Goal: Task Accomplishment & Management: Use online tool/utility

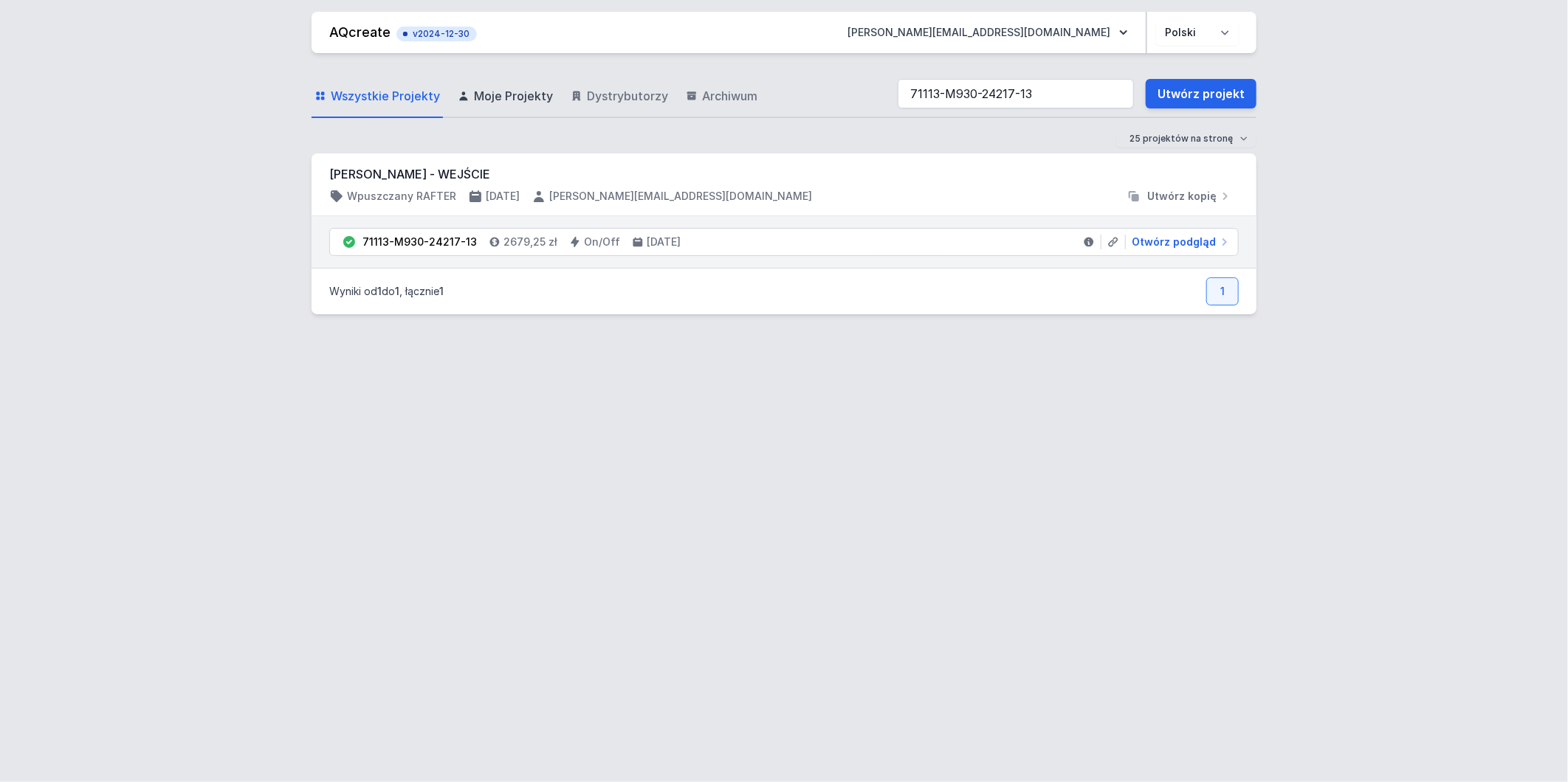
click at [510, 96] on span "Moje Projekty" at bounding box center [513, 96] width 79 height 18
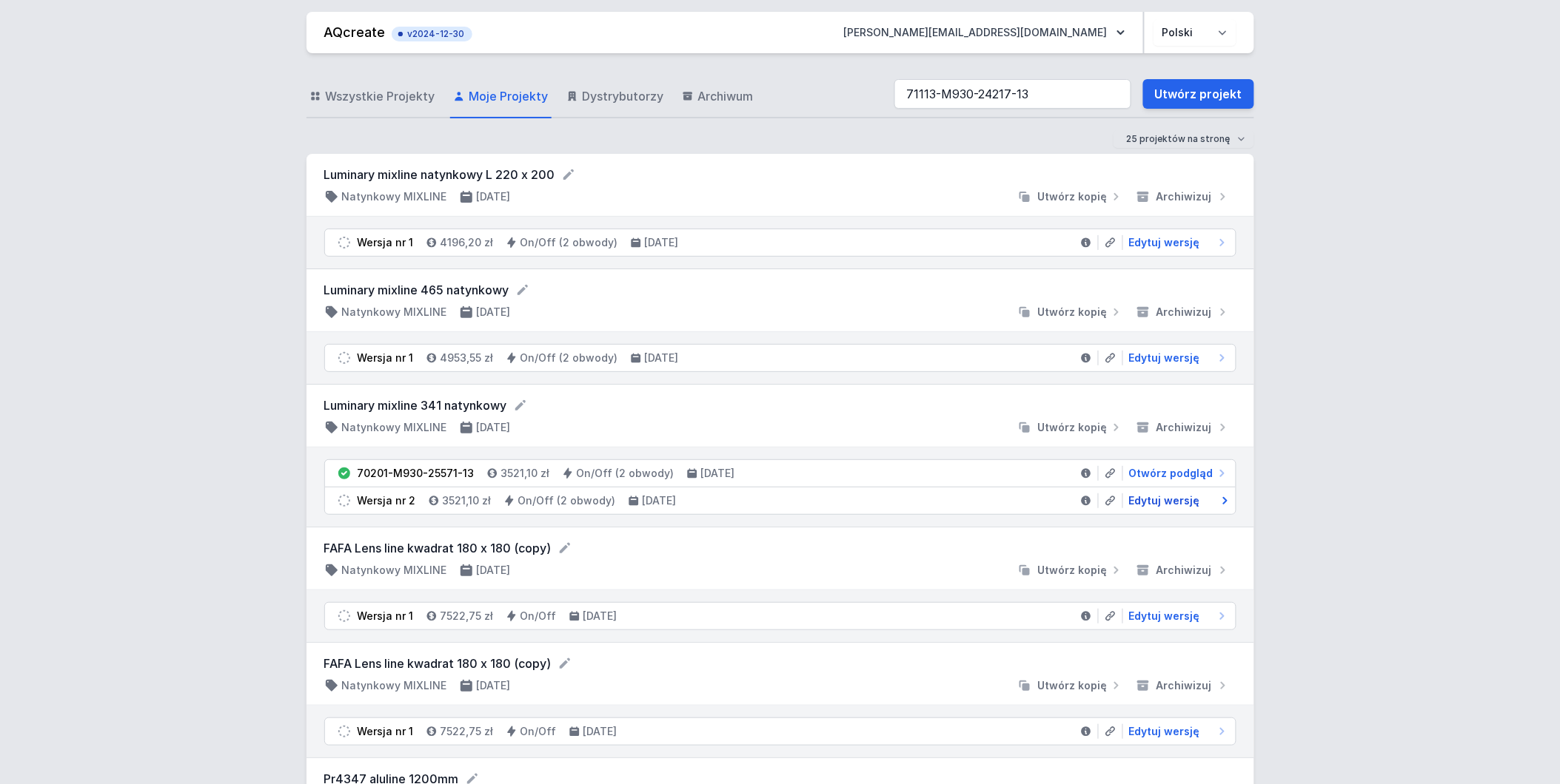
click at [1186, 503] on span "Edytuj wersję" at bounding box center [1164, 501] width 71 height 15
select select "true"
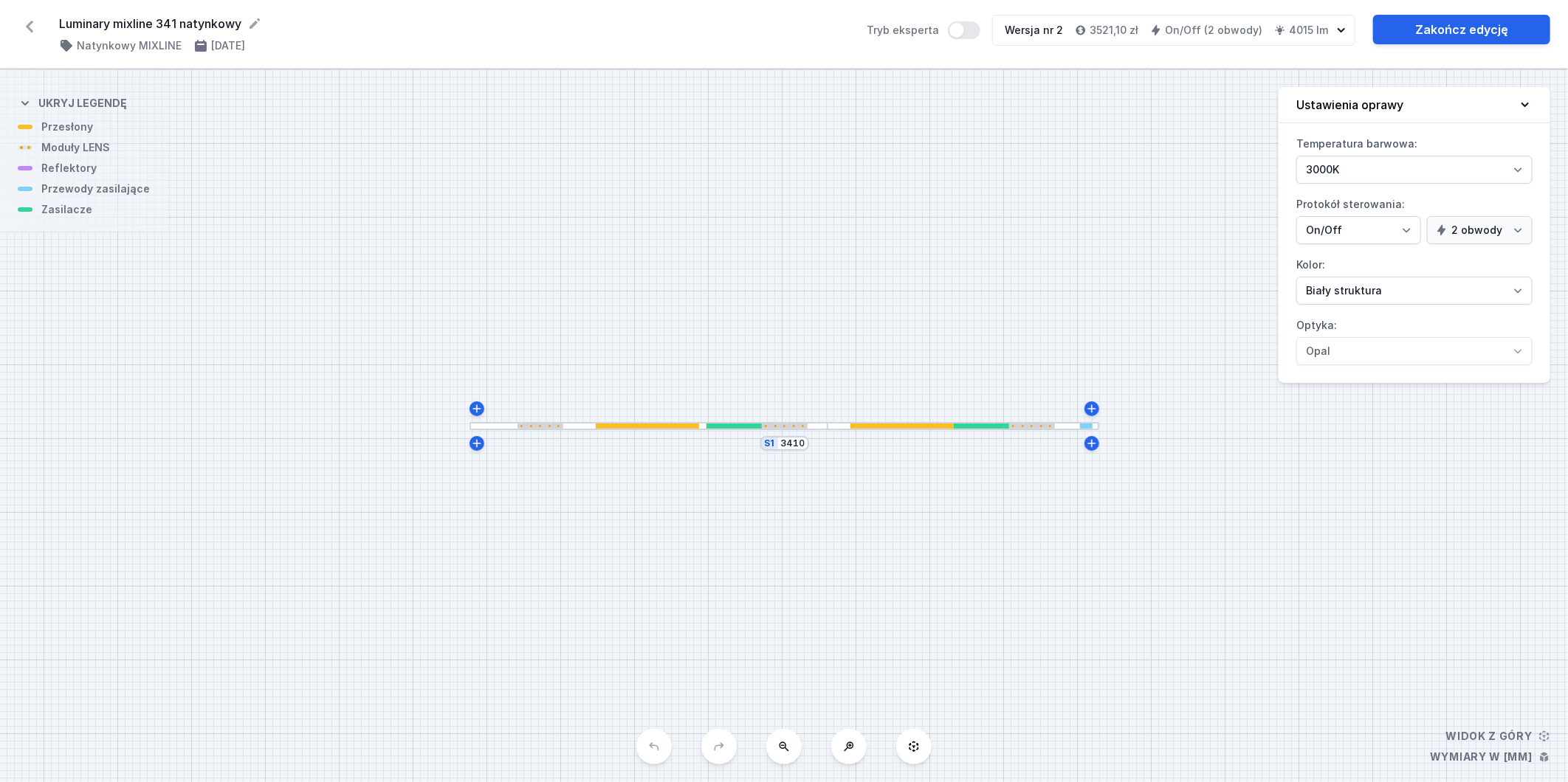
click at [560, 422] on div at bounding box center [648, 426] width 358 height 8
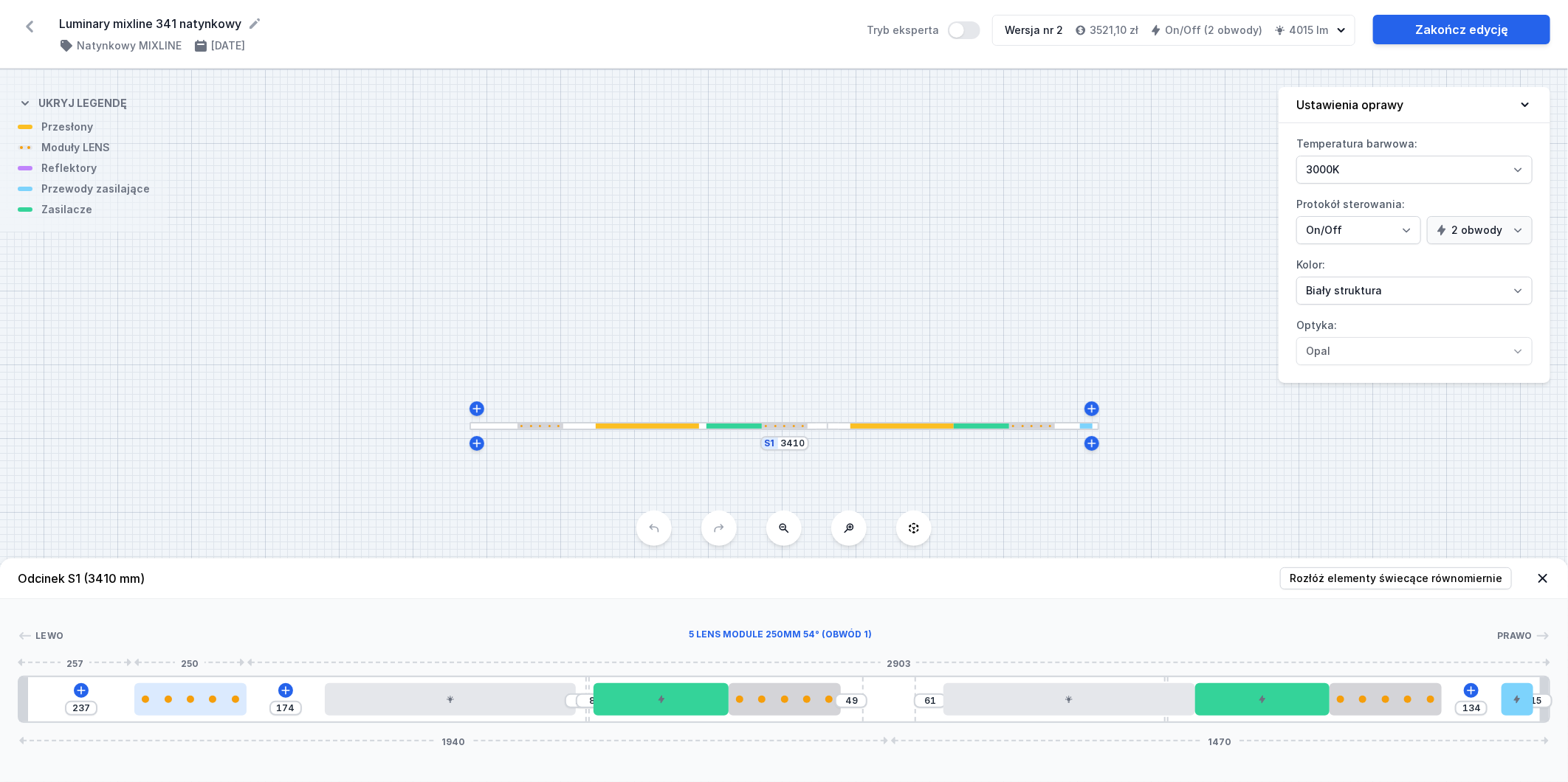
type input "254"
type input "157"
click at [208, 700] on div at bounding box center [190, 699] width 112 height 7
click at [487, 709] on div at bounding box center [450, 700] width 251 height 32
select select "2"
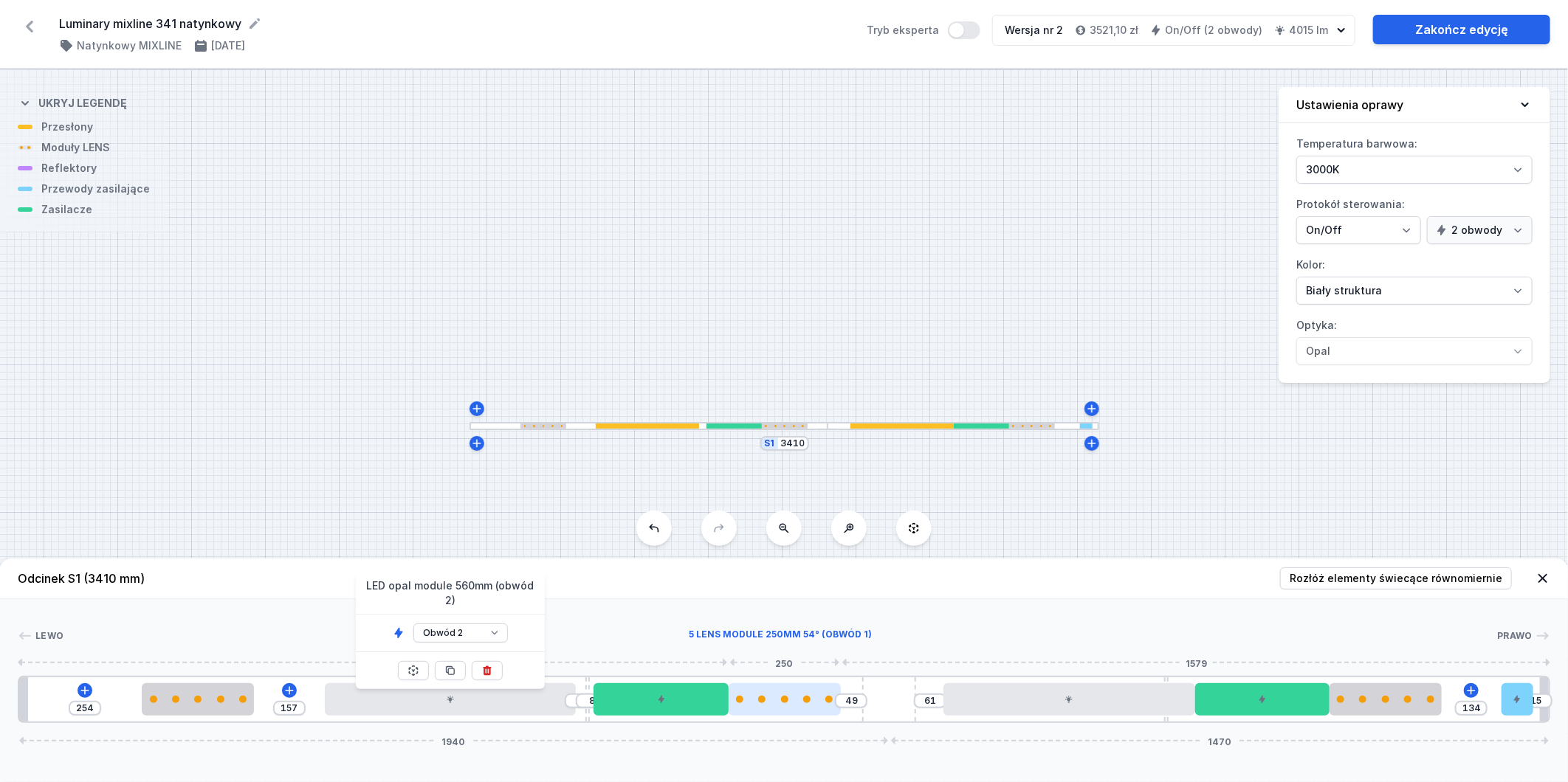
click at [759, 705] on div at bounding box center [785, 700] width 112 height 32
select select "1516"
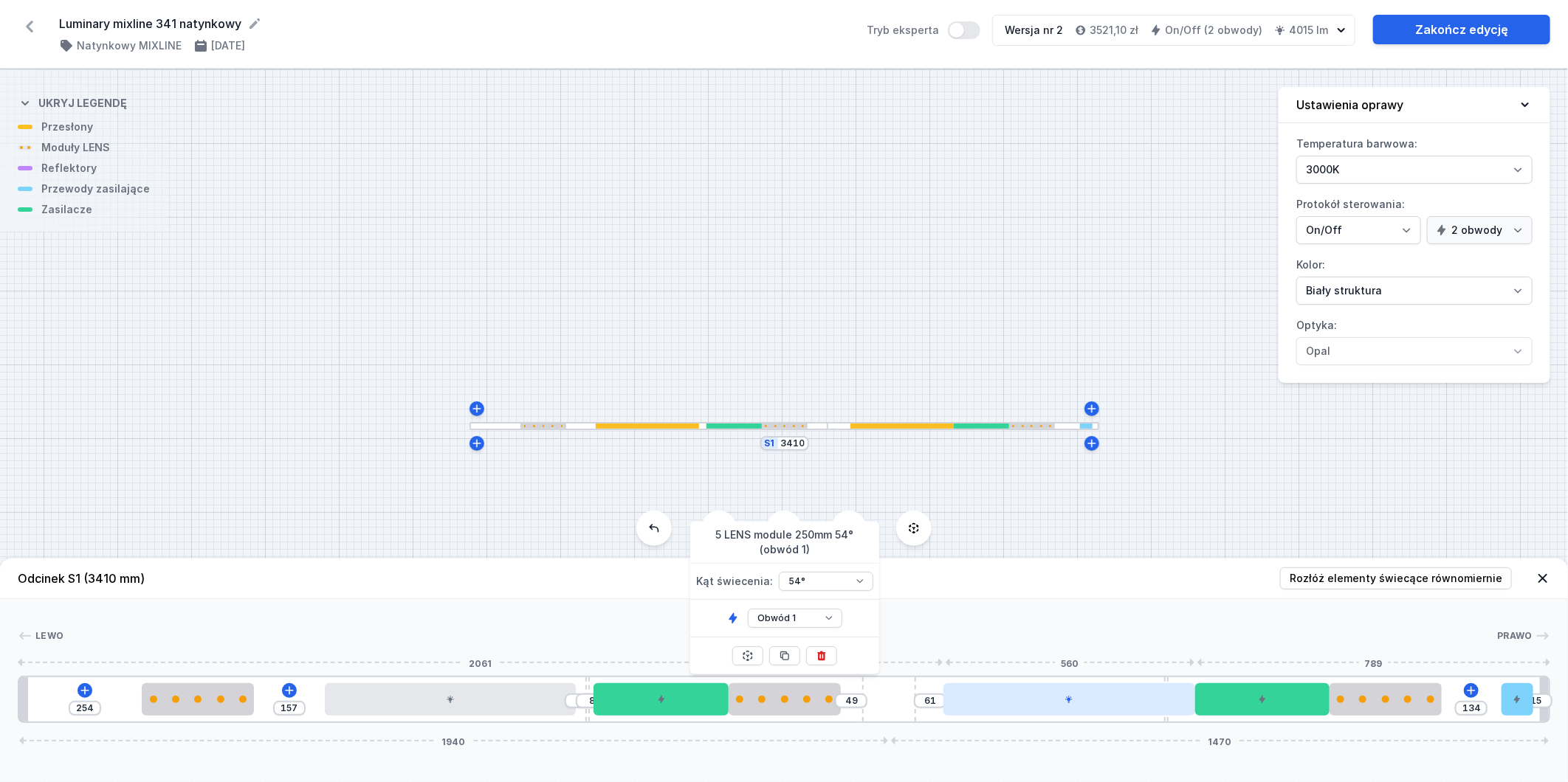
click at [1009, 710] on div at bounding box center [1069, 700] width 251 height 32
select select "2"
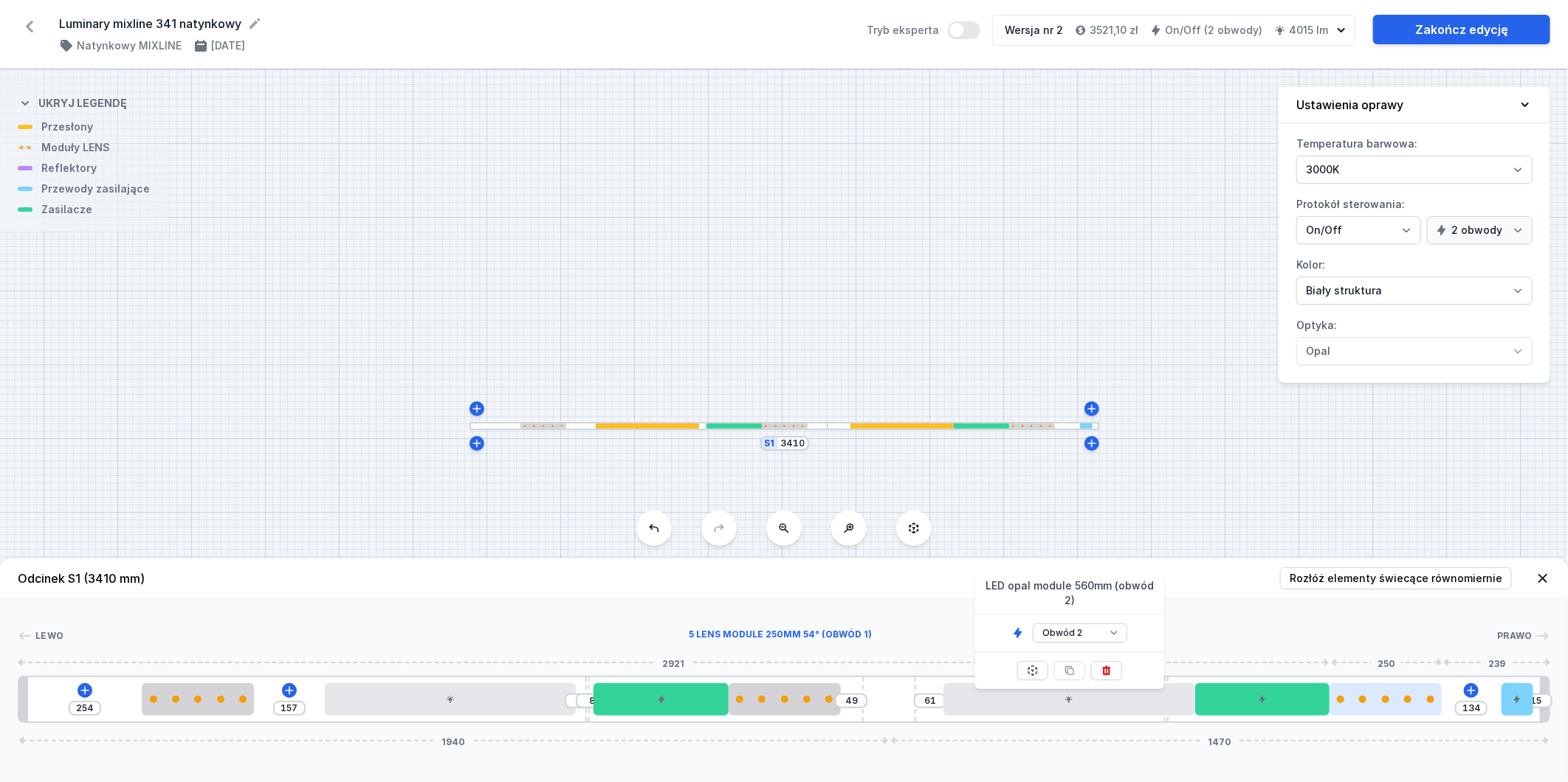
click at [1381, 698] on div at bounding box center [1386, 699] width 112 height 7
select select "1516"
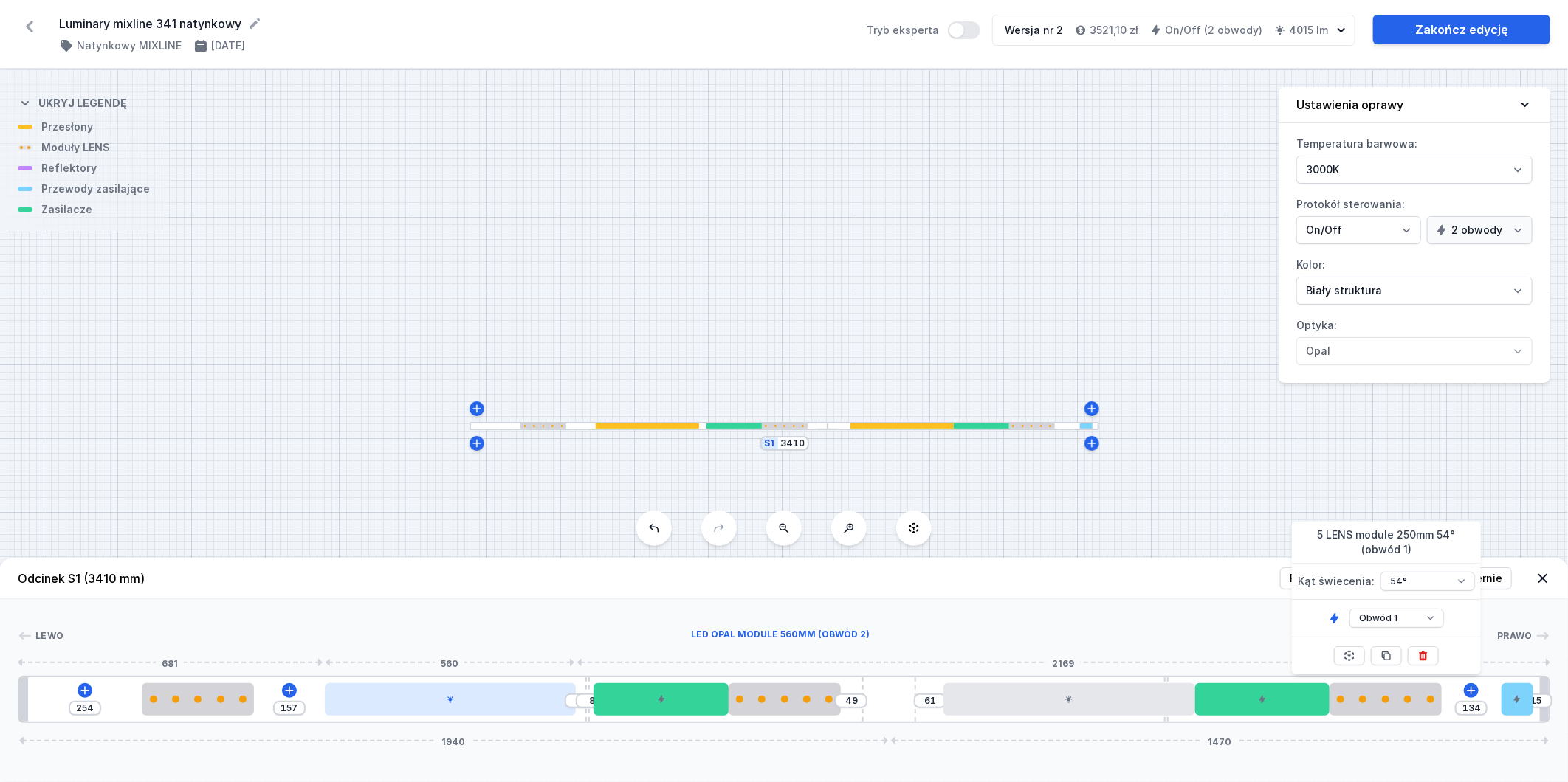
click at [505, 702] on div at bounding box center [450, 700] width 251 height 32
select select "2"
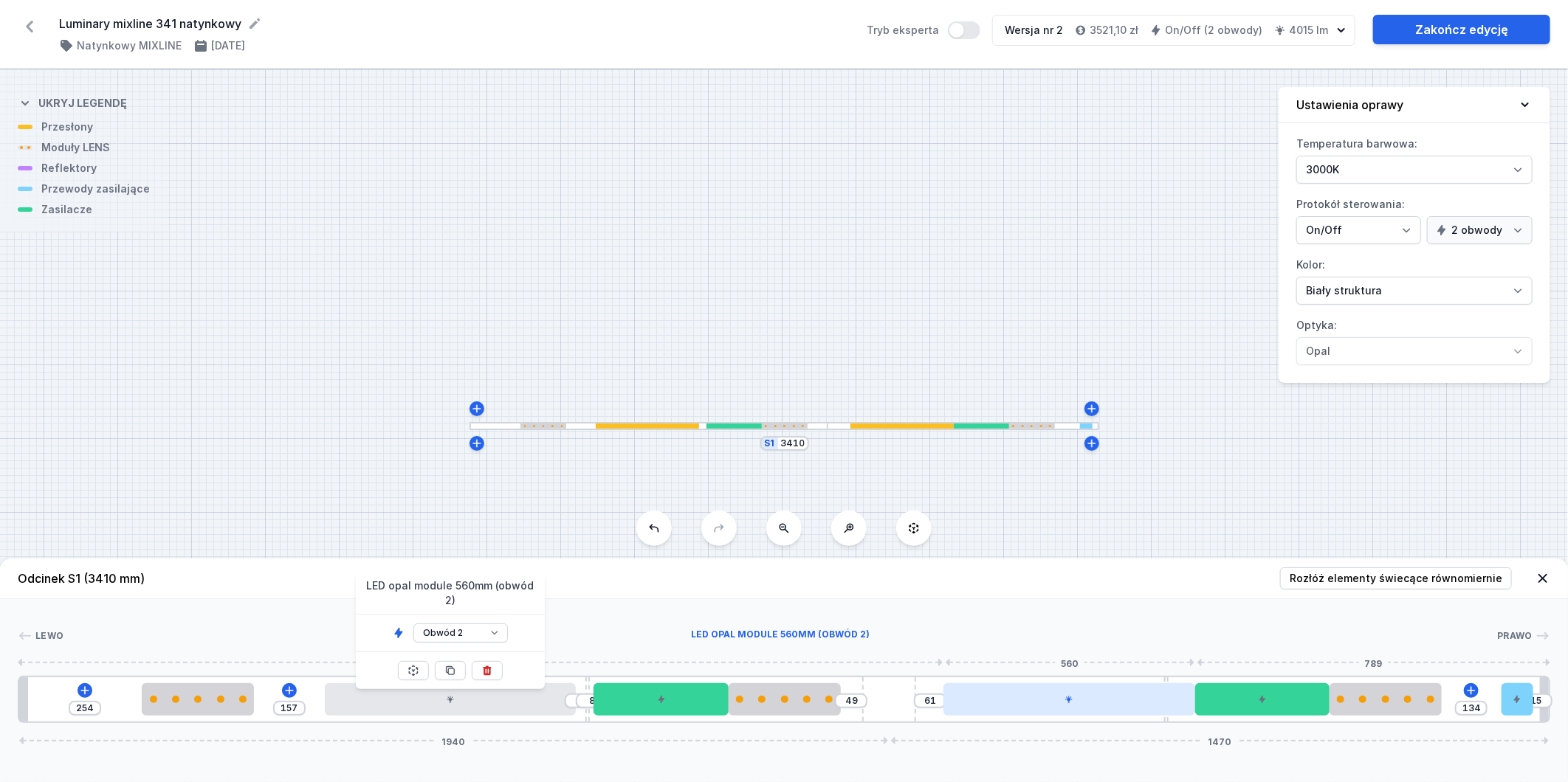
click at [1007, 698] on div at bounding box center [1069, 700] width 251 height 32
select select "2"
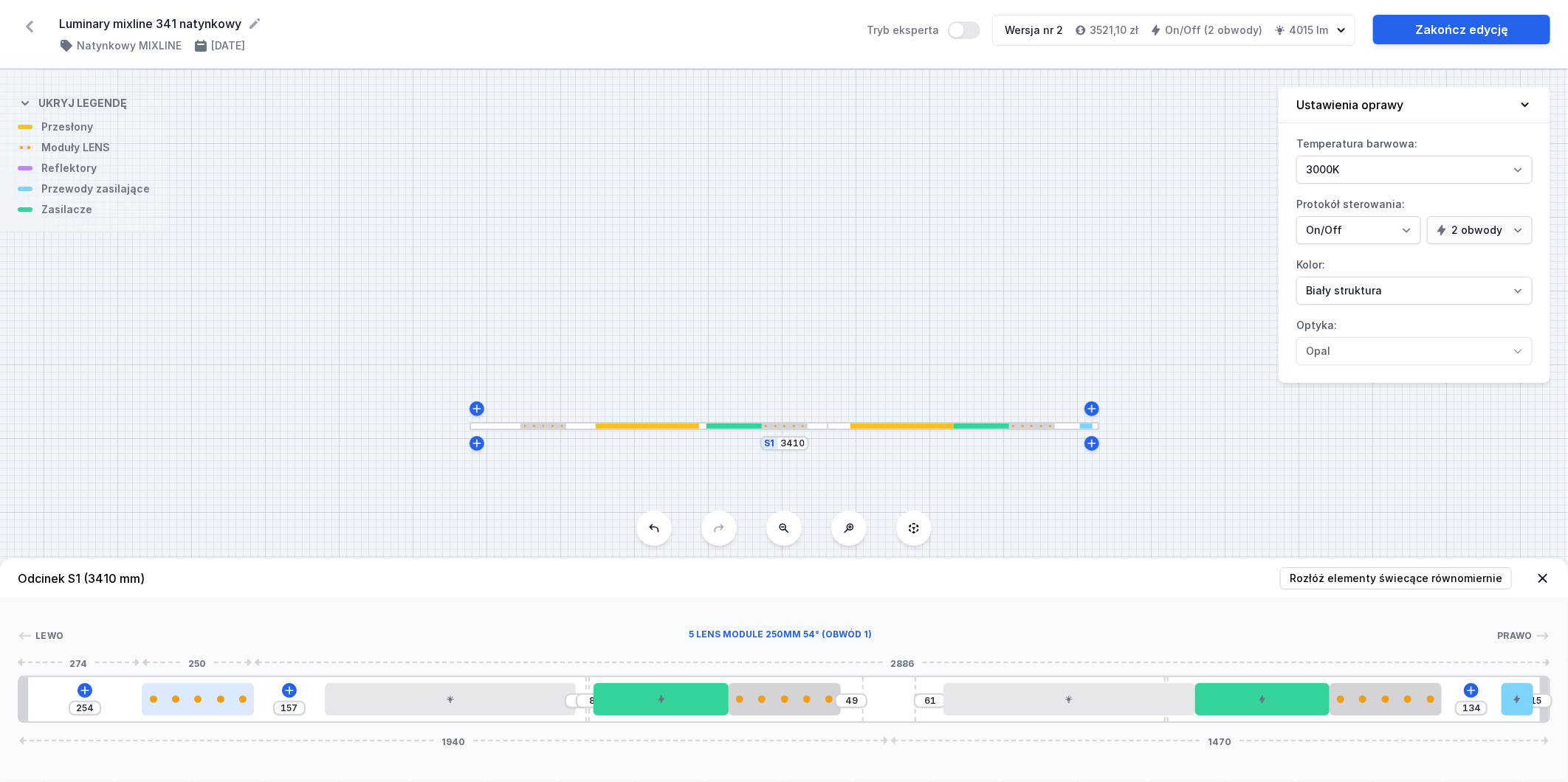
click at [222, 711] on div at bounding box center [198, 700] width 112 height 32
select select "1516"
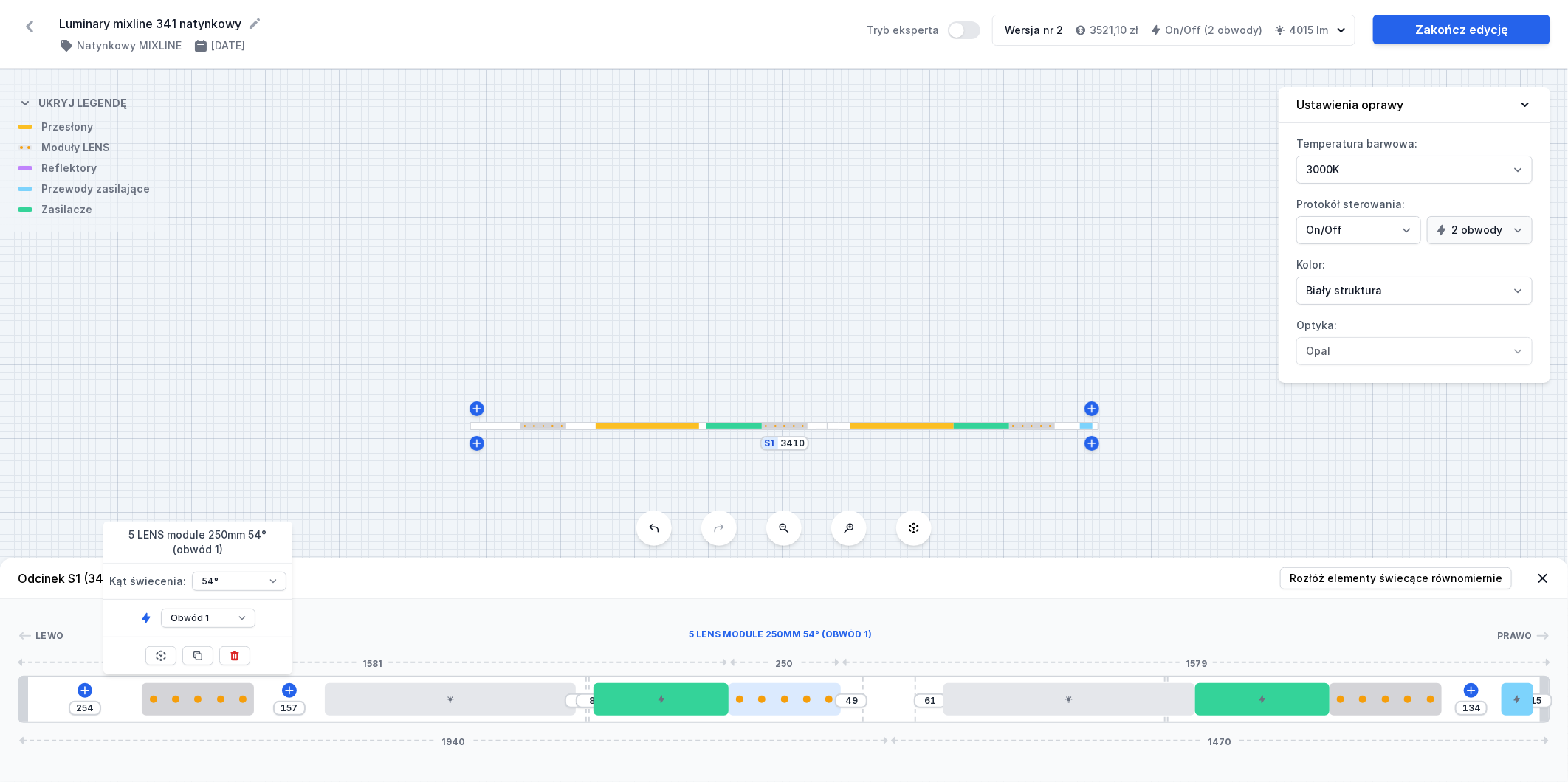
click at [770, 702] on div at bounding box center [785, 699] width 112 height 7
select select "1516"
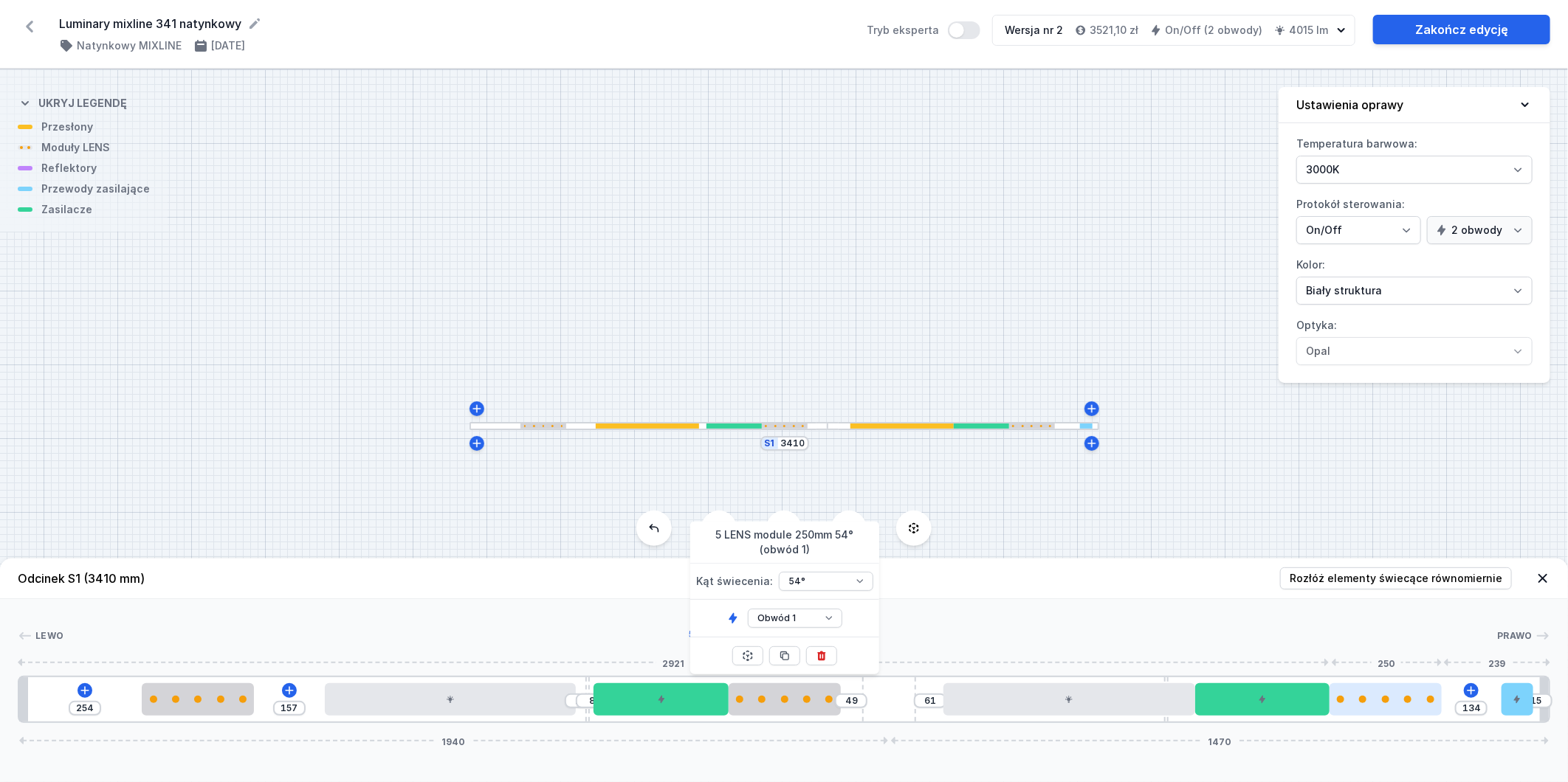
click at [1379, 704] on div at bounding box center [1386, 700] width 112 height 32
select select "1516"
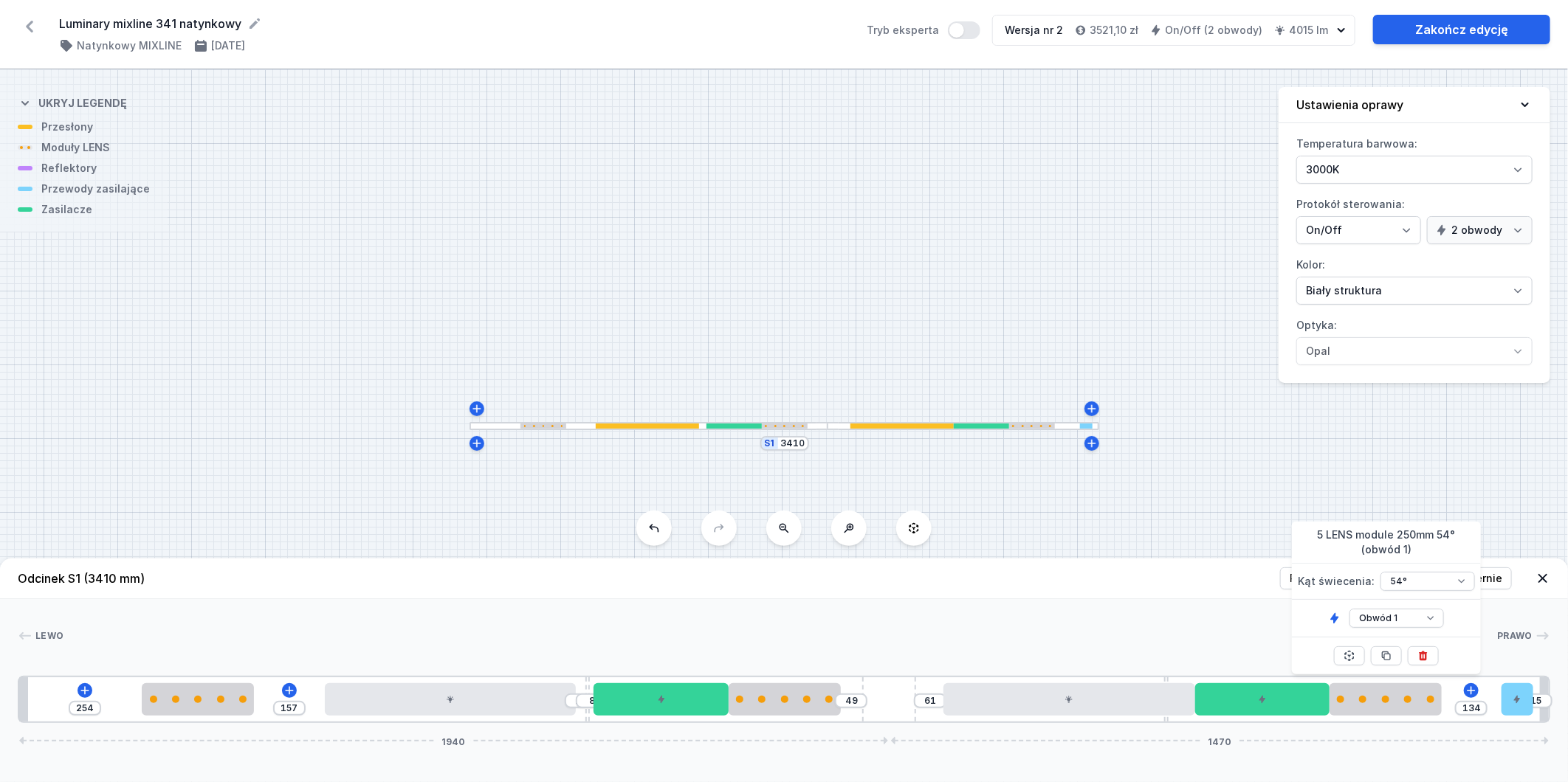
click at [652, 530] on icon at bounding box center [654, 528] width 12 height 12
type input "237"
type input "174"
click at [652, 530] on div "S1 3410" at bounding box center [784, 426] width 1568 height 713
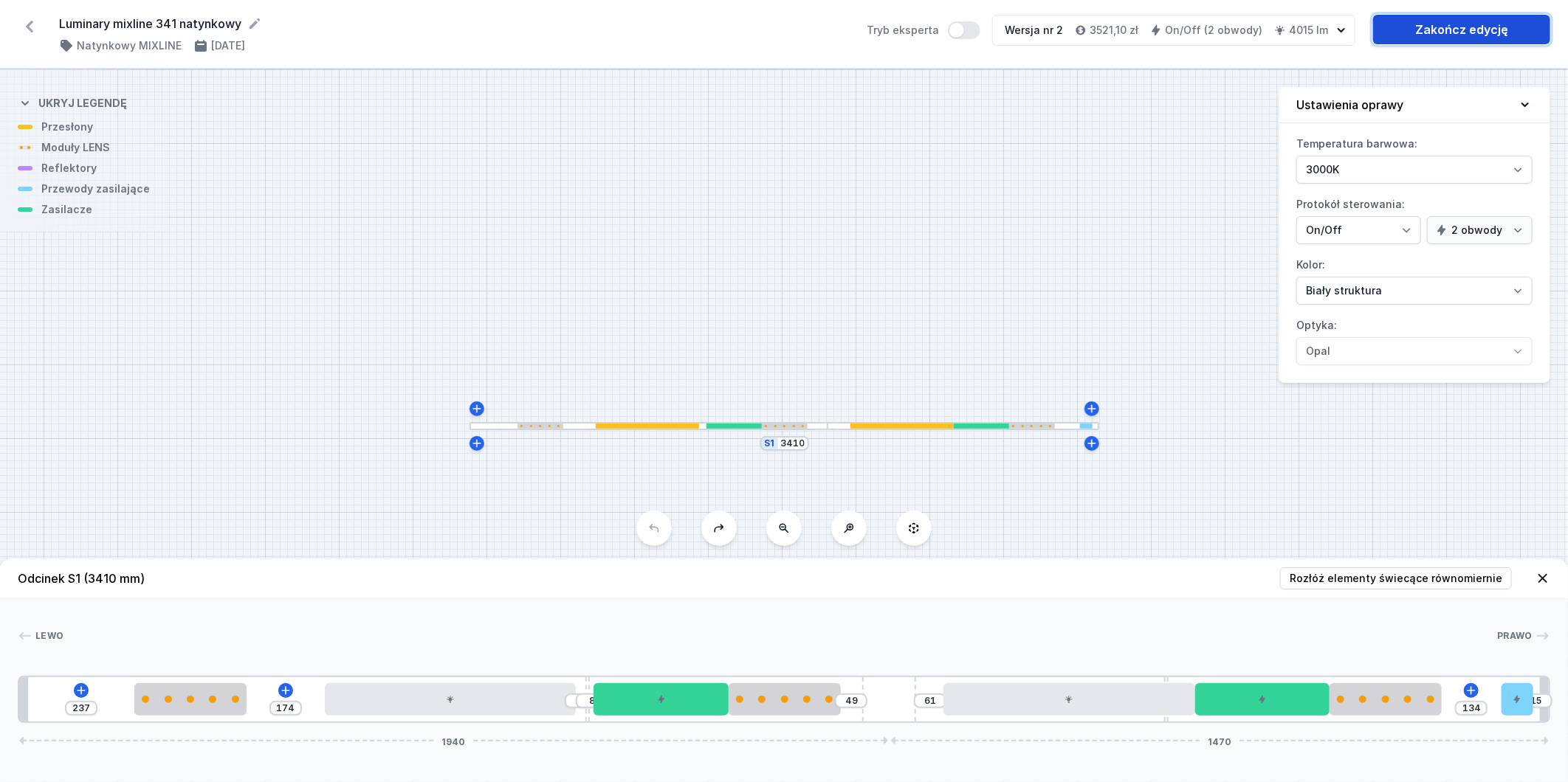
click at [1419, 22] on link "Zakończ edycję" at bounding box center [1462, 29] width 177 height 29
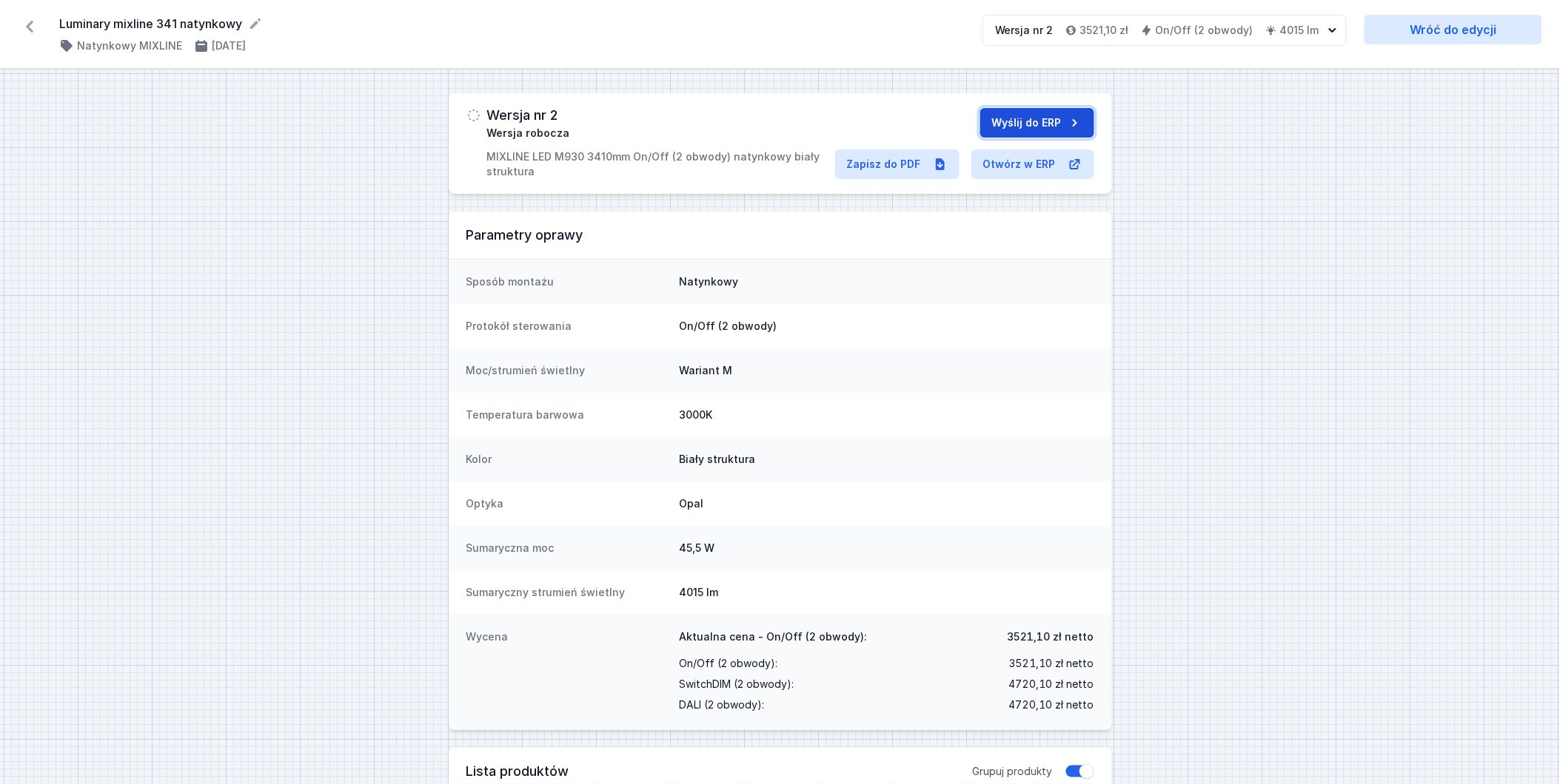
click at [1050, 124] on button "Wyślij do ERP" at bounding box center [1037, 123] width 114 height 29
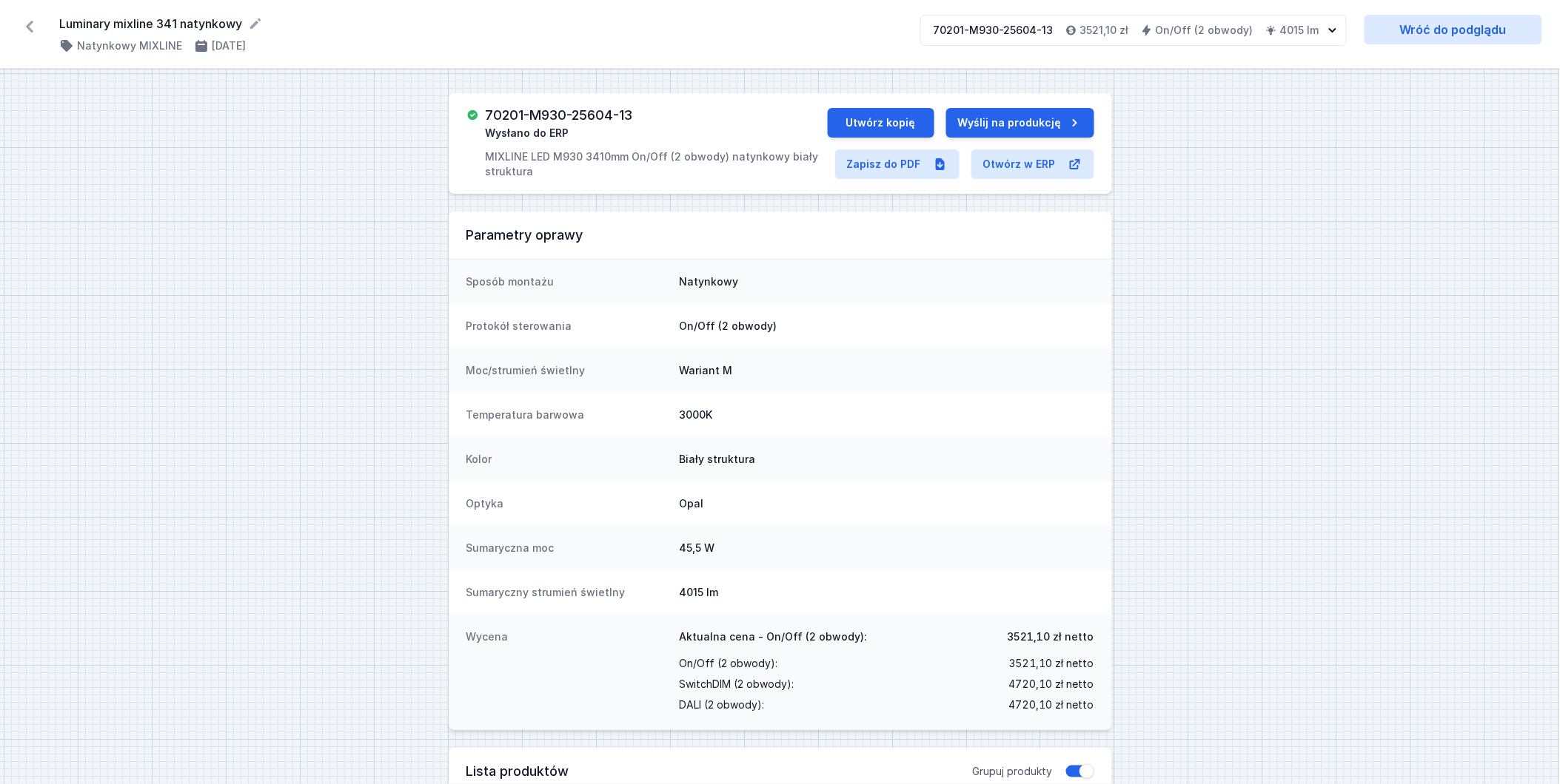
click at [26, 24] on icon at bounding box center [29, 26] width 24 height 24
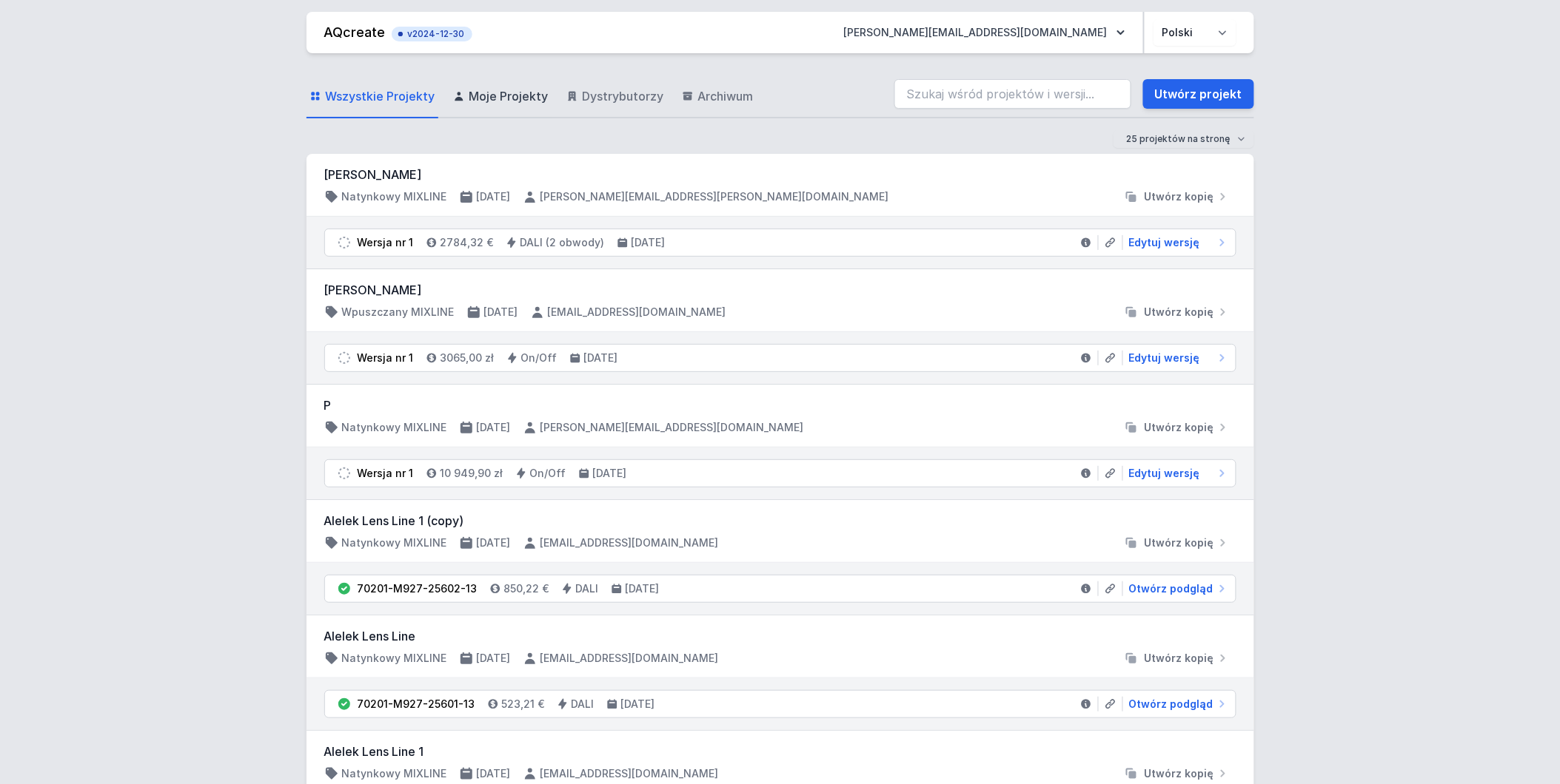
click at [508, 101] on span "Moje Projekty" at bounding box center [508, 96] width 79 height 18
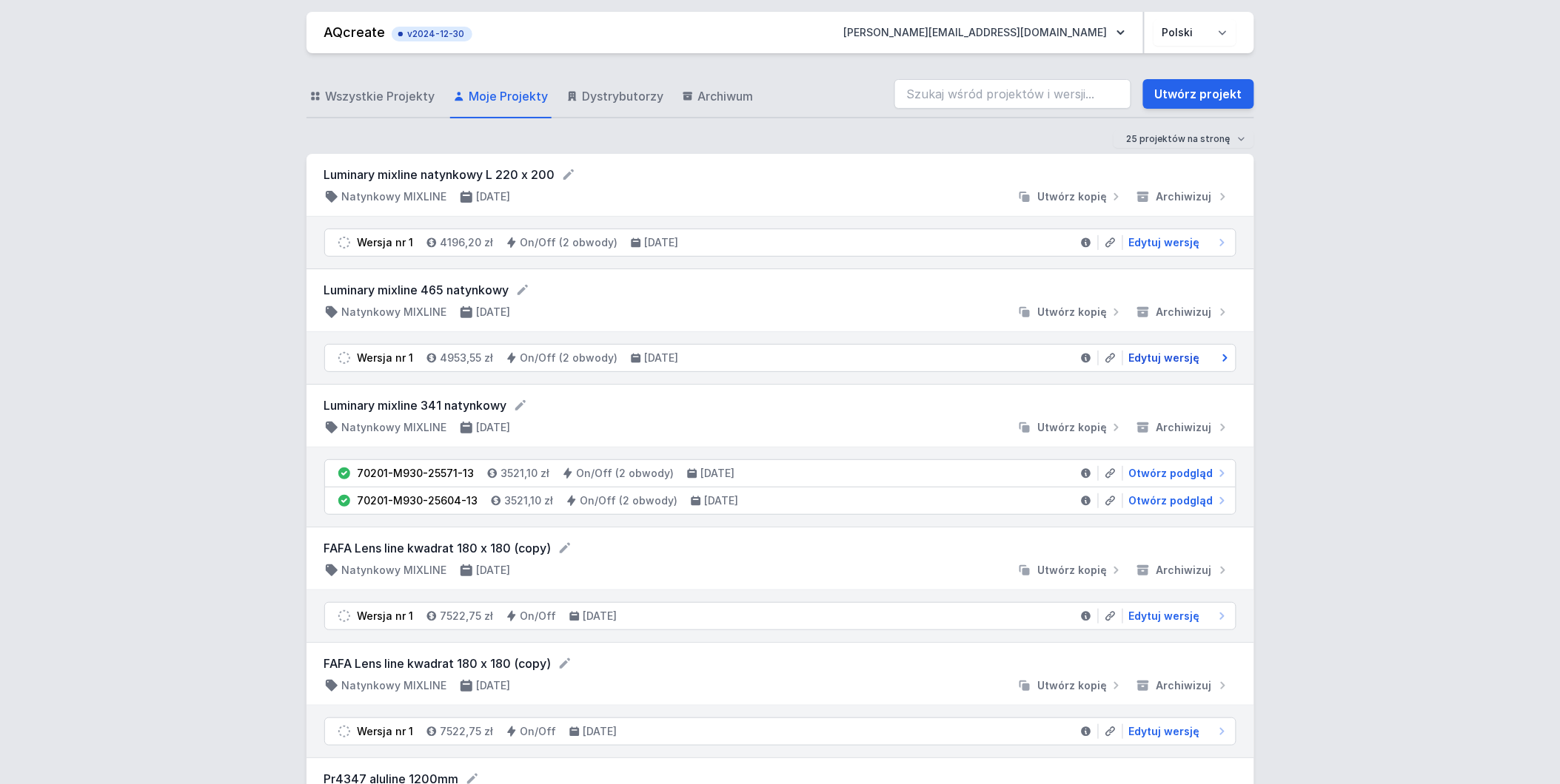
click at [1157, 358] on span "Edytuj wersję" at bounding box center [1164, 358] width 71 height 15
click at [1156, 357] on span "Edytuj wersję" at bounding box center [1164, 358] width 71 height 15
click at [1161, 361] on span "Edytuj wersję" at bounding box center [1164, 358] width 71 height 15
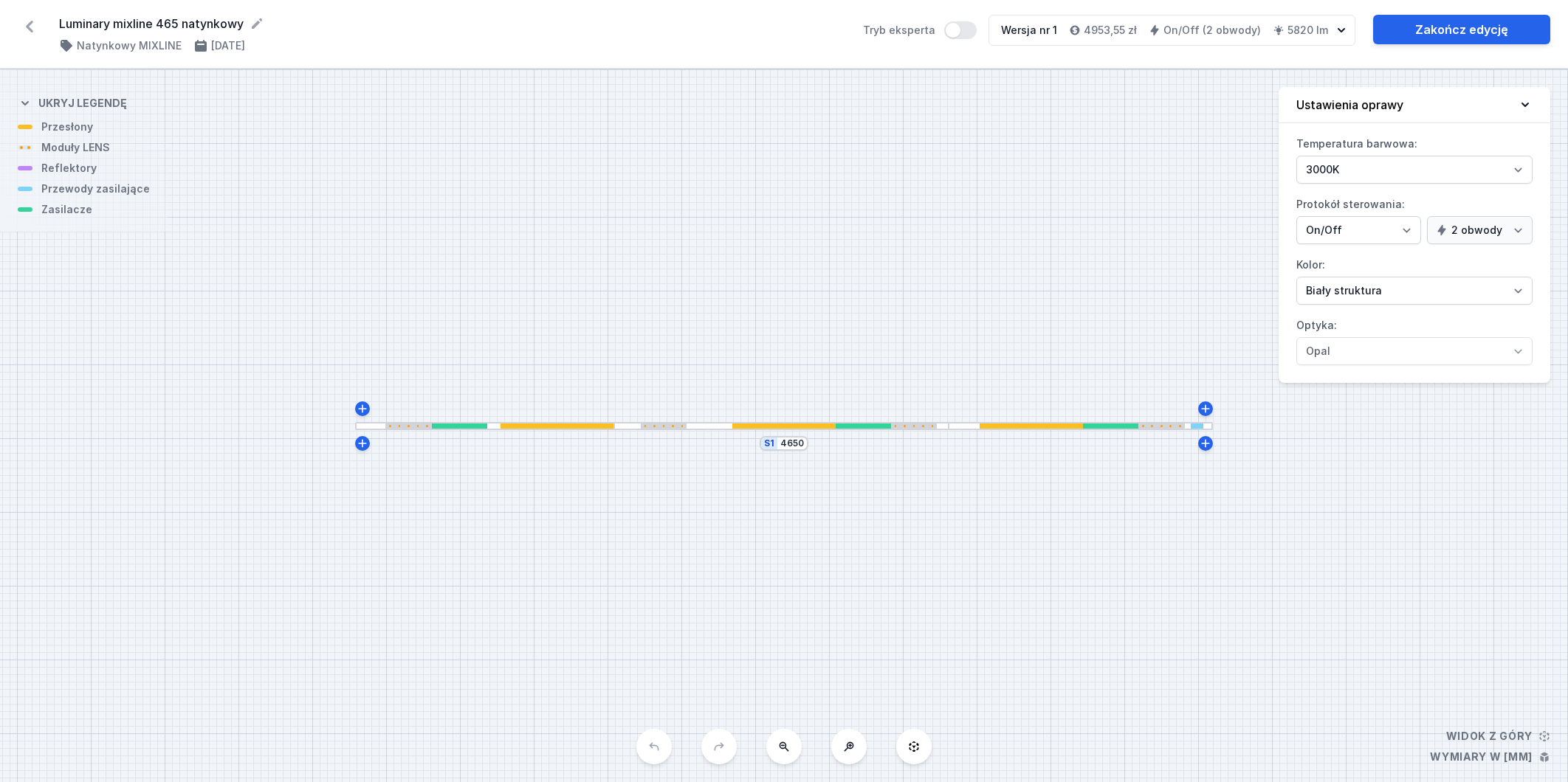
select select "true"
click at [1435, 30] on link "Zakończ edycję" at bounding box center [1462, 29] width 177 height 29
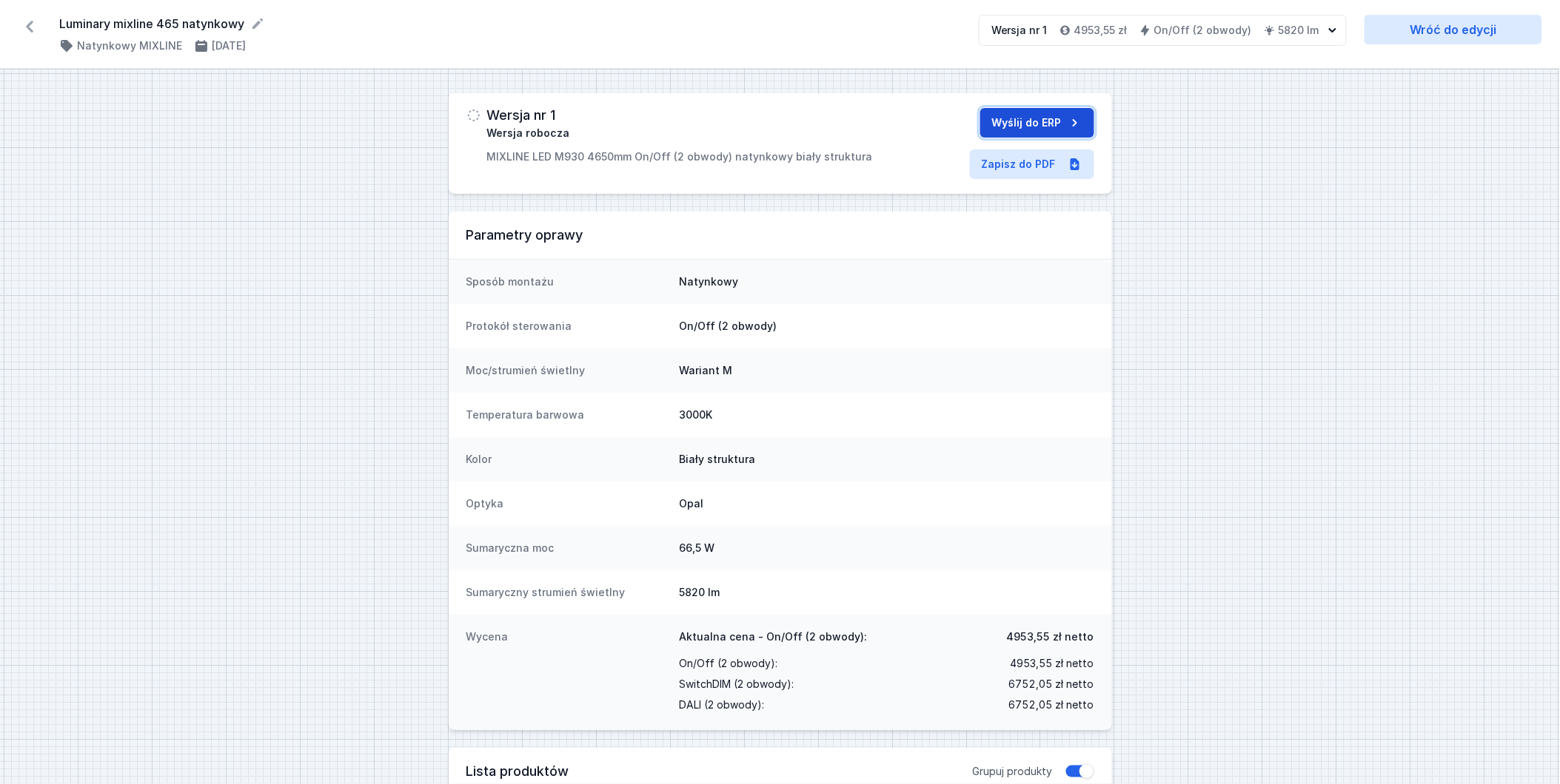
click at [1010, 118] on button "Wyślij do ERP" at bounding box center [1037, 123] width 114 height 29
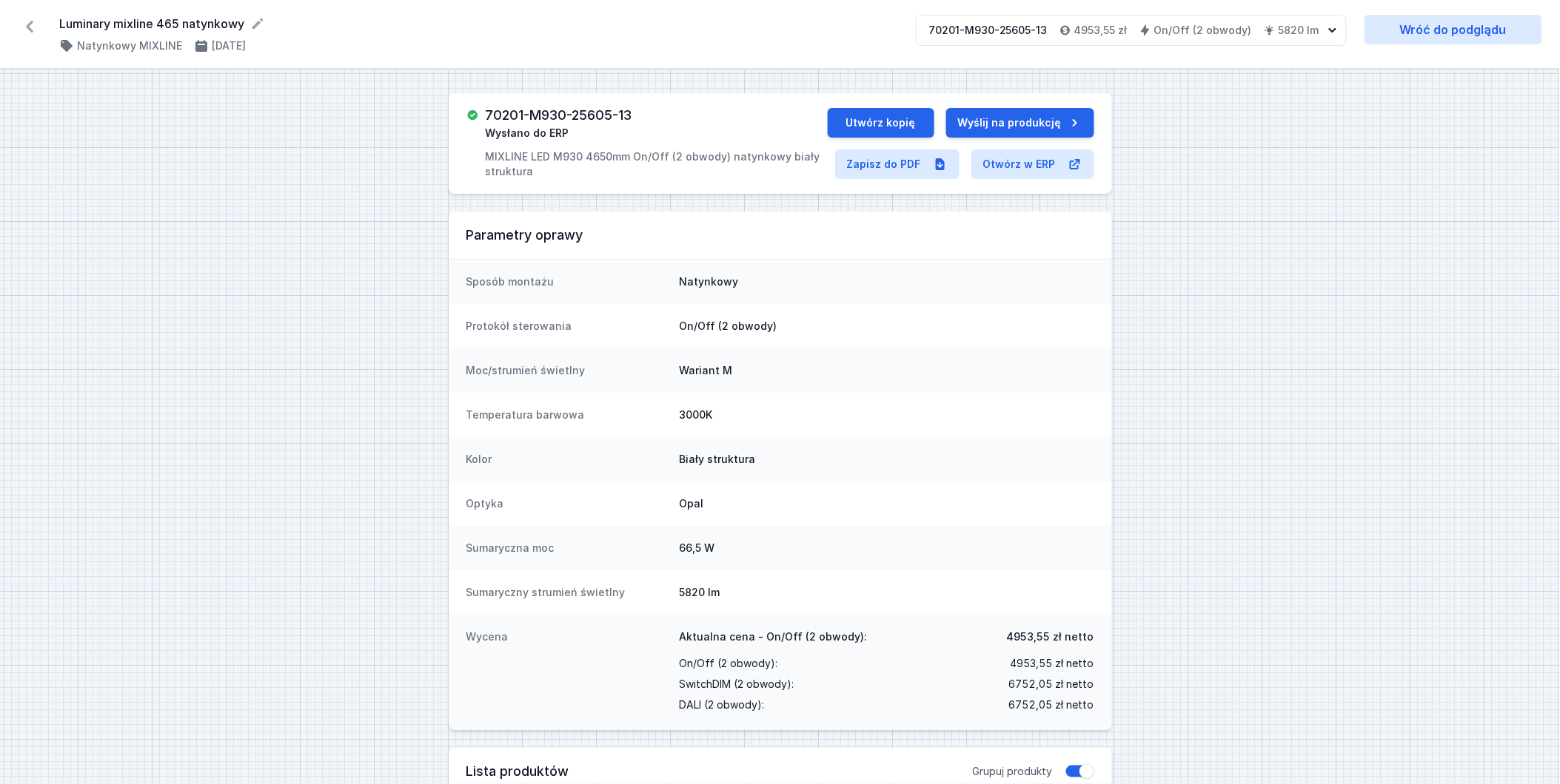
click at [29, 24] on icon at bounding box center [29, 26] width 7 height 12
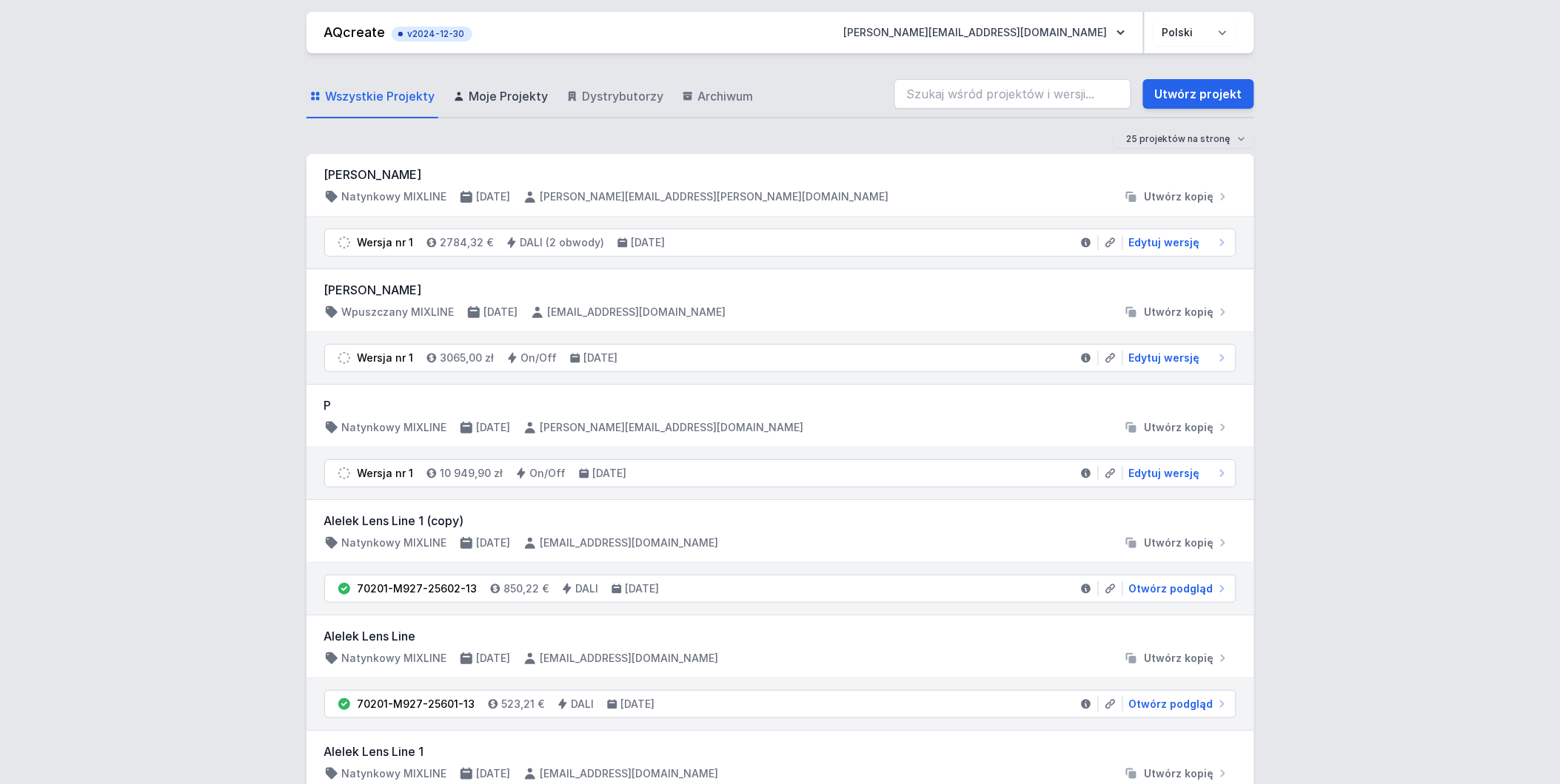
click at [500, 90] on span "Moje Projekty" at bounding box center [508, 96] width 79 height 18
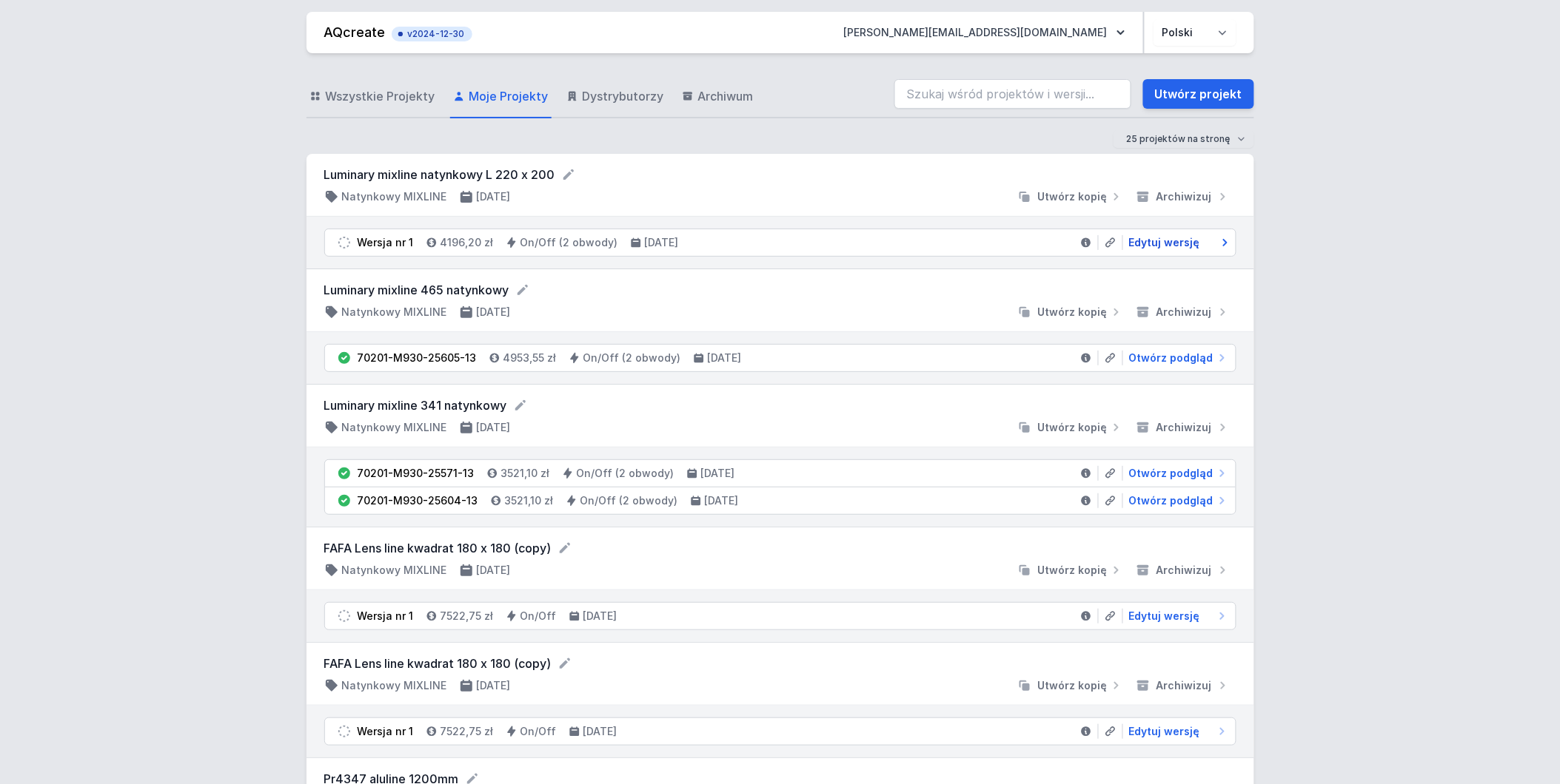
click at [1173, 241] on span "Edytuj wersję" at bounding box center [1164, 243] width 71 height 15
select select "true"
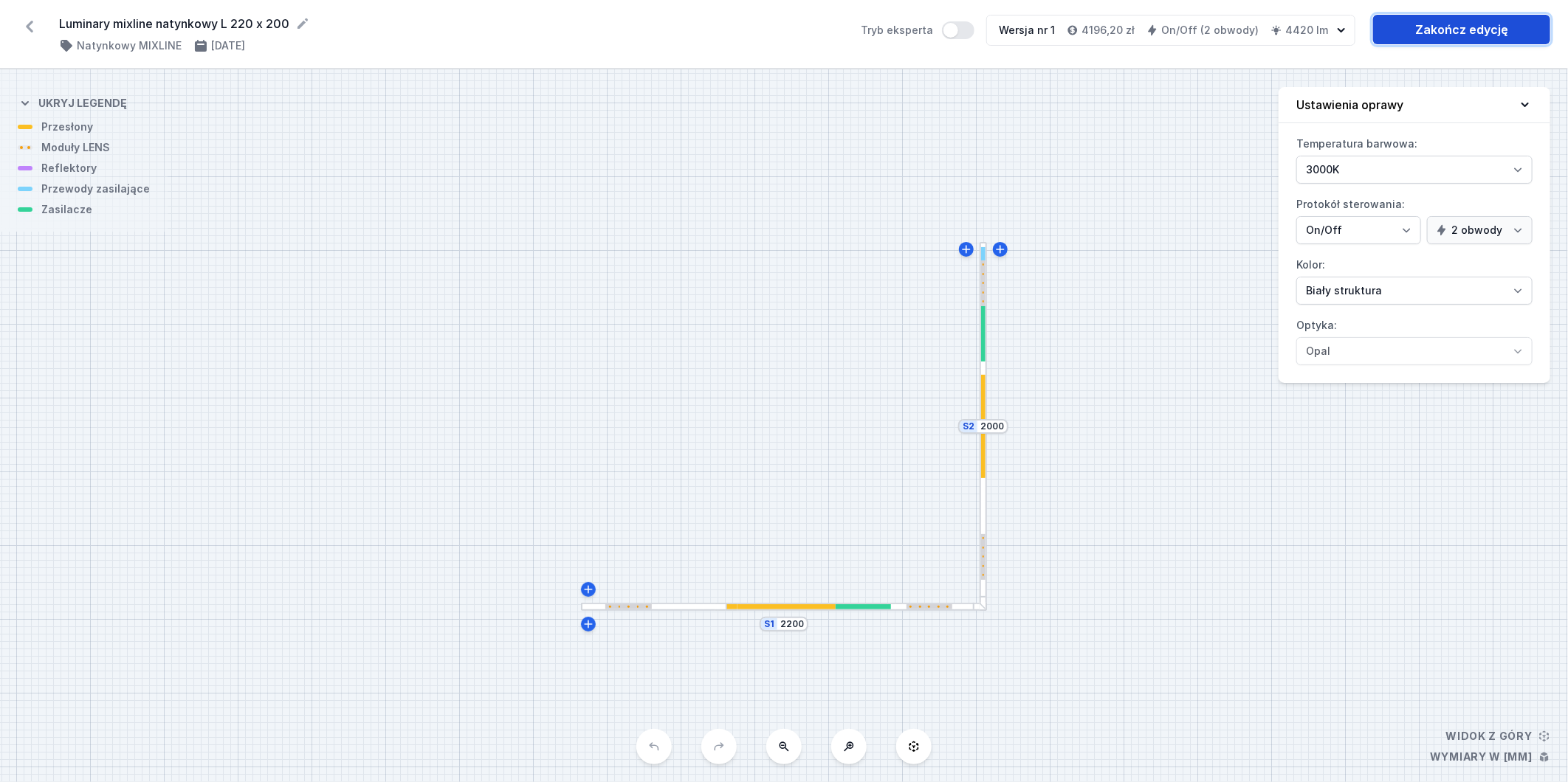
click at [1455, 30] on link "Zakończ edycję" at bounding box center [1462, 29] width 177 height 29
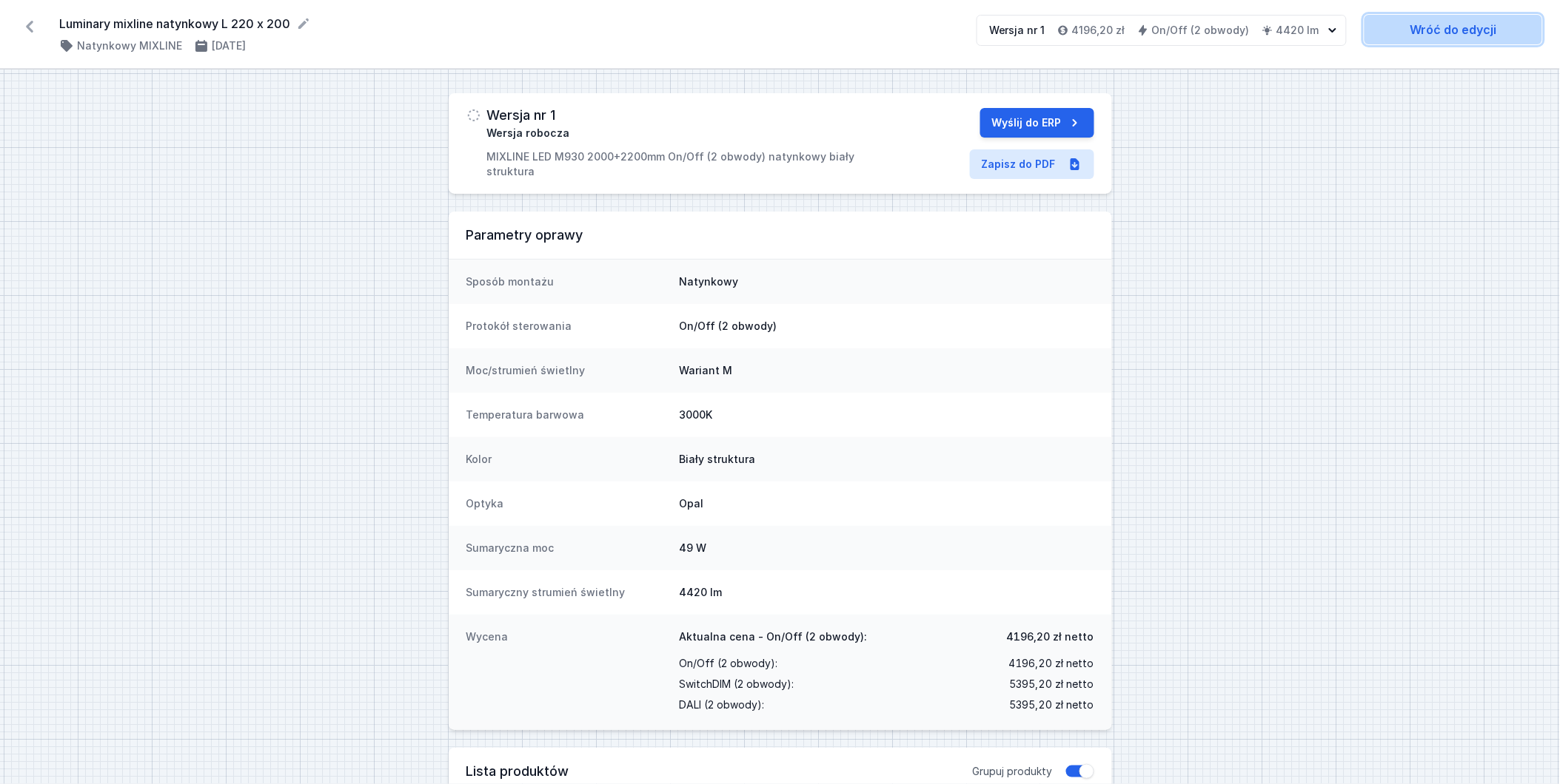
click at [1484, 24] on link "Wróć do edycji" at bounding box center [1453, 29] width 178 height 29
select select "true"
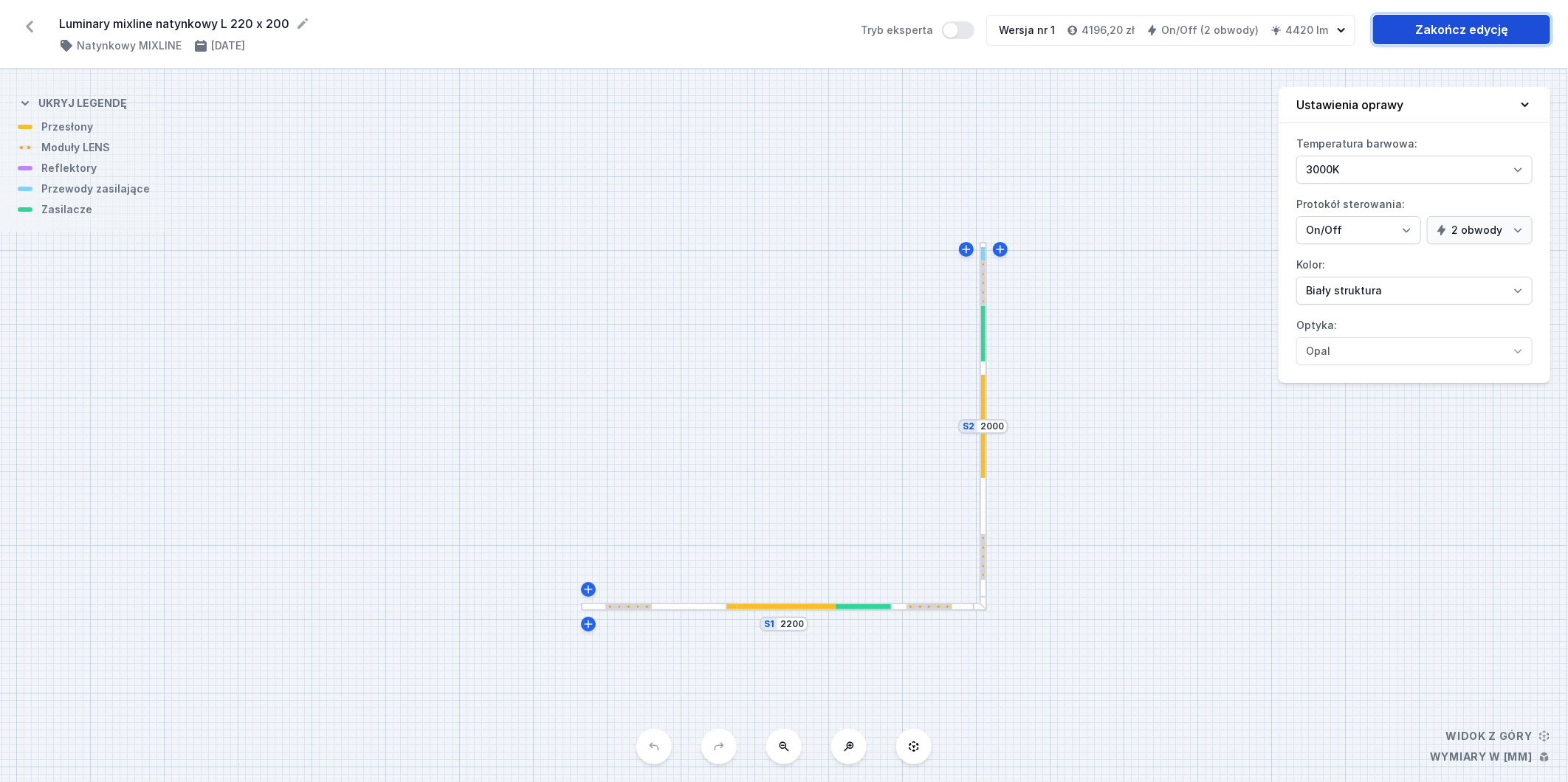
click at [1478, 28] on link "Zakończ edycję" at bounding box center [1462, 29] width 177 height 29
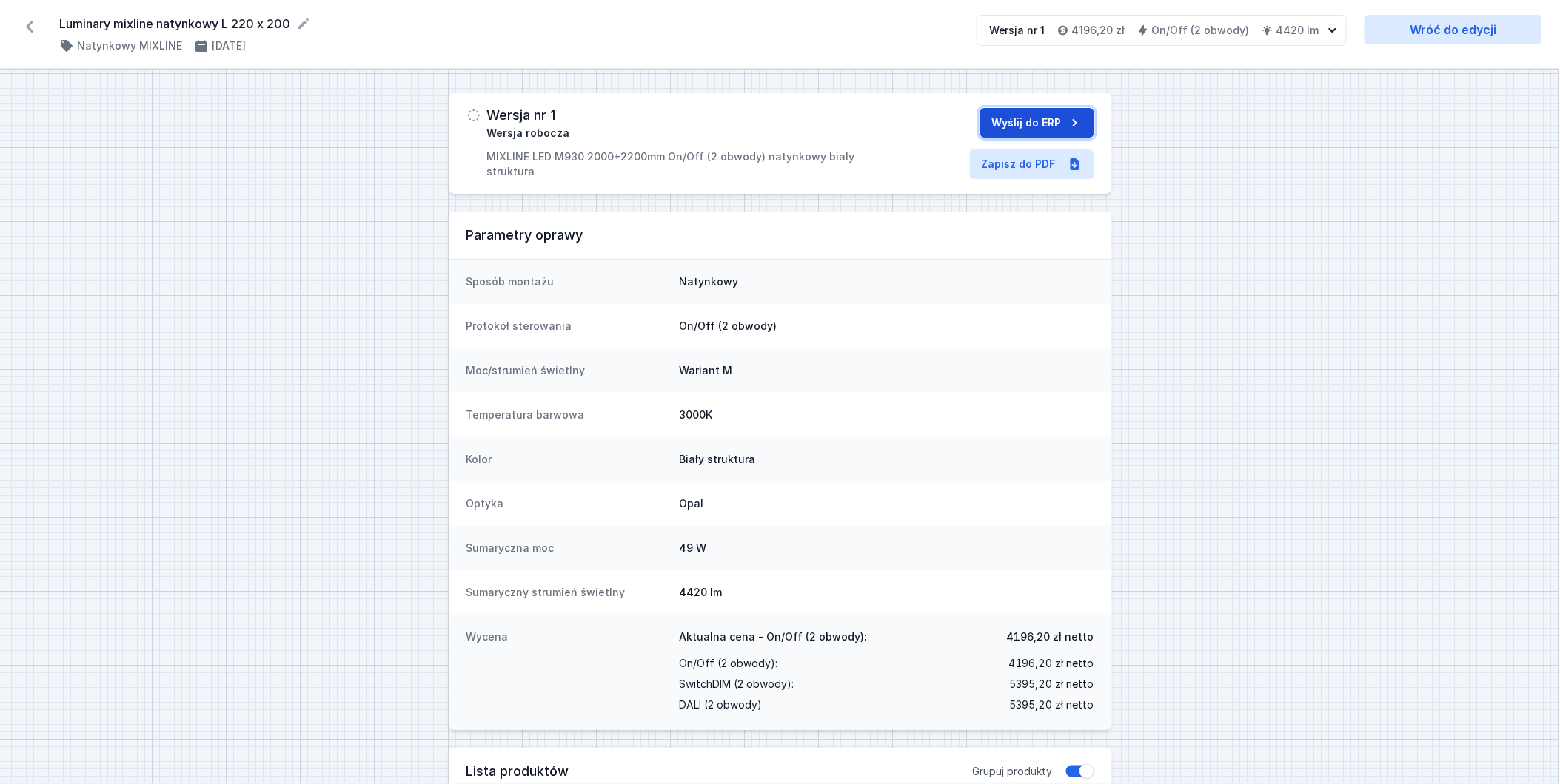
click at [1014, 119] on button "Wyślij do ERP" at bounding box center [1037, 123] width 114 height 29
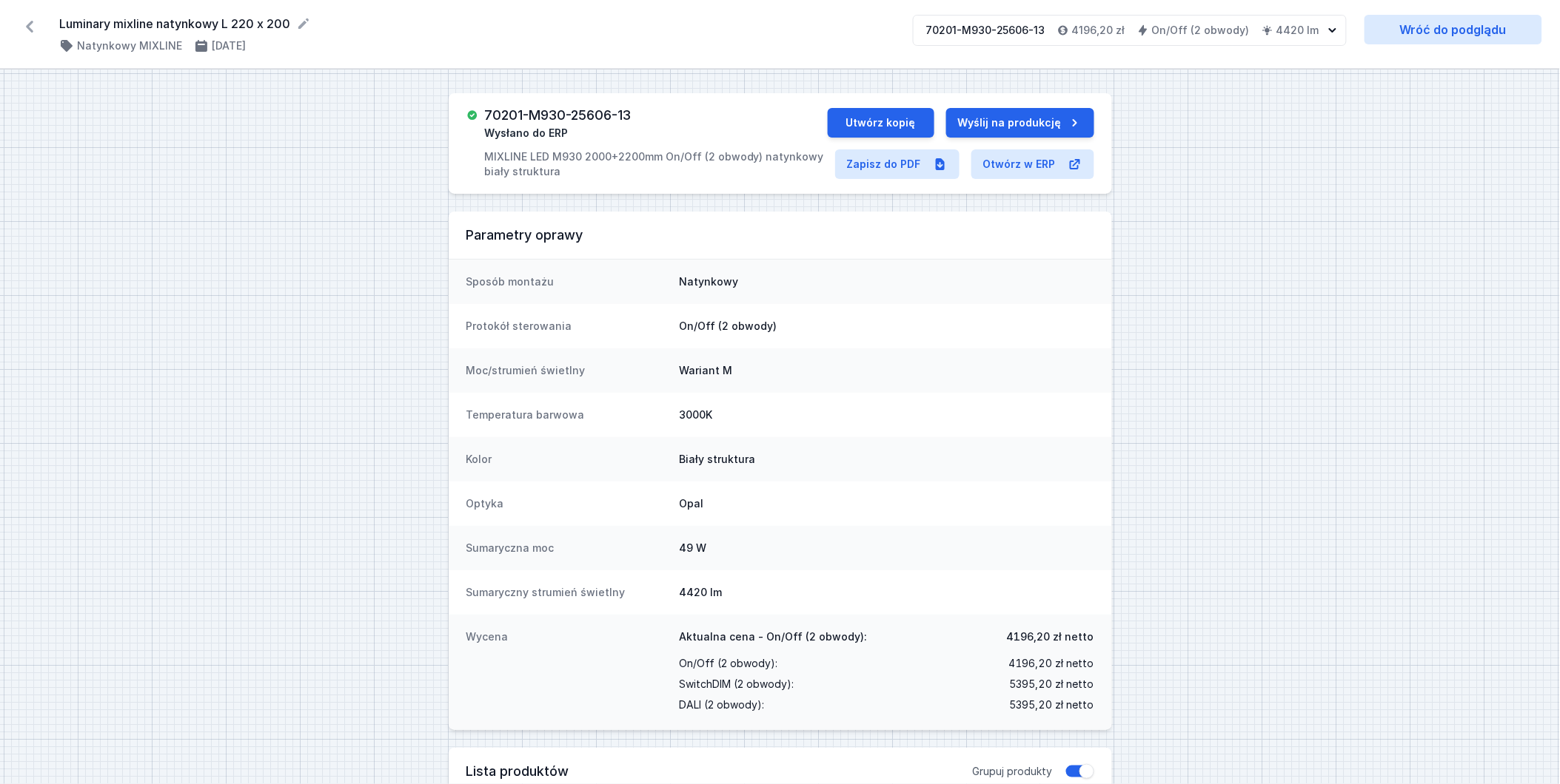
click at [27, 20] on icon at bounding box center [29, 26] width 24 height 24
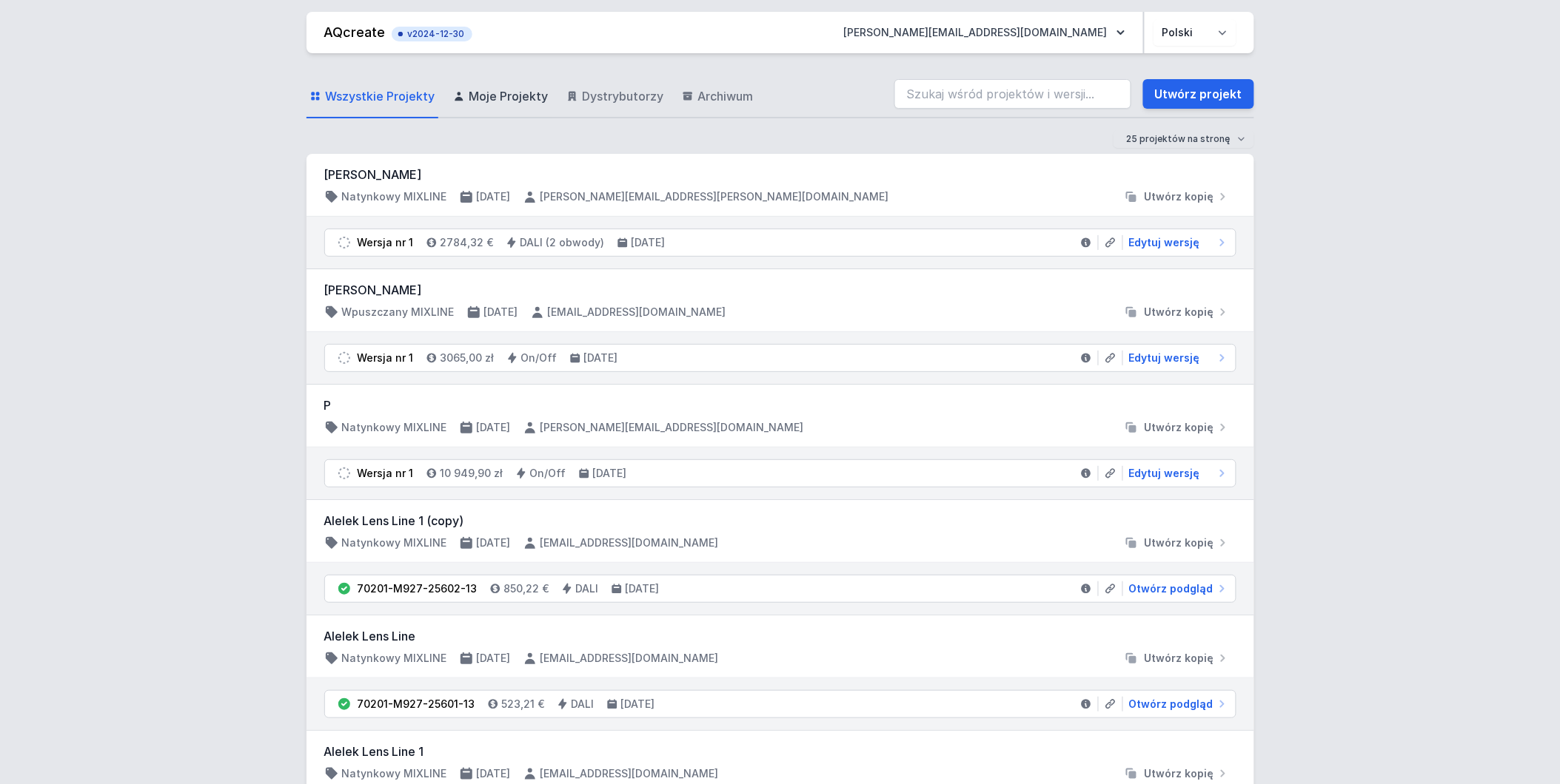
click at [530, 94] on span "Moje Projekty" at bounding box center [508, 96] width 79 height 18
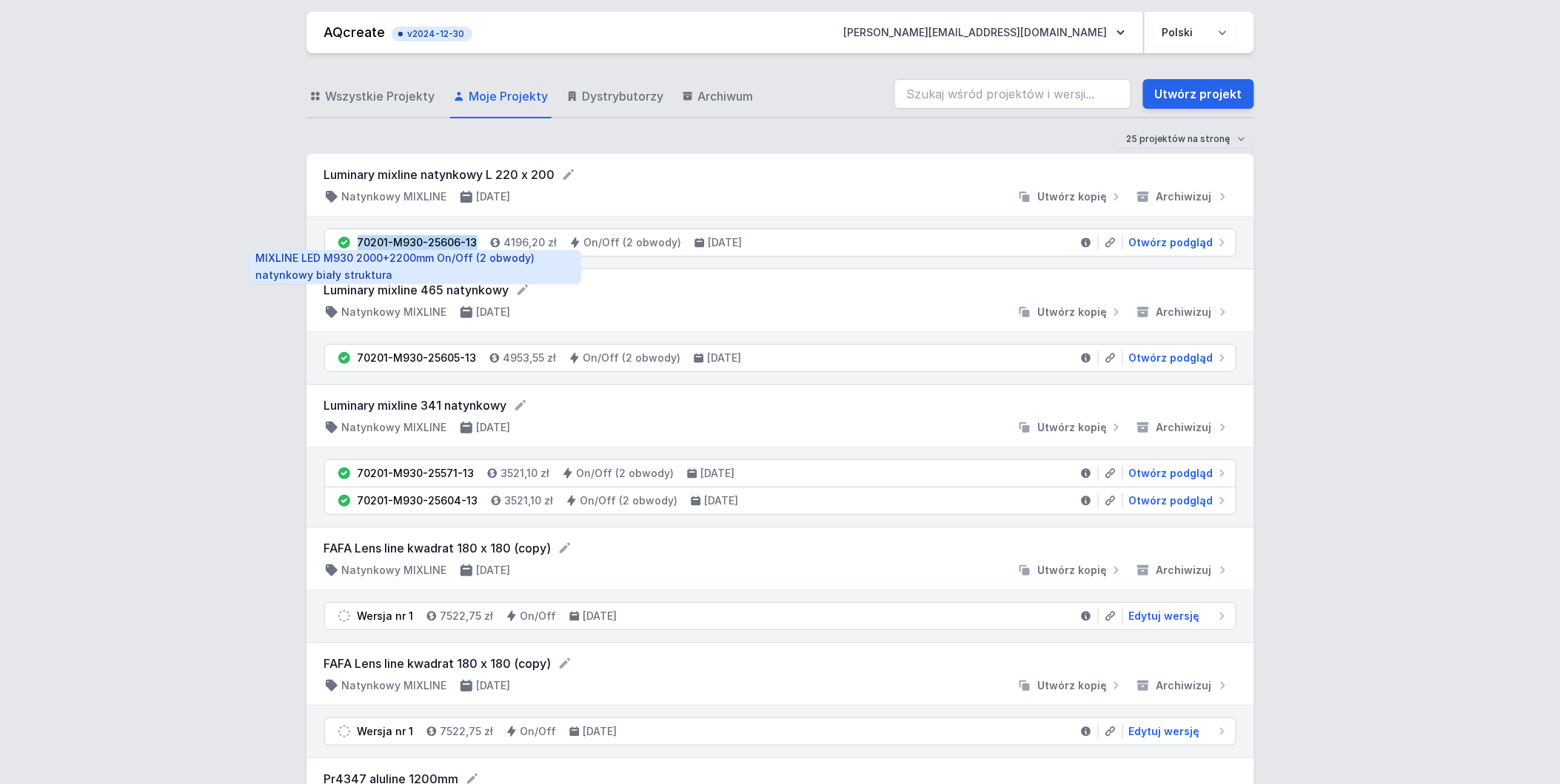
drag, startPoint x: 359, startPoint y: 235, endPoint x: 472, endPoint y: 239, distance: 113.1
click at [472, 239] on div "70201-M930-25606-13" at bounding box center [417, 243] width 120 height 15
copy div "70201-M930-25606-13"
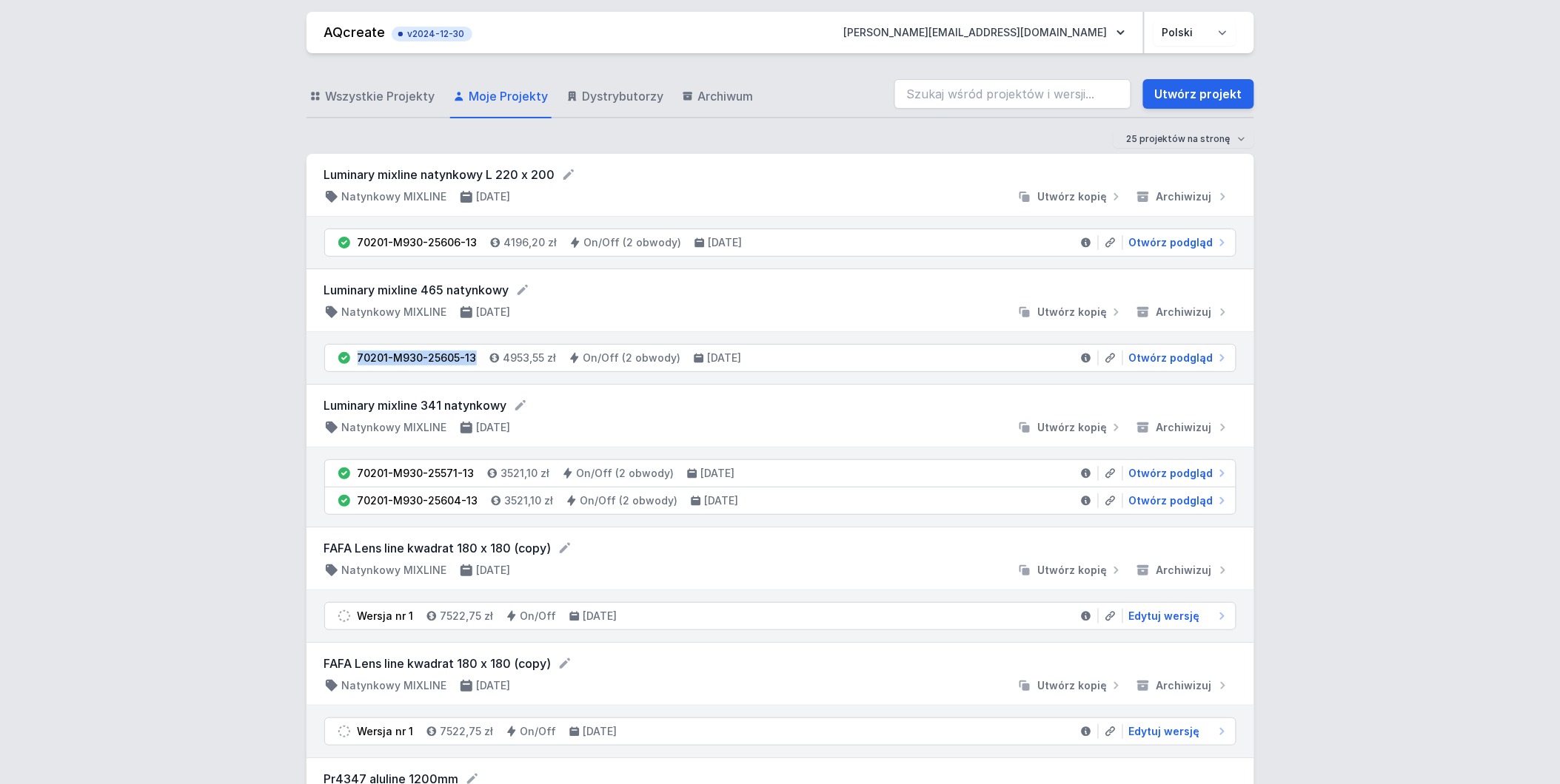
drag, startPoint x: 354, startPoint y: 353, endPoint x: 472, endPoint y: 367, distance: 118.8
click at [472, 367] on li "70201-M930-25605-13 4953,55 zł On/Off (2 obwody) 25.08.2025 Otwórz podgląd" at bounding box center [780, 358] width 911 height 27
copy div "70201-M930-25605-13"
drag, startPoint x: 358, startPoint y: 499, endPoint x: 482, endPoint y: 506, distance: 124.2
click at [482, 506] on li "70201-M930-25604-13 3521,10 zł On/Off (2 obwody) 25.08.2025 Otwórz podgląd" at bounding box center [780, 501] width 911 height 27
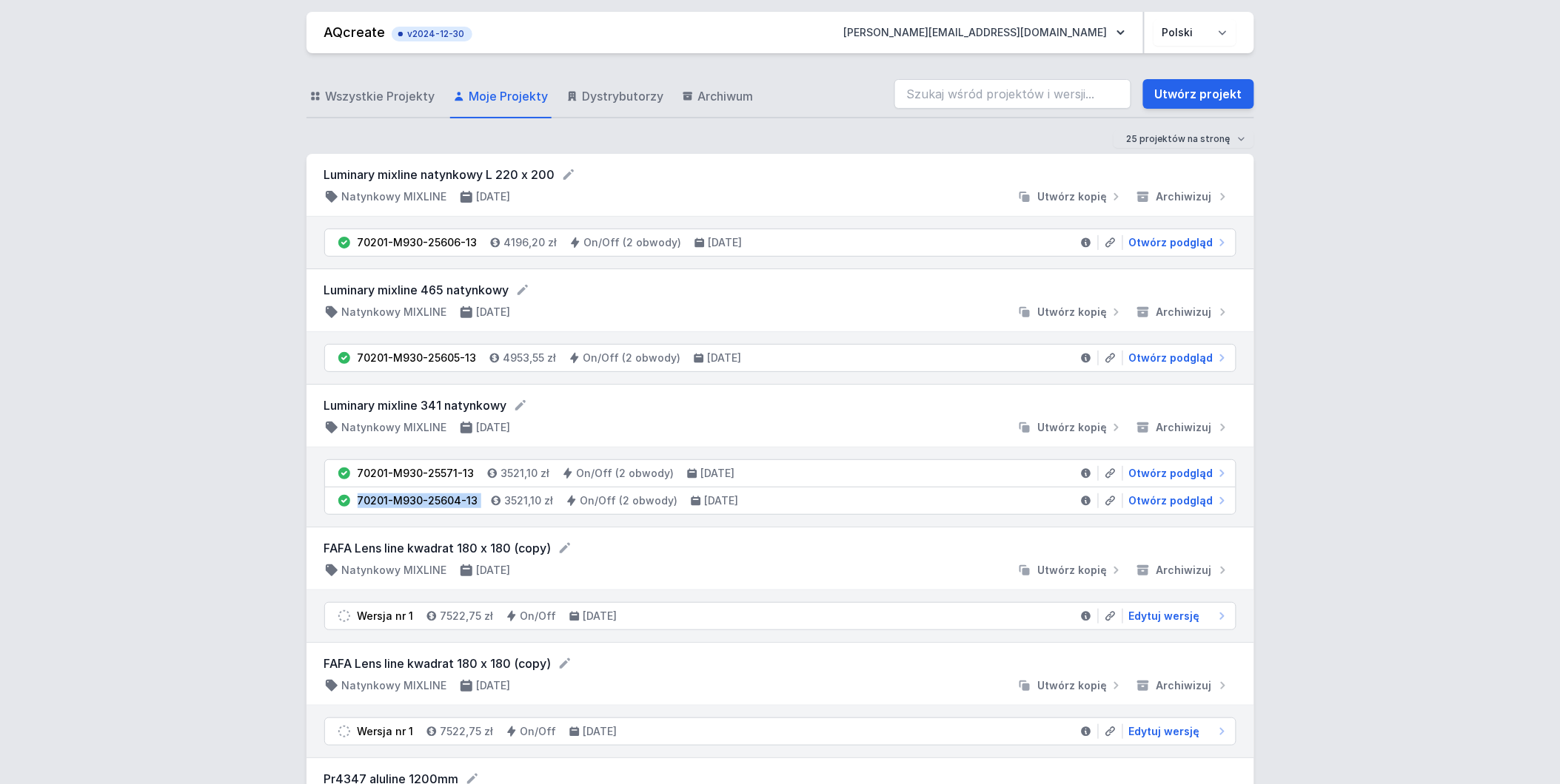
copy li "70201-M930-25604-13"
click at [957, 90] on input "search" at bounding box center [1013, 94] width 237 height 29
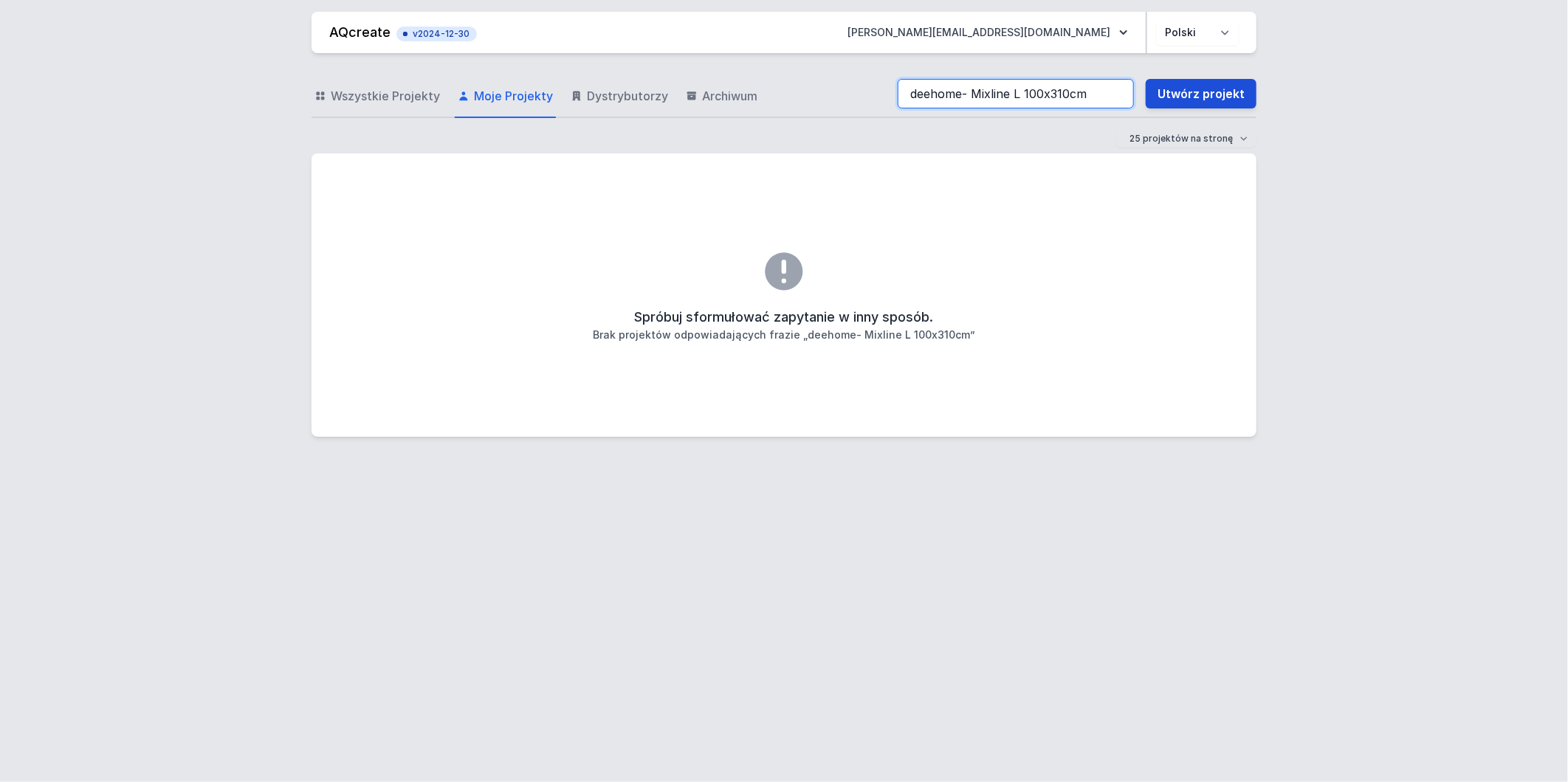
drag, startPoint x: 970, startPoint y: 91, endPoint x: 1192, endPoint y: 78, distance: 222.4
click at [1192, 79] on div "deehome- Mixline L 100x310cm Utwórz projekt" at bounding box center [1077, 93] width 359 height 29
drag, startPoint x: 353, startPoint y: 96, endPoint x: 1009, endPoint y: 120, distance: 656.4
click at [355, 96] on span "Wszystkie Projekty" at bounding box center [385, 96] width 110 height 18
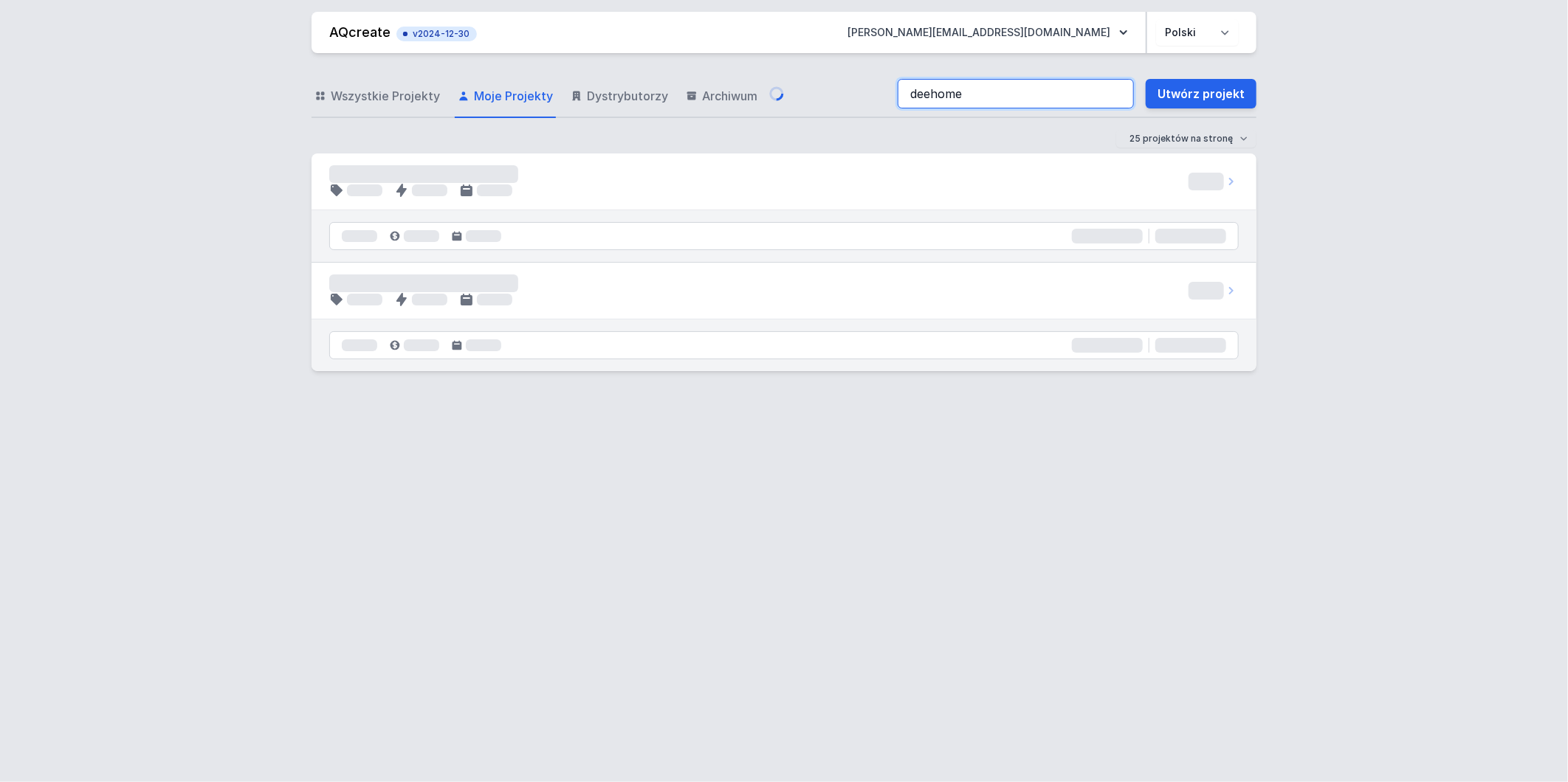
click at [1083, 99] on input "deehome" at bounding box center [1016, 93] width 236 height 29
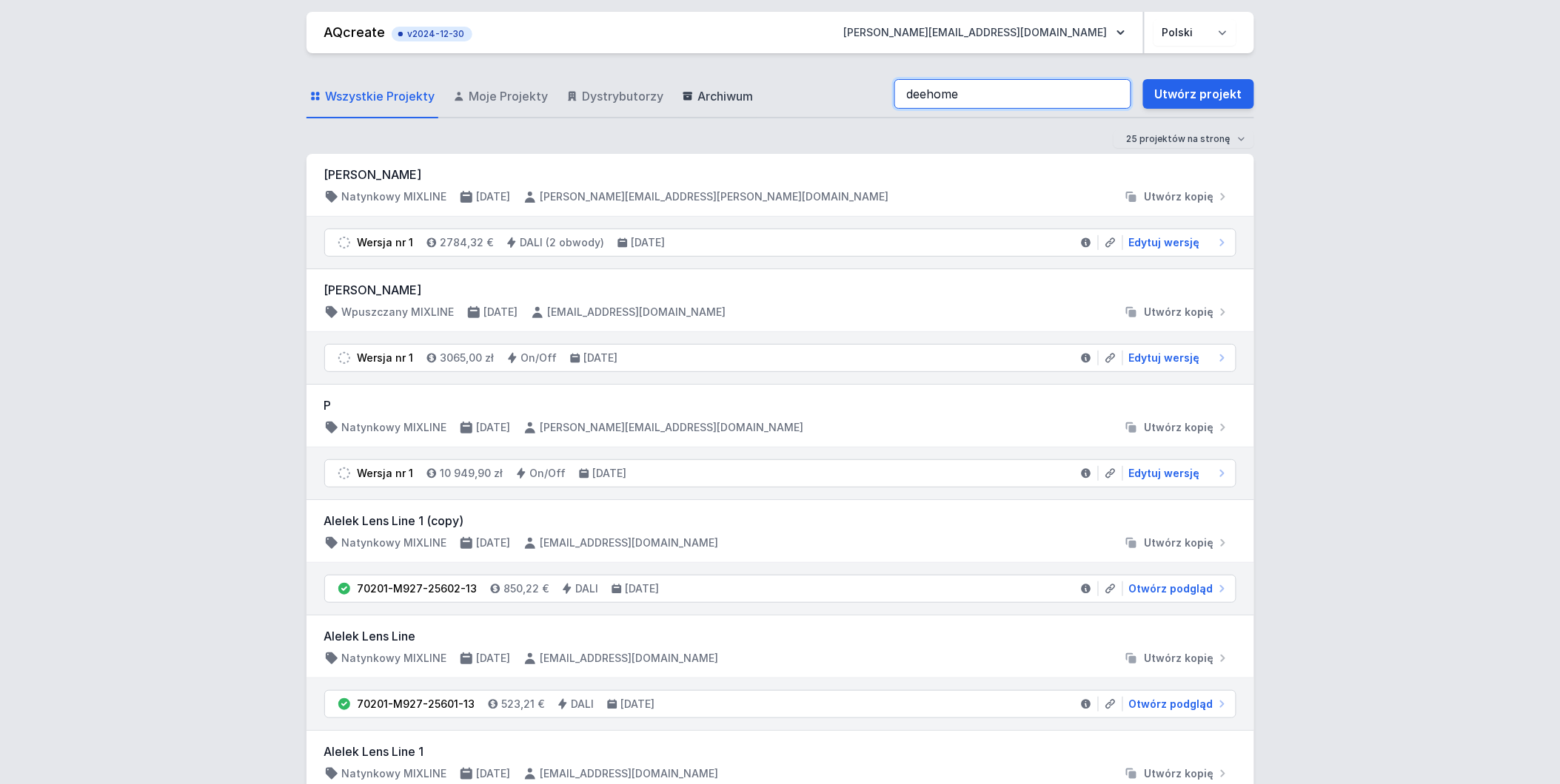
drag, startPoint x: 1009, startPoint y: 102, endPoint x: 681, endPoint y: 94, distance: 328.1
click at [681, 94] on div "Wszystkie Projekty Moje Projekty Dystrybutorzy Archiwum deehome Utwórz projekt" at bounding box center [780, 94] width 947 height 47
paste input "- Mixline L 100x310cm"
type input "deehome- Mixline L 100x310cm"
click at [1116, 93] on input "deehome- Mixline L 100x310cm" at bounding box center [1013, 94] width 237 height 29
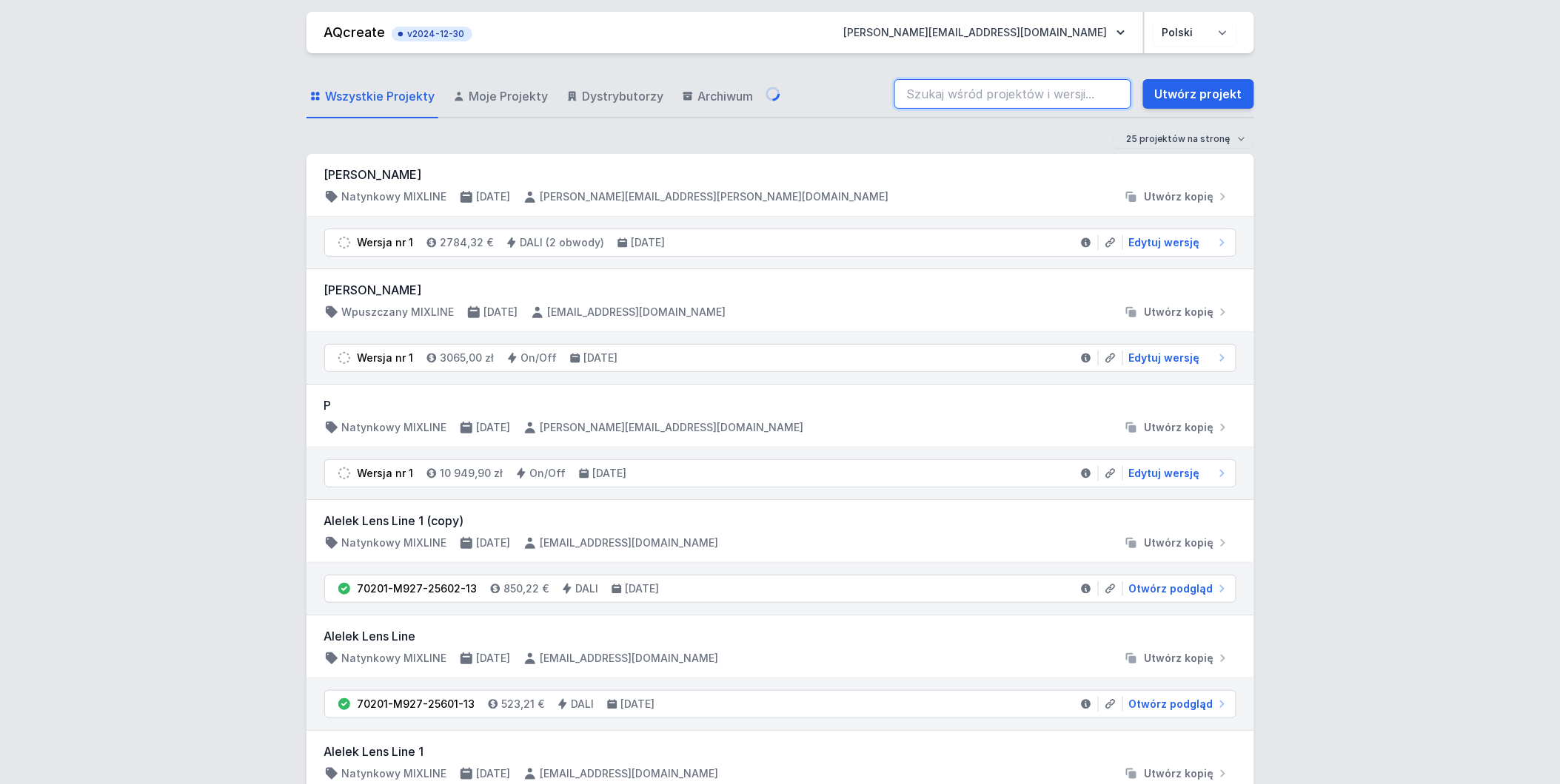
click at [987, 90] on input "search" at bounding box center [1013, 94] width 237 height 29
paste input "deehome- Mixline L 100x310cm"
type input "deehome- Mixline L 100x310cm"
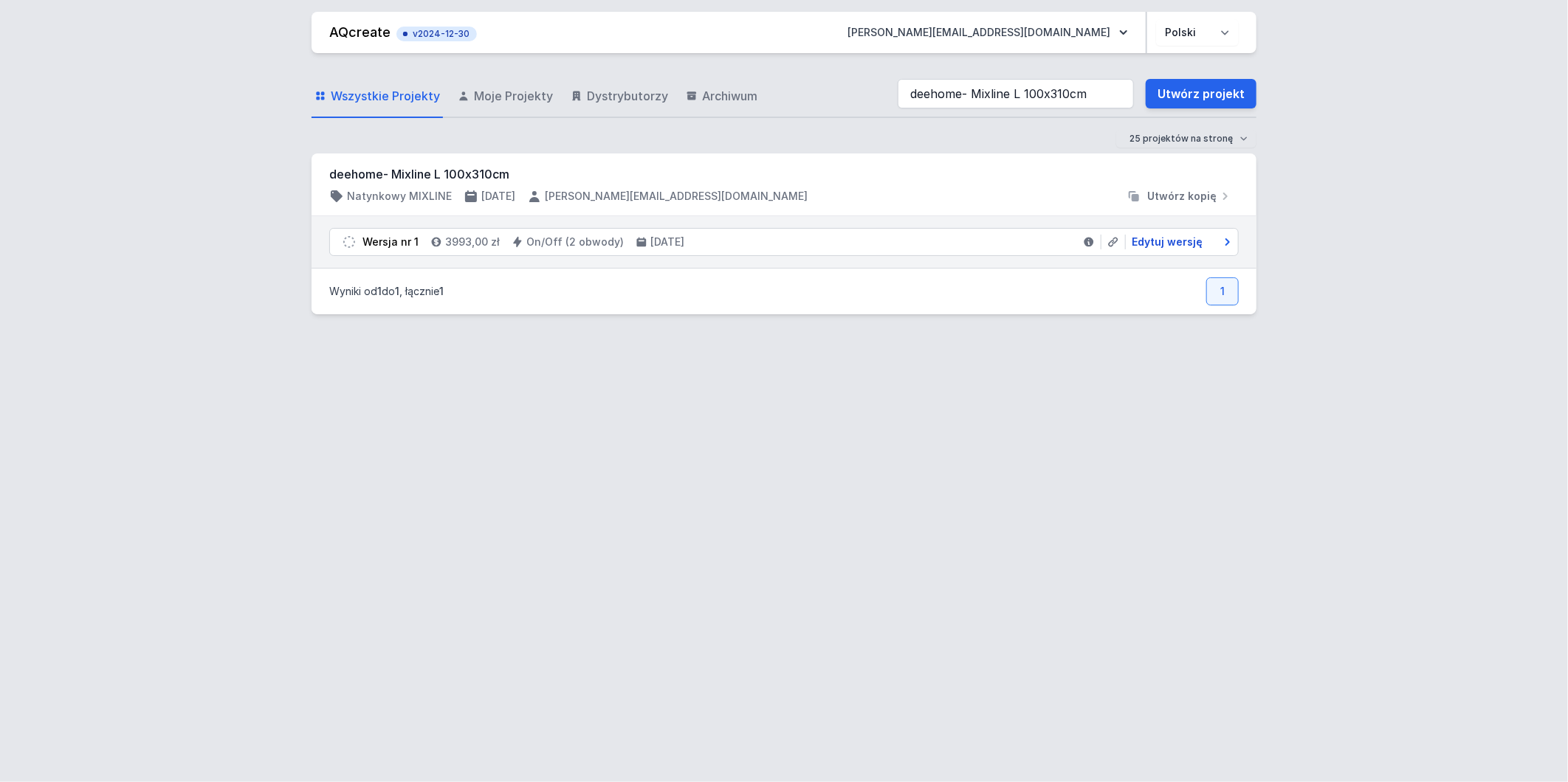
type input "deehome- Mixline L 100x310cm"
click at [1172, 240] on span "Edytuj wersję" at bounding box center [1167, 242] width 71 height 15
select select "true"
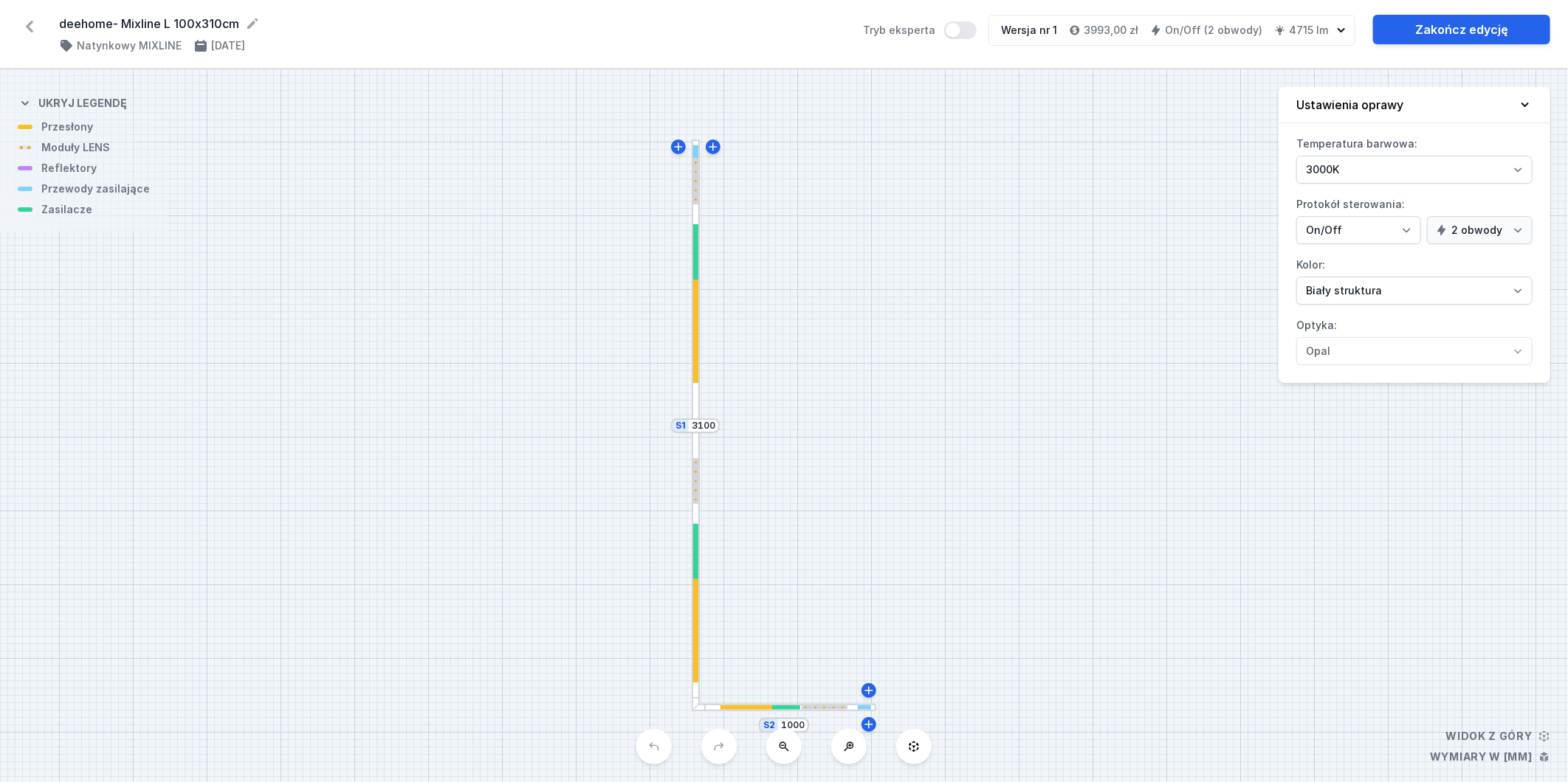
click at [692, 605] on div at bounding box center [696, 568] width 8 height 287
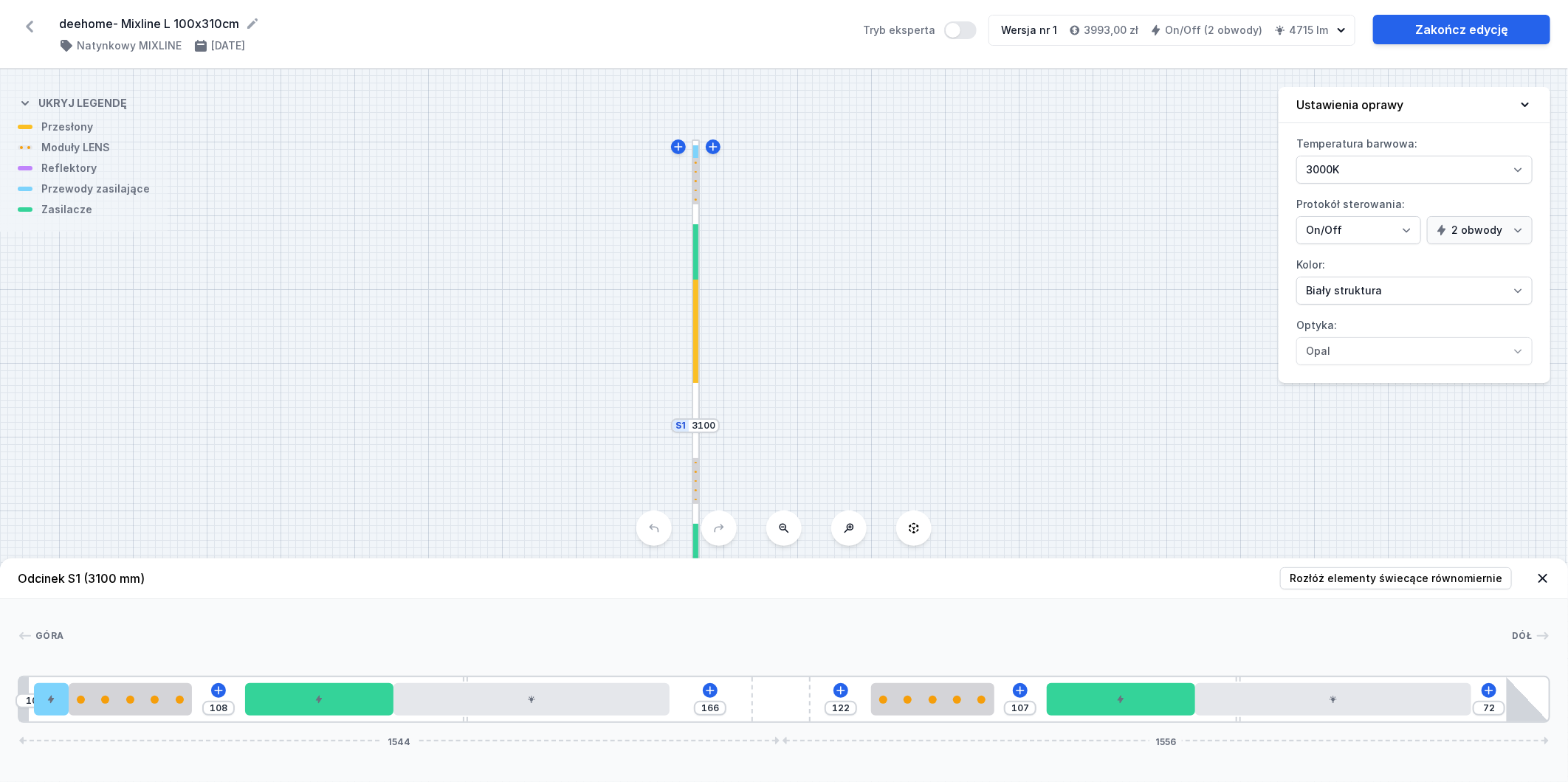
click at [695, 184] on div at bounding box center [695, 180] width 5 height 46
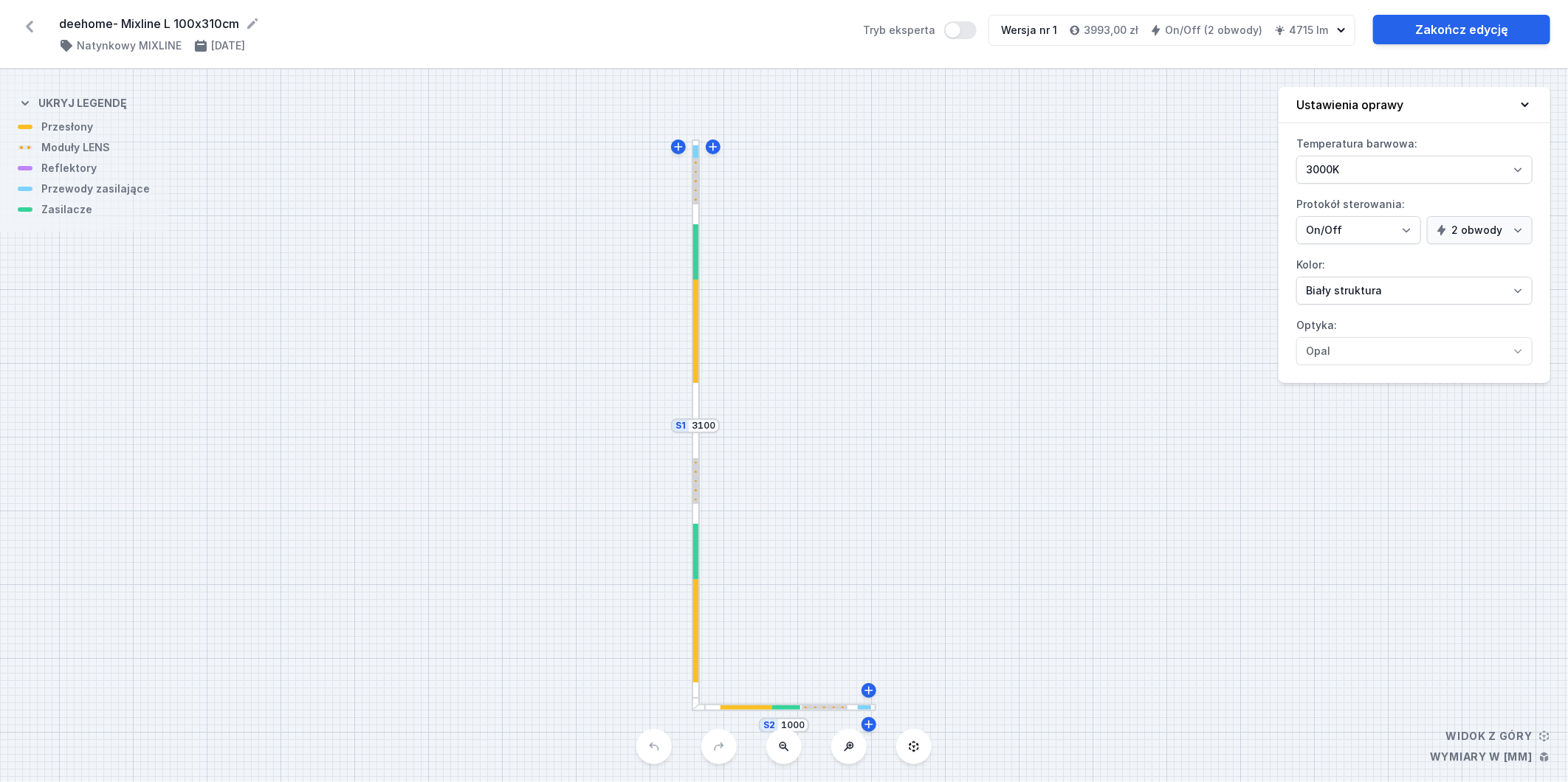
click at [695, 184] on div at bounding box center [695, 180] width 5 height 46
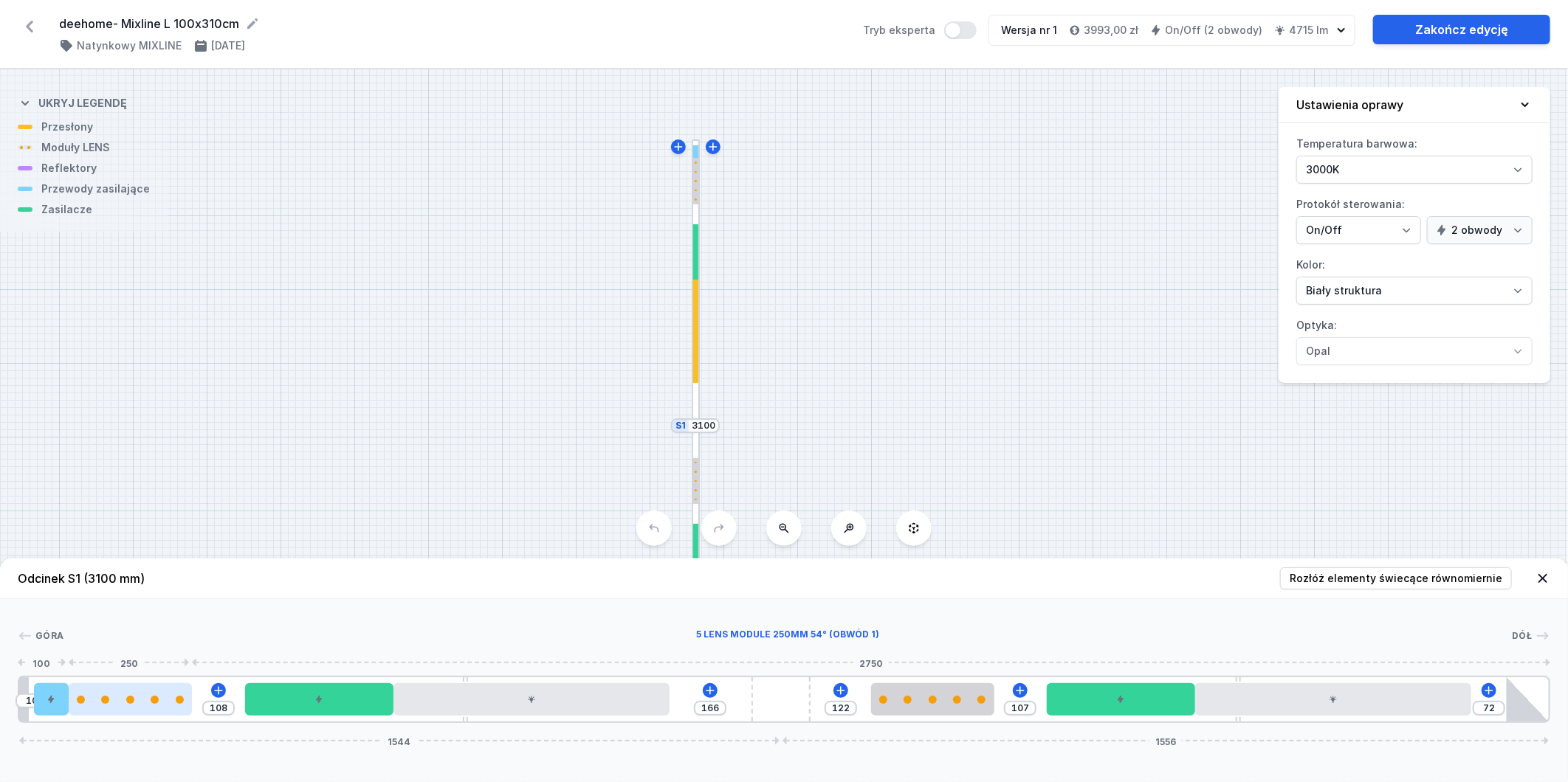
click at [135, 706] on div at bounding box center [131, 700] width 123 height 32
select select "1516"
click at [466, 711] on div at bounding box center [531, 700] width 276 height 32
click at [990, 711] on div at bounding box center [933, 700] width 123 height 32
select select "1516"
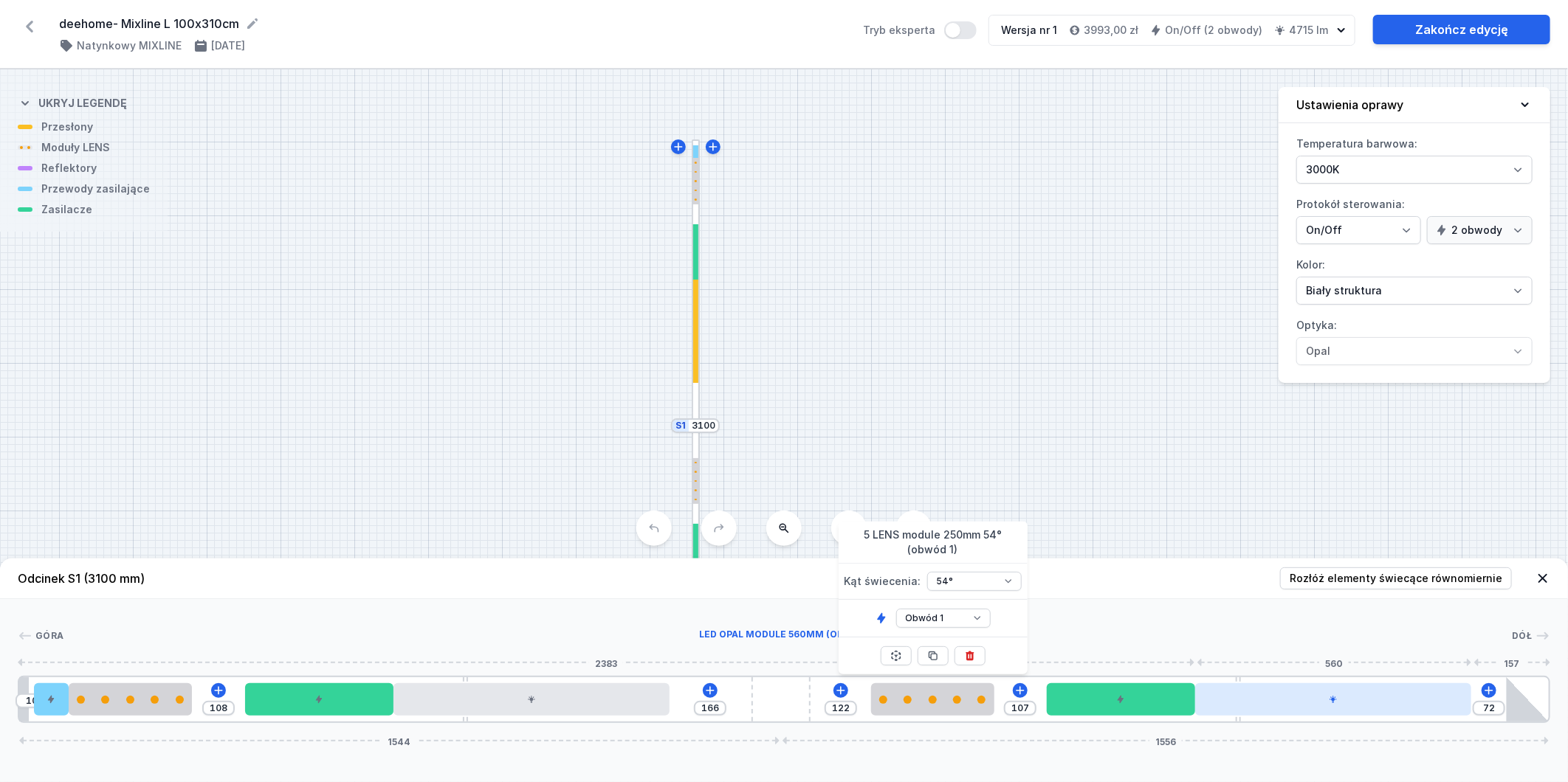
click at [1275, 713] on div at bounding box center [1333, 700] width 276 height 32
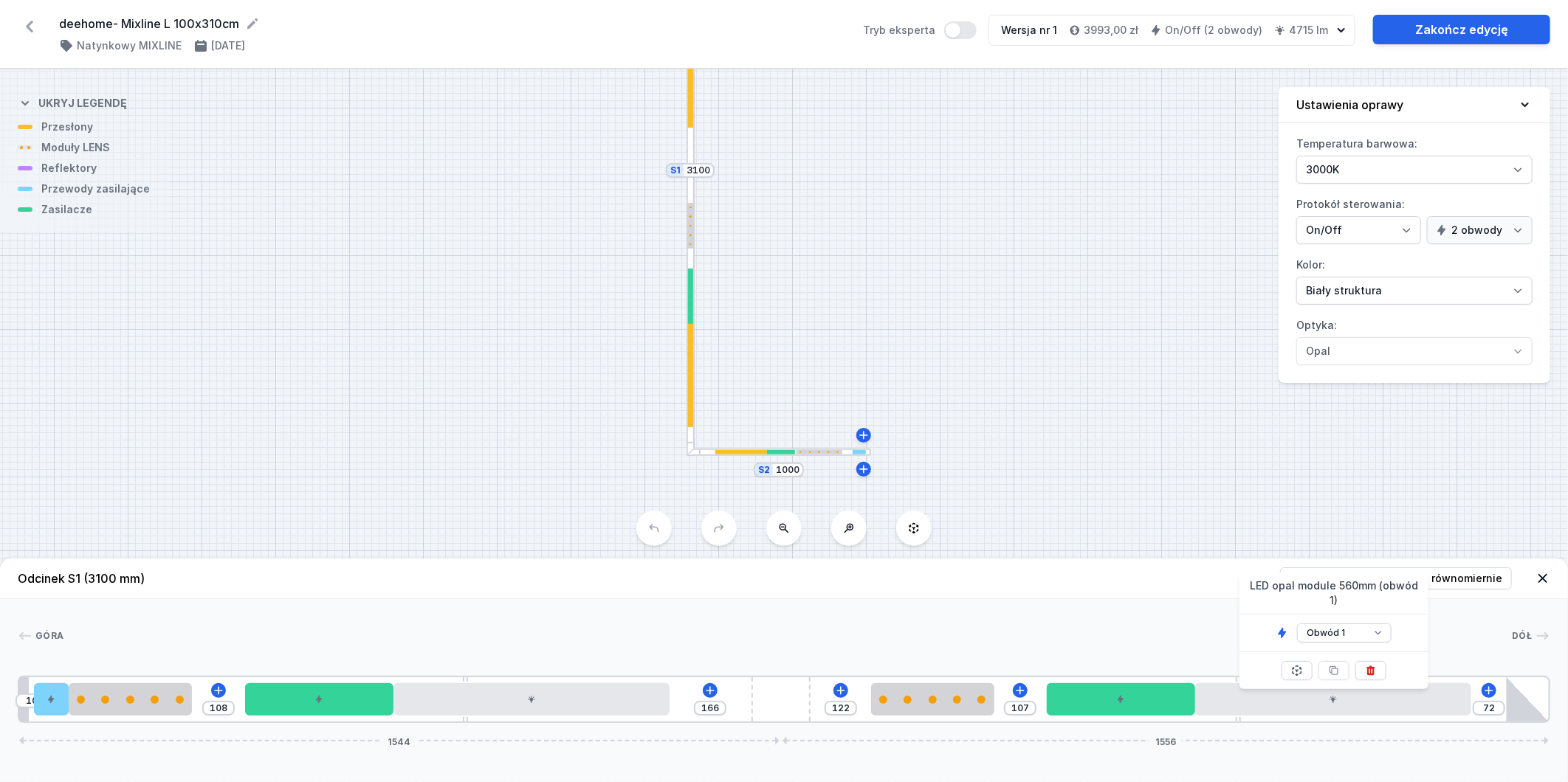
drag, startPoint x: 994, startPoint y: 359, endPoint x: 942, endPoint y: 225, distance: 143.7
click at [990, 142] on div "S2 1000 S1 3100" at bounding box center [784, 426] width 1568 height 713
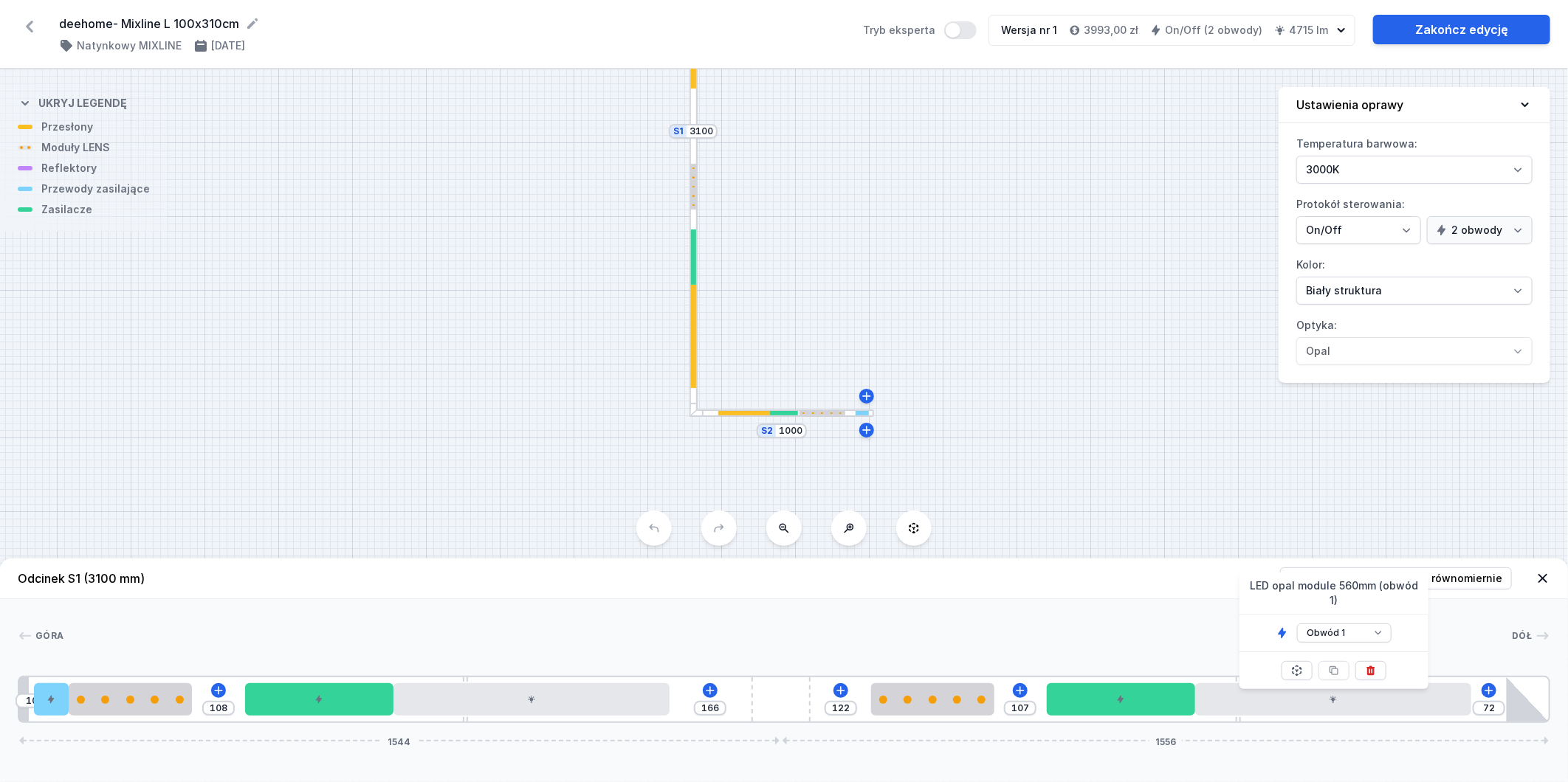
click at [815, 413] on div at bounding box center [822, 413] width 46 height 5
type input "10"
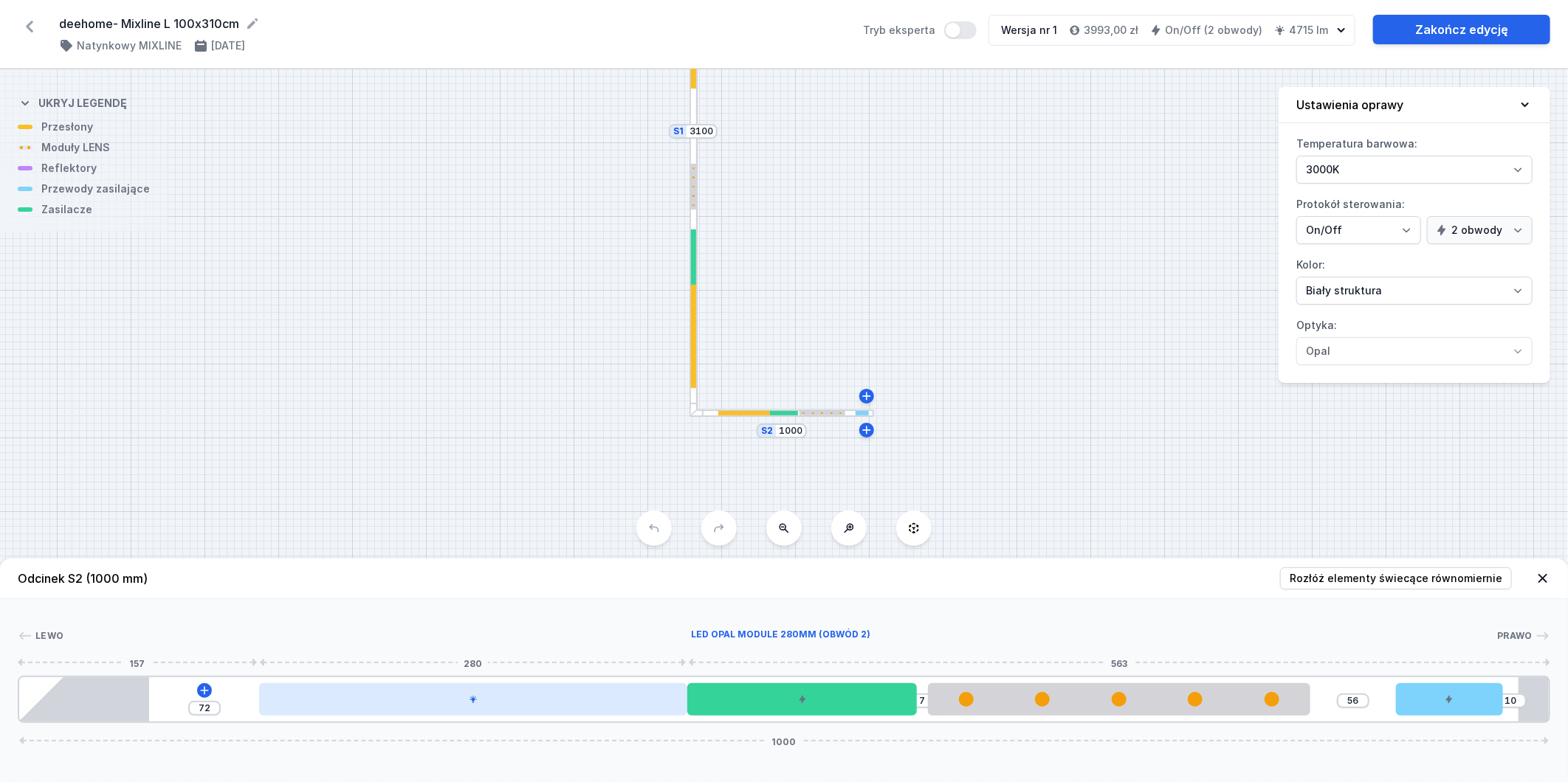
click at [453, 716] on div at bounding box center [473, 700] width 428 height 32
select select "2"
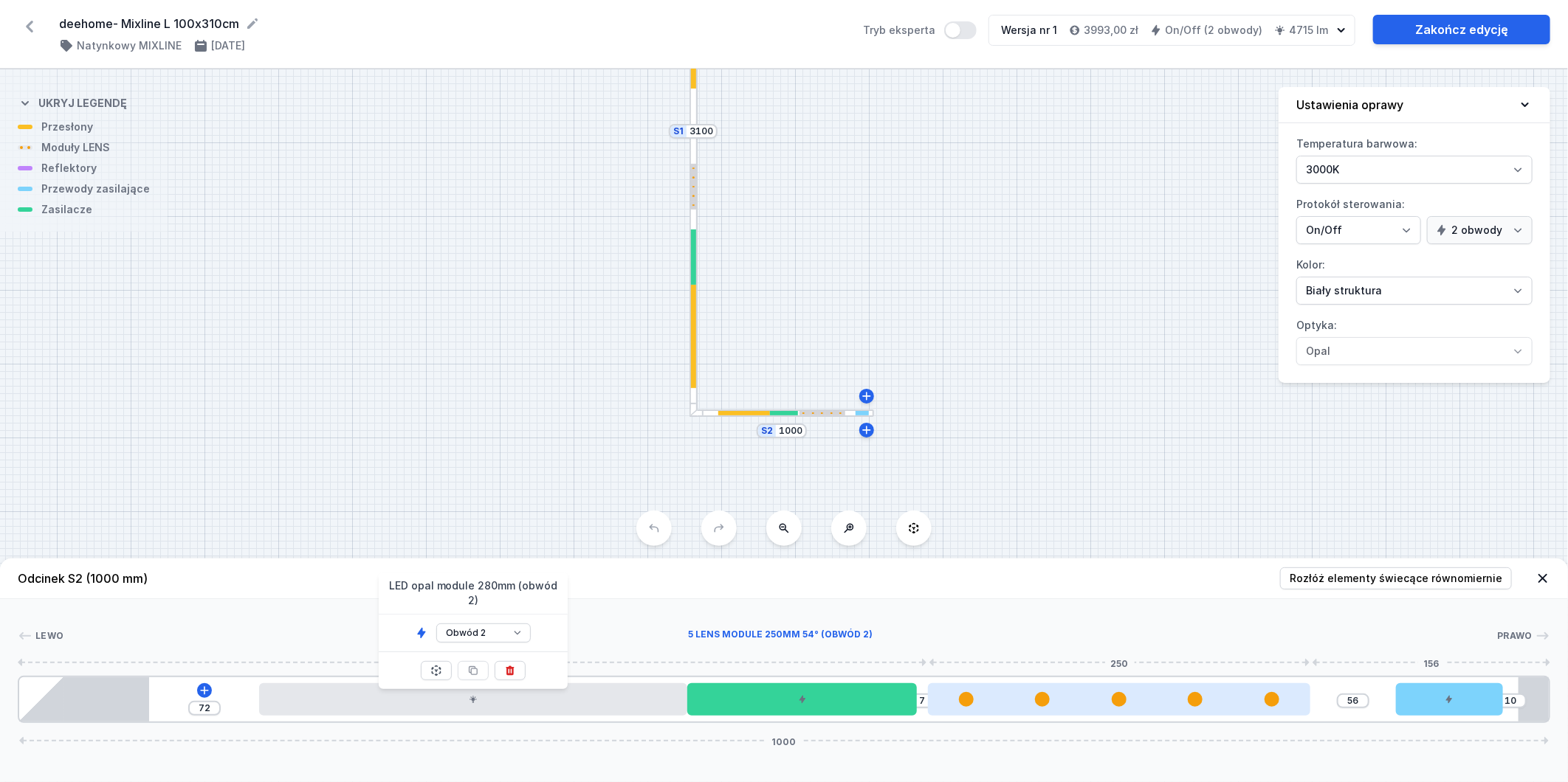
click at [1093, 709] on div at bounding box center [1119, 700] width 383 height 32
select select "1516"
select select "2"
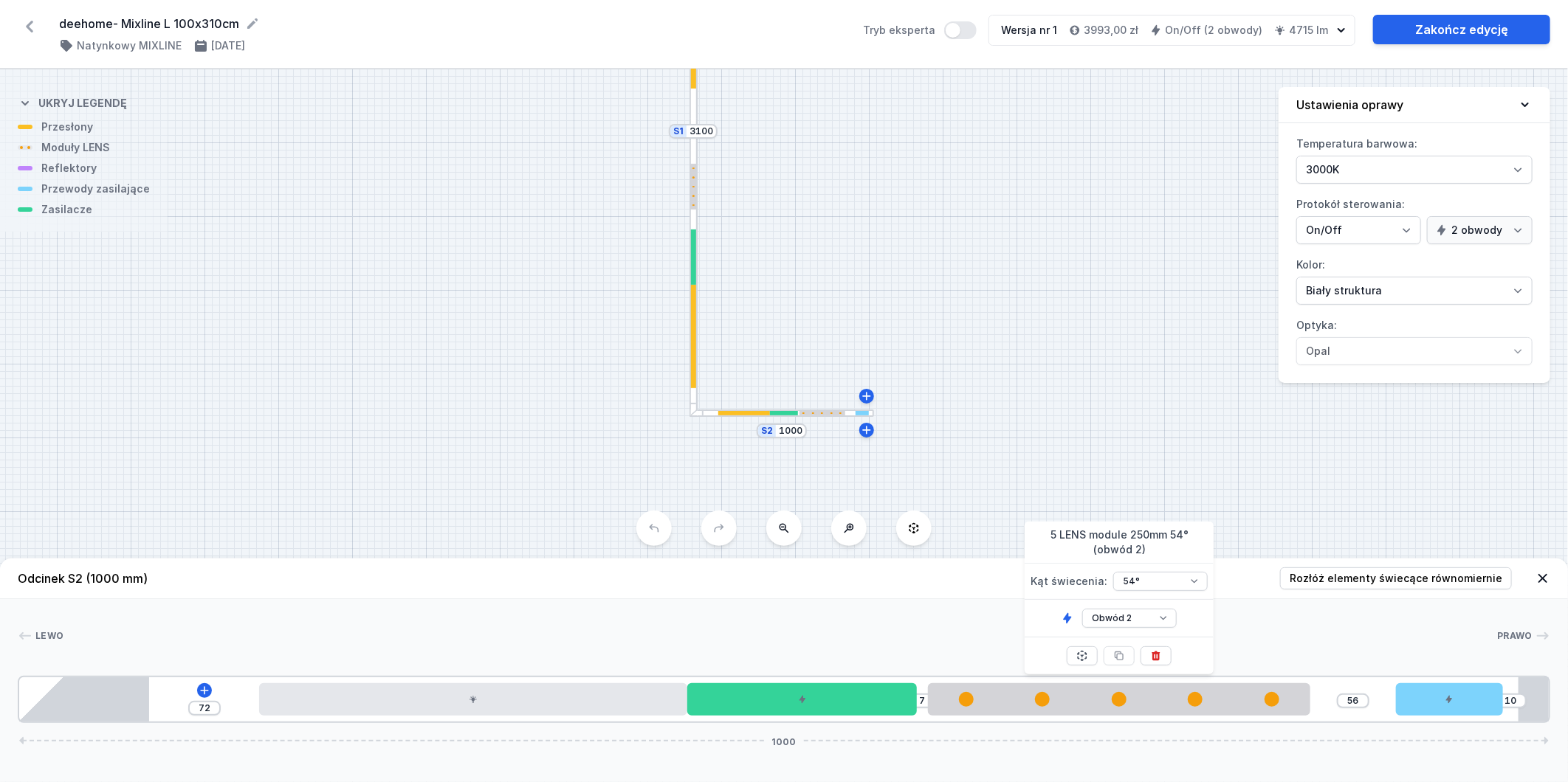
click at [693, 352] on div at bounding box center [694, 336] width 5 height 103
type input "72"
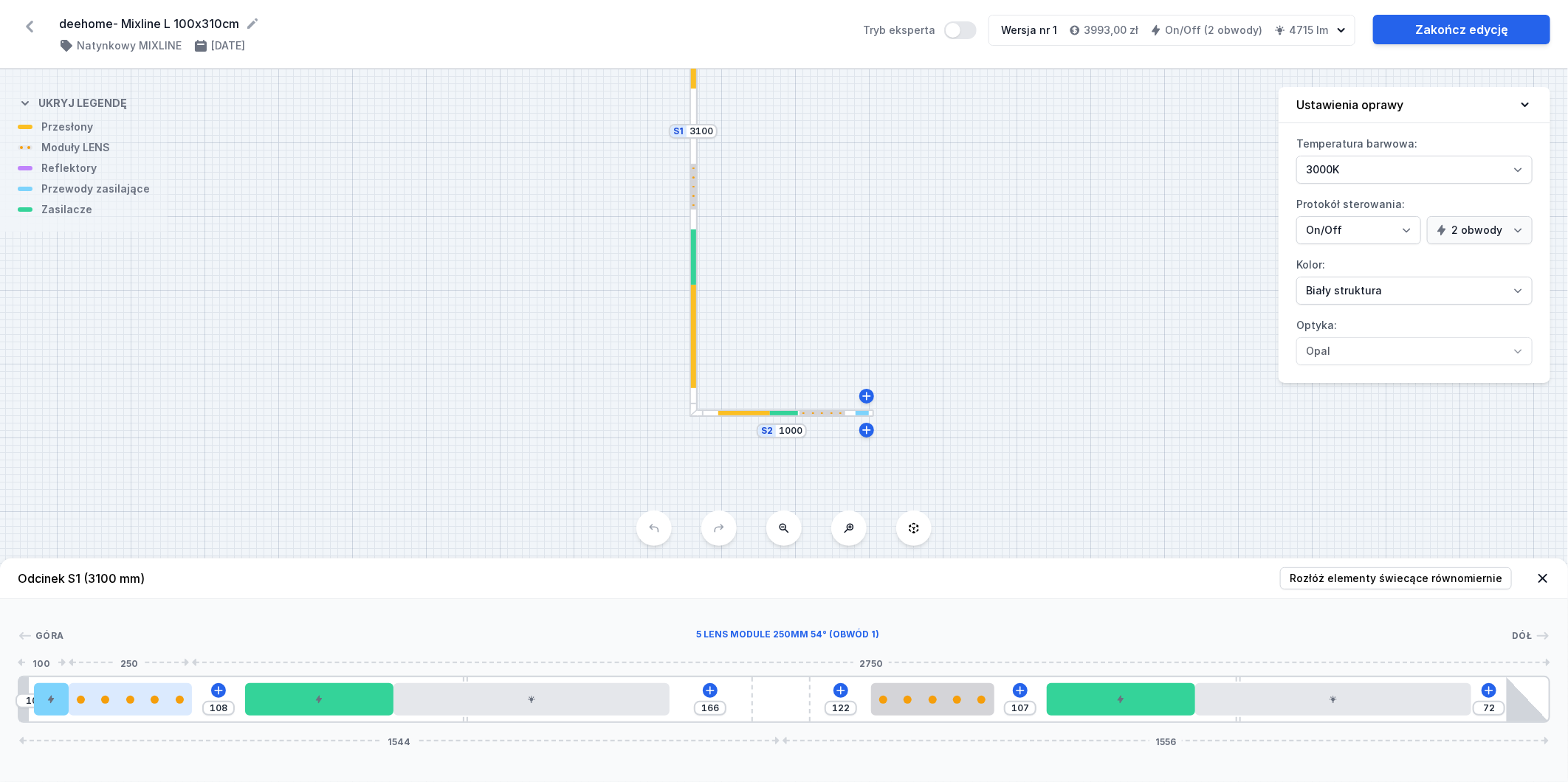
click at [149, 702] on div at bounding box center [131, 700] width 123 height 8
drag, startPoint x: 149, startPoint y: 702, endPoint x: 124, endPoint y: 711, distance: 26.6
click at [124, 711] on div at bounding box center [131, 700] width 123 height 32
click at [127, 703] on div at bounding box center [131, 700] width 123 height 8
select select "1516"
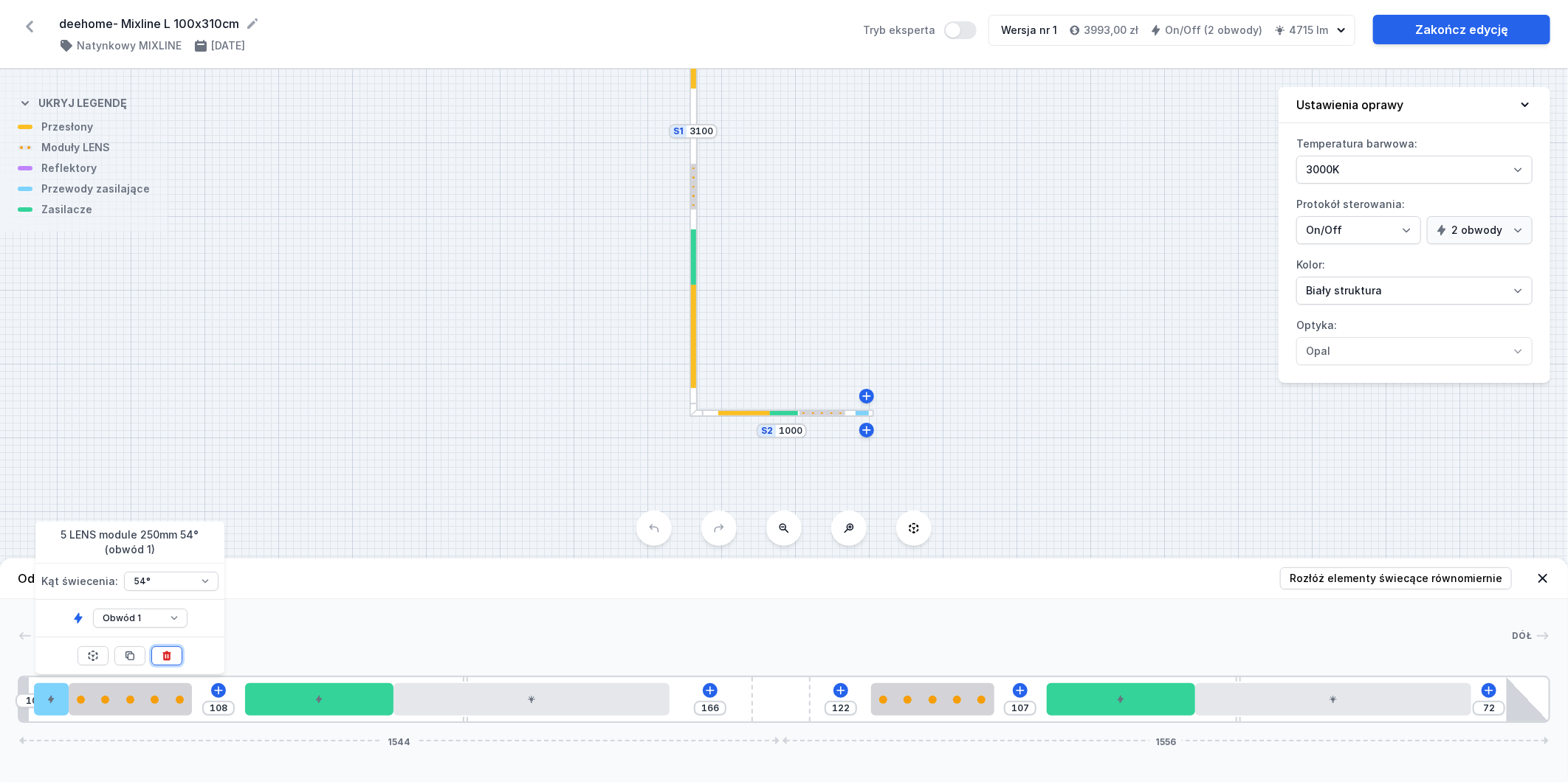
click at [166, 655] on icon at bounding box center [167, 656] width 12 height 12
type input "358"
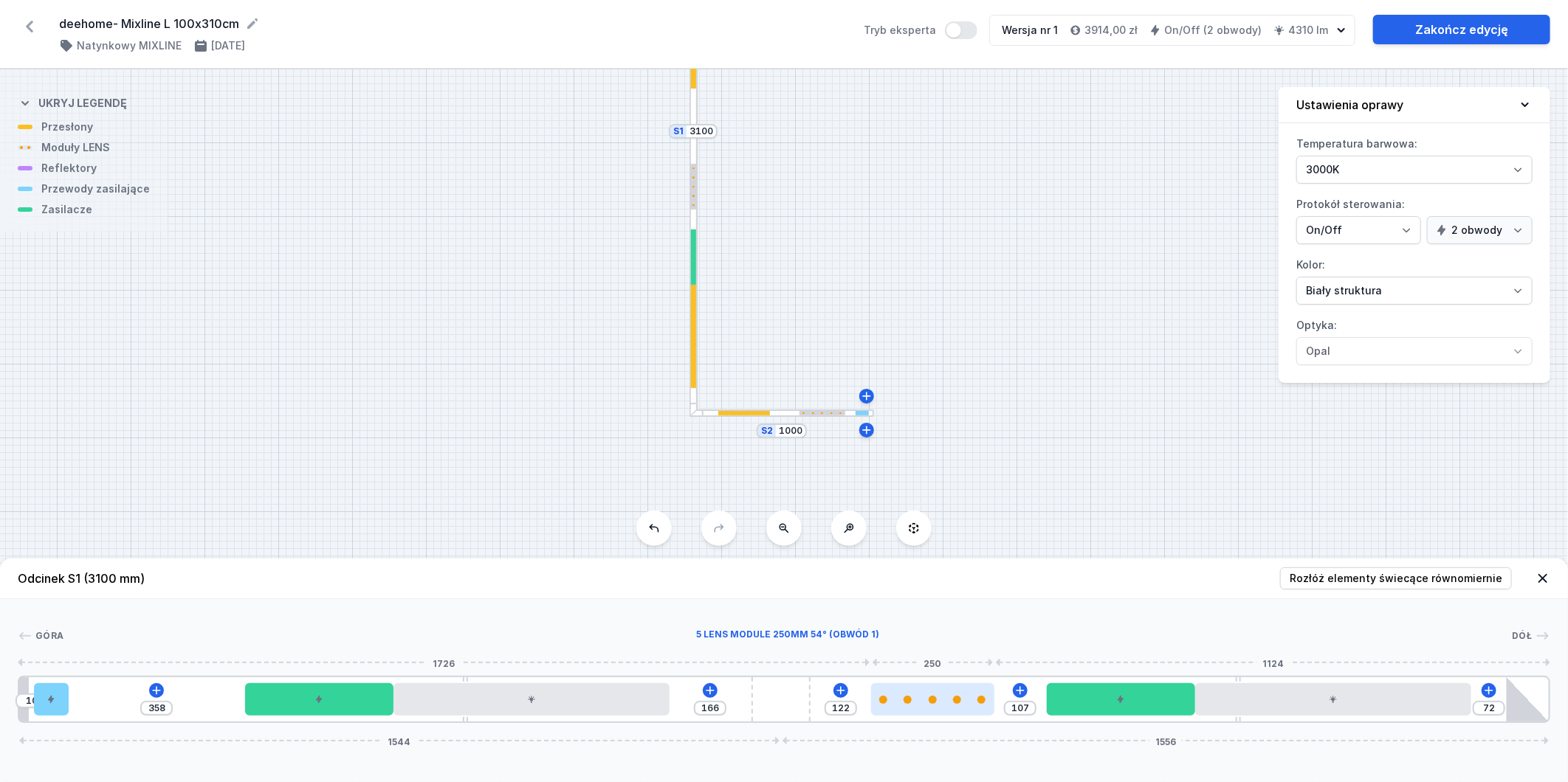
click at [938, 700] on div at bounding box center [933, 700] width 123 height 8
select select "1516"
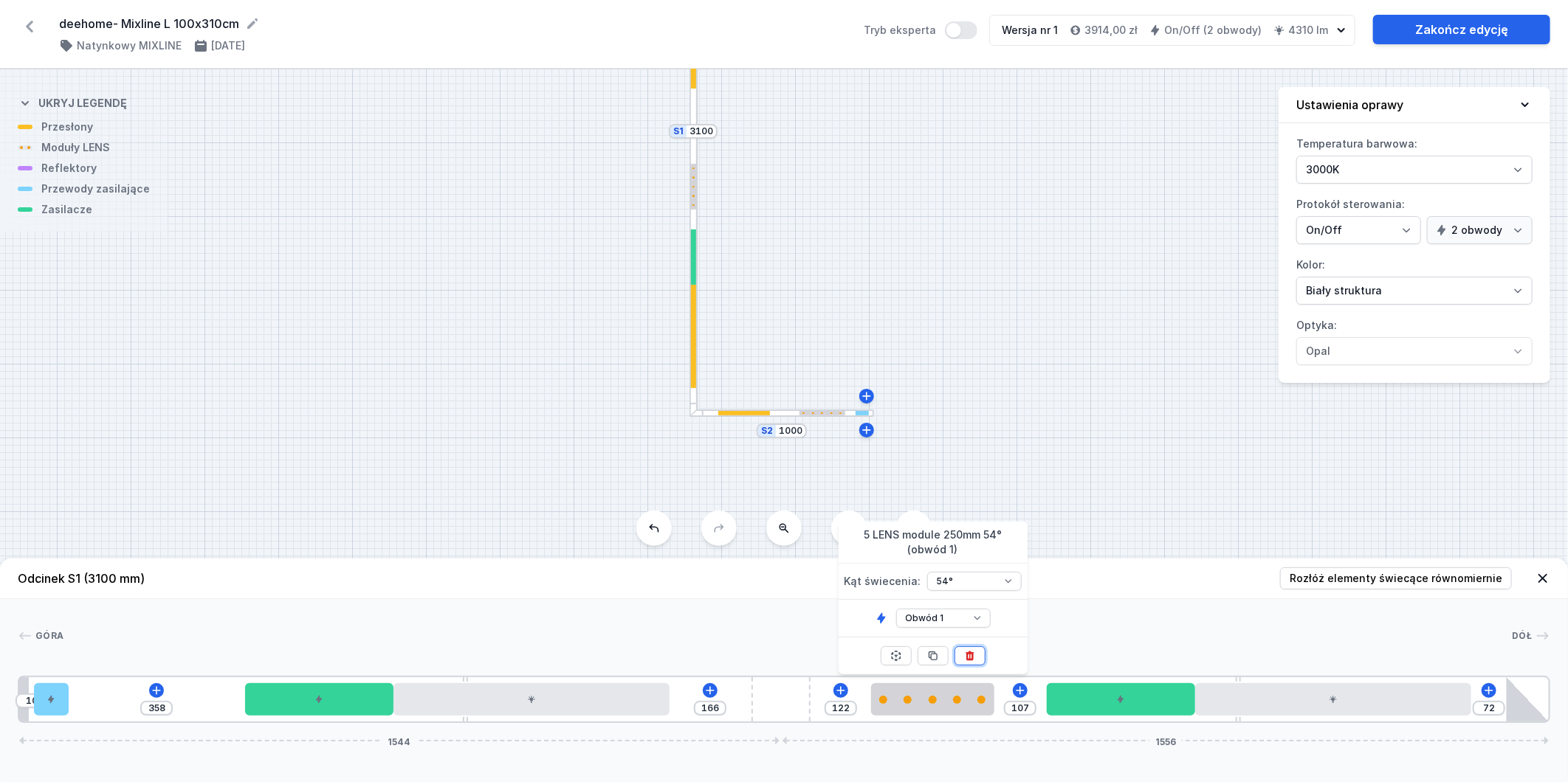
click at [972, 655] on icon at bounding box center [970, 657] width 8 height 10
type input "479"
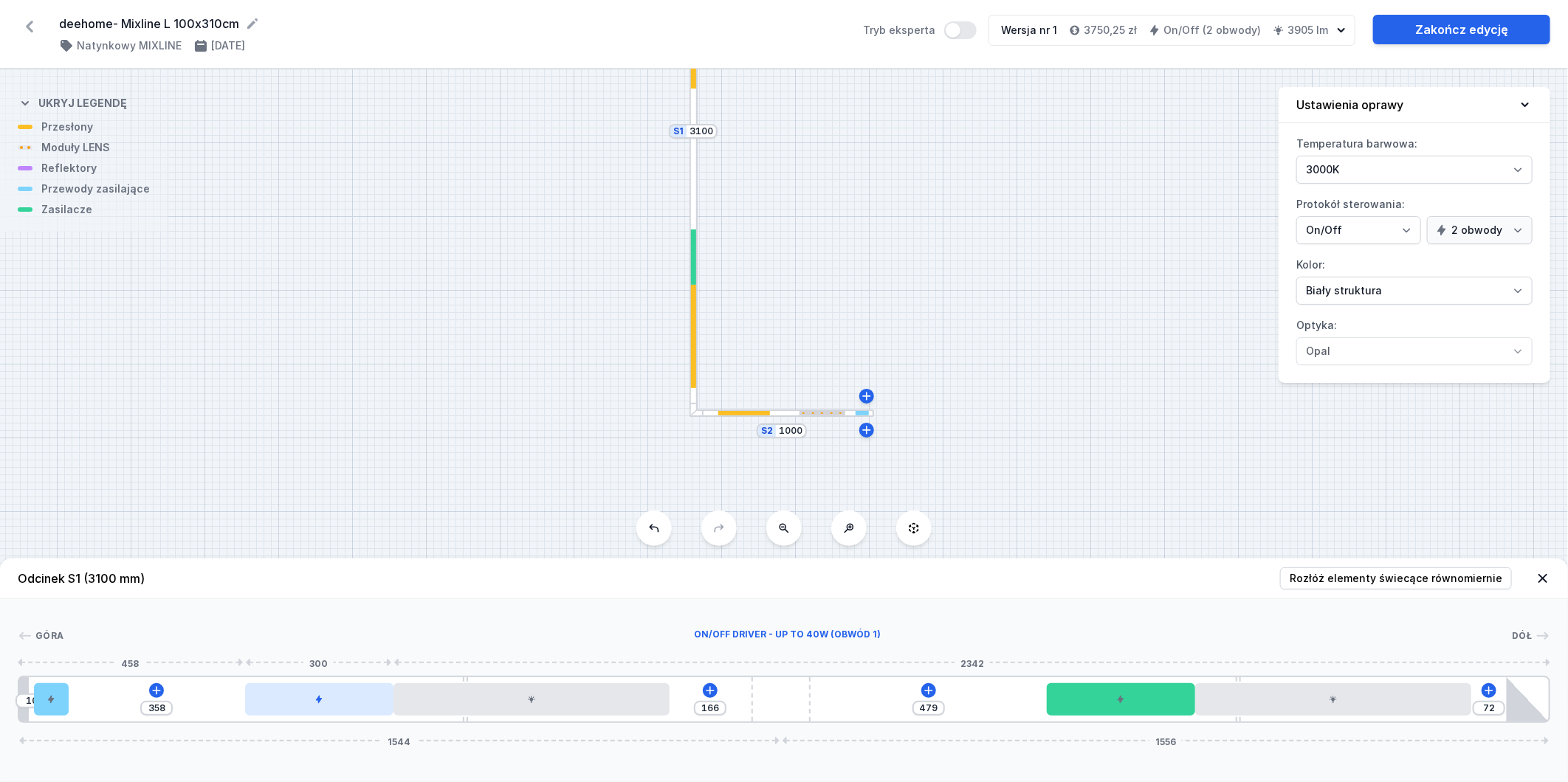
click at [336, 701] on div at bounding box center [319, 700] width 149 height 32
click at [345, 697] on div at bounding box center [319, 700] width 149 height 32
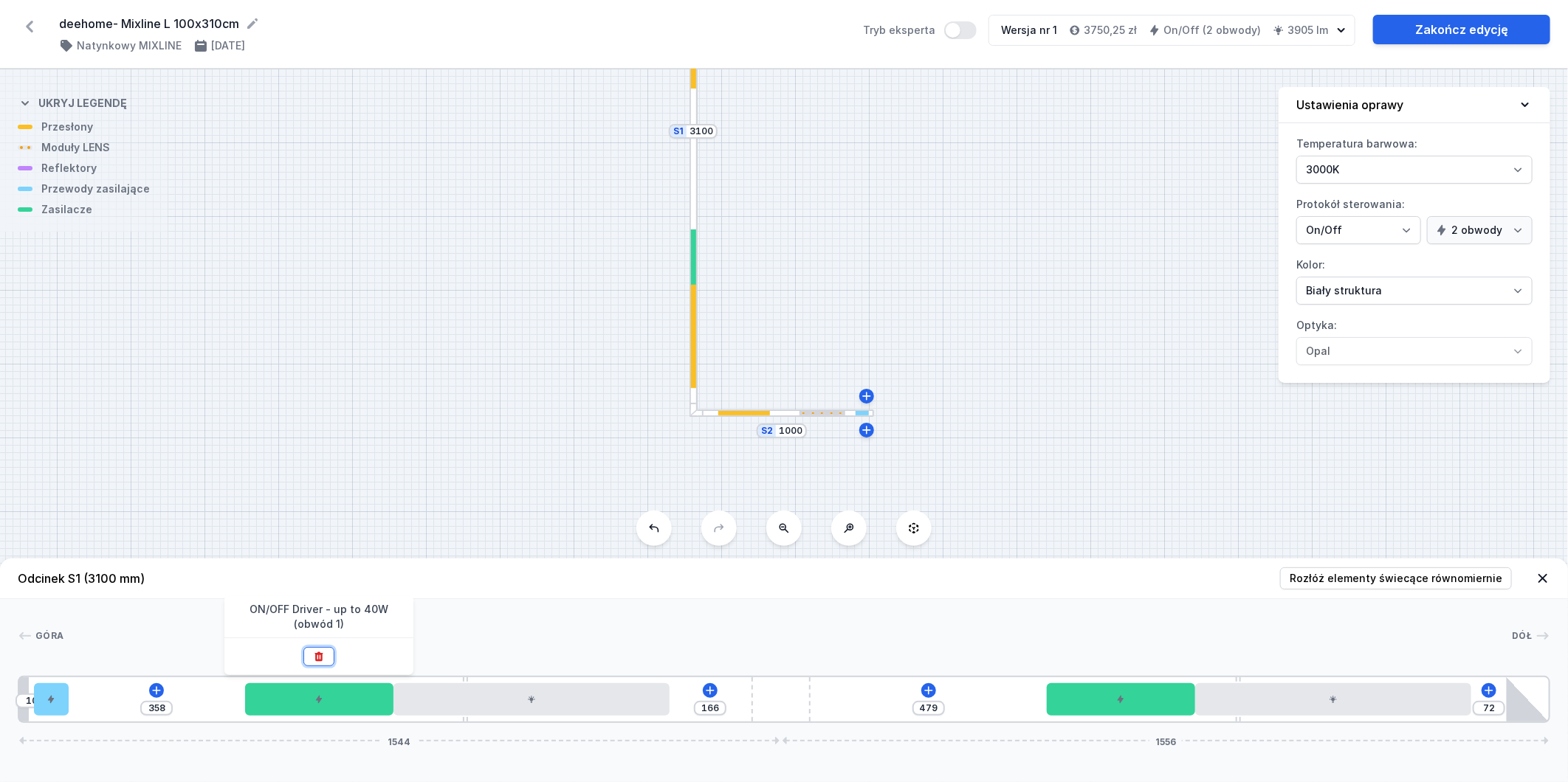
click at [323, 661] on icon at bounding box center [318, 657] width 12 height 12
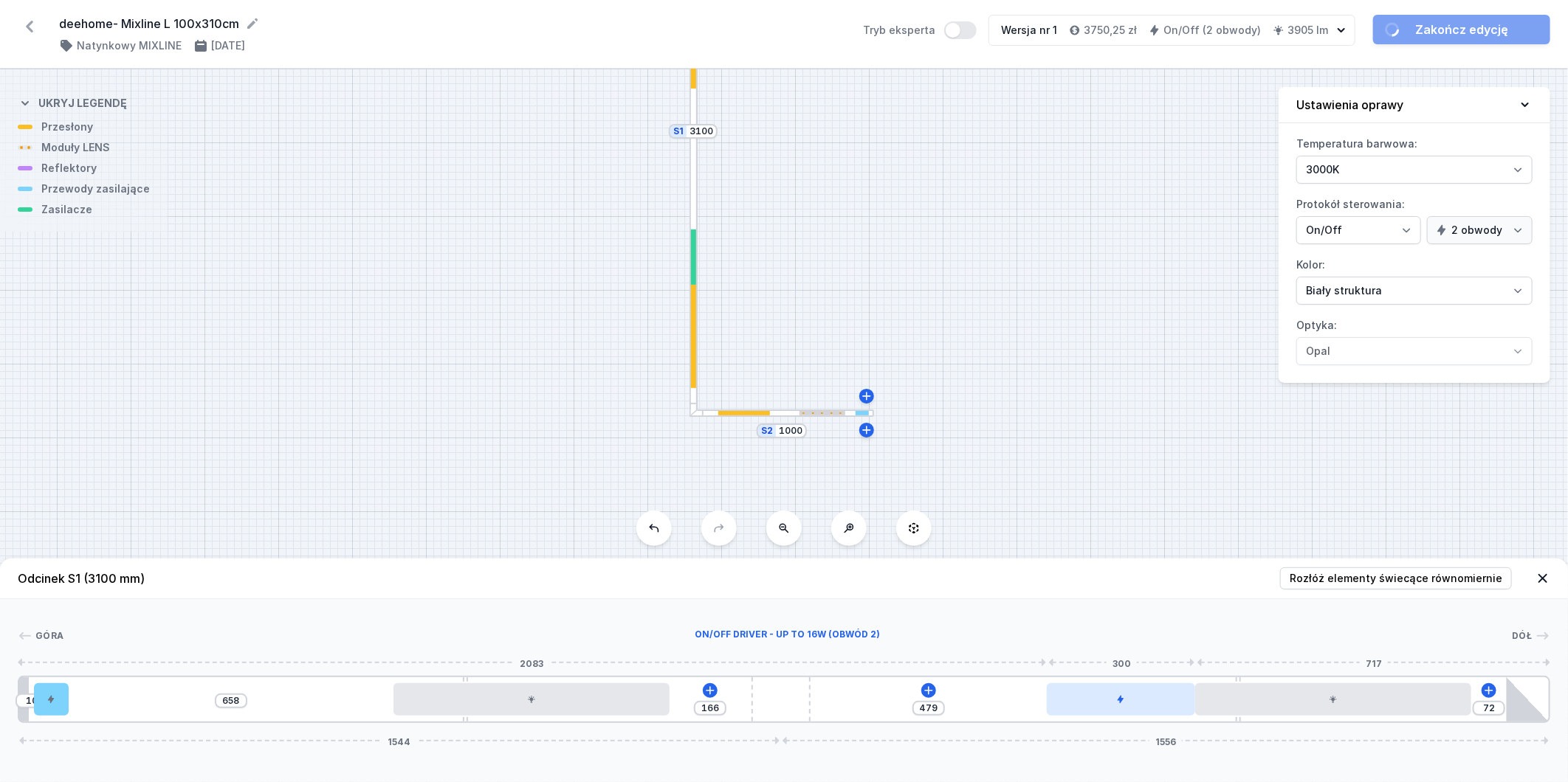
click at [1163, 701] on div at bounding box center [1121, 700] width 149 height 32
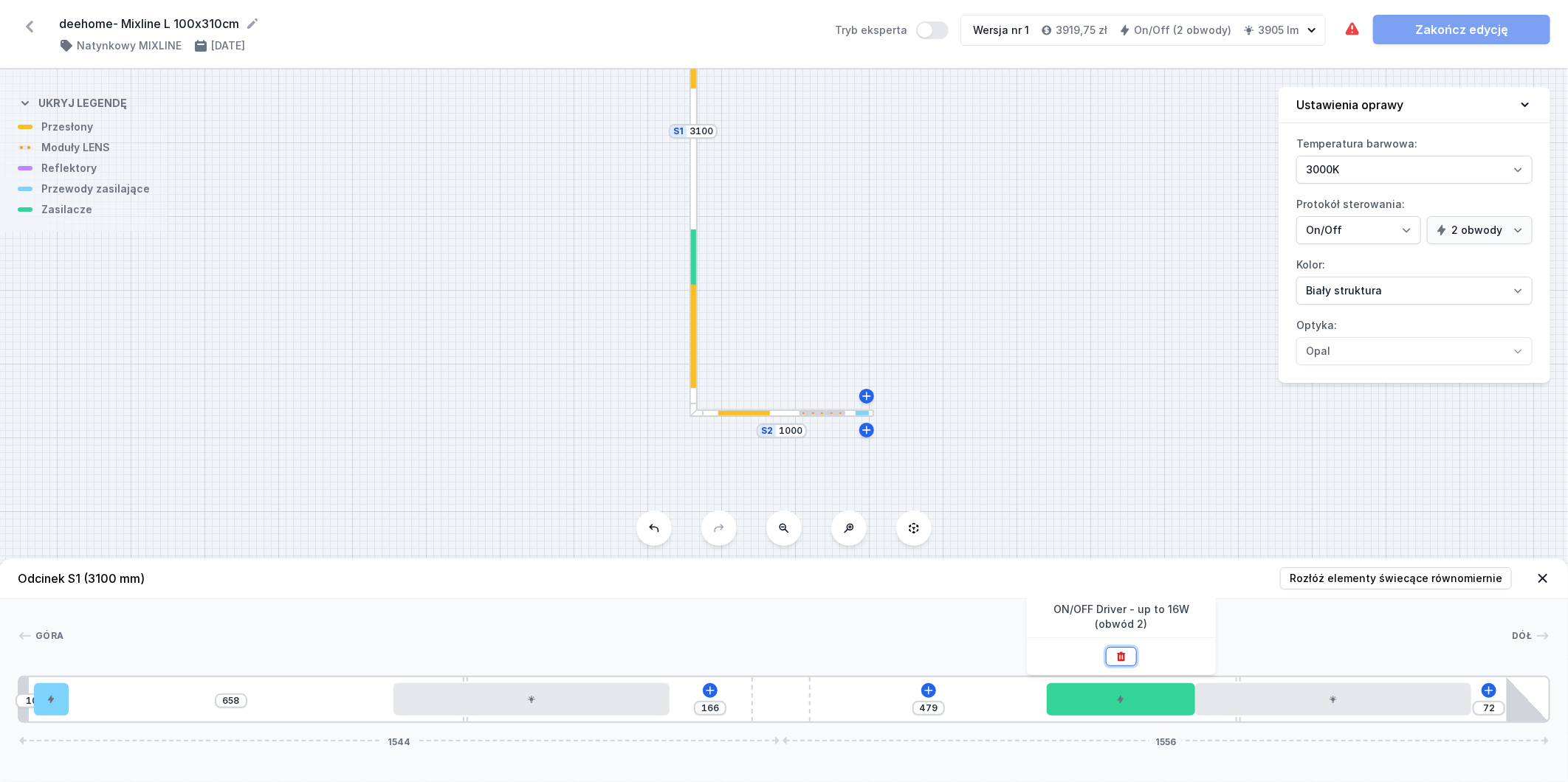
click at [1128, 655] on button at bounding box center [1121, 657] width 31 height 19
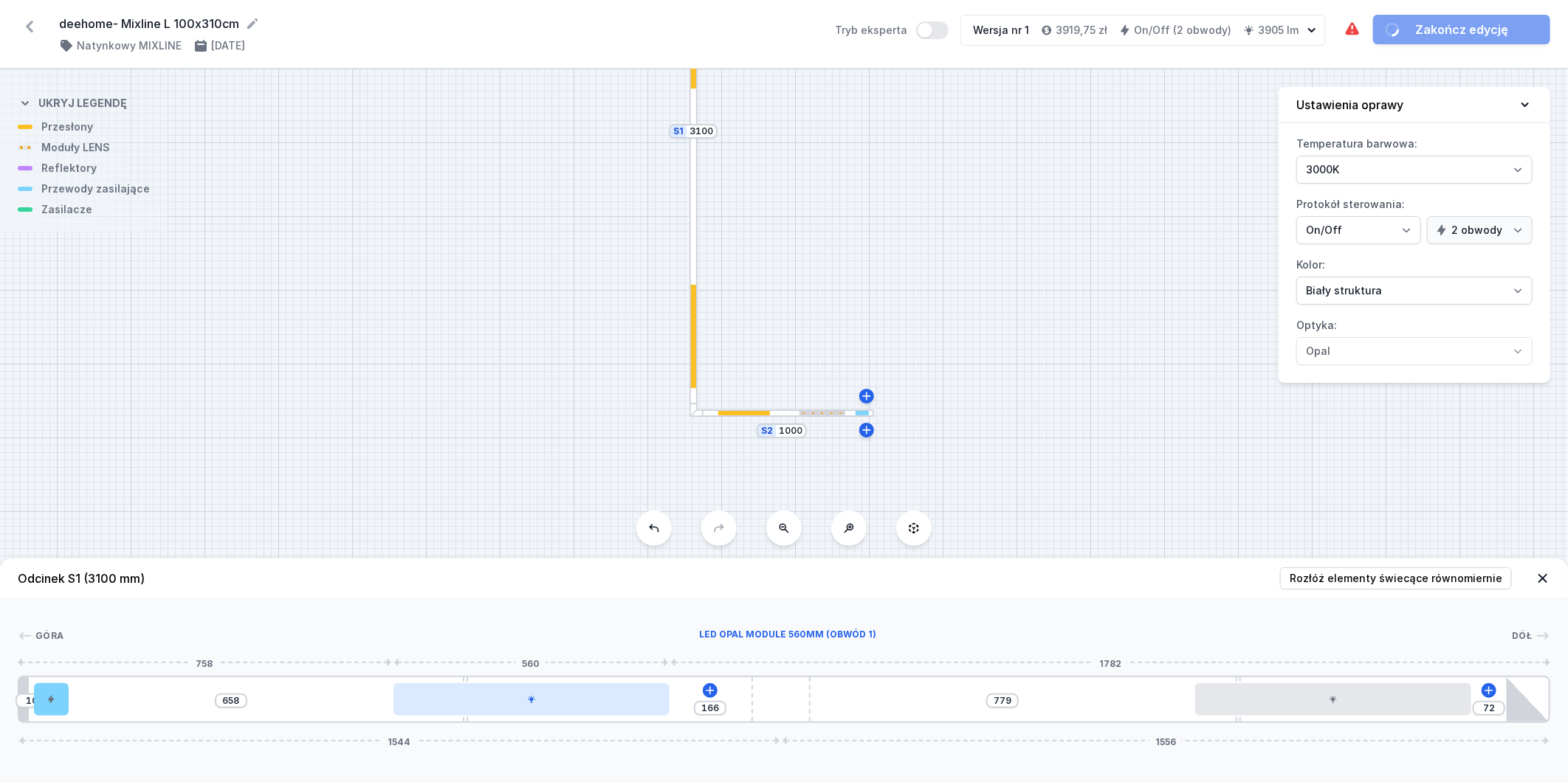
type input "174"
type input "650"
type input "227"
type input "597"
type input "302"
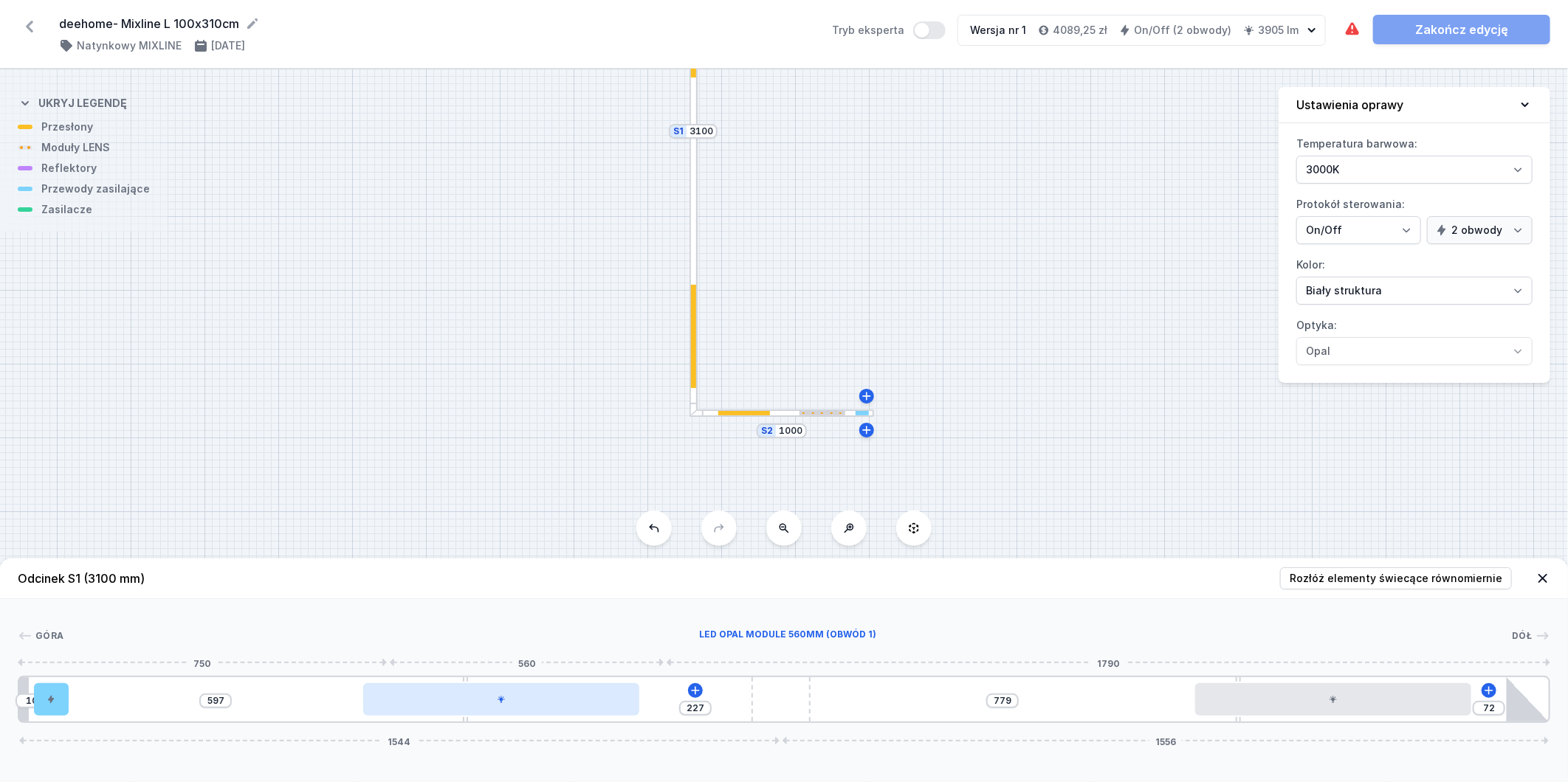
type input "522"
type input "386"
type input "438"
type input "458"
type input "366"
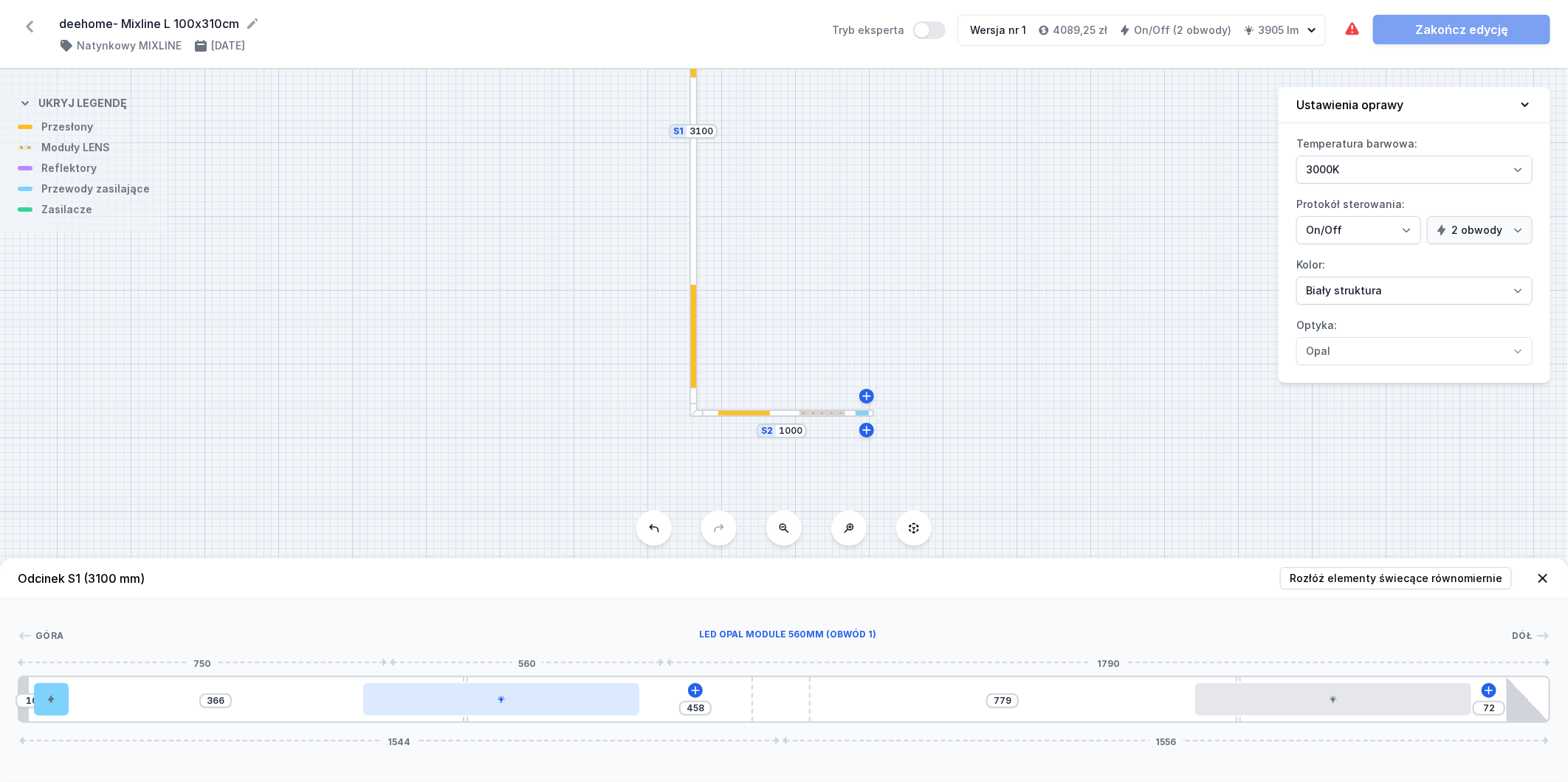
type input "535"
type input "289"
type input "575"
type input "107"
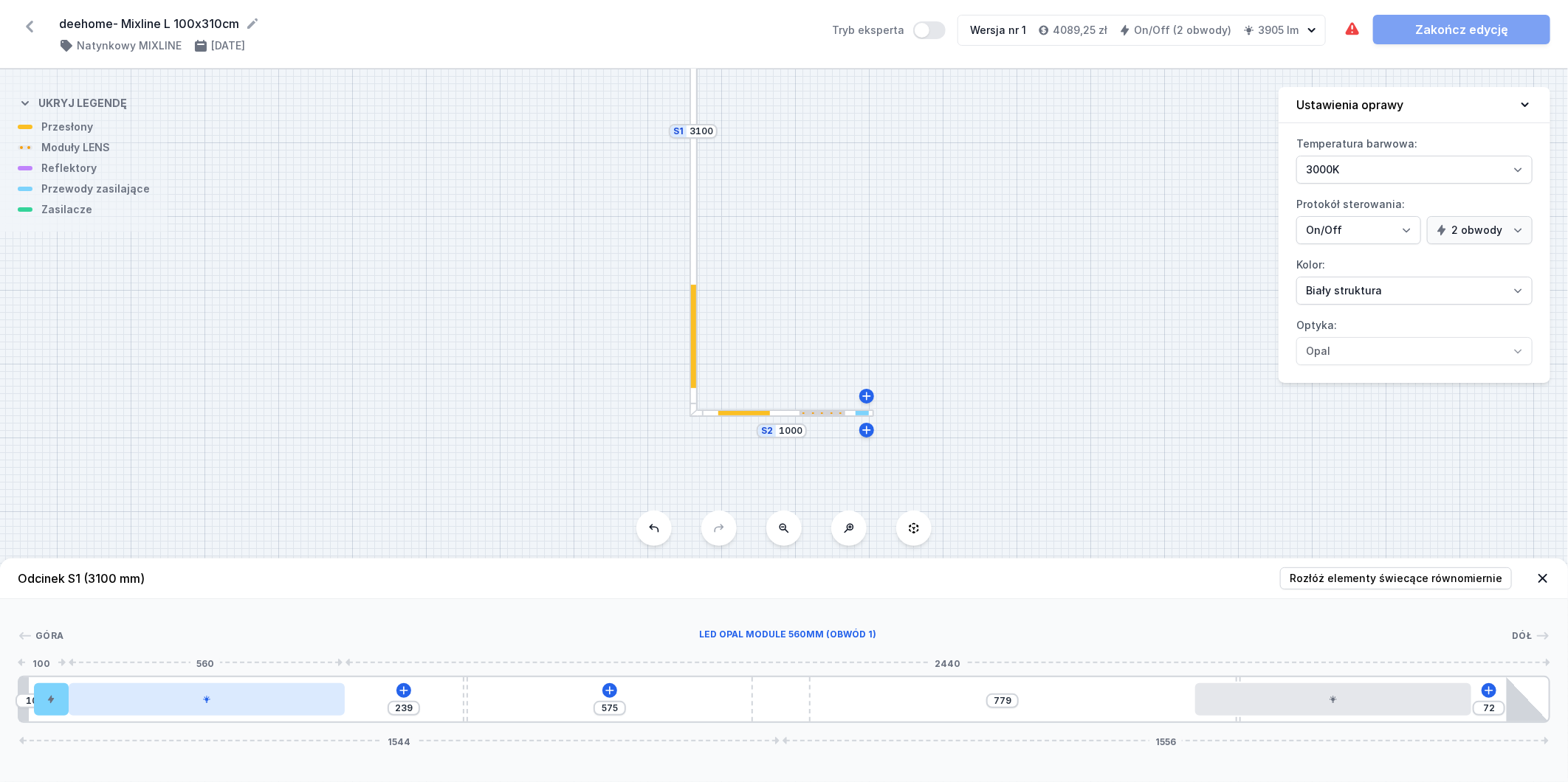
drag, startPoint x: 518, startPoint y: 711, endPoint x: 213, endPoint y: 701, distance: 305.2
click at [213, 701] on div at bounding box center [207, 700] width 276 height 32
click at [188, 712] on div at bounding box center [207, 700] width 276 height 32
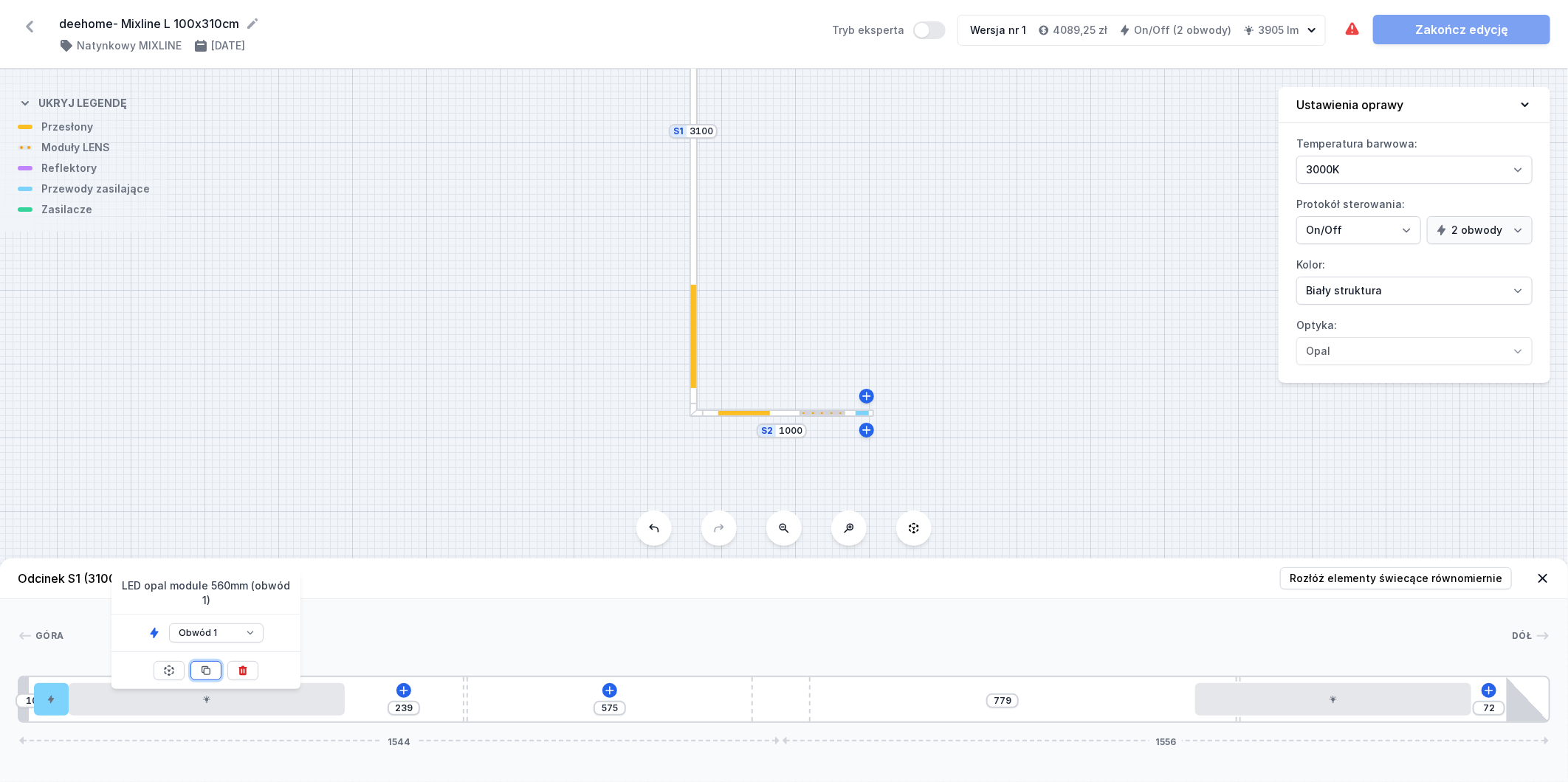
click at [210, 668] on icon at bounding box center [206, 672] width 8 height 8
type input "15"
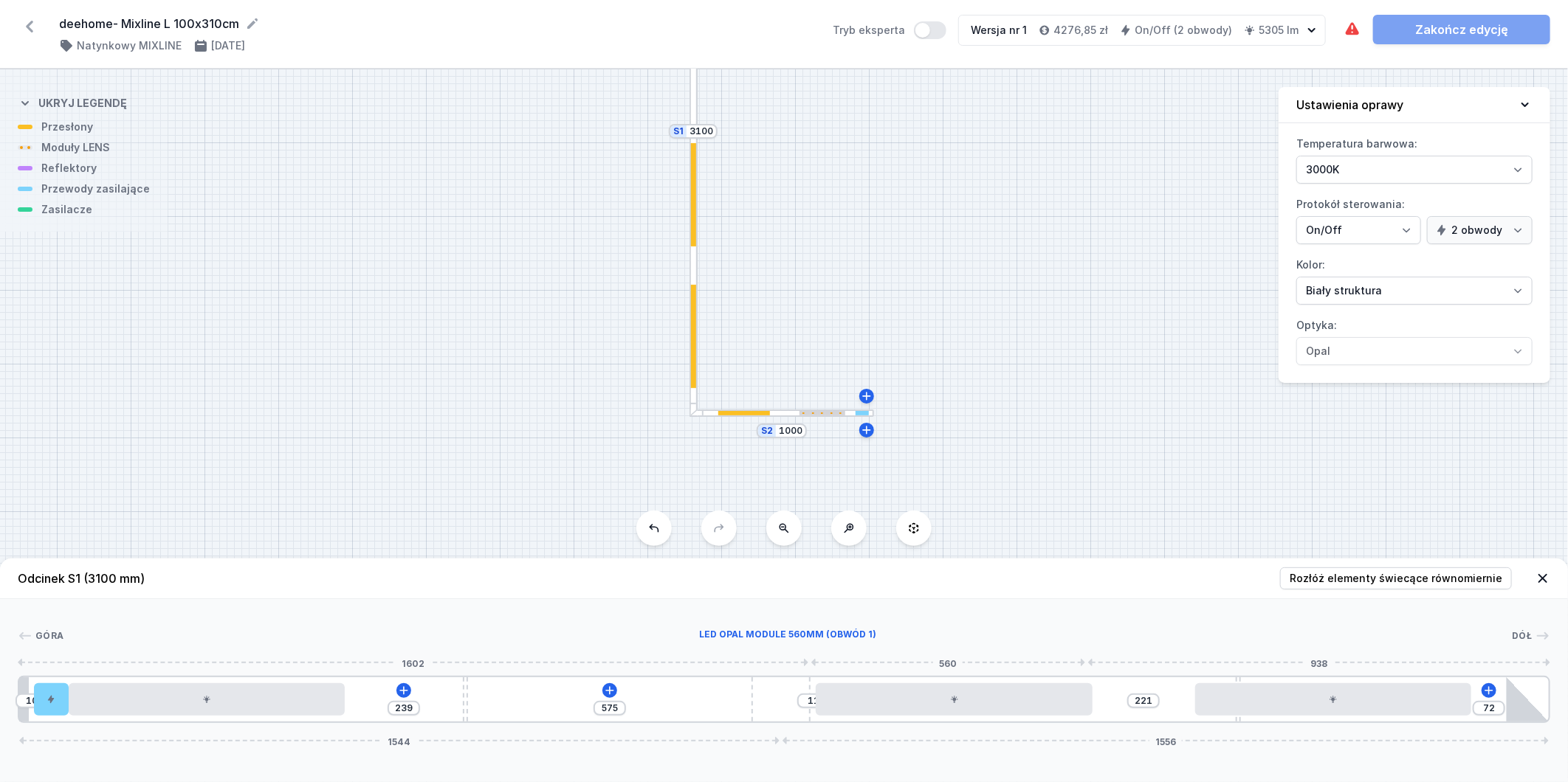
type input "208"
drag, startPoint x: 674, startPoint y: 715, endPoint x: 1037, endPoint y: 702, distance: 363.2
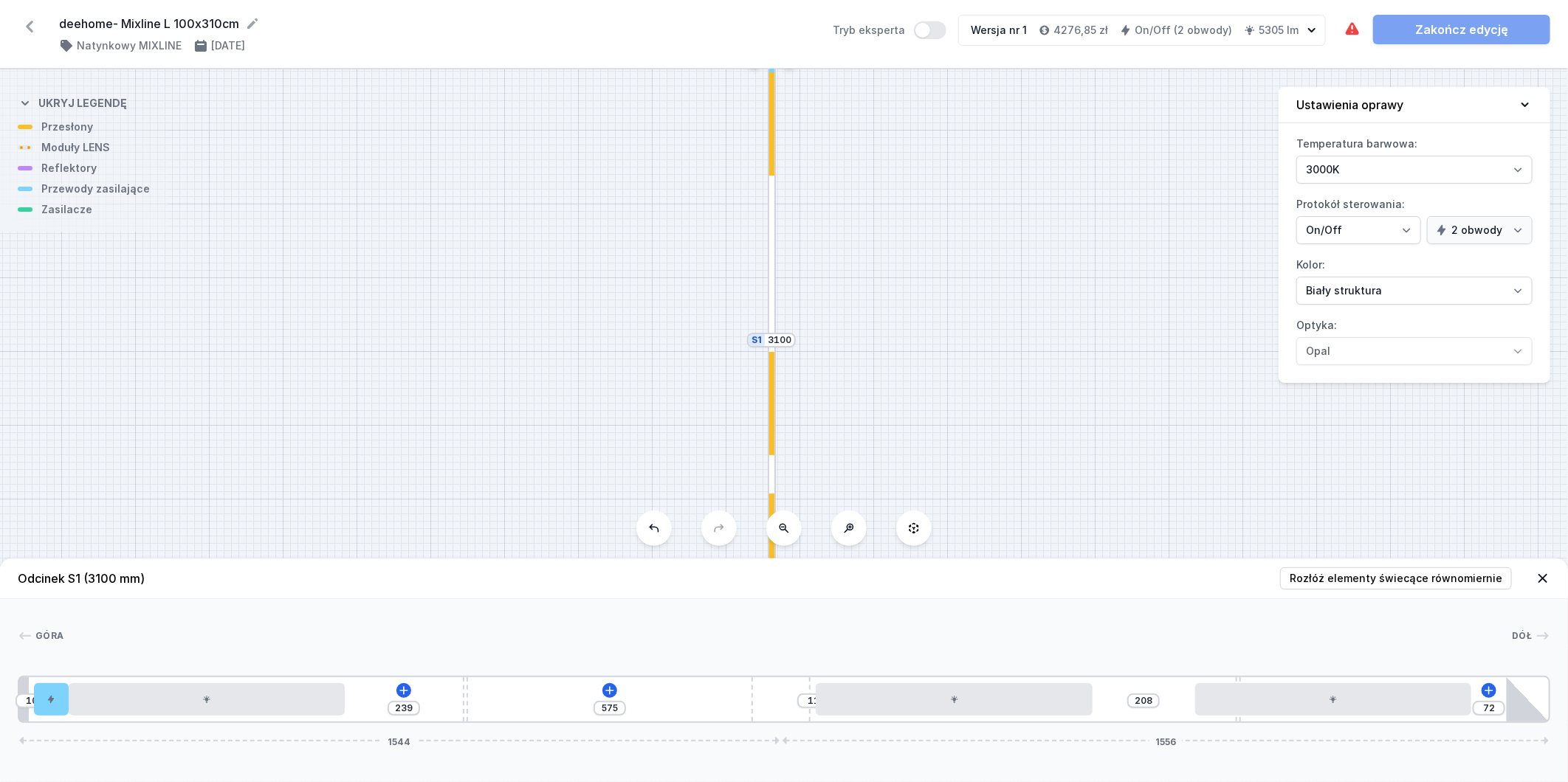
drag, startPoint x: 928, startPoint y: 216, endPoint x: 1007, endPoint y: 426, distance: 224.4
click at [1007, 426] on div "S2 1000 S1 3100" at bounding box center [784, 426] width 1568 height 713
click at [612, 690] on icon at bounding box center [609, 690] width 12 height 12
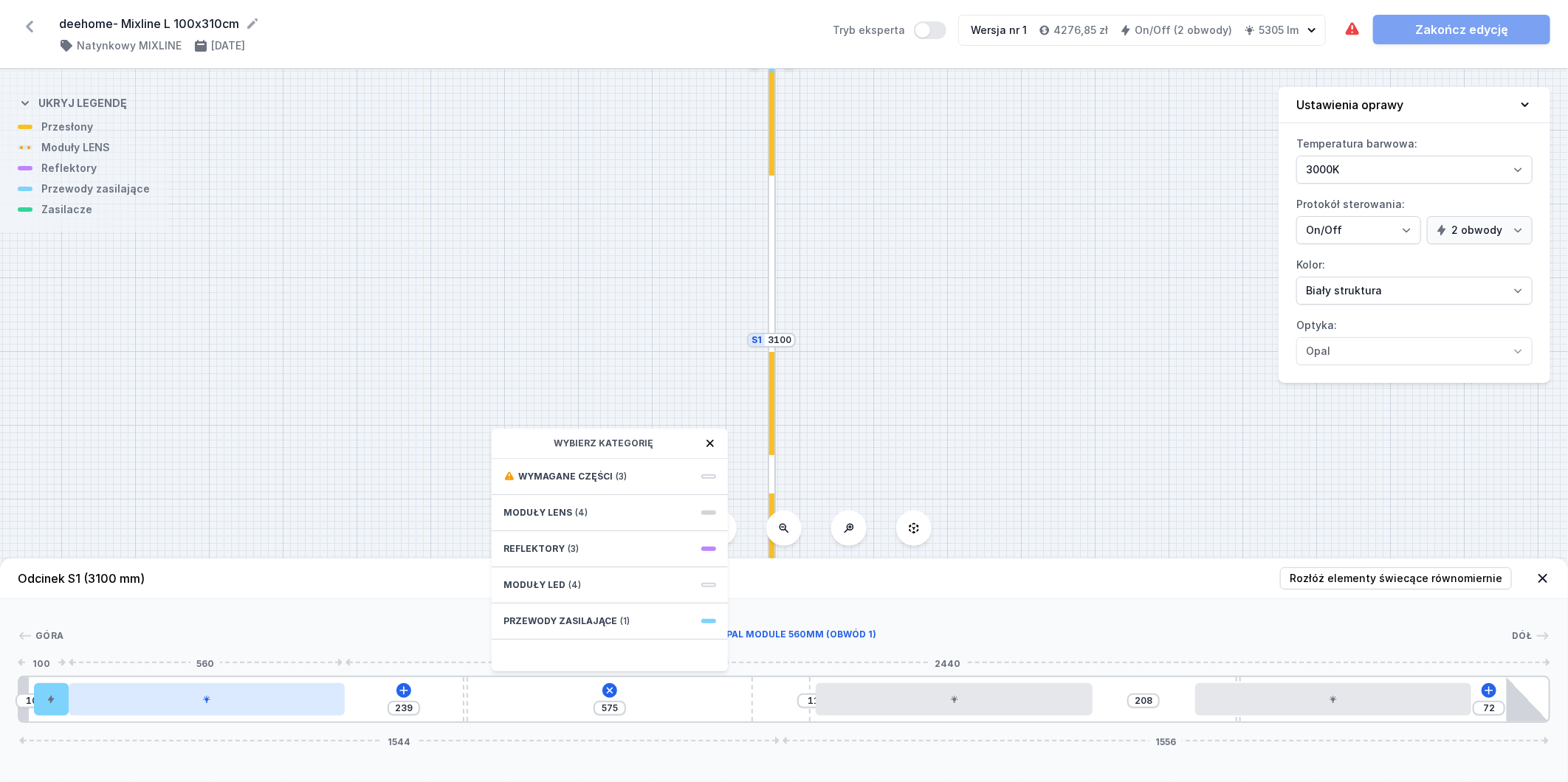
click at [198, 702] on div at bounding box center [207, 700] width 276 height 32
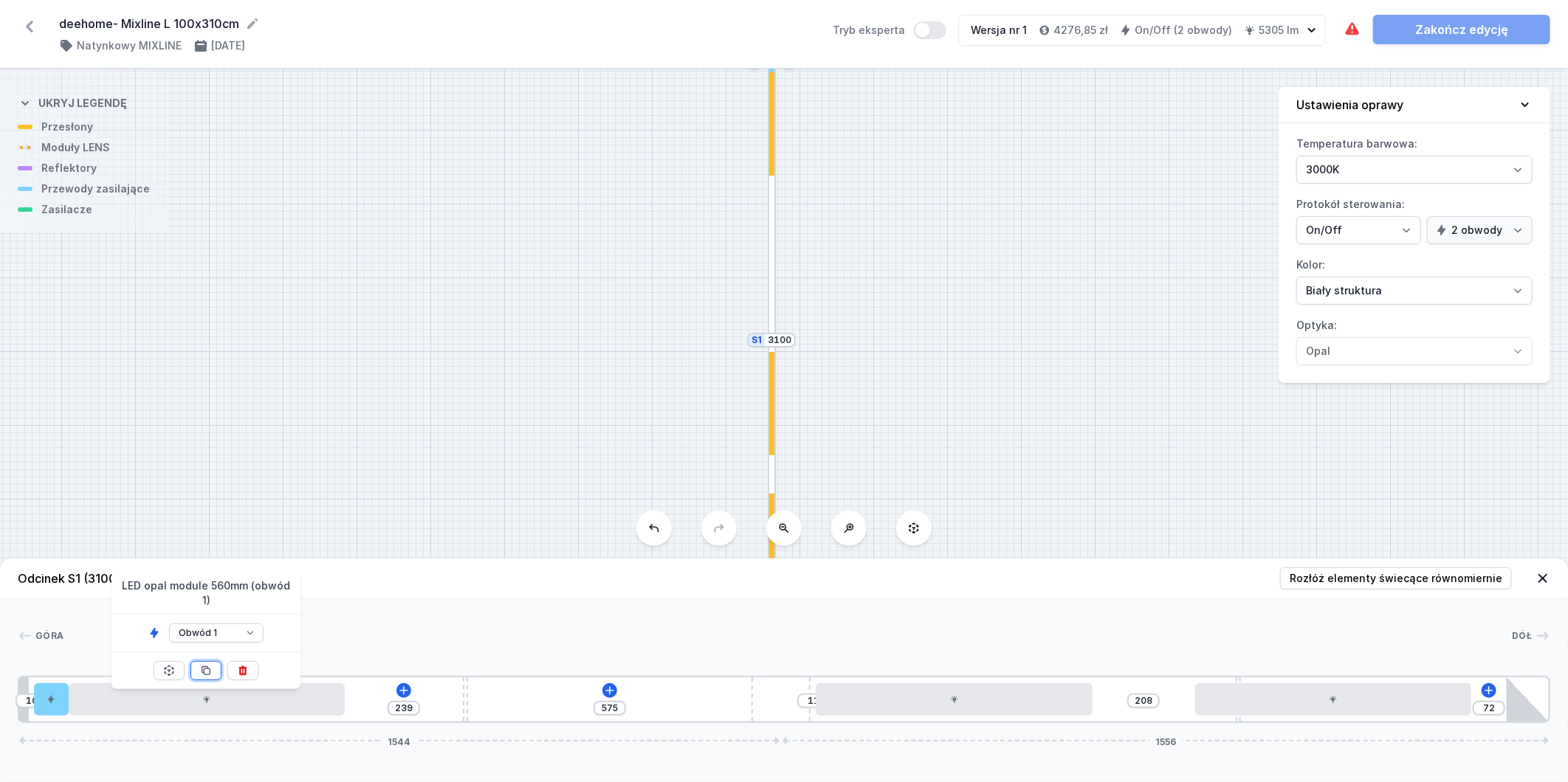
click at [217, 661] on button at bounding box center [206, 671] width 31 height 19
type input "15"
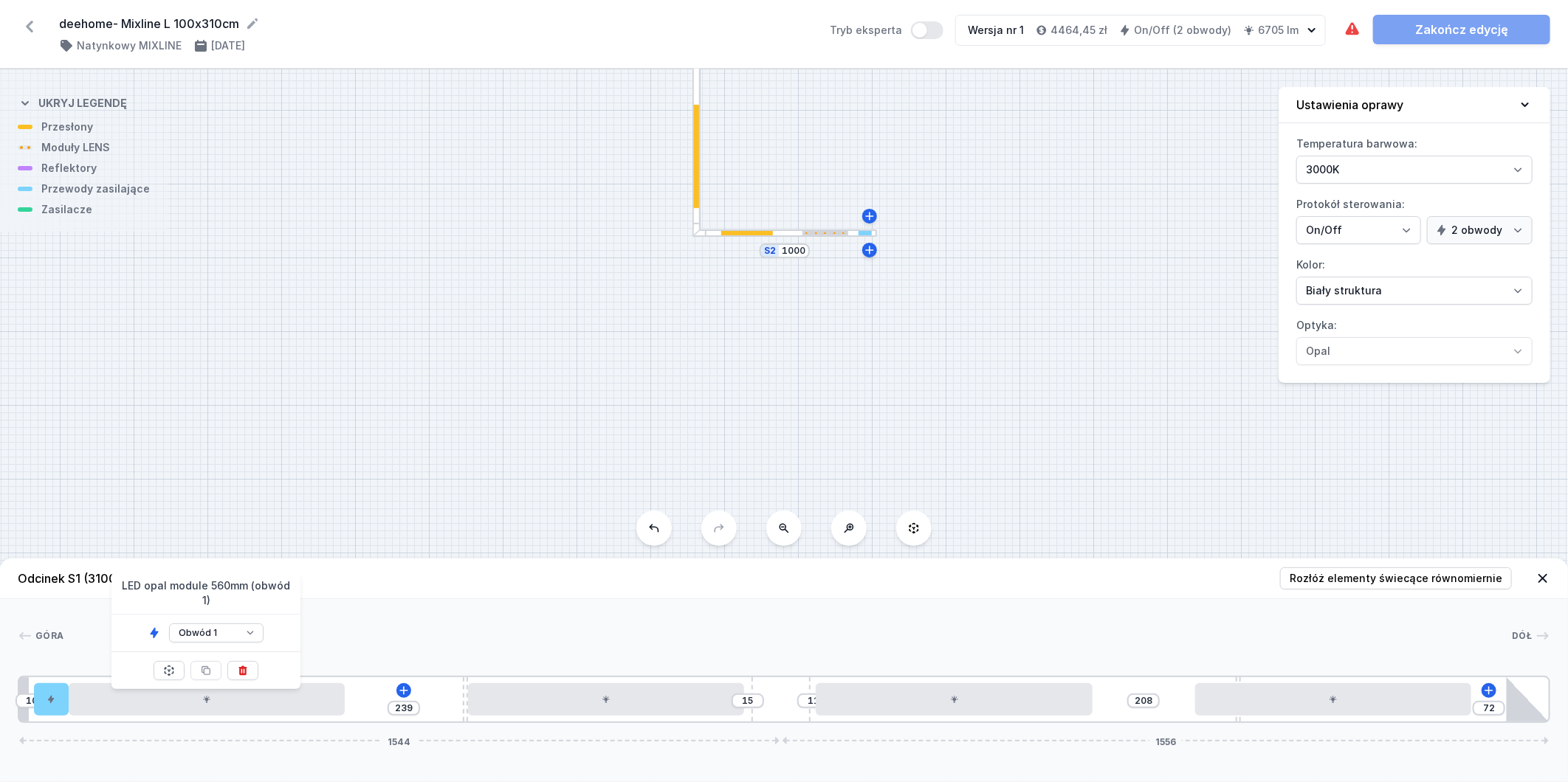
drag, startPoint x: 1007, startPoint y: 391, endPoint x: 940, endPoint y: 75, distance: 323.0
click at [940, 75] on div "S2 1000 S1 3100" at bounding box center [784, 426] width 1568 height 713
click at [796, 231] on div at bounding box center [785, 231] width 184 height 8
type input "10"
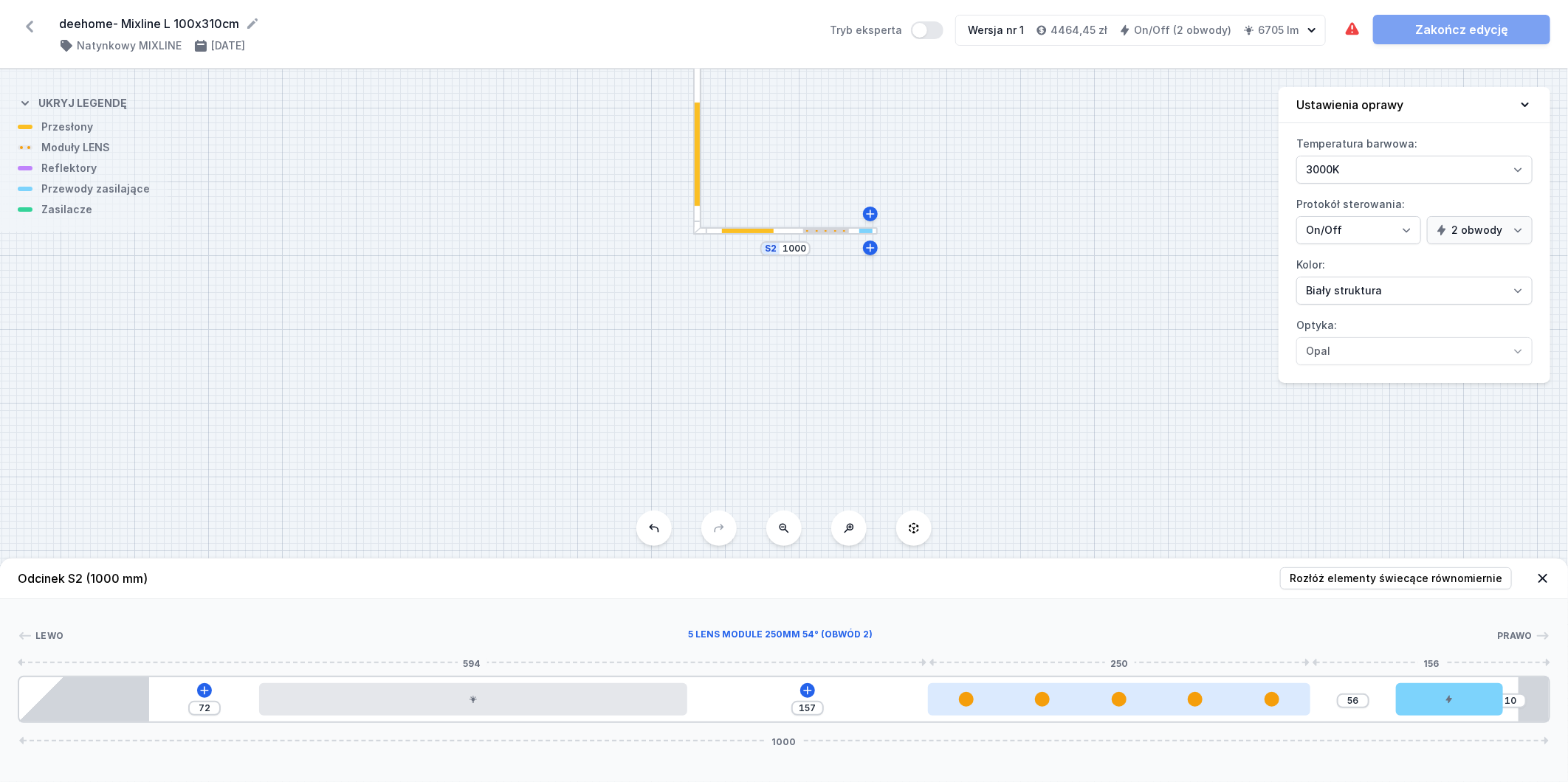
click at [1051, 698] on div at bounding box center [1119, 700] width 383 height 15
select select "1516"
select select "2"
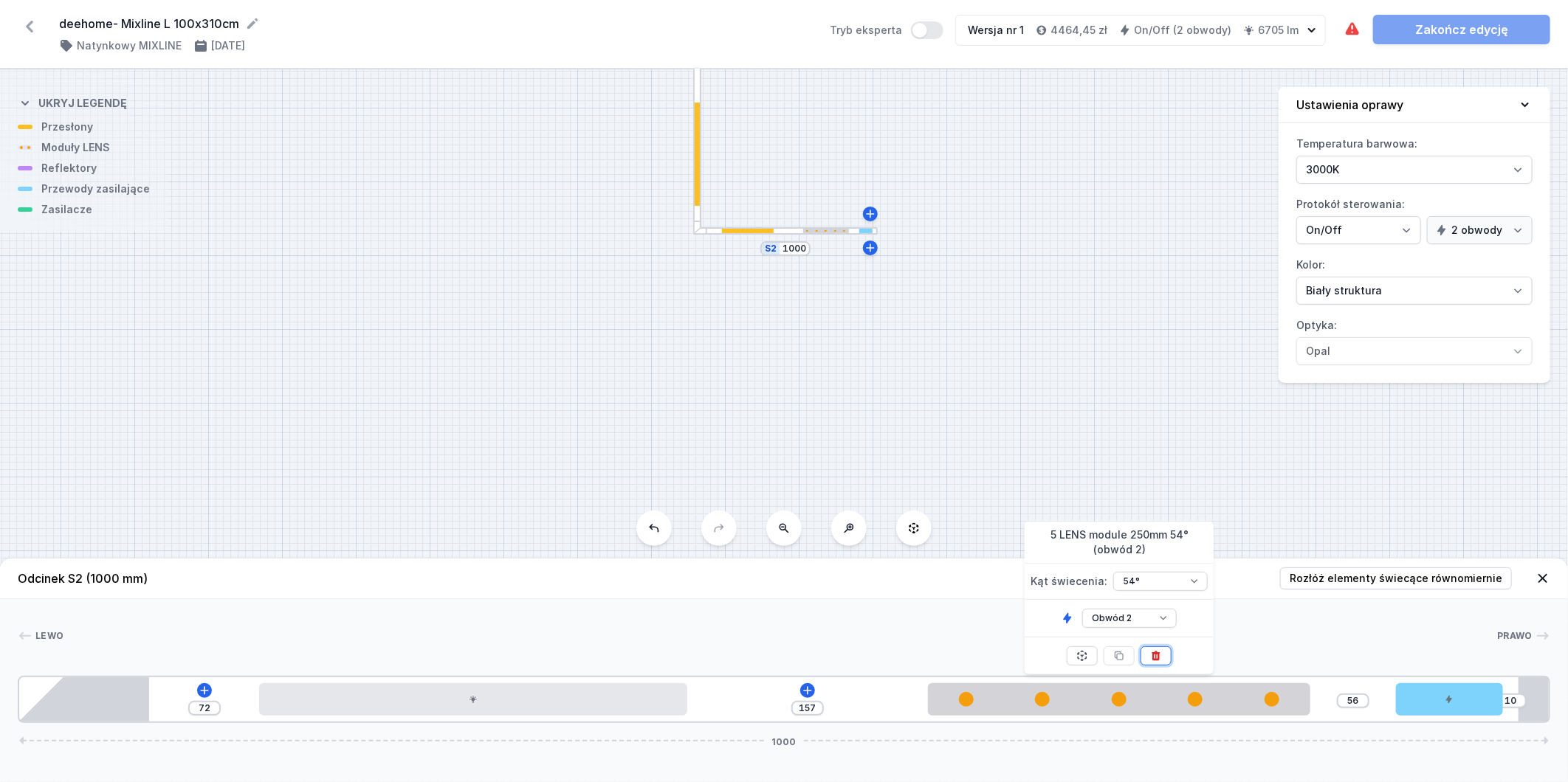
click at [1156, 657] on icon at bounding box center [1157, 657] width 8 height 10
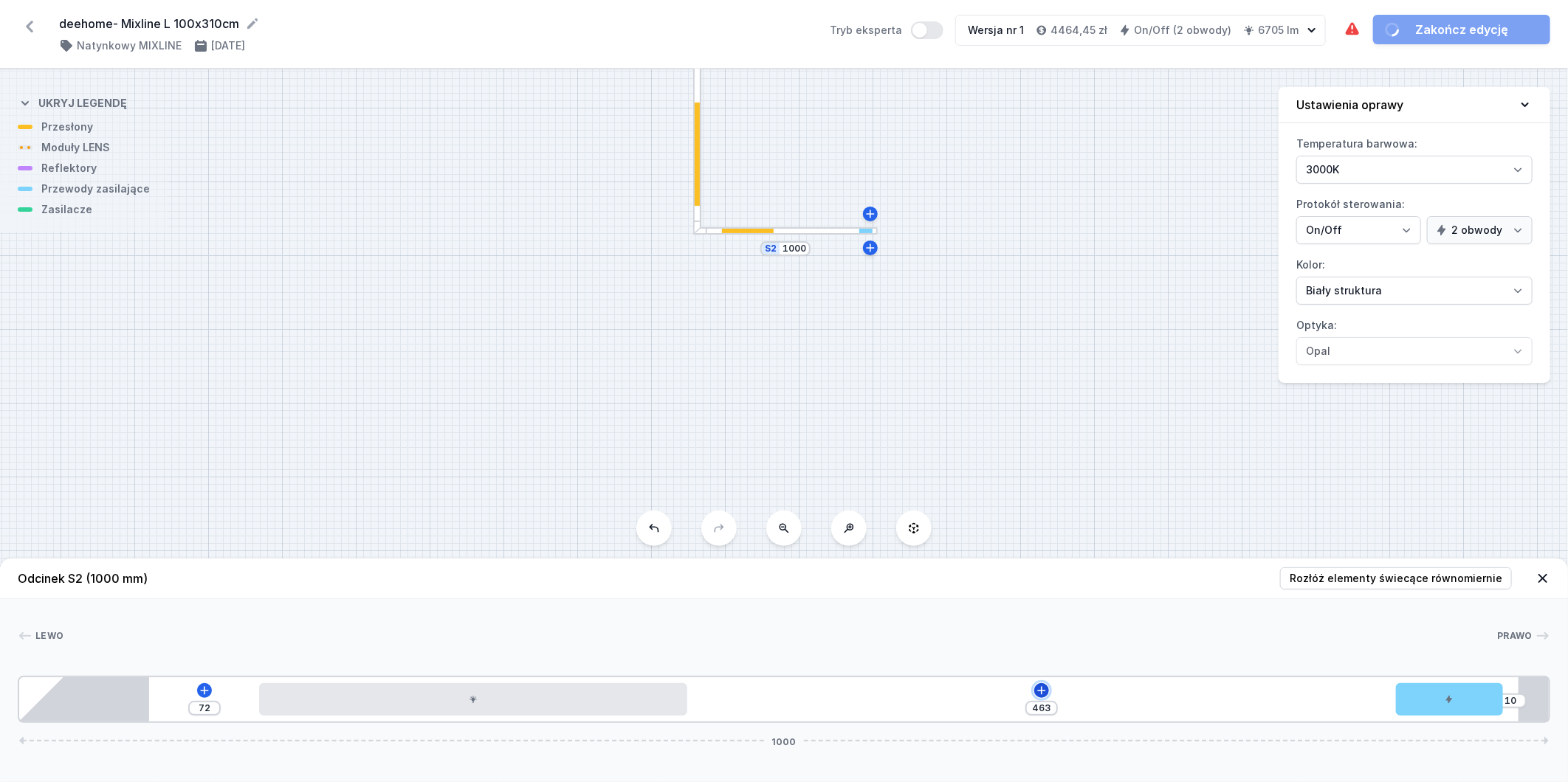
click at [1044, 688] on icon at bounding box center [1042, 690] width 12 height 12
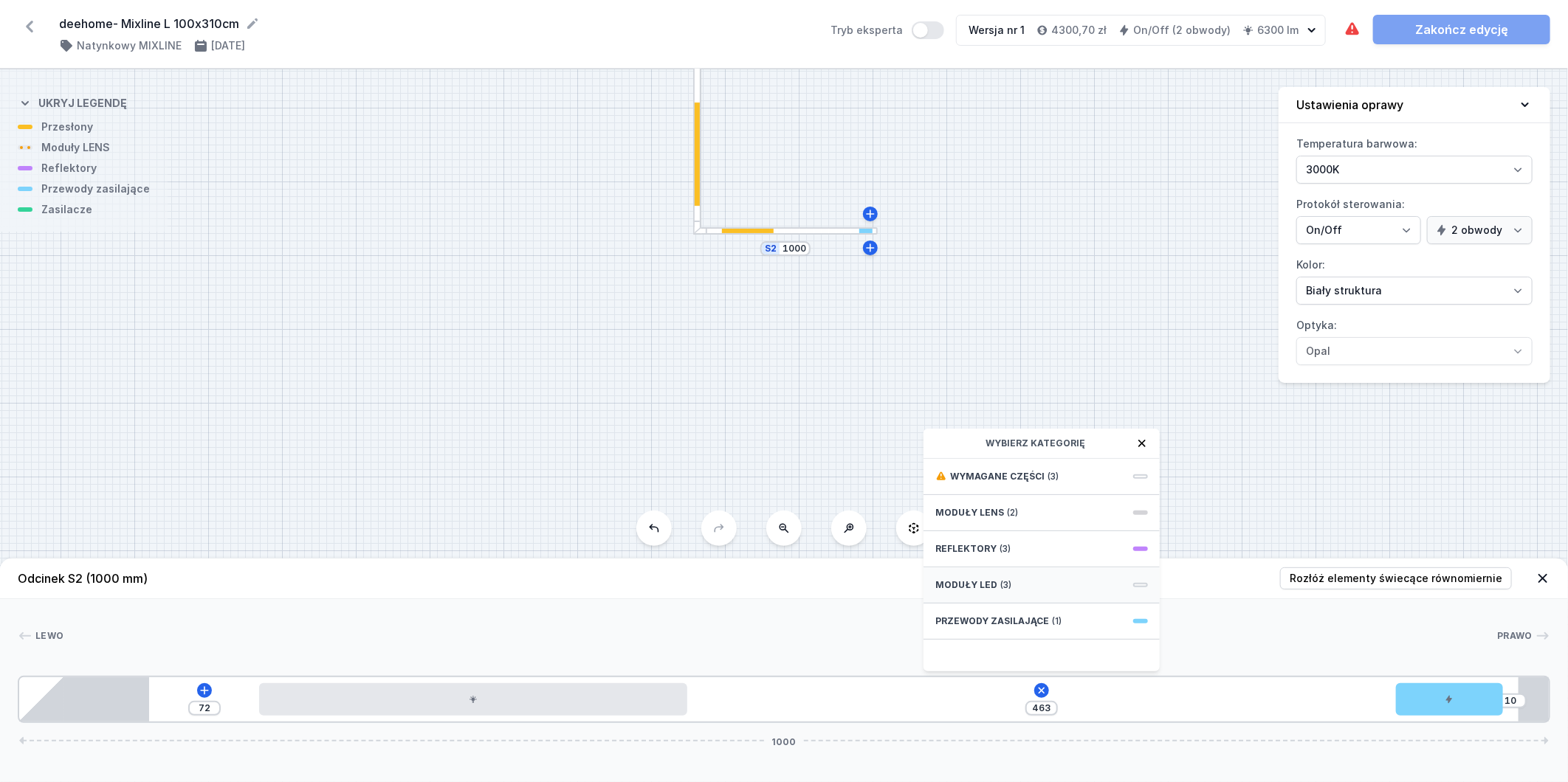
click at [1035, 577] on div "Moduły LED (3)" at bounding box center [1042, 585] width 236 height 37
click at [1050, 616] on span "LED opal module 280mm" at bounding box center [1042, 611] width 213 height 15
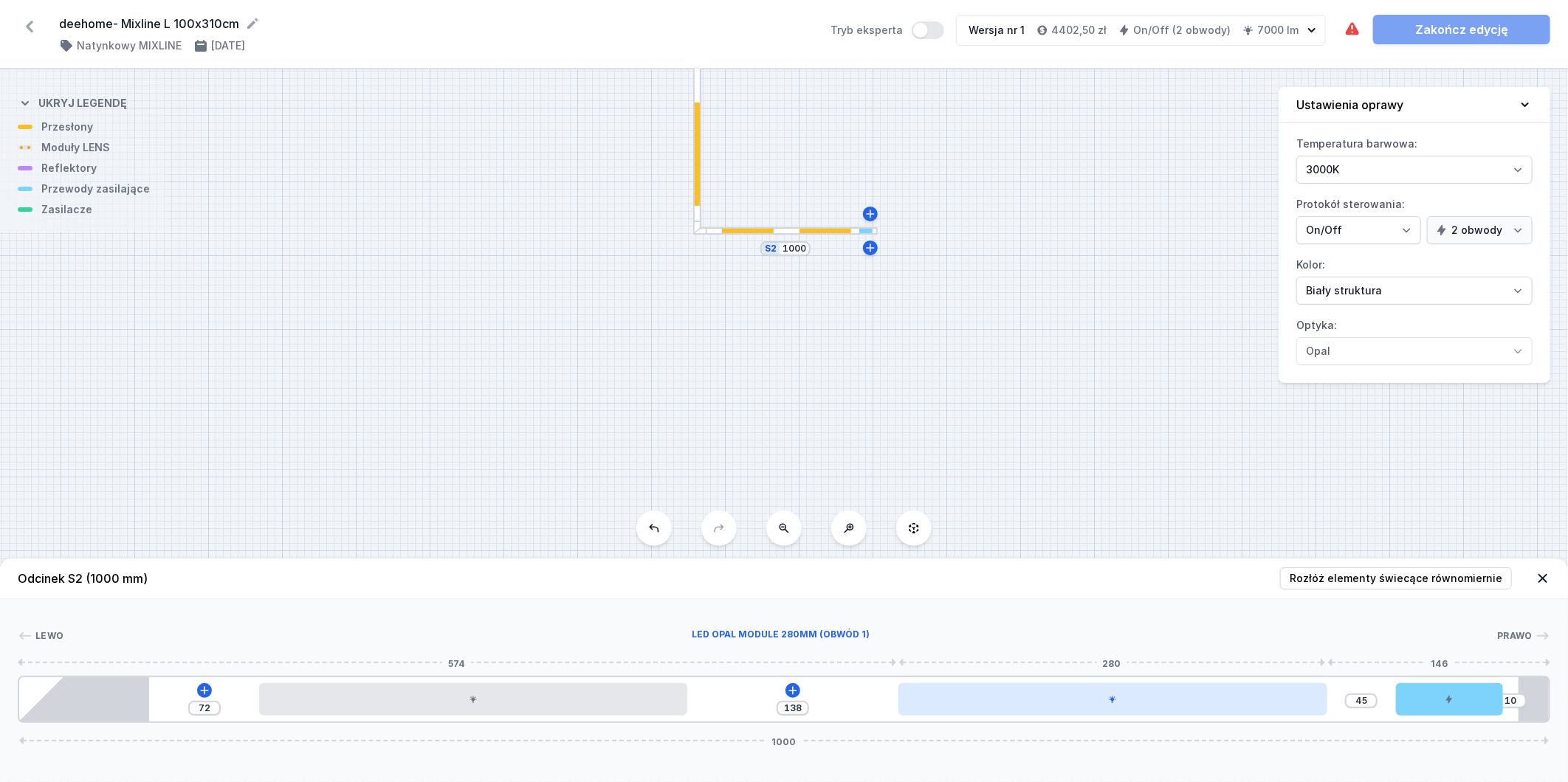
type input "43"
type input "140"
type input "42"
type input "141"
type input "40"
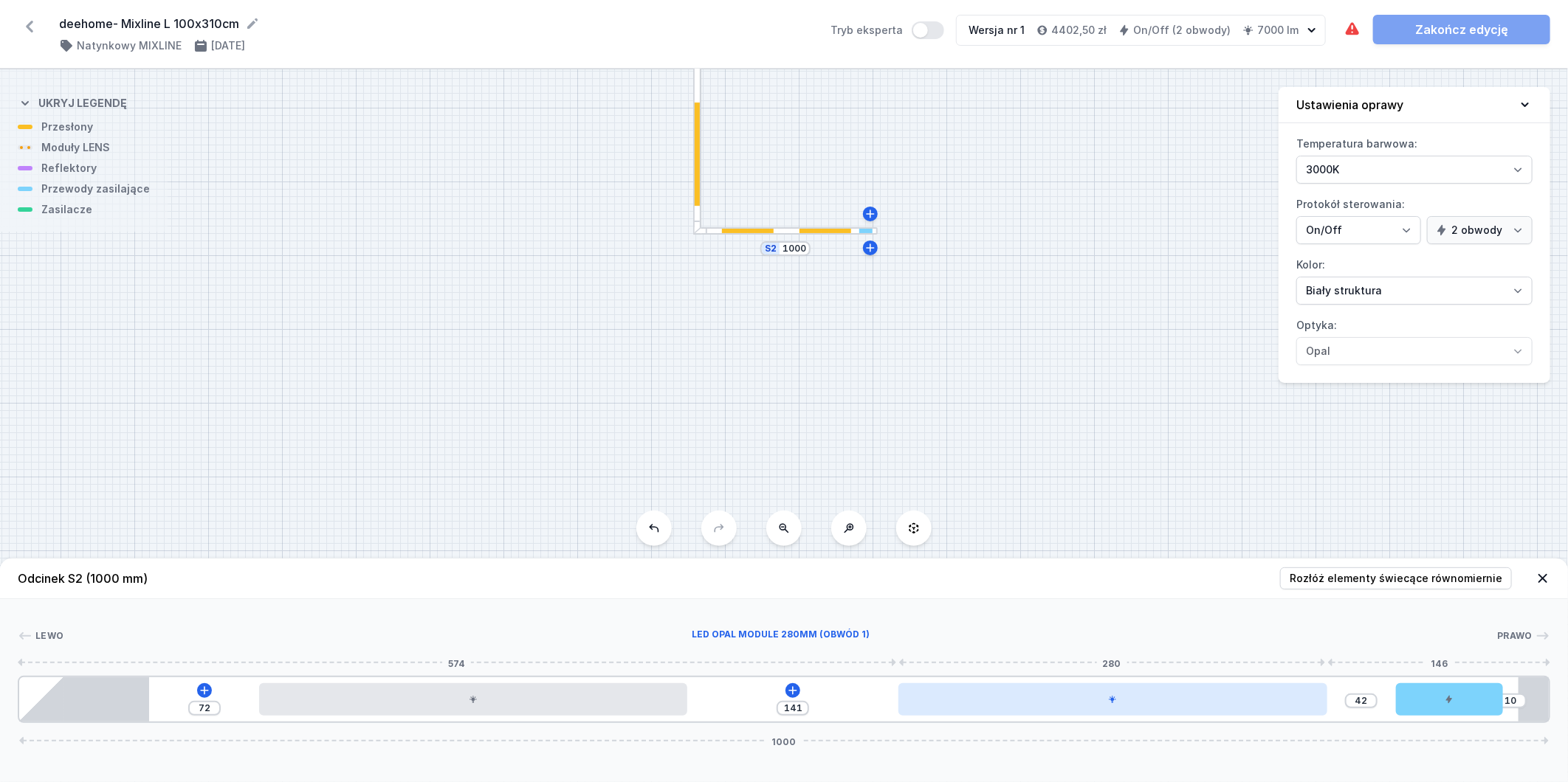
type input "143"
type input "39"
type input "144"
type input "38"
type input "145"
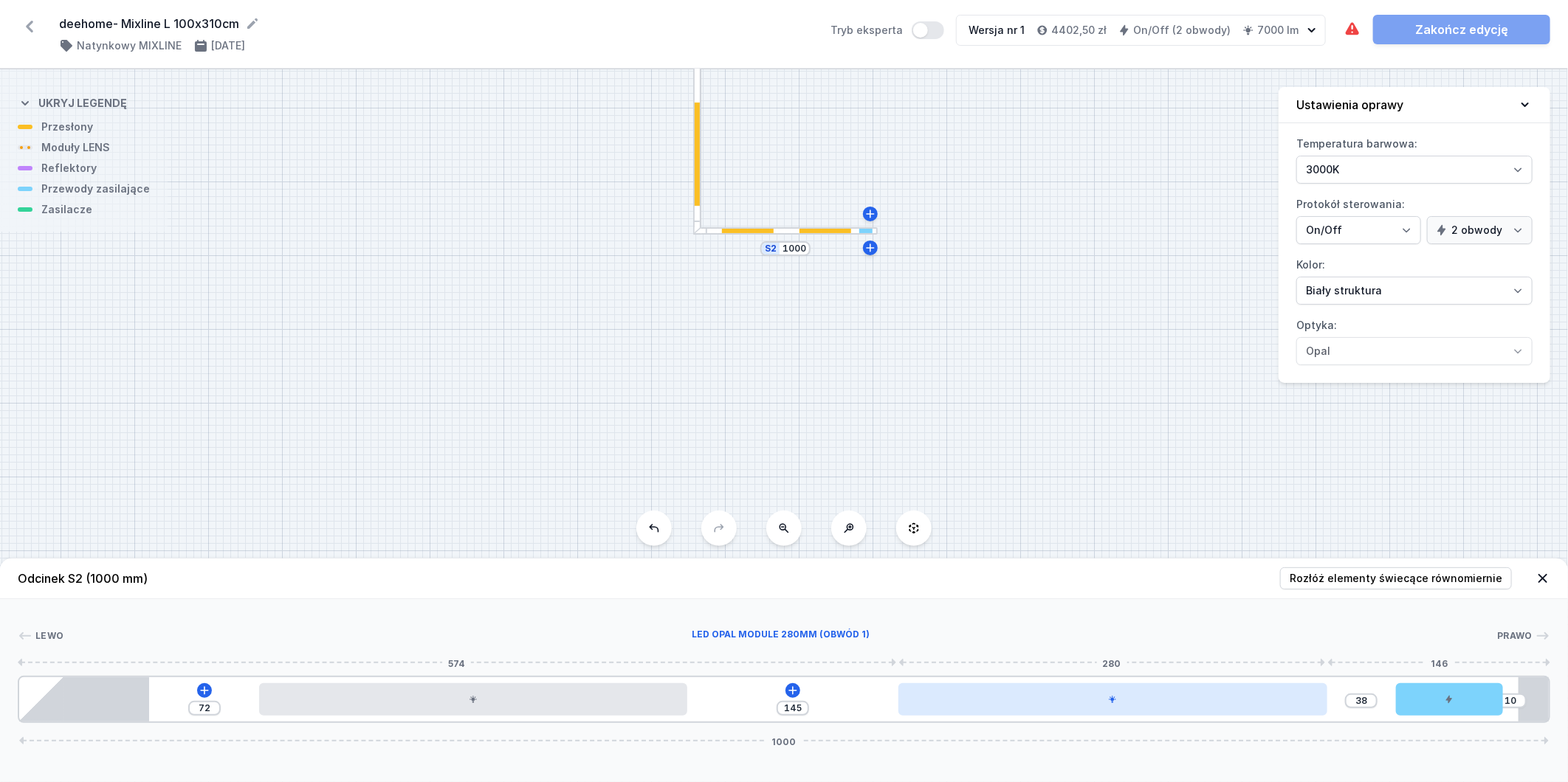
type input "37"
type input "146"
type input "36"
type input "147"
type input "35"
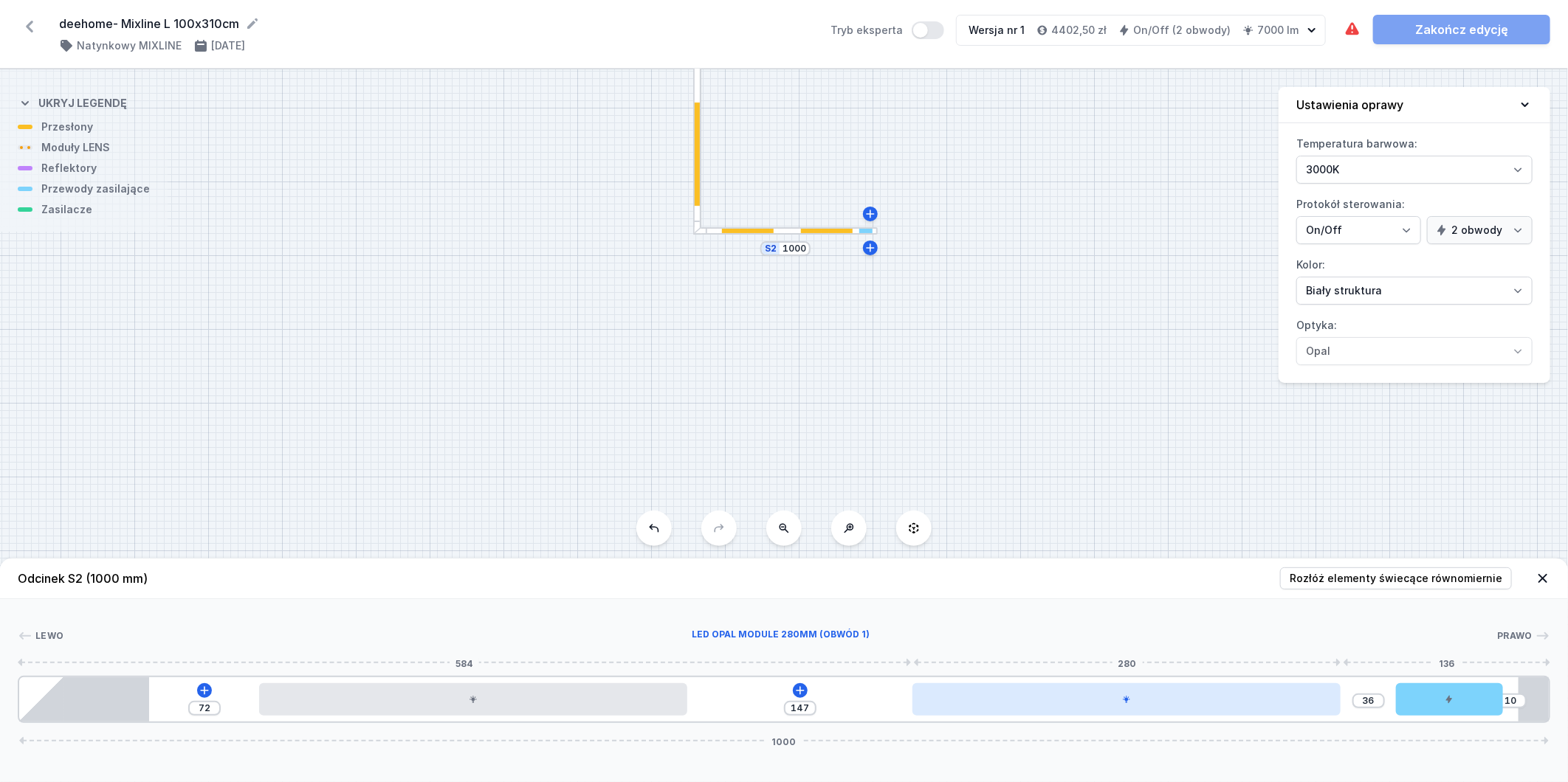
type input "148"
type input "34"
type input "149"
type input "33"
type input "150"
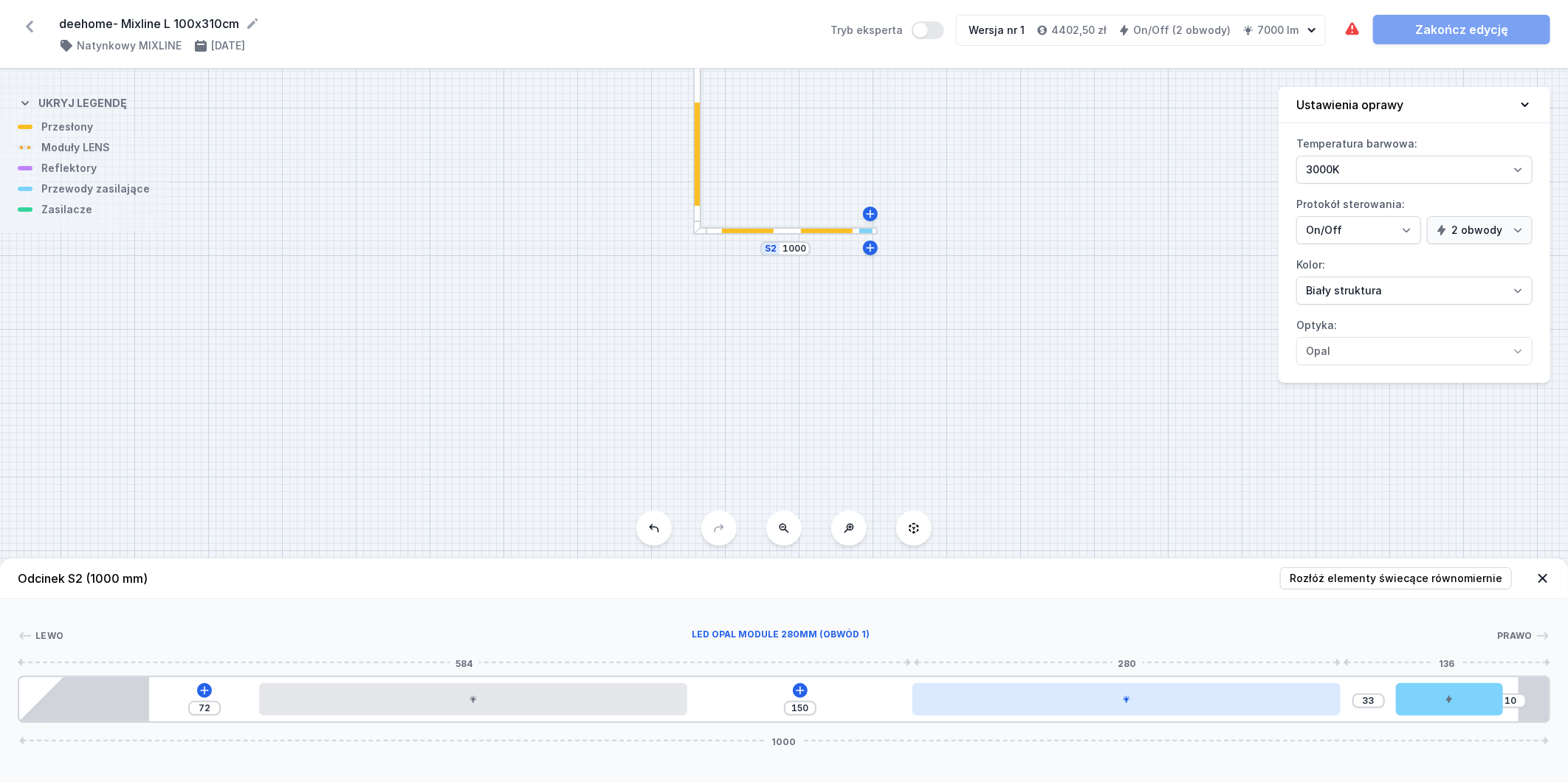
type input "32"
type input "151"
type input "30"
type input "153"
drag, startPoint x: 985, startPoint y: 703, endPoint x: 1217, endPoint y: 693, distance: 232.2
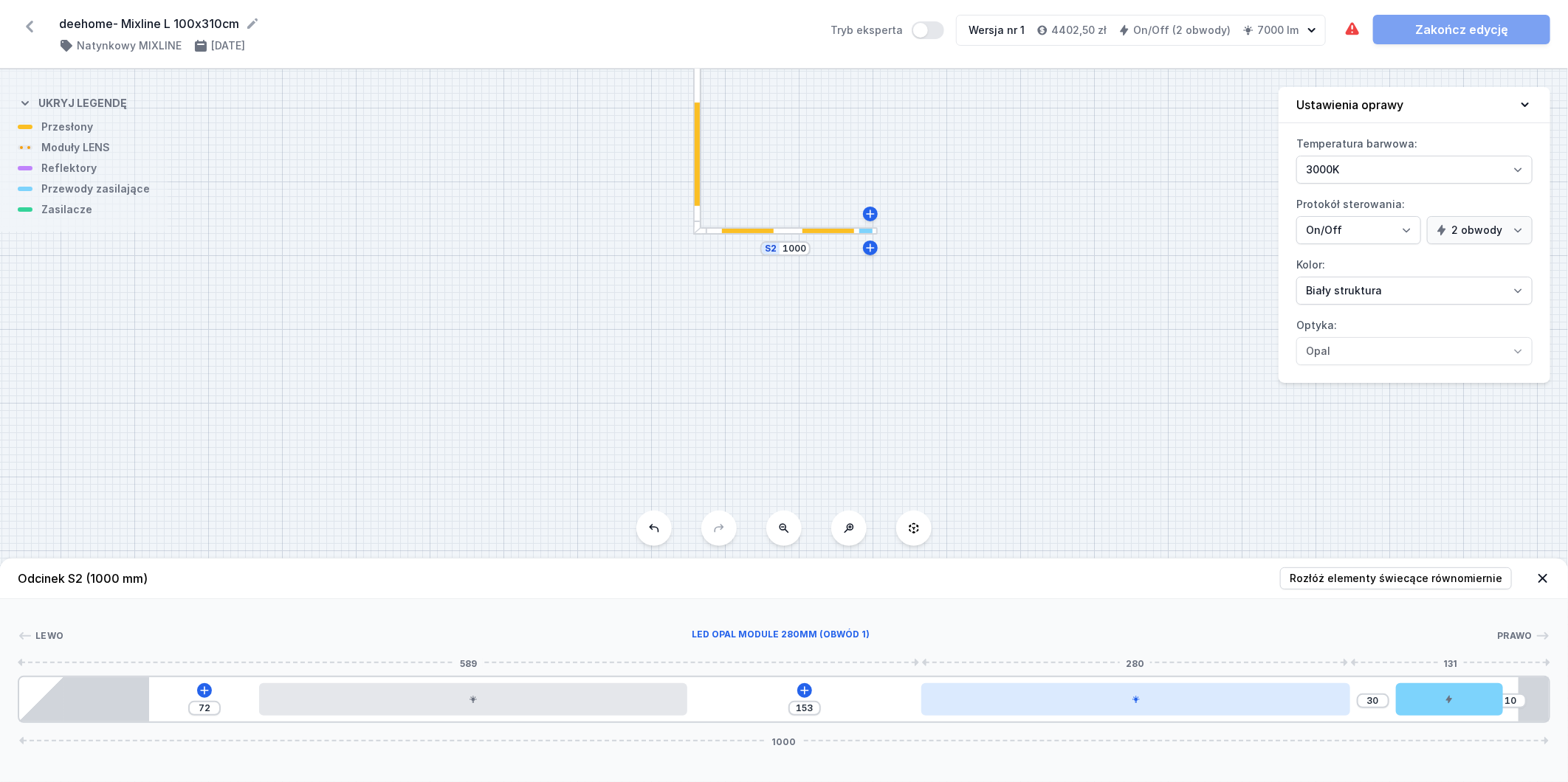
click at [1217, 693] on div at bounding box center [1135, 700] width 428 height 32
click at [1096, 705] on div at bounding box center [1135, 700] width 428 height 32
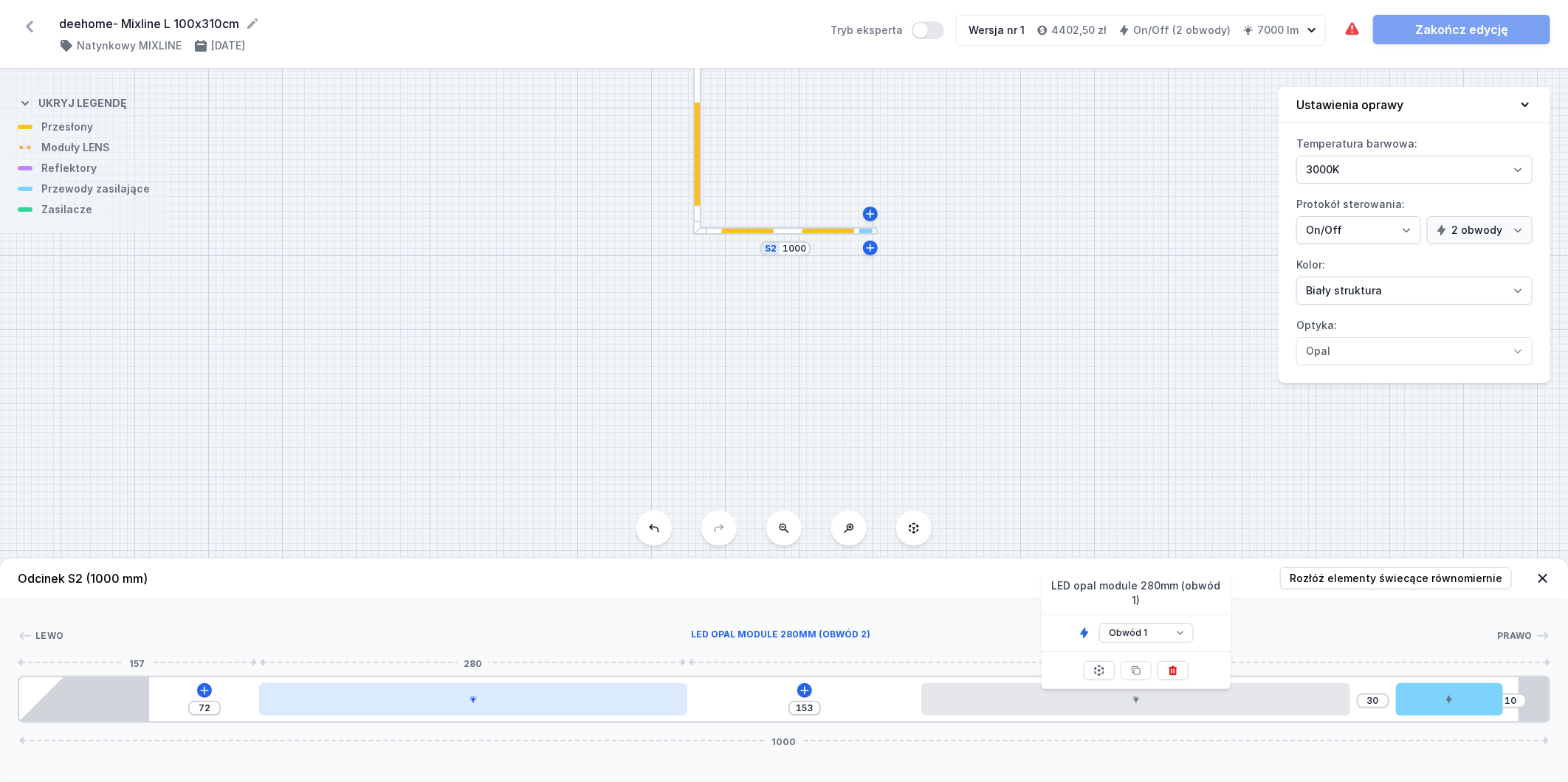
click at [622, 706] on div at bounding box center [473, 700] width 428 height 32
select select "2"
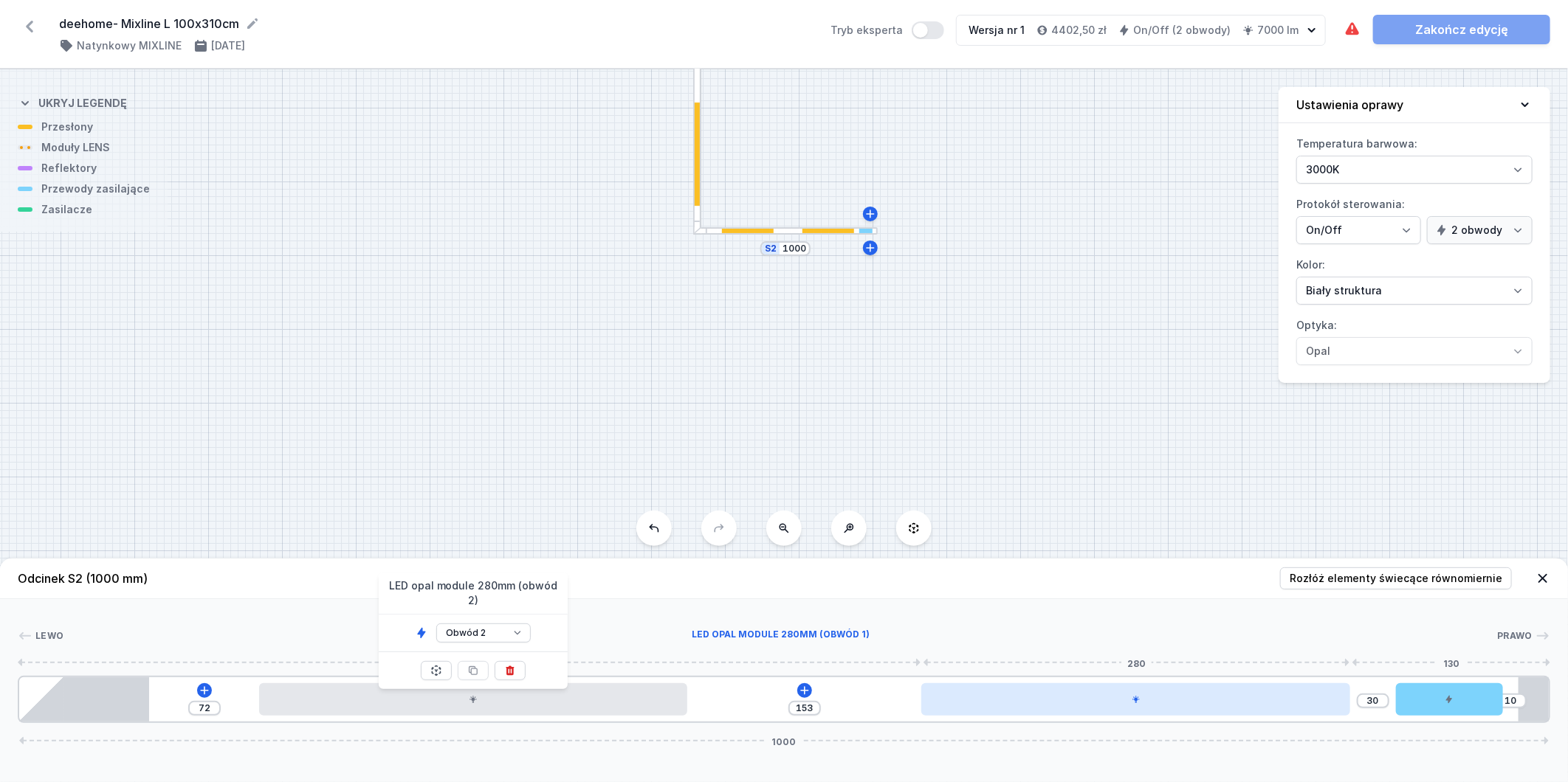
click at [1031, 705] on div at bounding box center [1135, 700] width 428 height 32
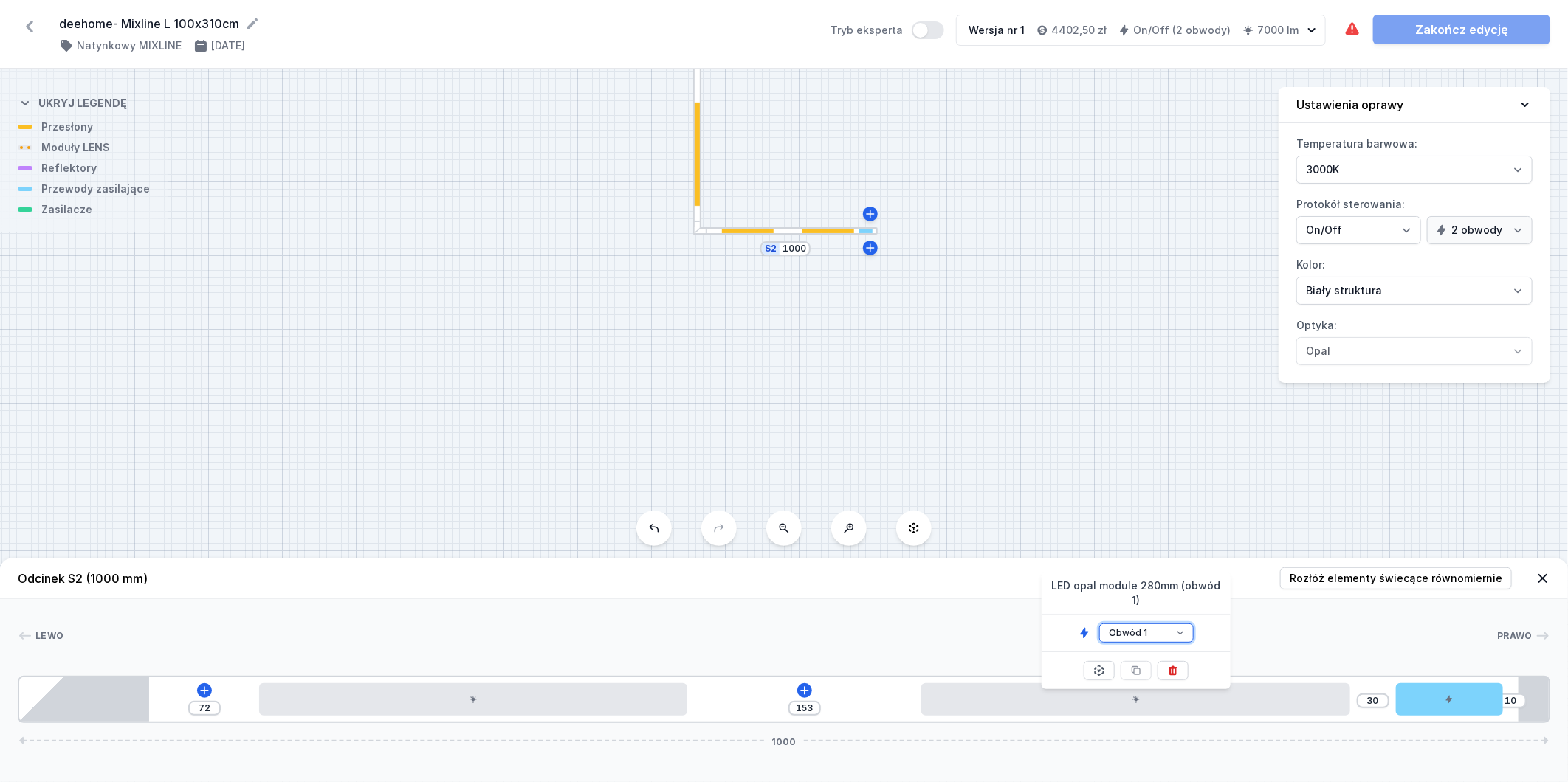
click at [1172, 624] on select "Obwód 1 Obwód 2" at bounding box center [1146, 633] width 94 height 19
select select "2"
click at [1099, 624] on select "Obwód 1 Obwód 2" at bounding box center [1146, 633] width 94 height 19
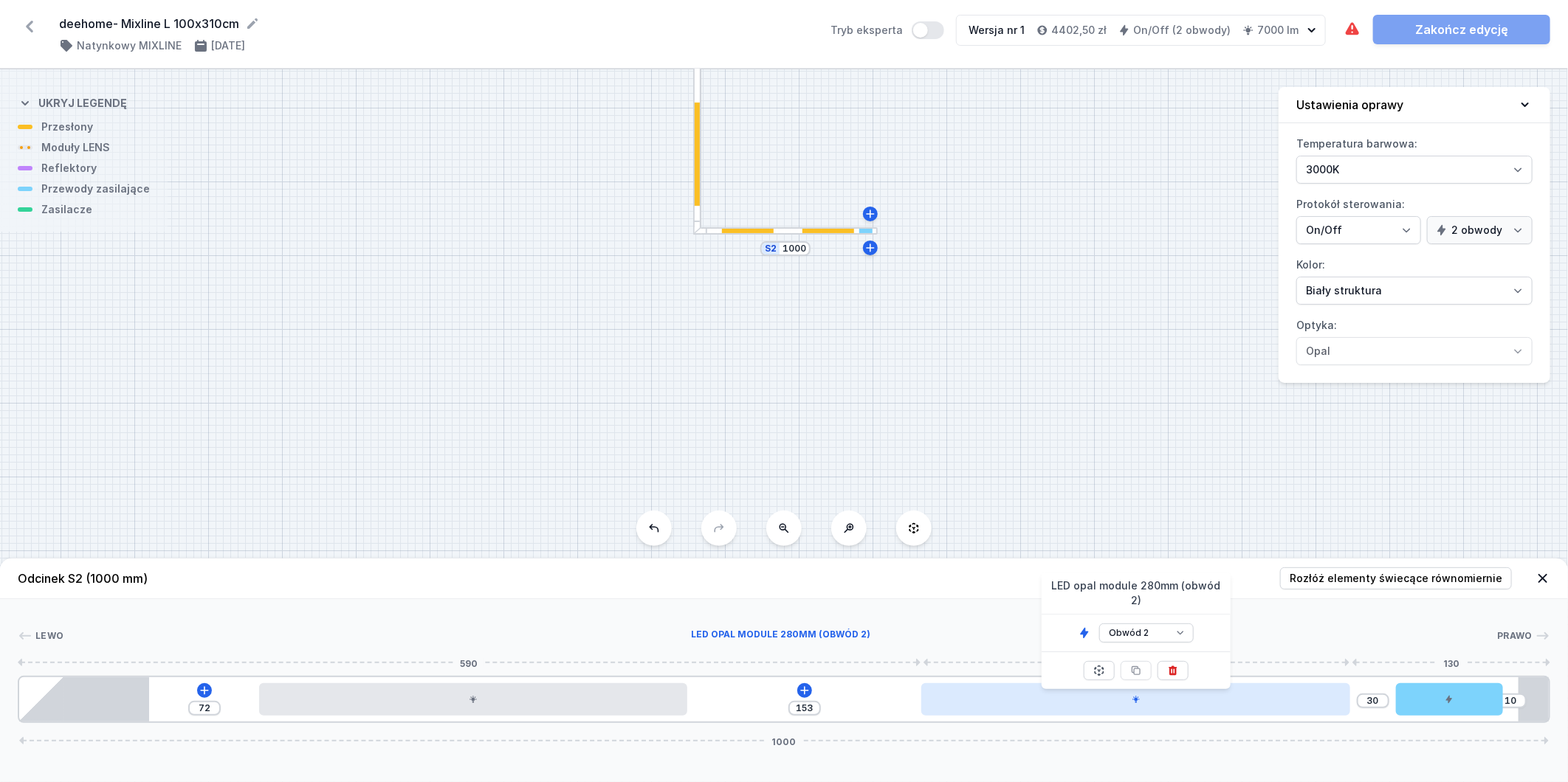
type input "29"
type input "154"
type input "27"
type input "156"
type input "26"
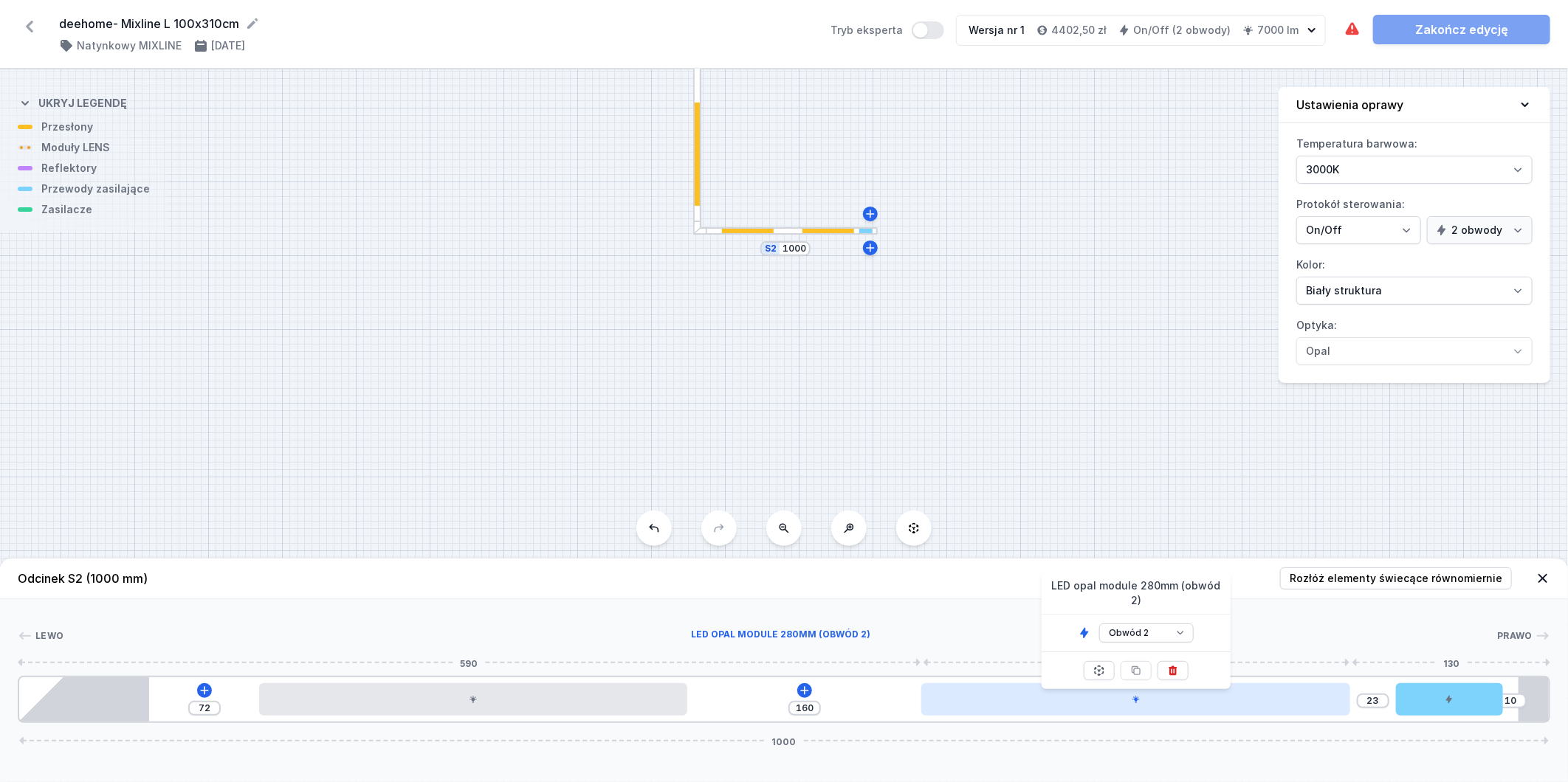
type input "183"
drag, startPoint x: 1029, startPoint y: 704, endPoint x: 1061, endPoint y: 704, distance: 32.0
click at [1061, 704] on div at bounding box center [1182, 700] width 428 height 32
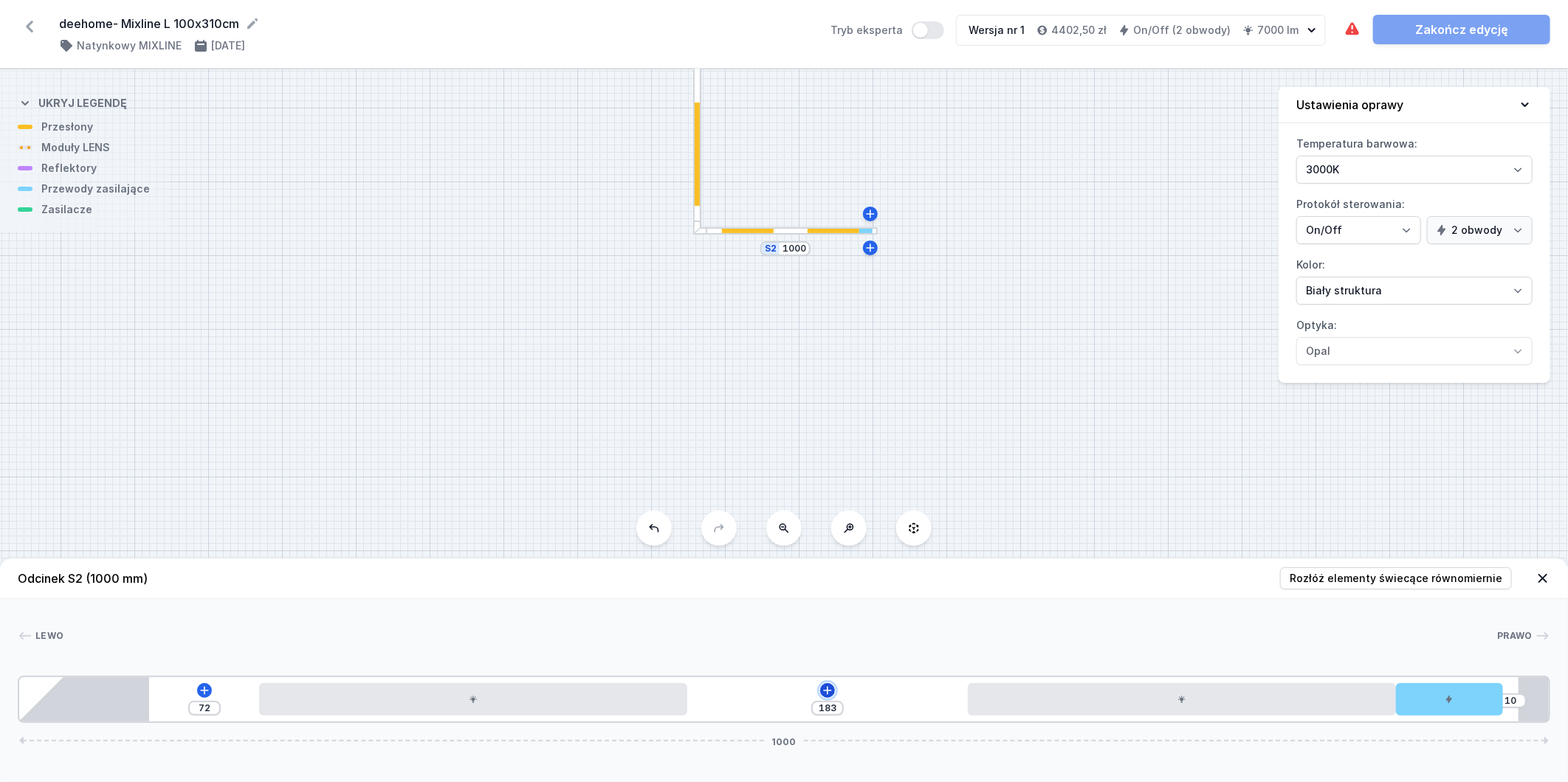
click at [830, 685] on button at bounding box center [828, 691] width 15 height 15
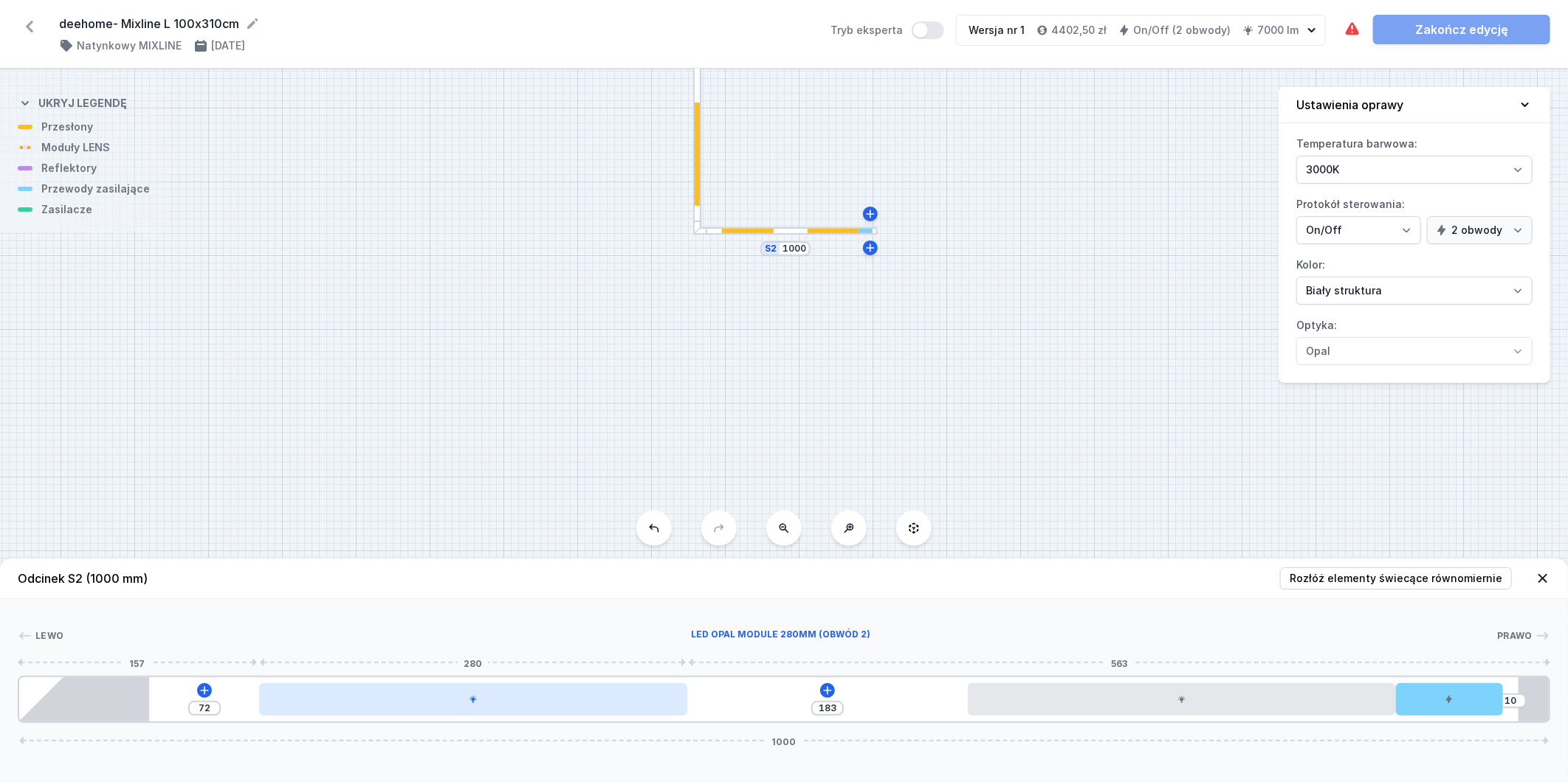
type input "94"
type input "161"
type input "92"
type input "163"
type input "89"
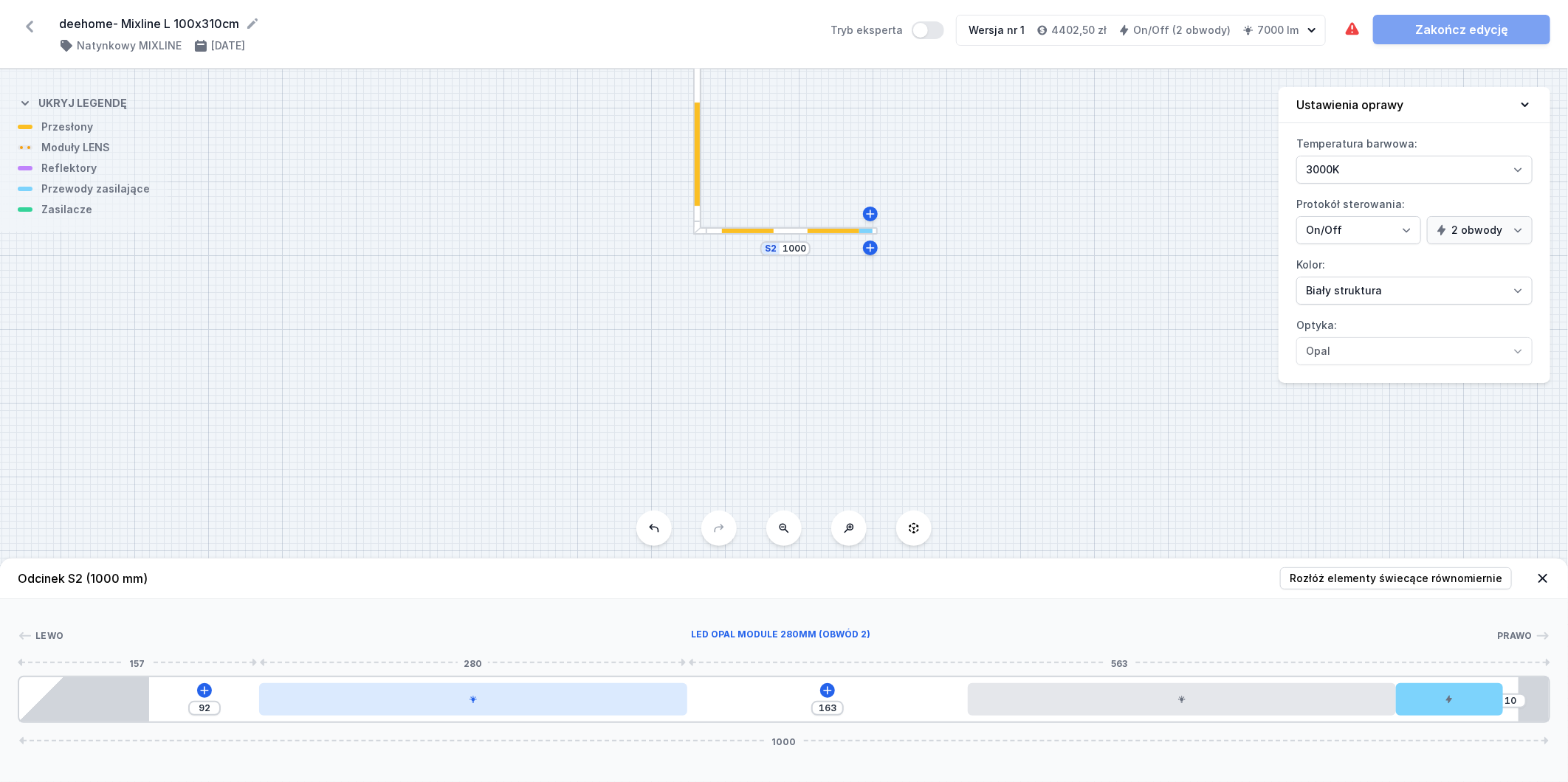
type input "166"
type input "85"
type input "170"
type input "76"
type input "179"
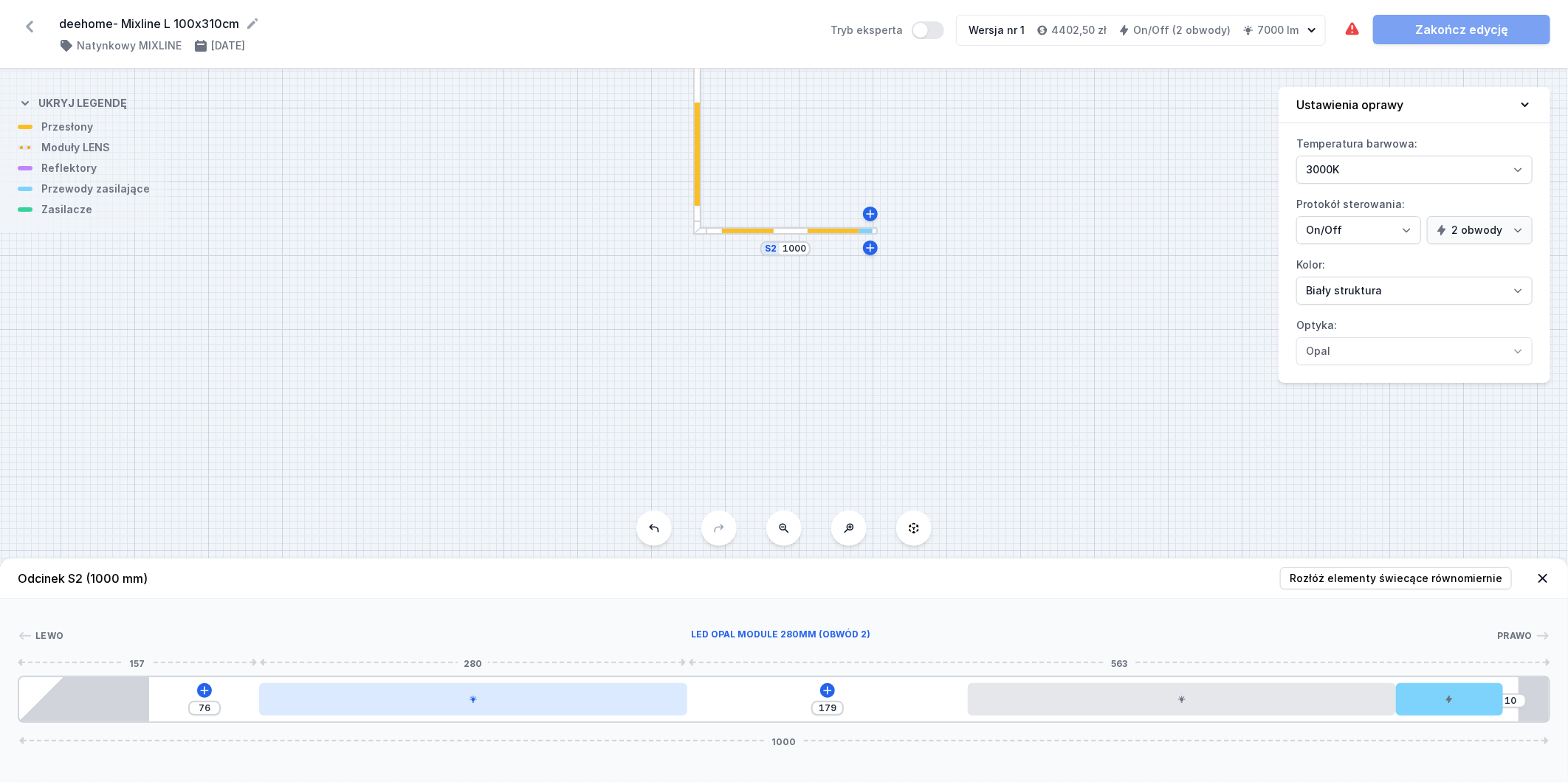
type input "67"
type input "188"
type input "58"
type input "197"
type input "50"
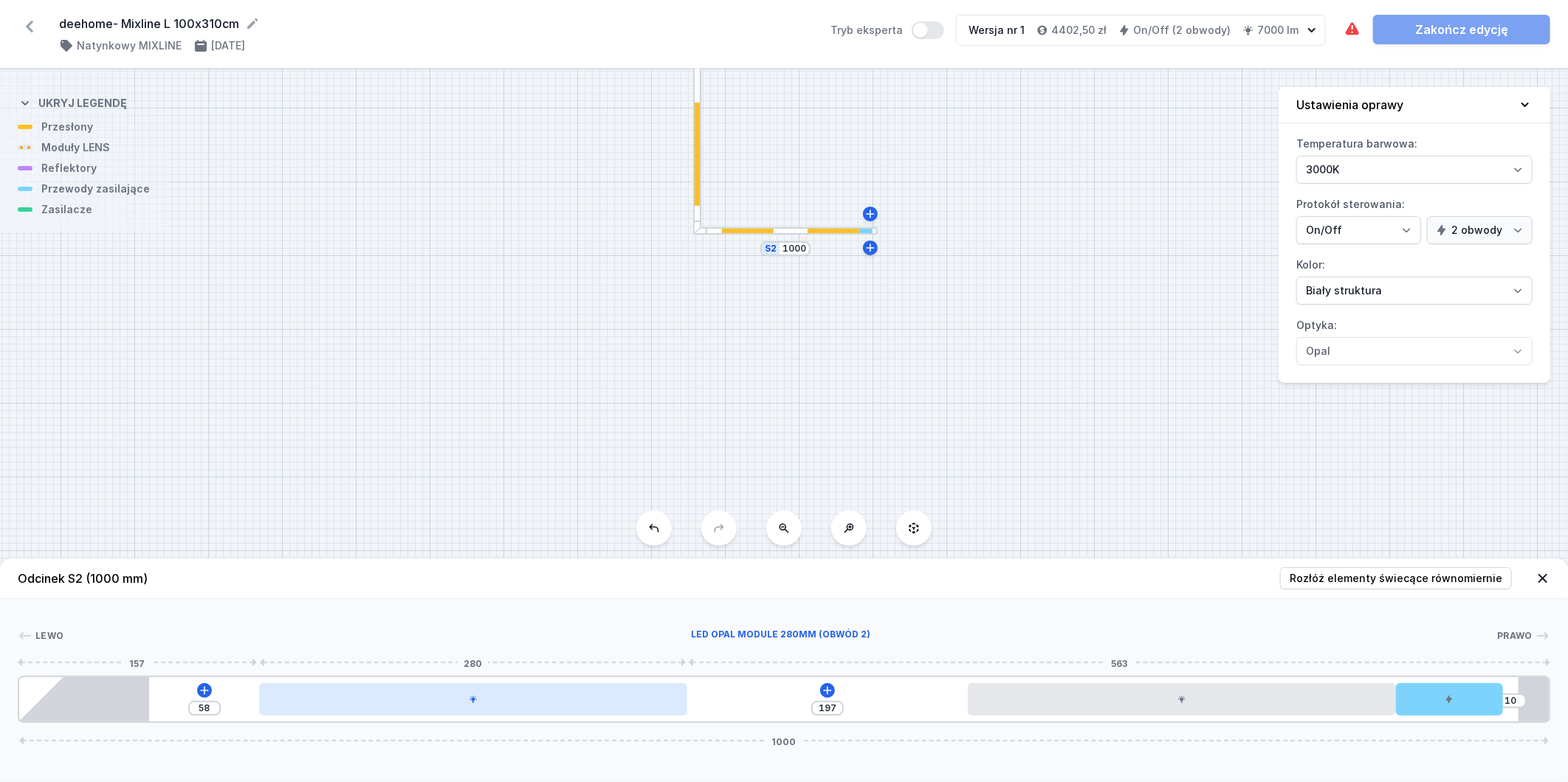
type input "205"
type input "42"
type input "213"
type input "39"
type input "216"
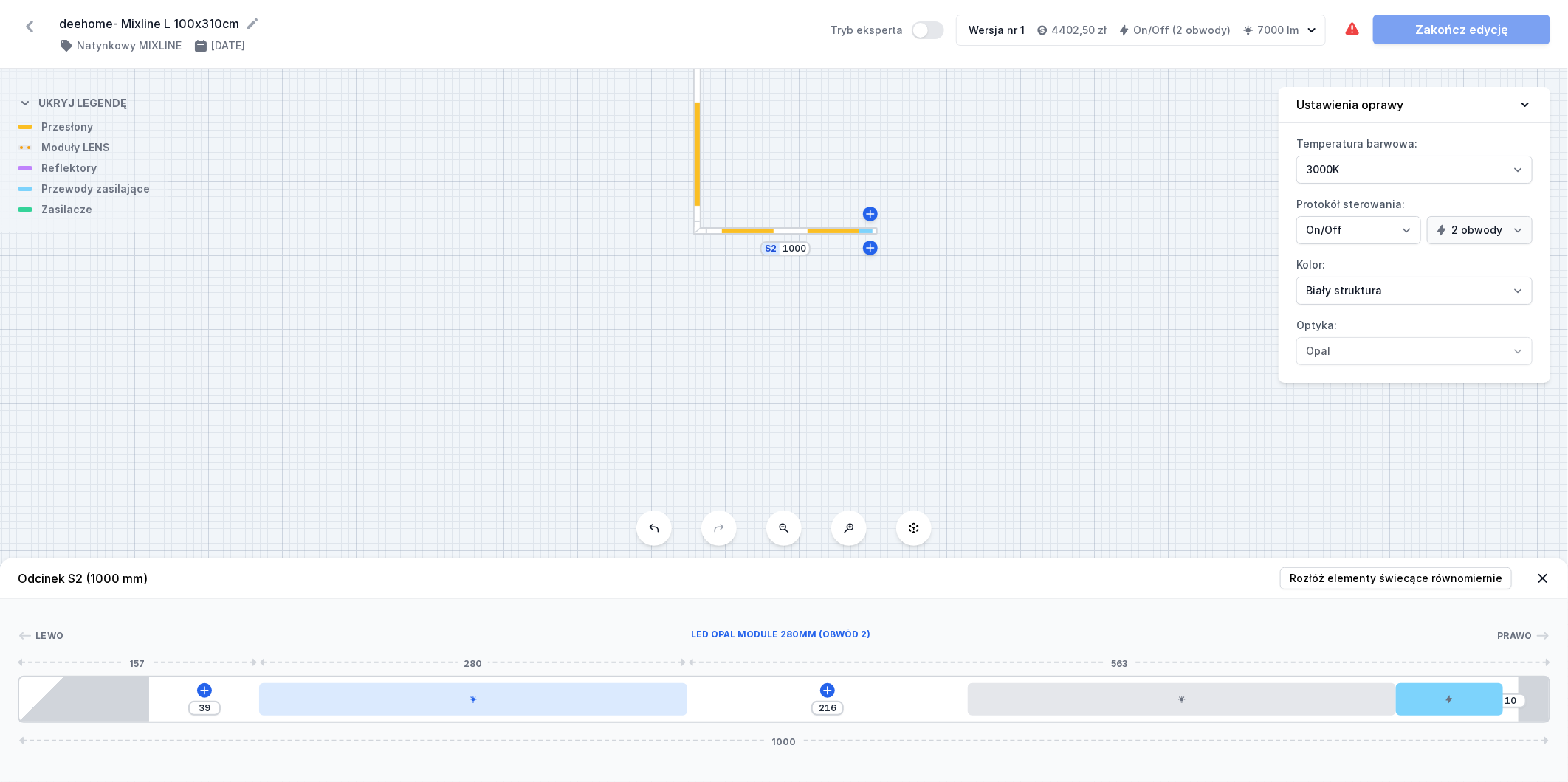
type input "36"
type input "219"
type input "35"
type input "220"
drag, startPoint x: 624, startPoint y: 706, endPoint x: 526, endPoint y: 706, distance: 98.0
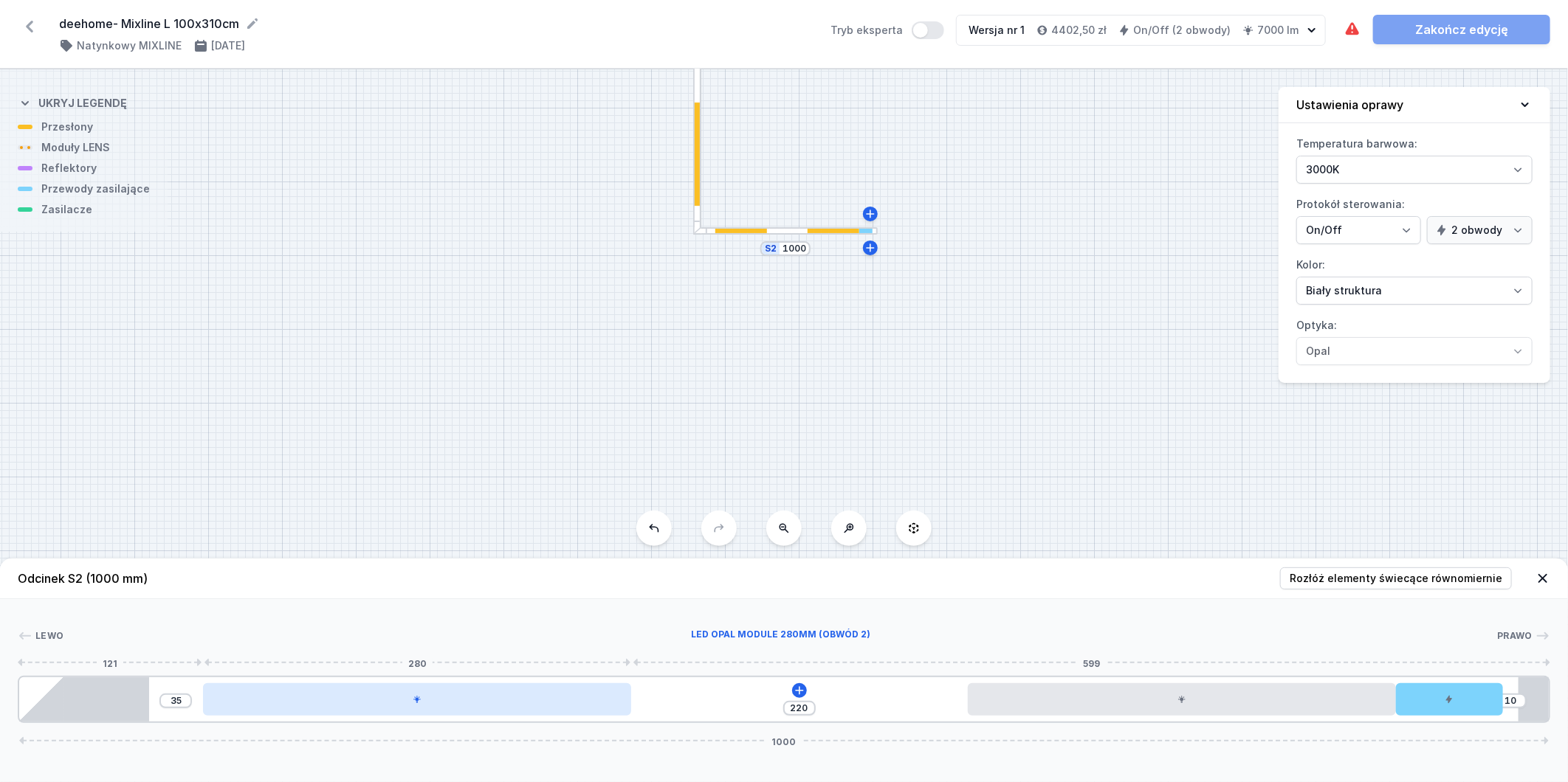
click at [526, 706] on div at bounding box center [417, 700] width 428 height 32
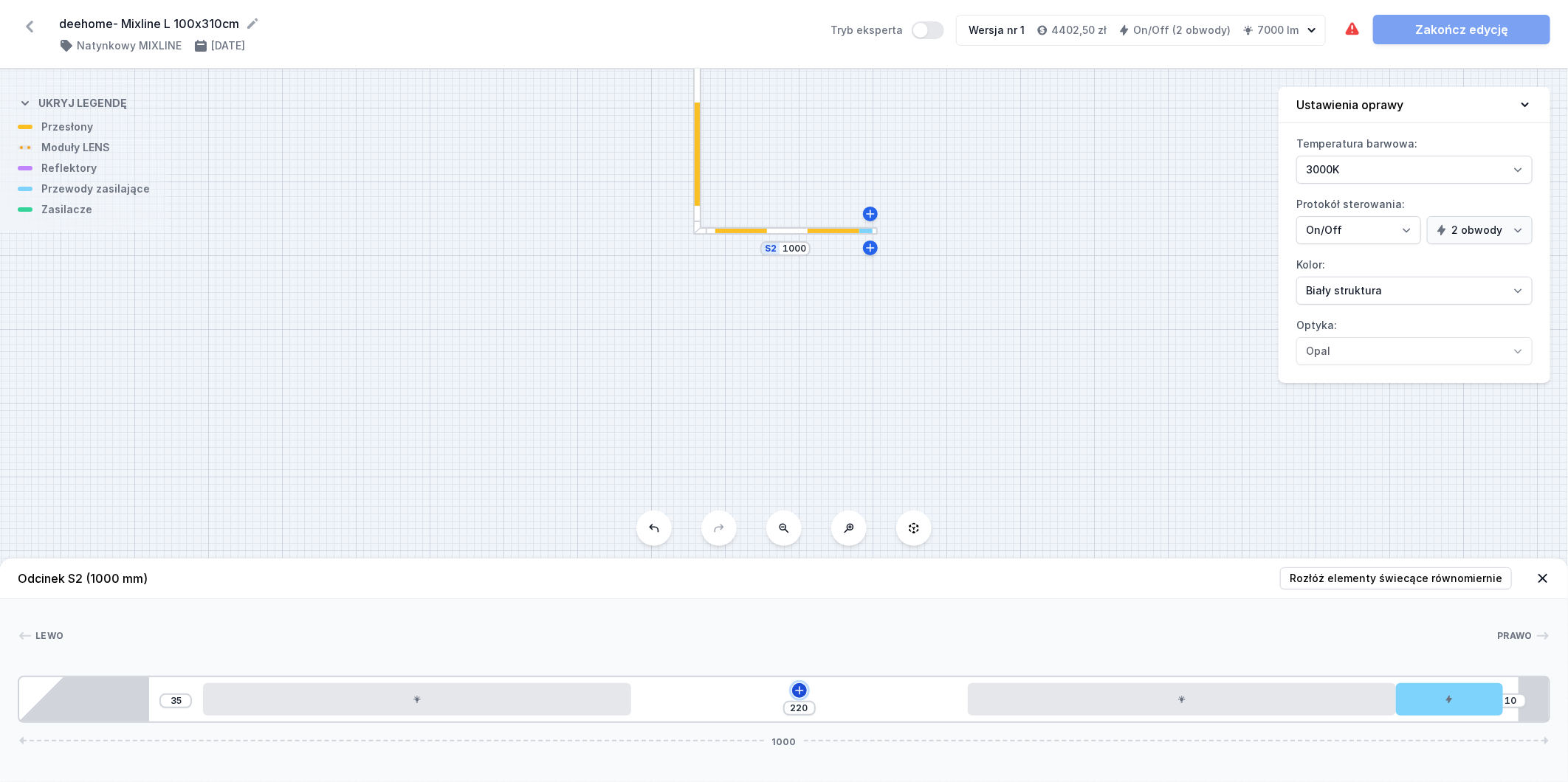
click at [800, 686] on icon at bounding box center [799, 690] width 12 height 12
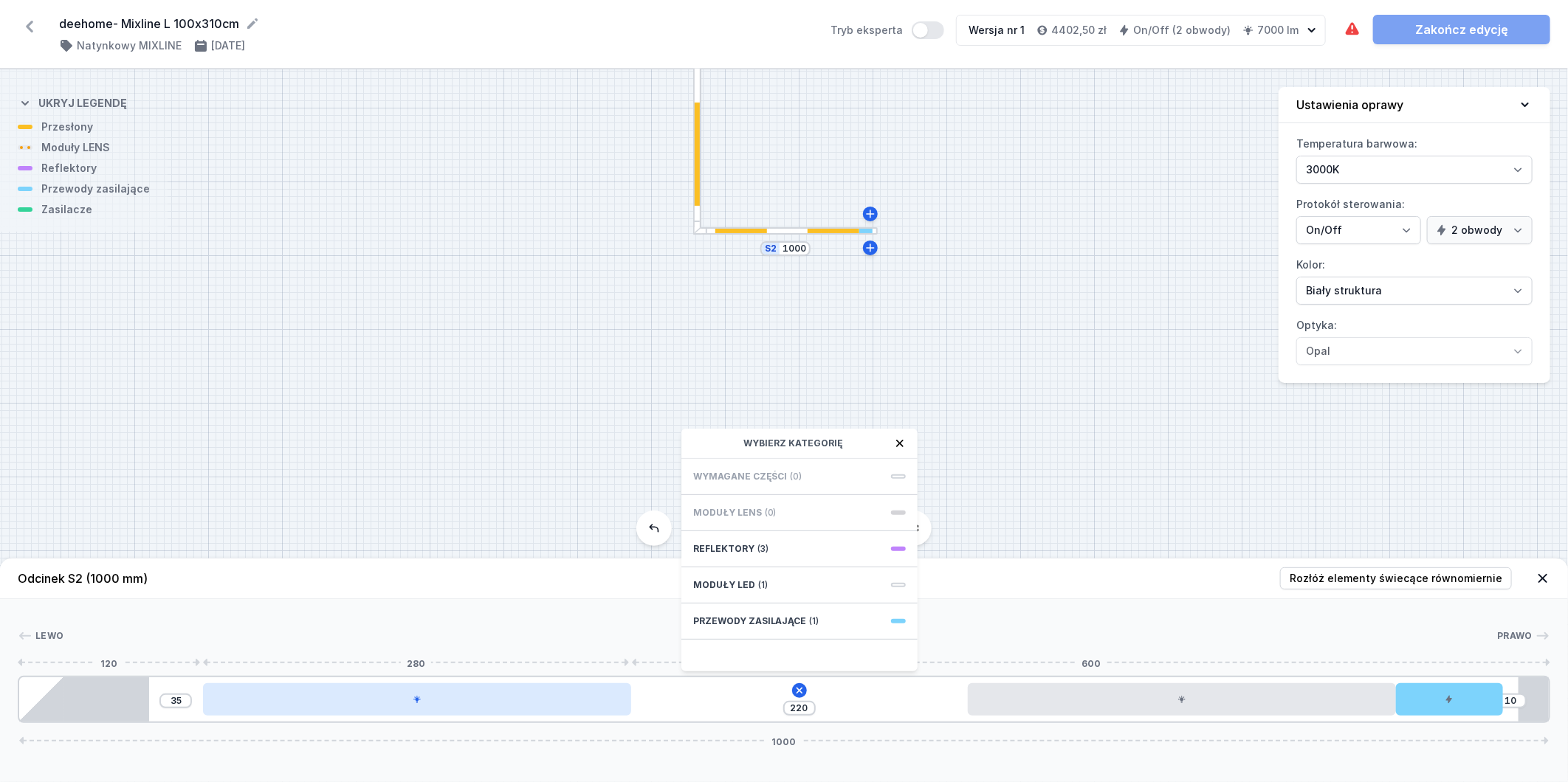
type input "59"
type input "196"
type input "57"
type input "198"
type input "54"
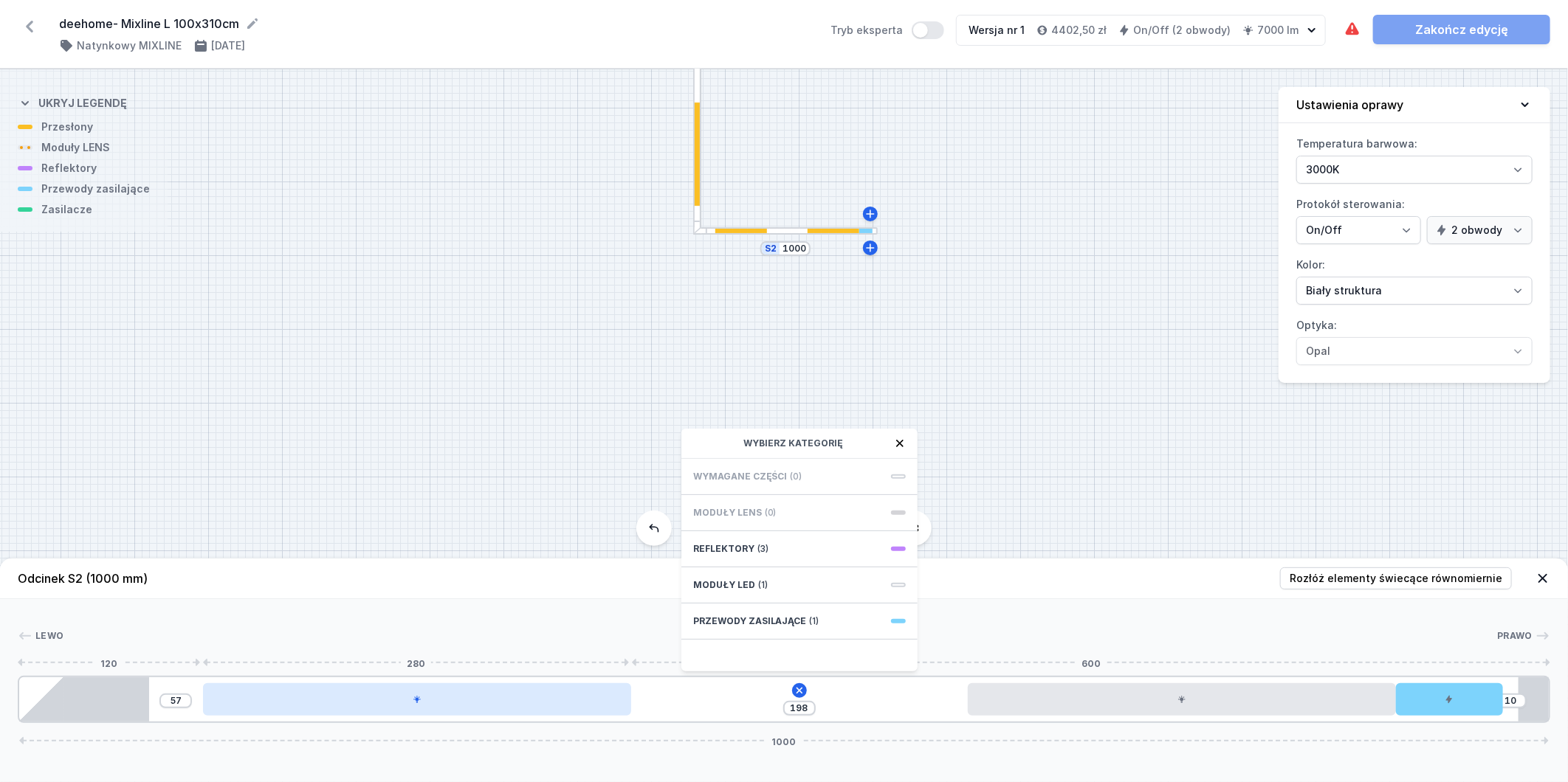
type input "201"
type input "48"
type input "207"
type input "40"
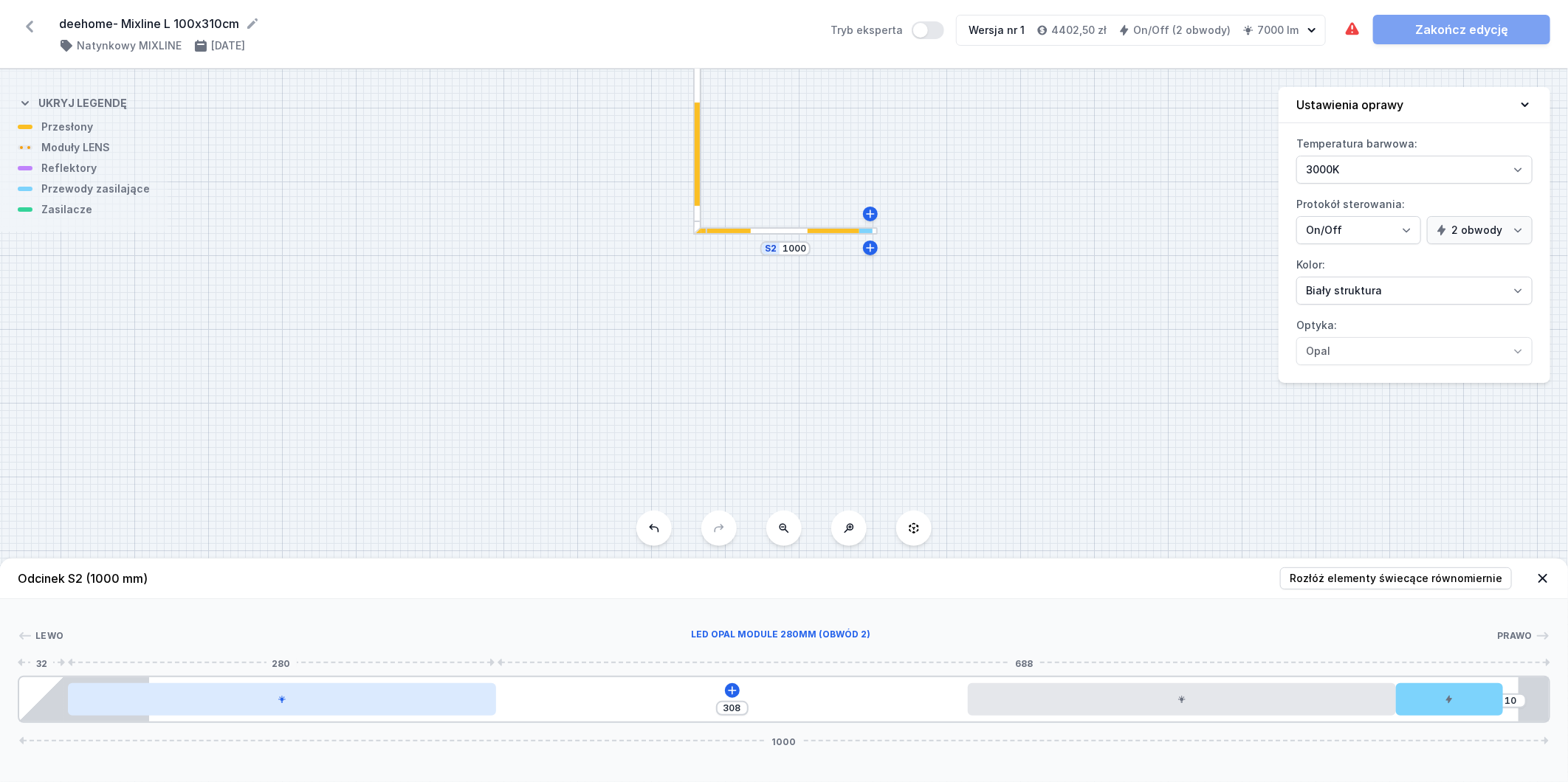
drag, startPoint x: 548, startPoint y: 699, endPoint x: 412, endPoint y: 697, distance: 136.0
click at [412, 697] on div at bounding box center [282, 700] width 428 height 32
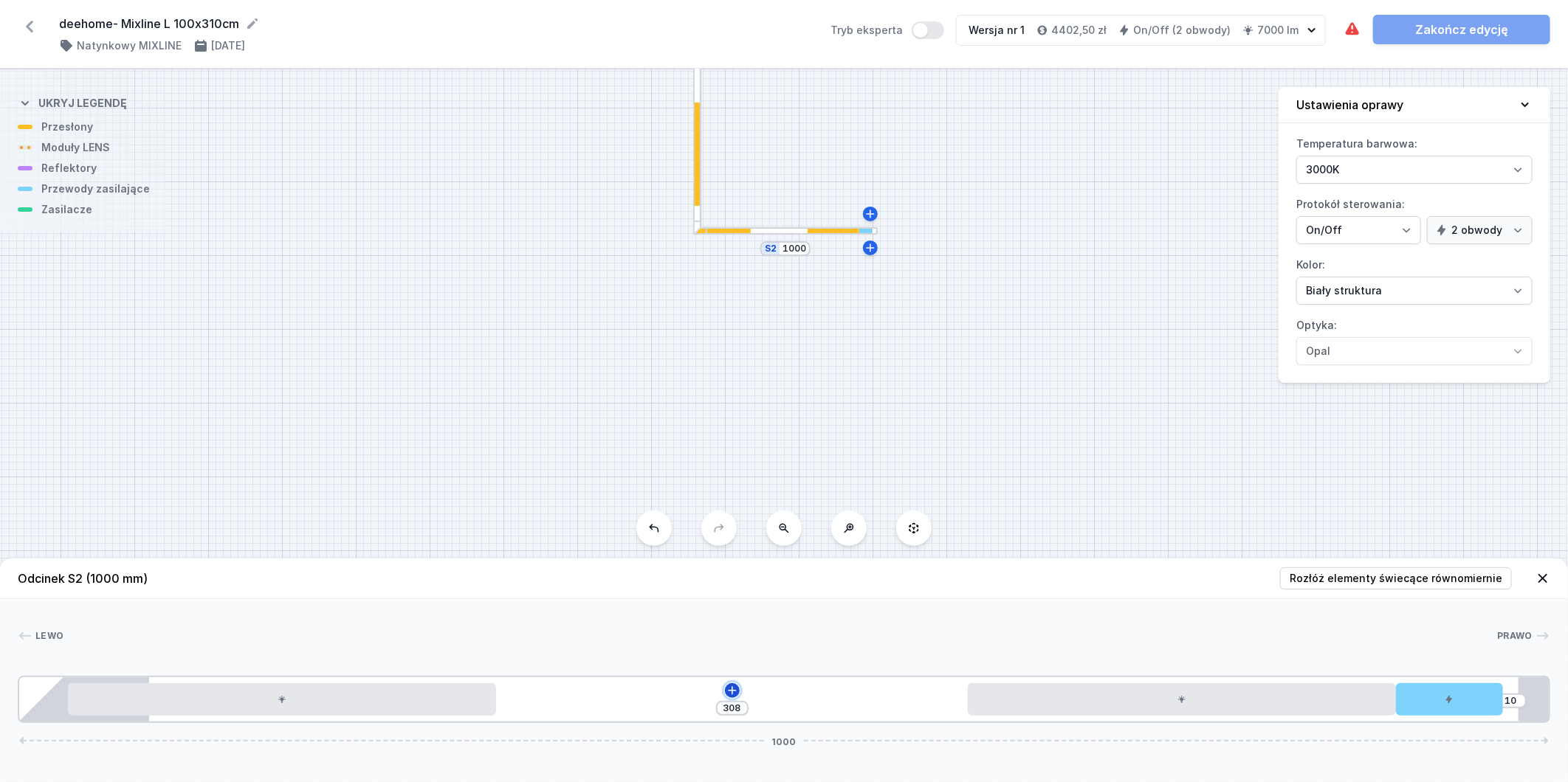
click at [734, 689] on icon at bounding box center [732, 690] width 12 height 12
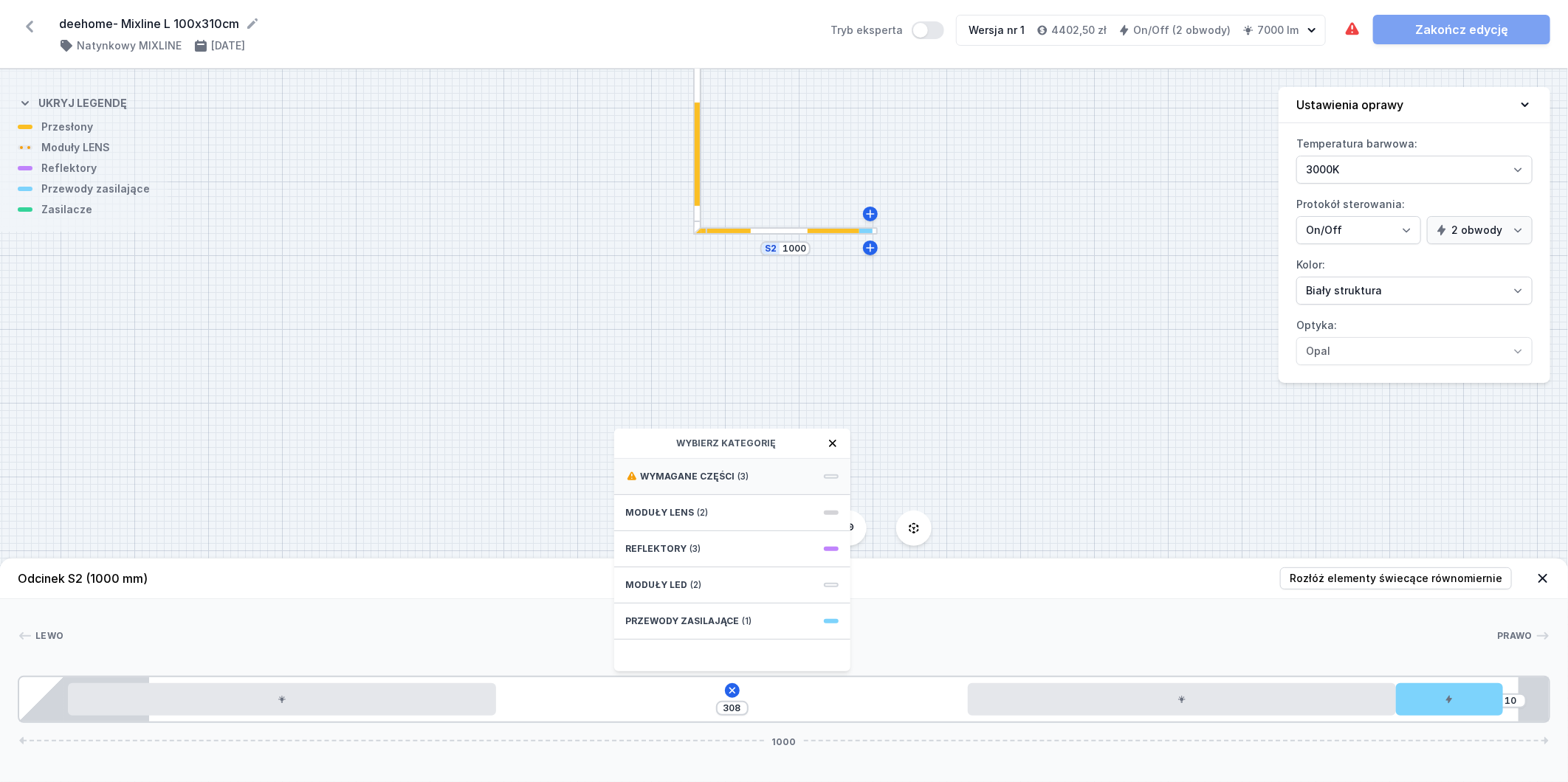
click at [777, 468] on div "Wymagane części (3)" at bounding box center [732, 477] width 236 height 37
click at [761, 486] on div "Obwód 1" at bounding box center [733, 491] width 213 height 12
type input "8"
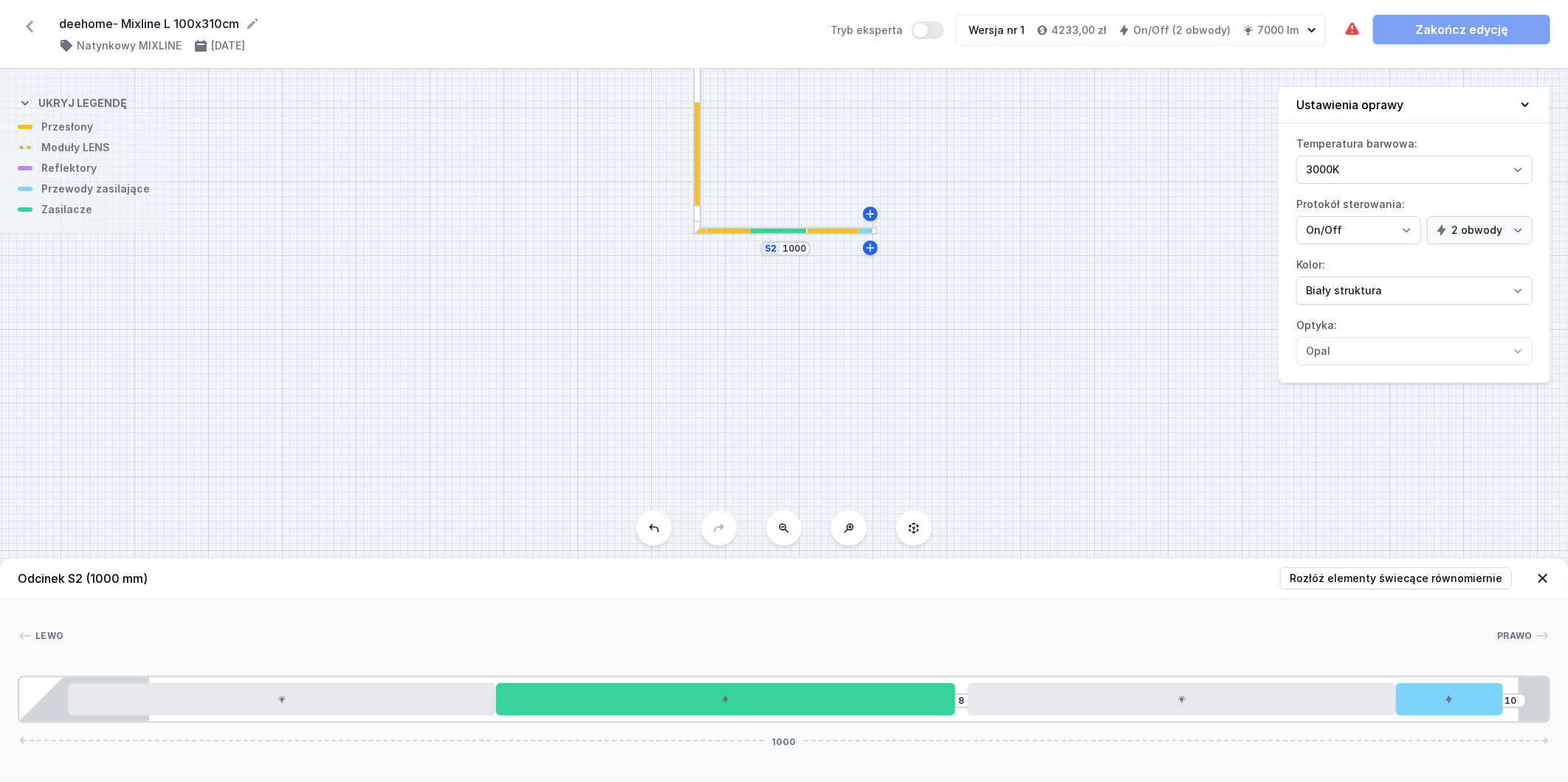
click at [697, 216] on div at bounding box center [697, 91] width 8 height 287
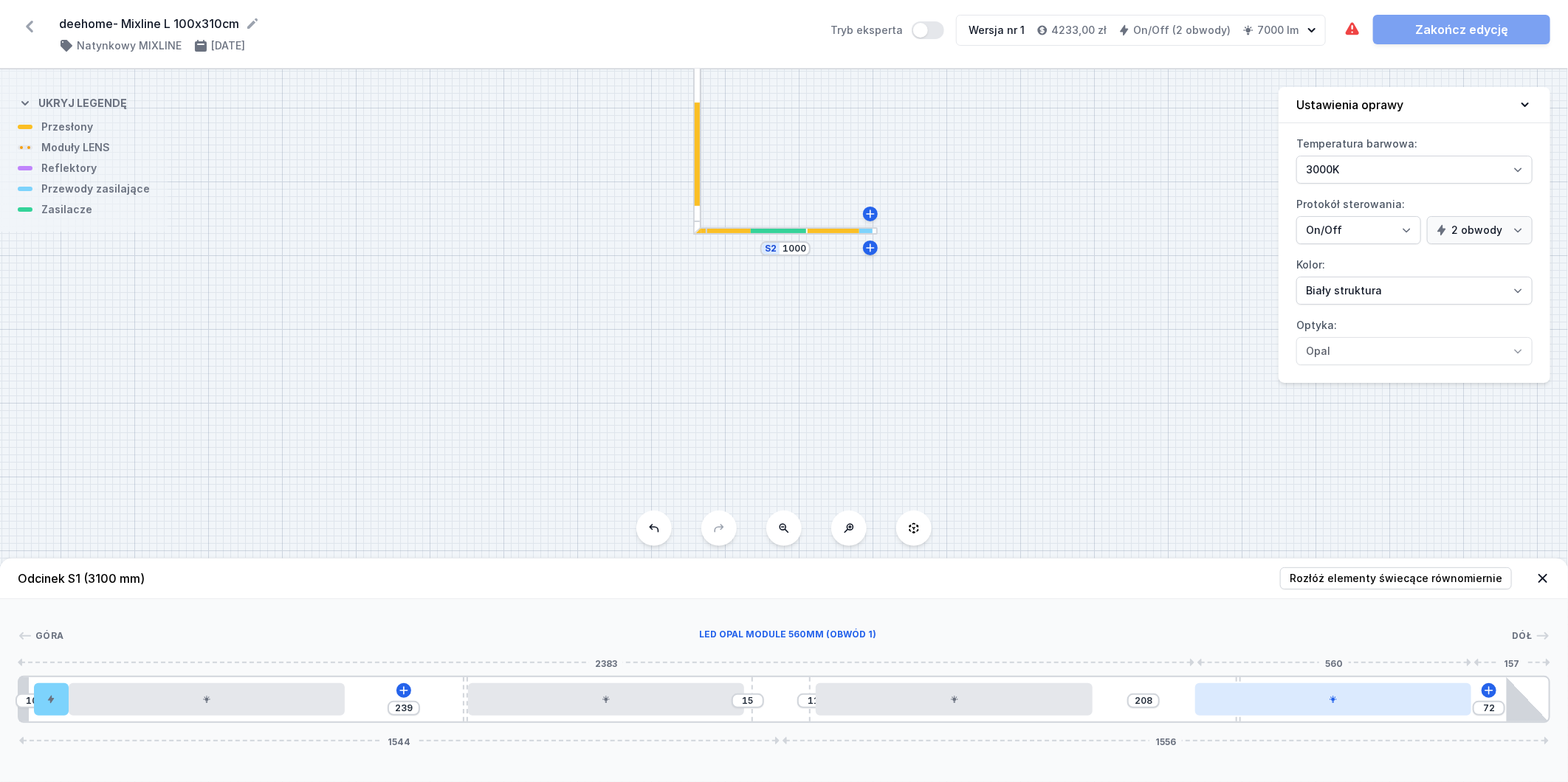
type input "114"
type input "166"
type input "106"
type input "174"
type input "97"
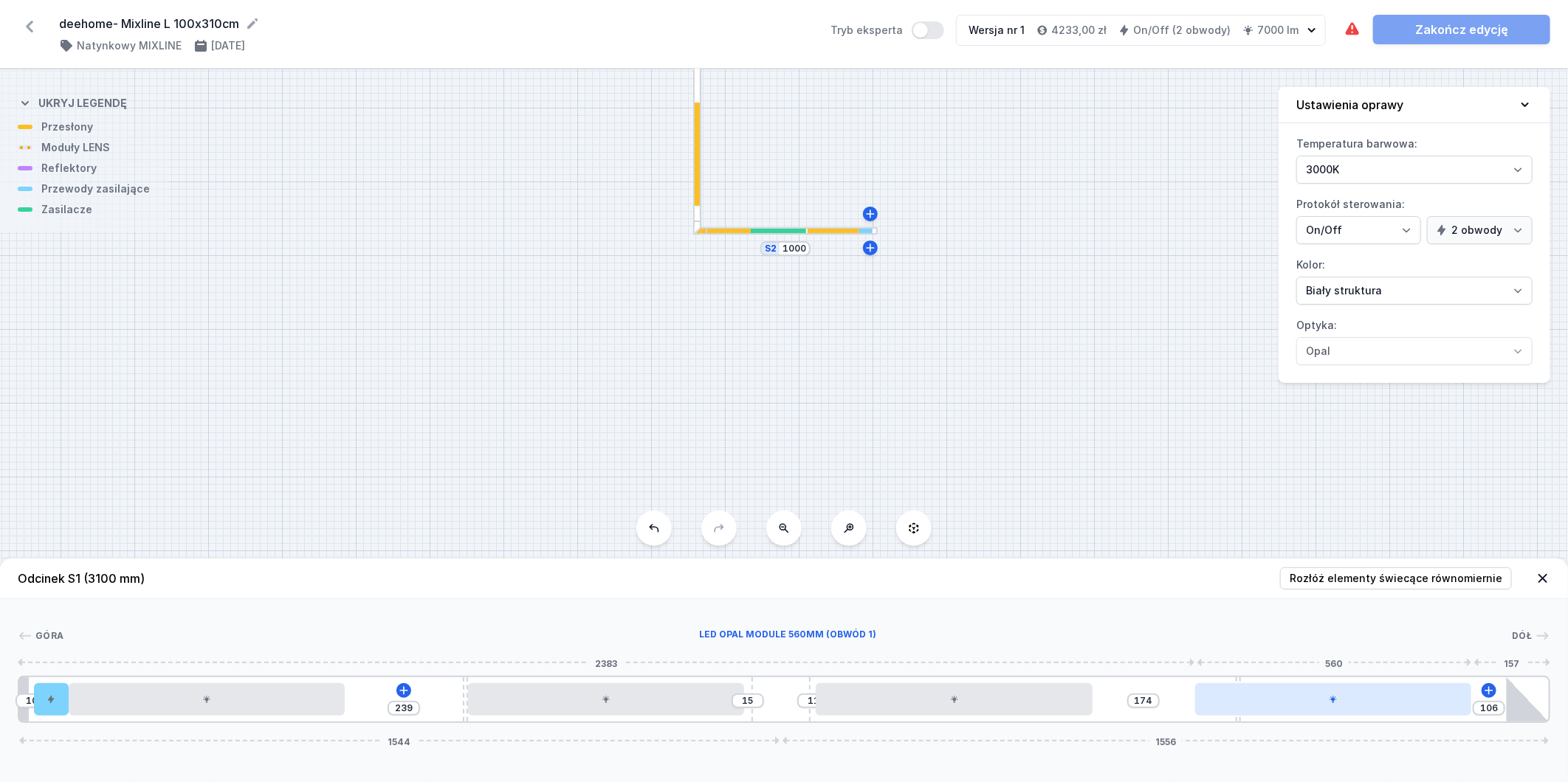
type input "183"
type input "85"
type input "195"
type input "70"
type input "210"
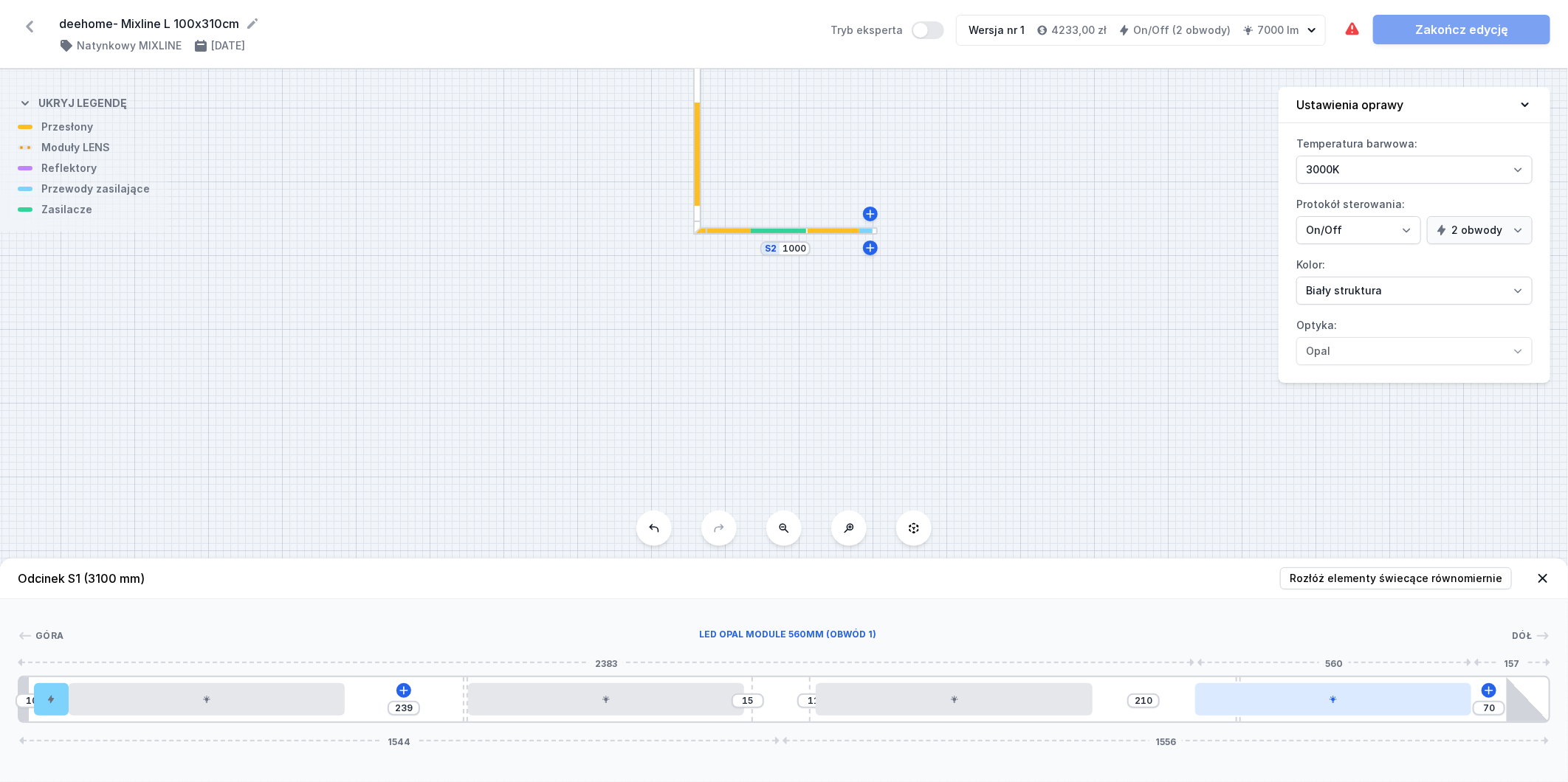
type input "54"
type input "226"
type input "38"
type input "242"
type input "26"
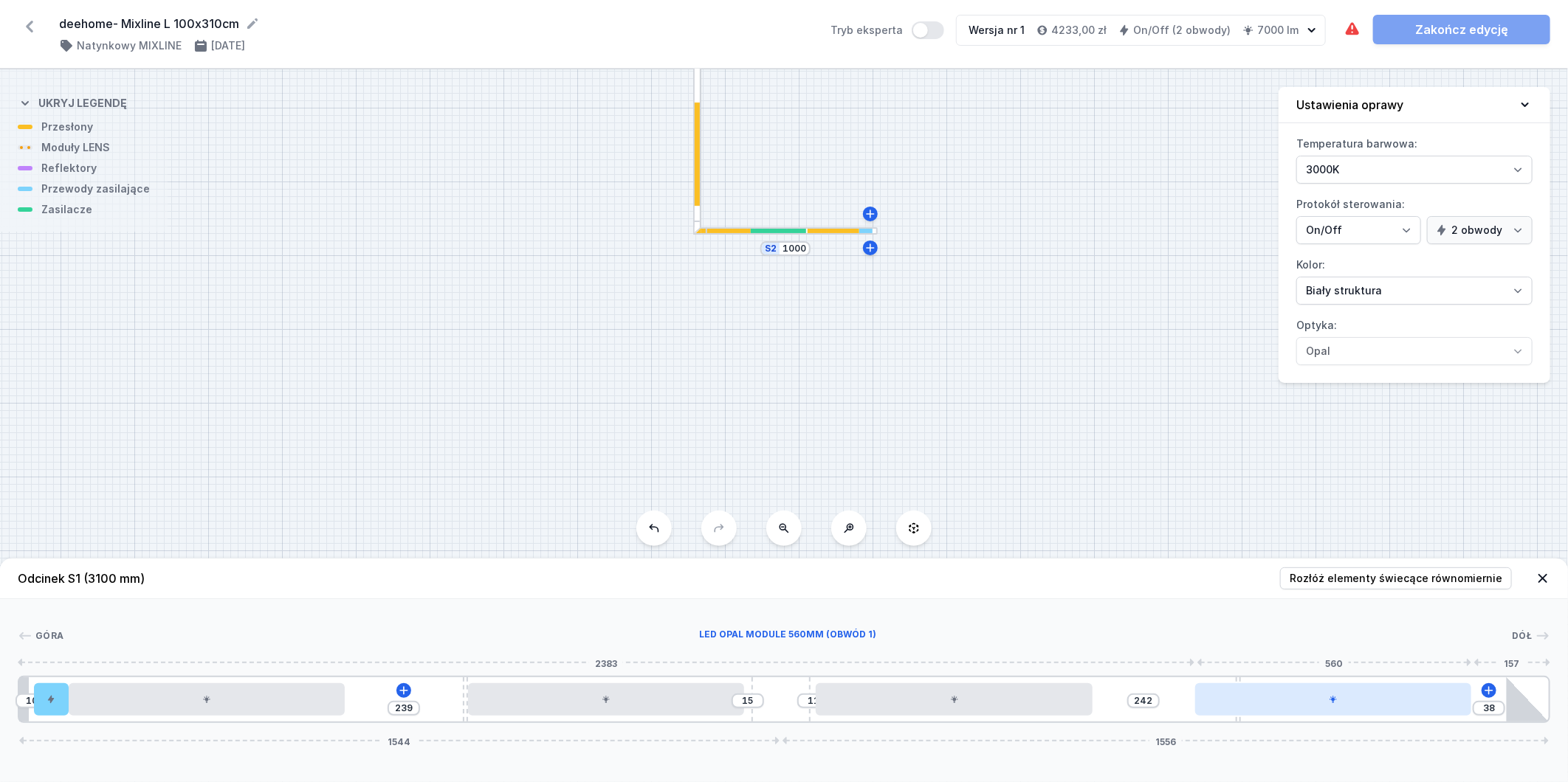
type input "254"
type input "10"
drag, startPoint x: 1318, startPoint y: 706, endPoint x: 1427, endPoint y: 693, distance: 109.8
click at [1427, 693] on div at bounding box center [1395, 700] width 276 height 32
type input "74"
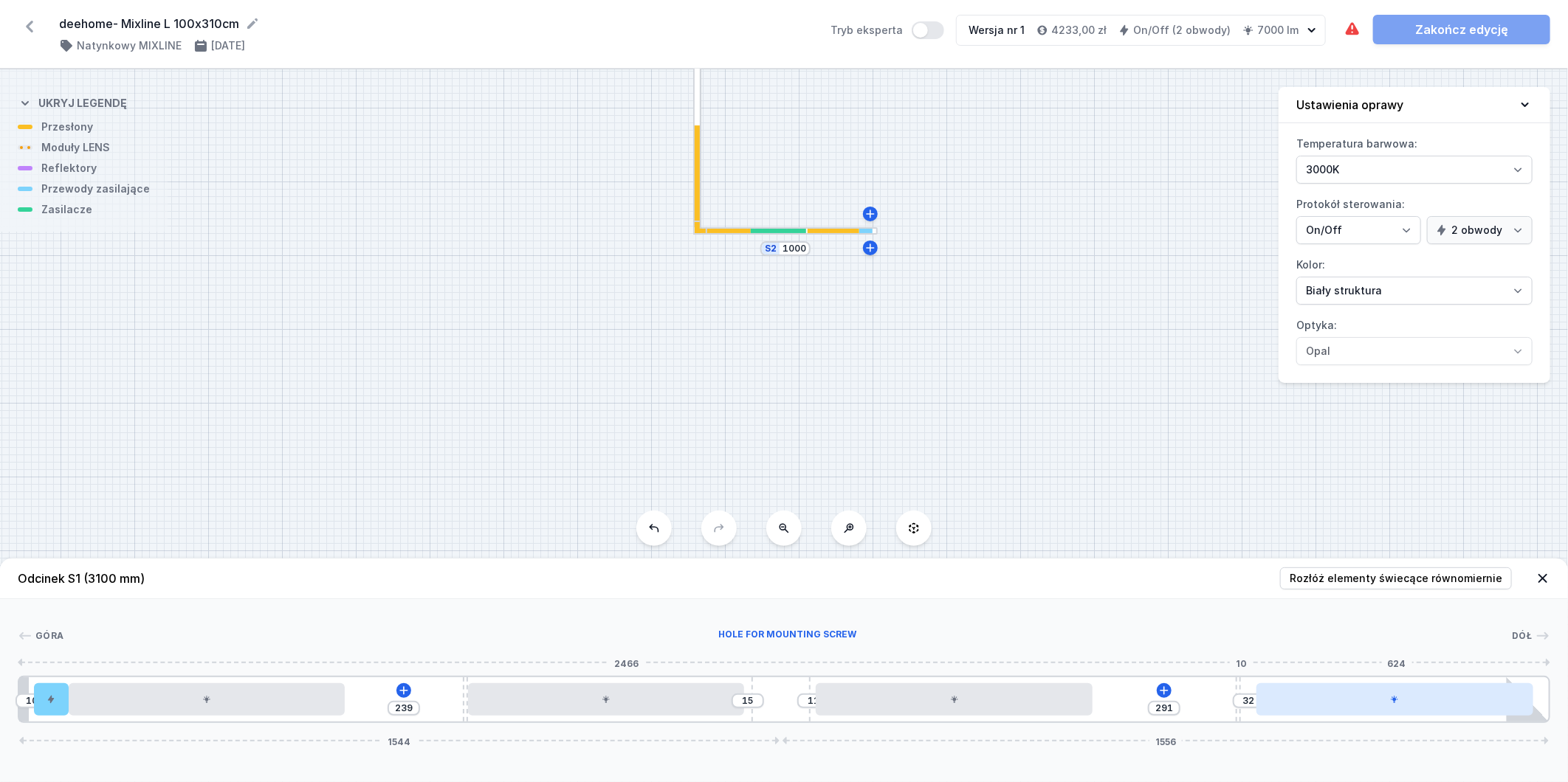
type input "249"
type input "66"
type input "332"
drag, startPoint x: 1238, startPoint y: 690, endPoint x: 1293, endPoint y: 683, distance: 55.4
click at [1293, 683] on div "10 239 15 11 333 1544 1556" at bounding box center [784, 700] width 1533 height 47
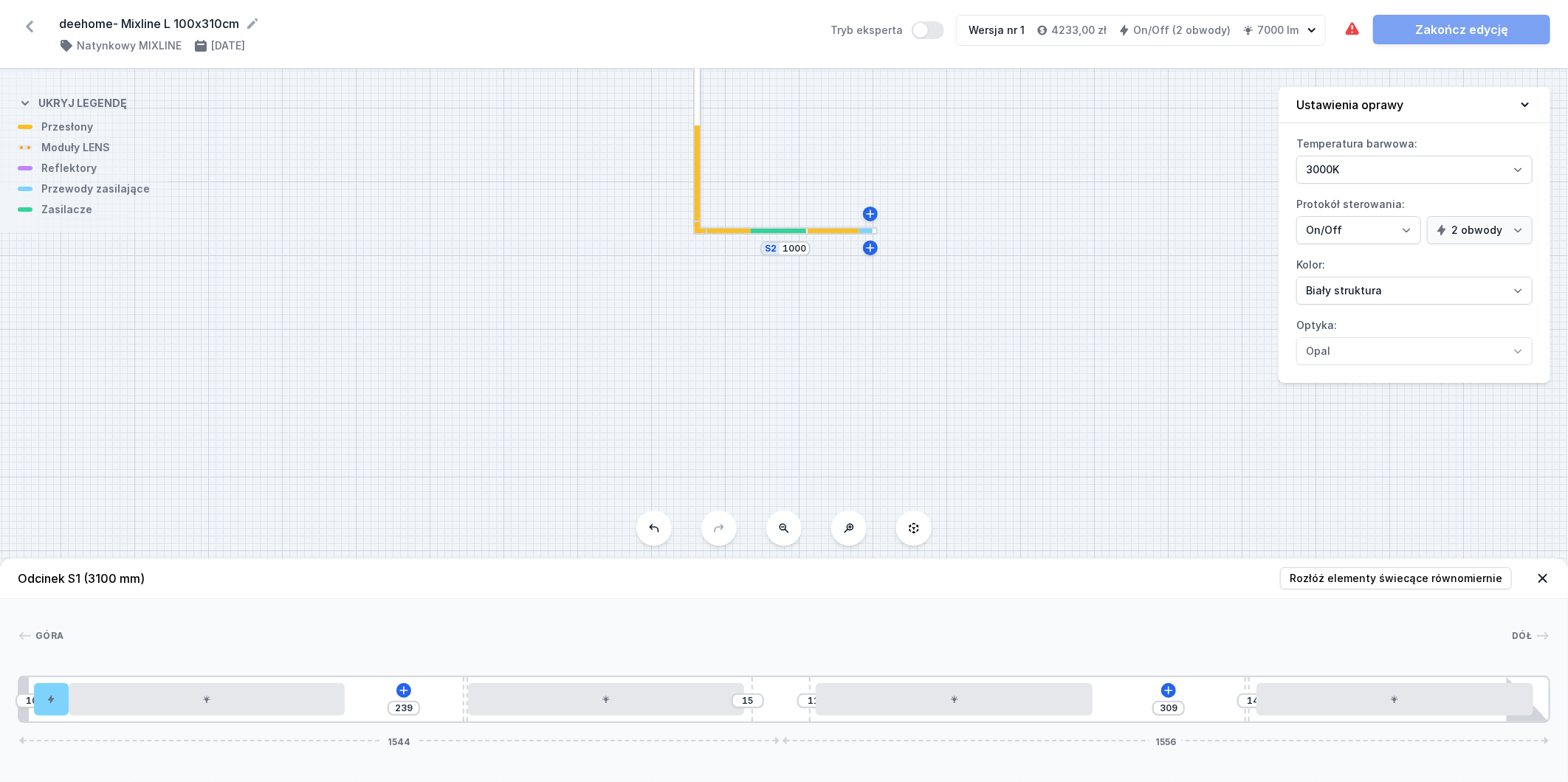
type input "17"
type input "306"
type input "21"
type input "302"
type input "136"
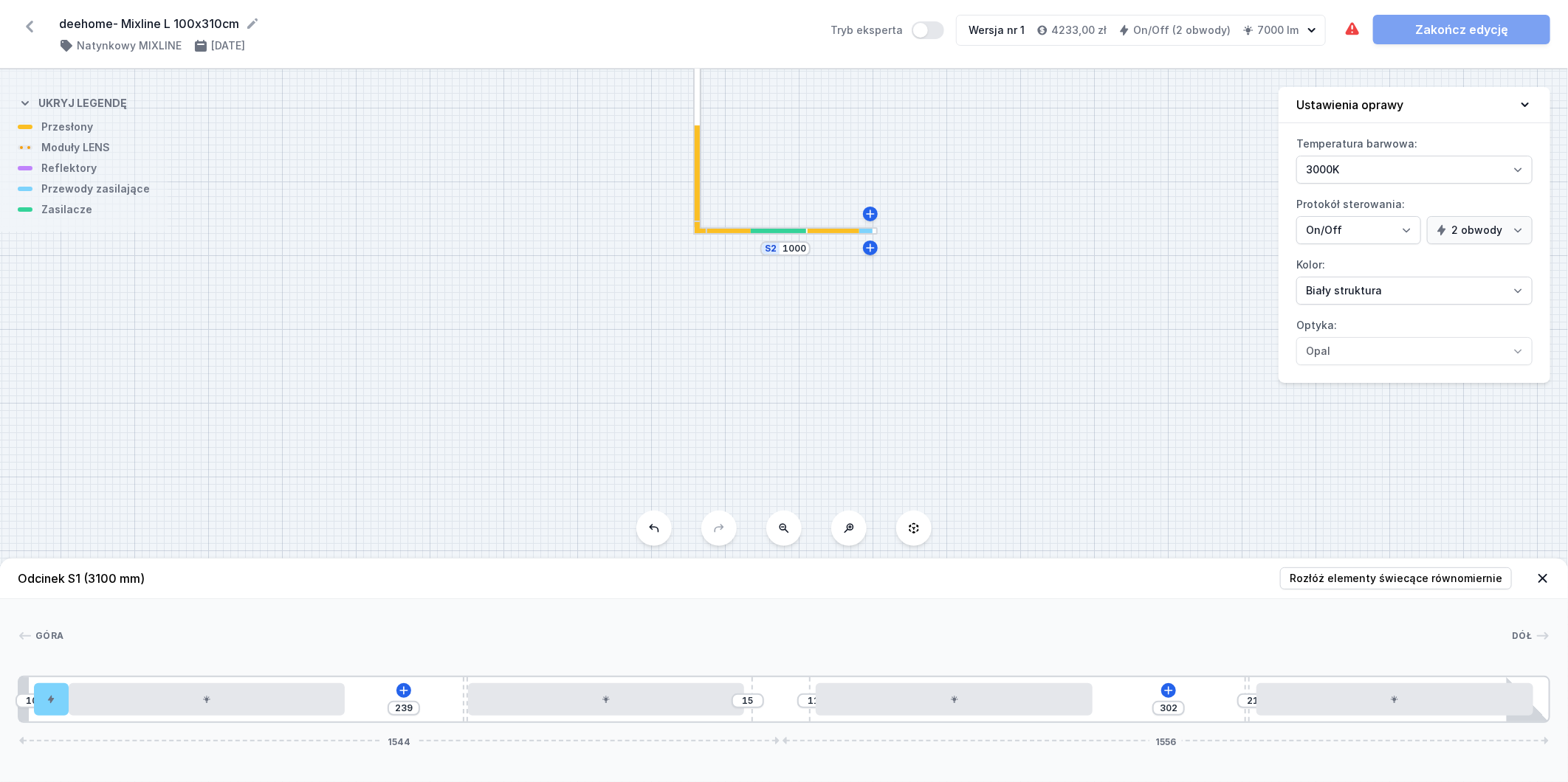
type input "187"
type input "196"
type input "127"
type input "247"
type input "76"
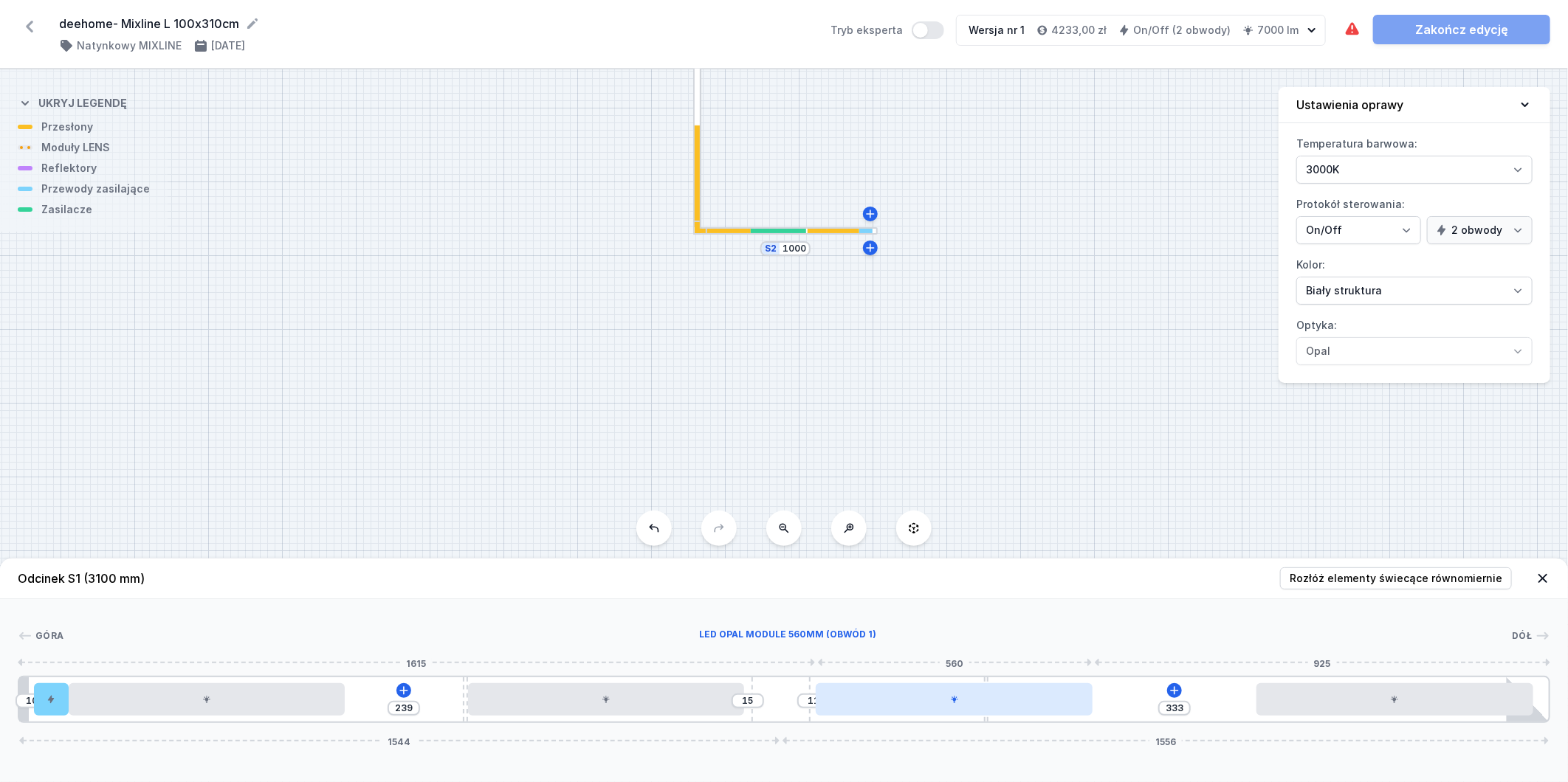
drag, startPoint x: 1271, startPoint y: 680, endPoint x: 1004, endPoint y: 693, distance: 267.3
click at [1004, 693] on div "10 239 15 11 333 1544 1556" at bounding box center [784, 700] width 1533 height 47
click at [1175, 685] on button at bounding box center [1175, 691] width 15 height 15
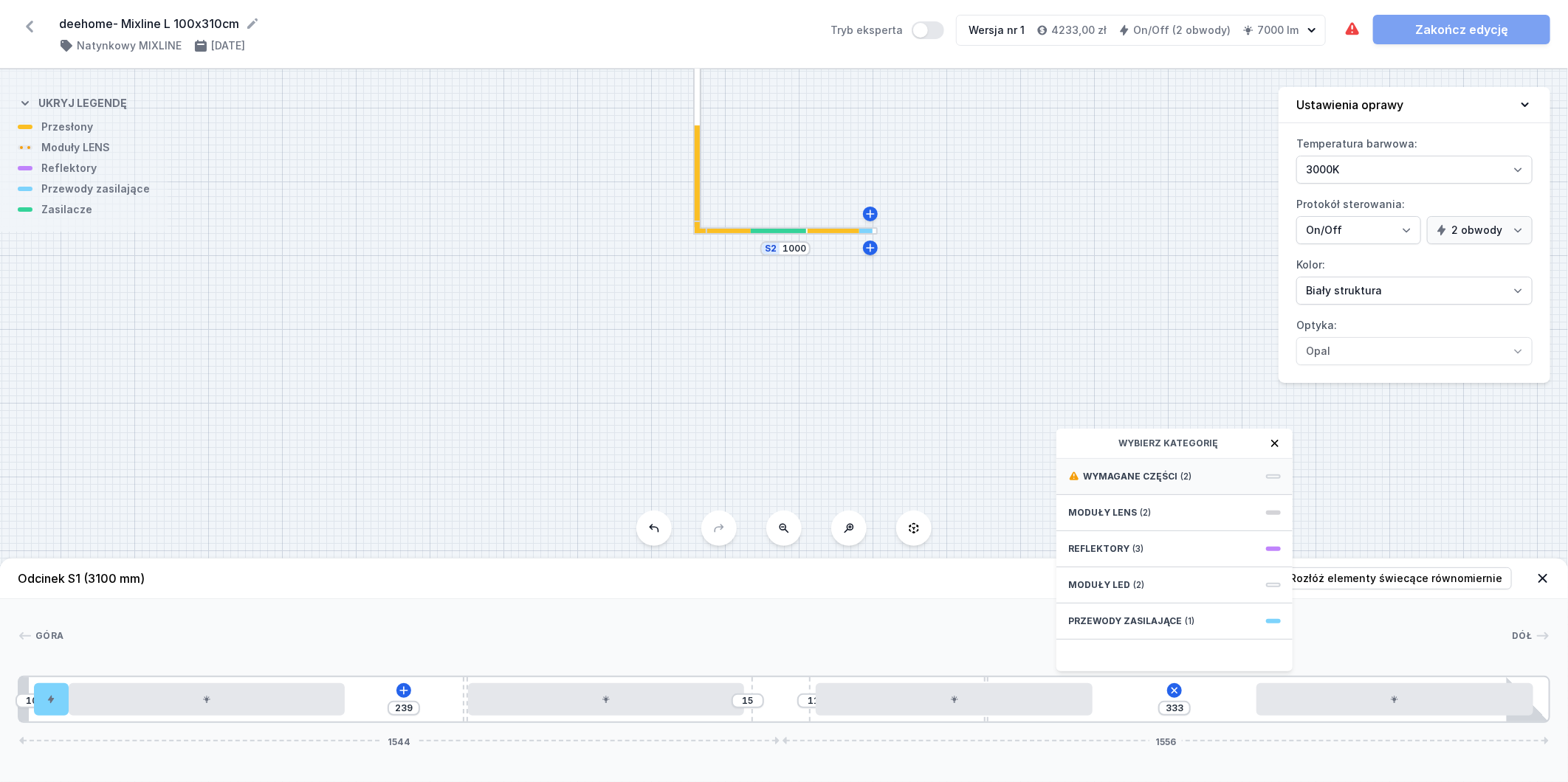
click at [1194, 477] on div "Wymagane części (2)" at bounding box center [1175, 477] width 236 height 37
click at [1206, 482] on div "ON/OFF Driver - up to 40W Obwód 1" at bounding box center [1175, 482] width 236 height 48
type input "33"
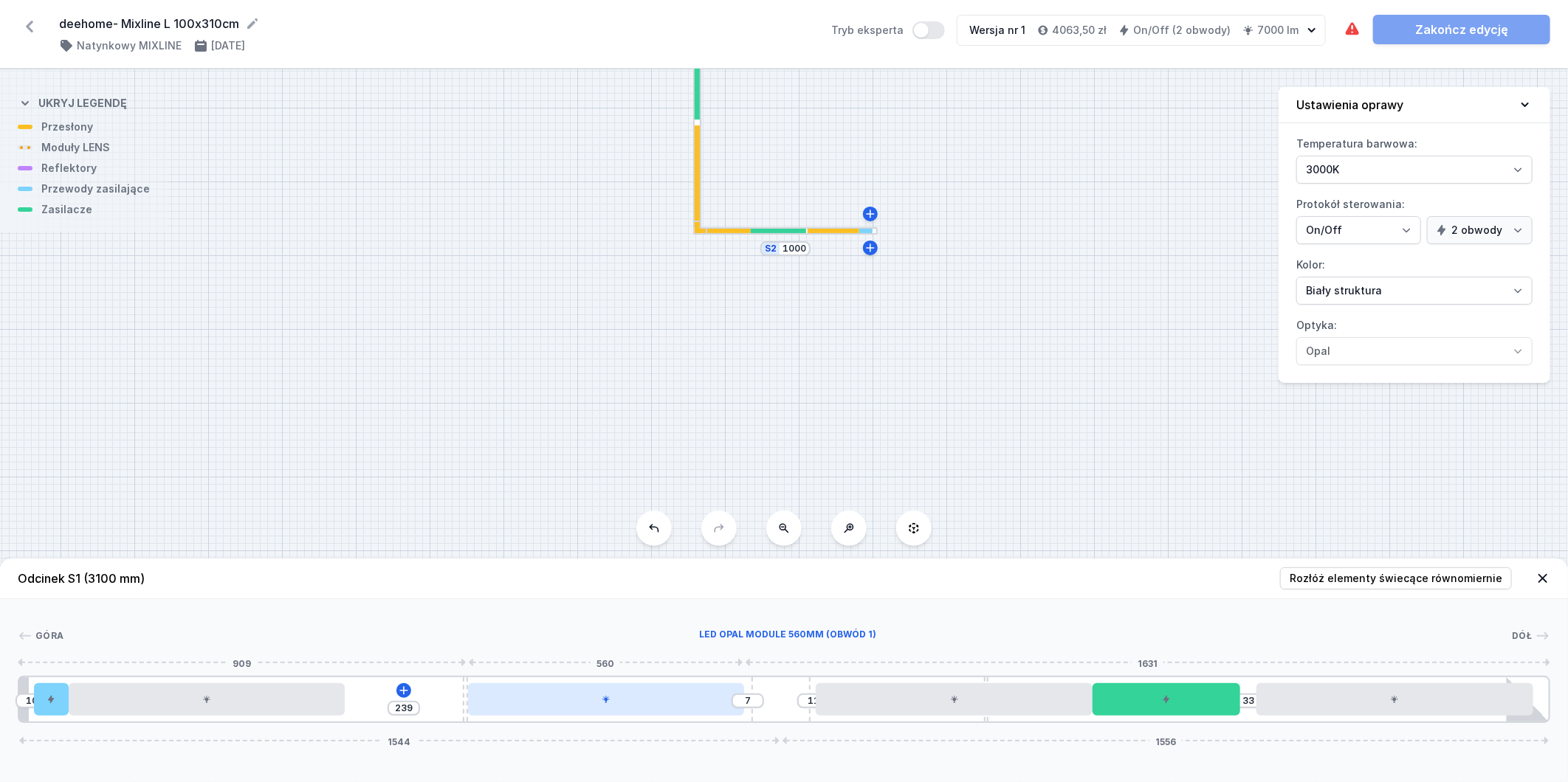
type input "5"
type input "74"
drag, startPoint x: 547, startPoint y: 704, endPoint x: 571, endPoint y: 706, distance: 24.1
click at [571, 706] on div at bounding box center [643, 700] width 276 height 32
type input "244"
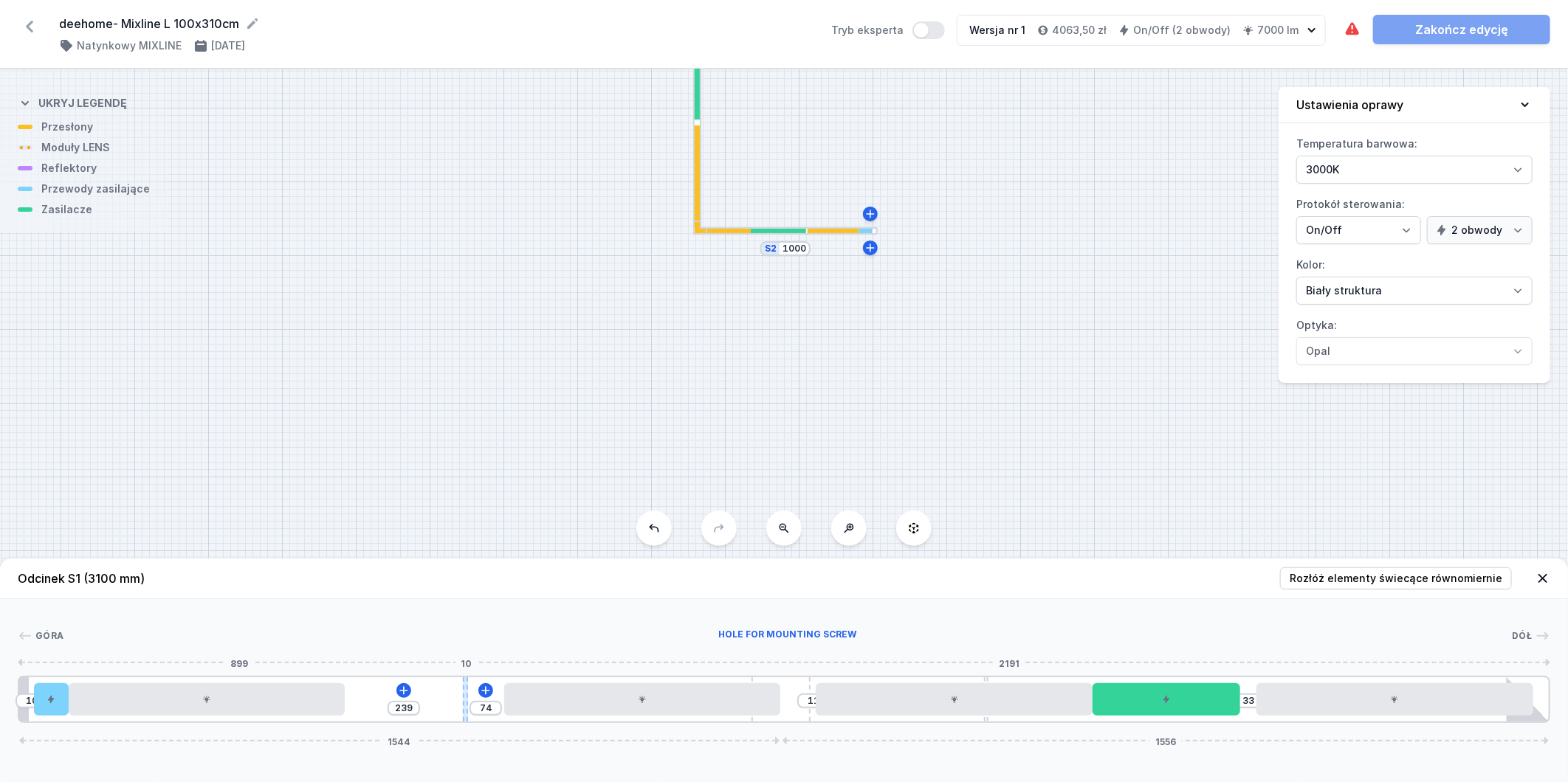
type input "69"
type input "246"
type input "67"
type input "247"
type input "66"
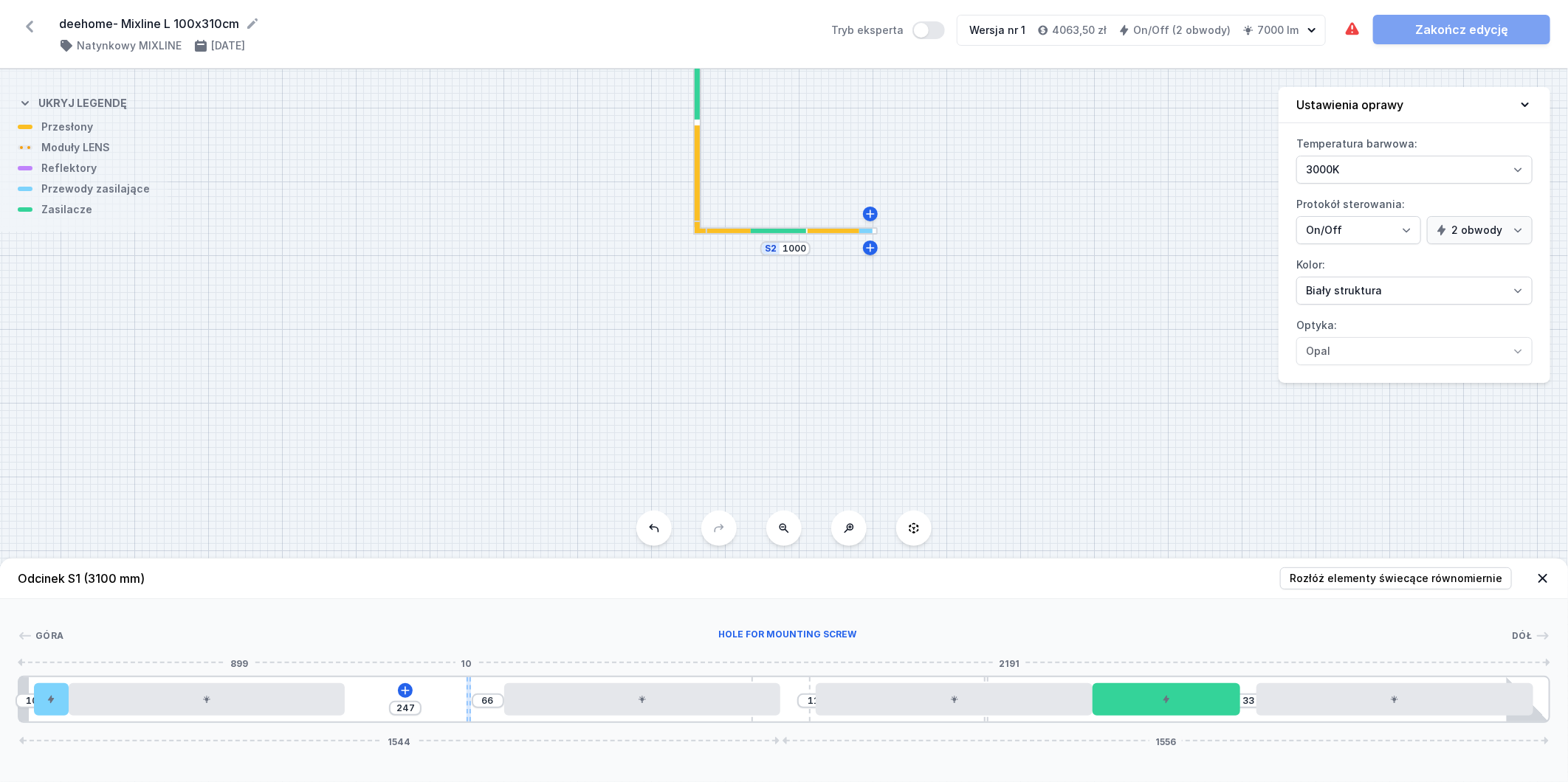
type input "250"
type input "63"
type input "252"
type input "61"
type input "255"
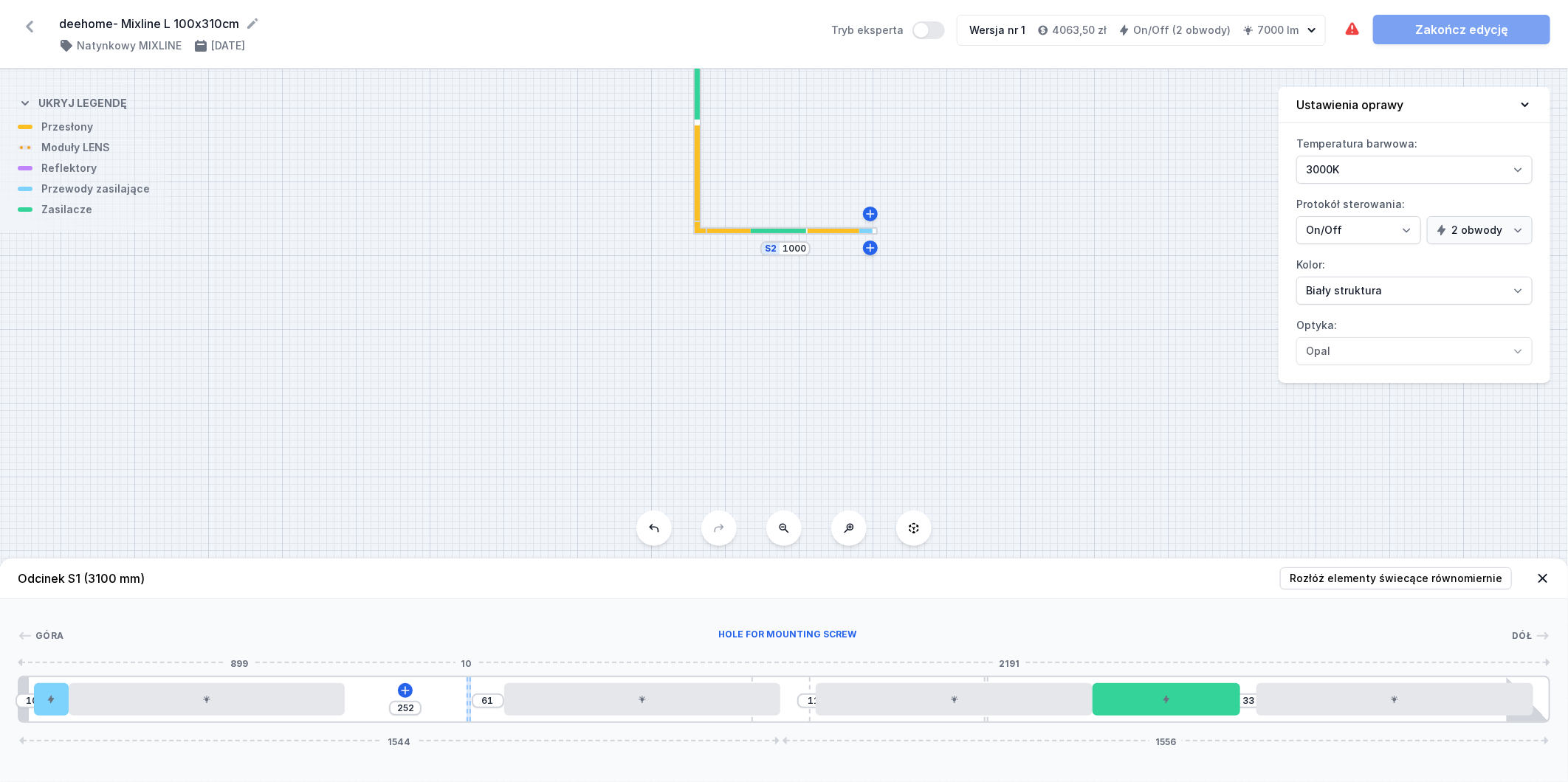
type input "58"
type input "261"
type input "52"
type input "268"
type input "45"
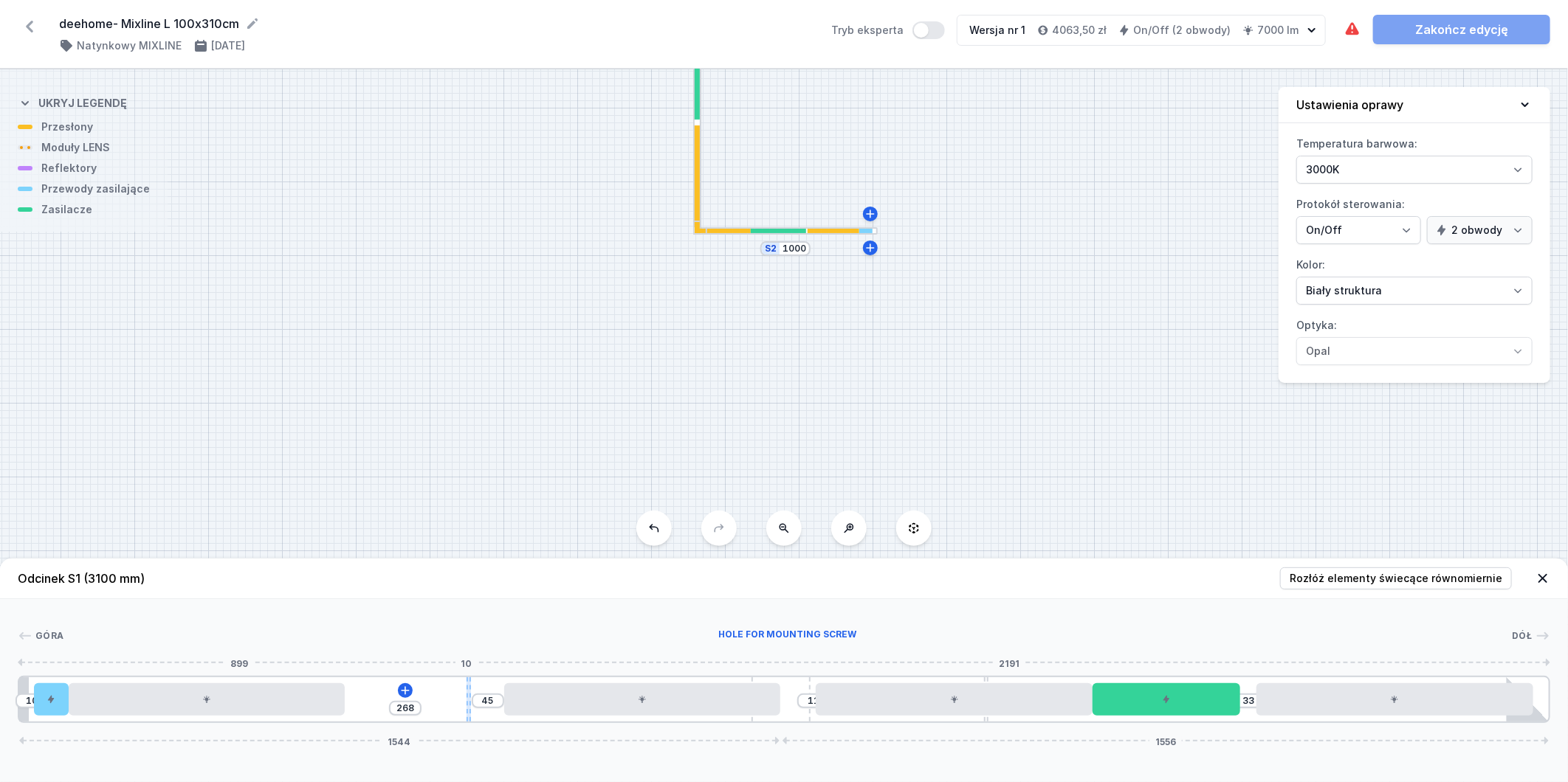
type input "275"
type input "38"
type input "305"
type input "8"
type input "308"
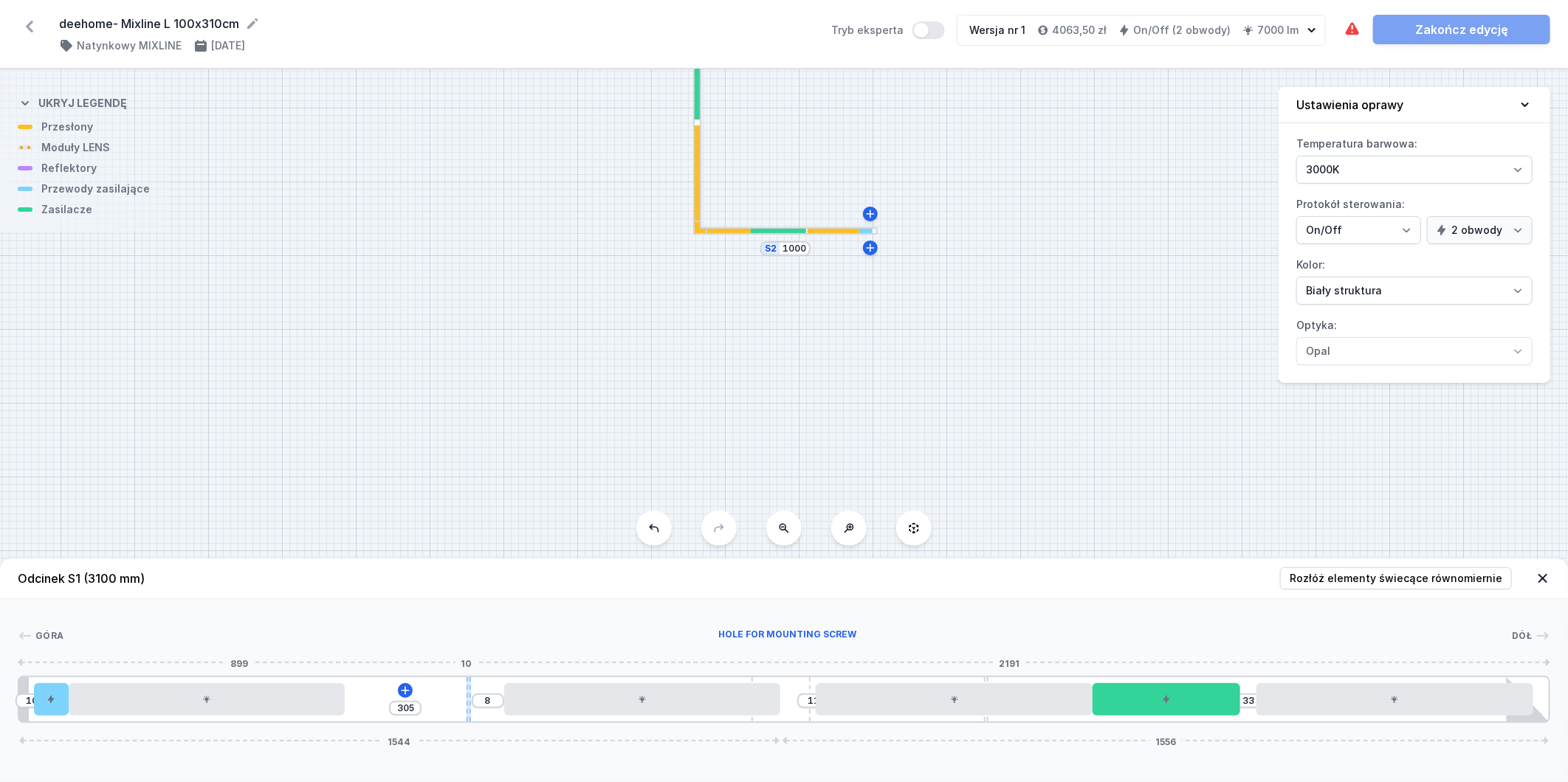
type input "5"
type input "309"
type input "4"
type input "310"
type input "3"
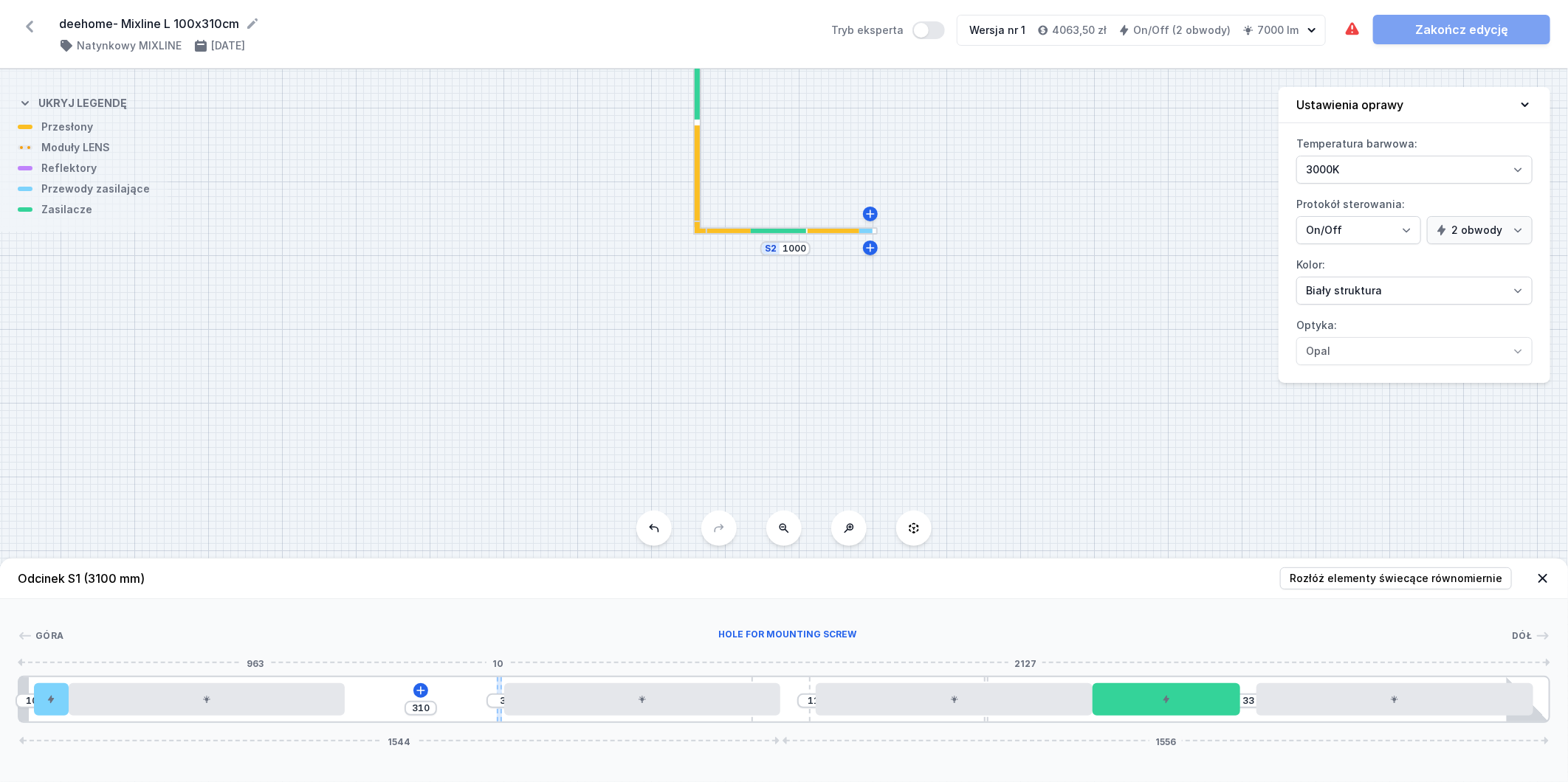
type input "312"
type input "1"
drag, startPoint x: 466, startPoint y: 692, endPoint x: 500, endPoint y: 693, distance: 34.0
click at [500, 693] on div at bounding box center [501, 699] width 5 height 45
click at [422, 689] on icon at bounding box center [422, 690] width 12 height 12
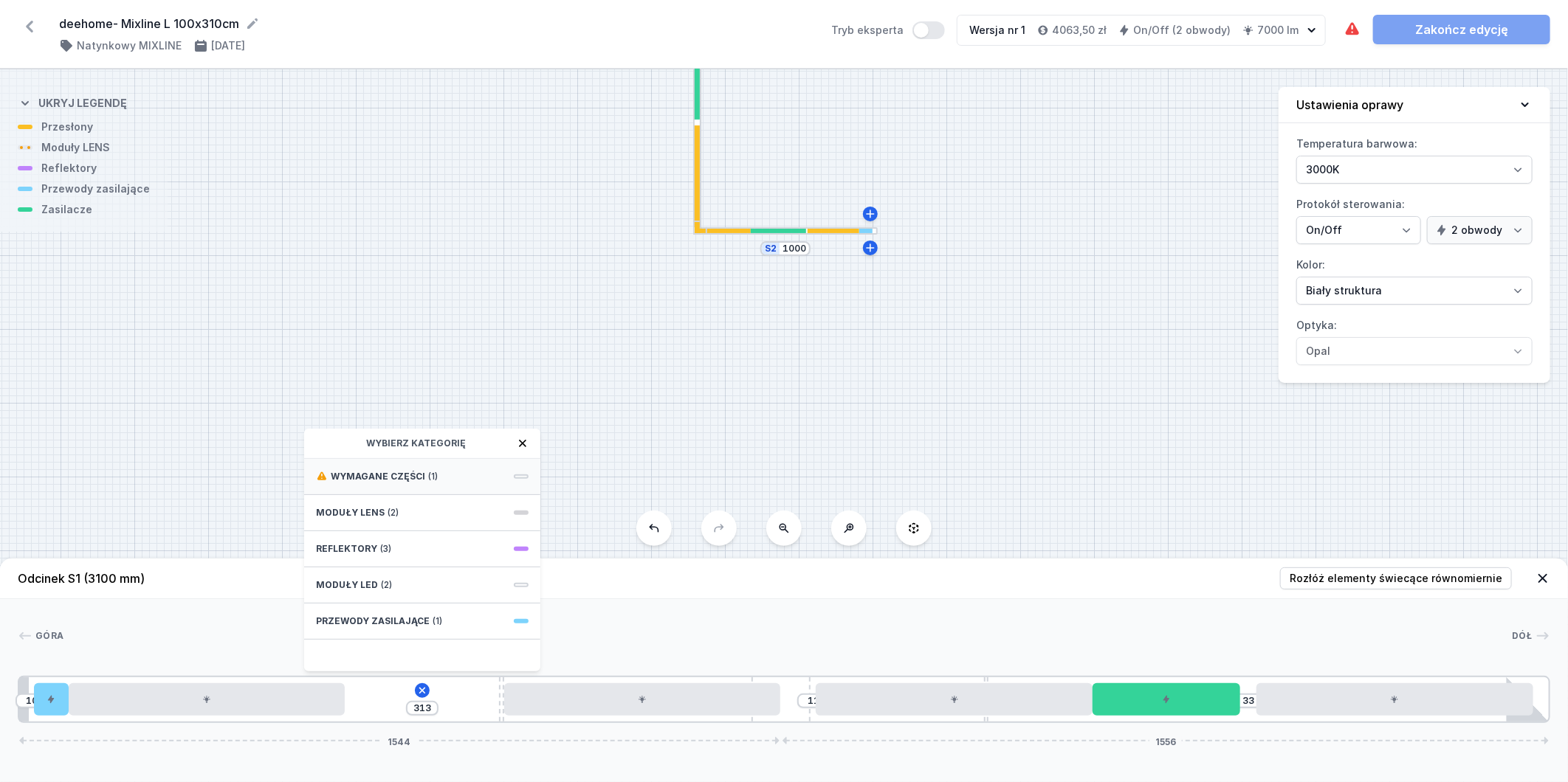
click at [461, 469] on div "Wymagane części (1)" at bounding box center [422, 477] width 236 height 37
click at [470, 475] on span "ON/OFF Driver - up to 32W" at bounding box center [422, 475] width 213 height 15
type input "13"
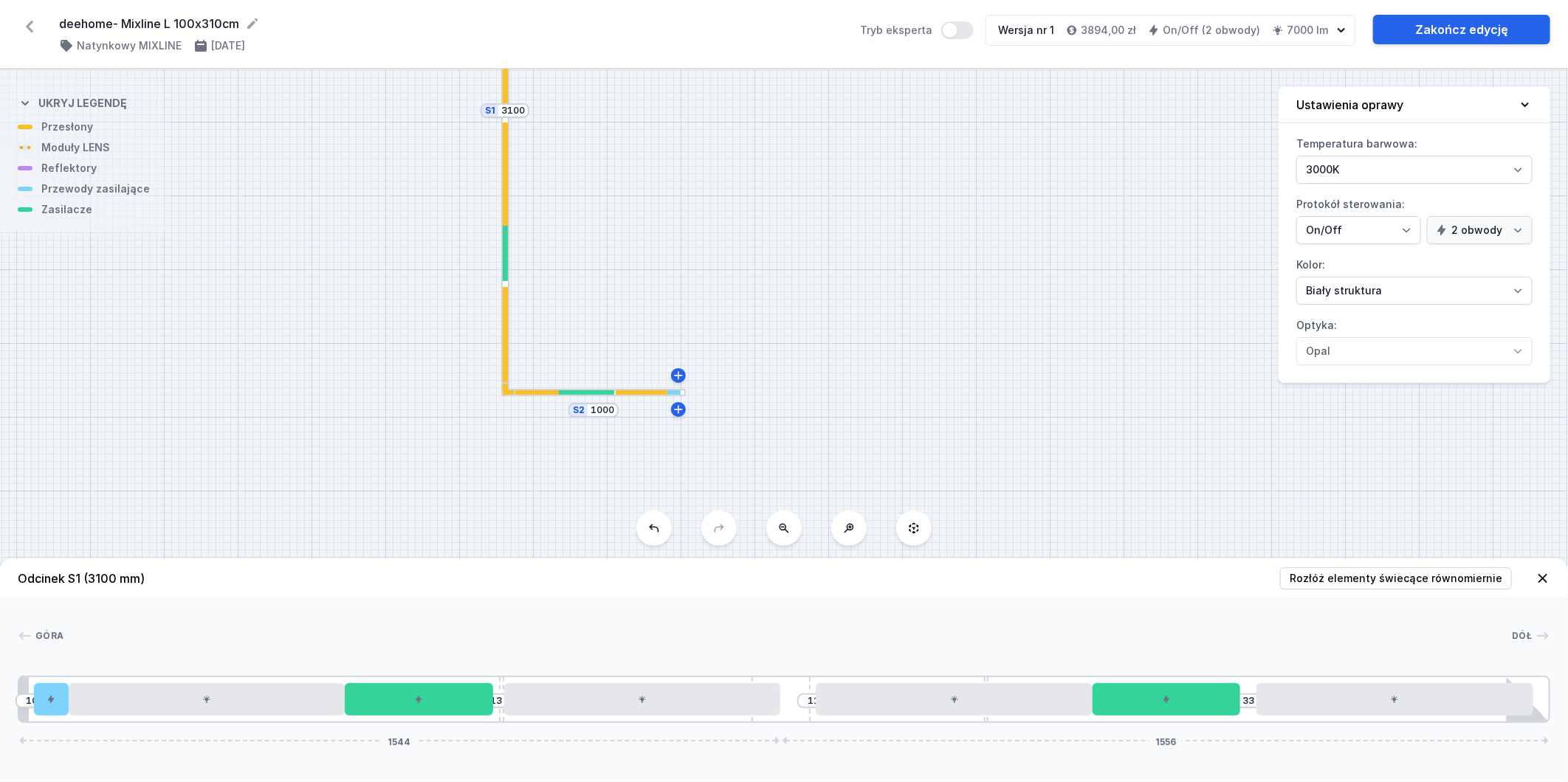
drag, startPoint x: 476, startPoint y: 356, endPoint x: 307, endPoint y: 563, distance: 267.2
click at [307, 563] on div "S2 1000 S1 3100 Odcinek S1 (3100 mm) Rozłóż elementy świecące równomiernie Góra…" at bounding box center [784, 426] width 1568 height 713
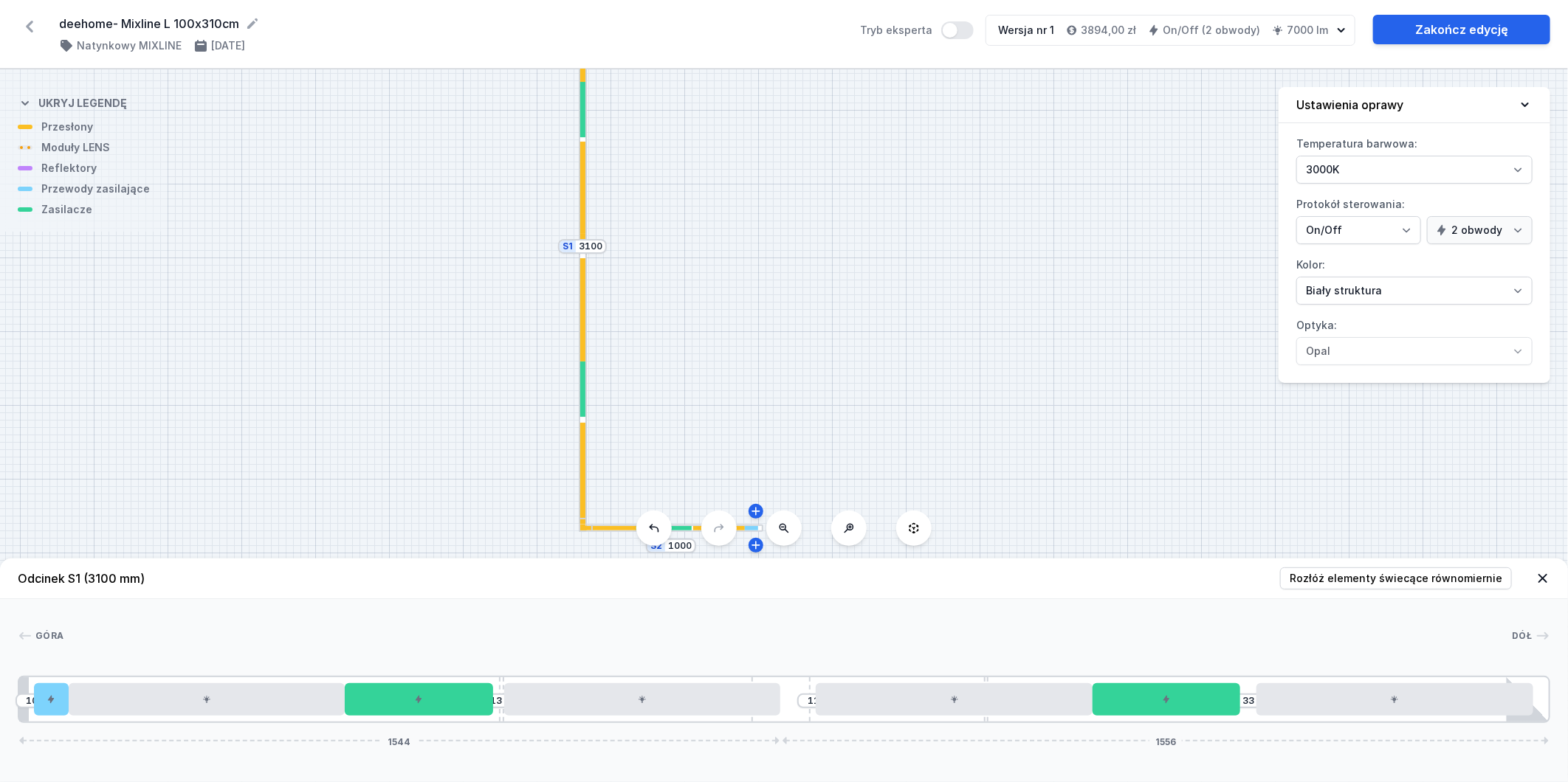
drag, startPoint x: 330, startPoint y: 332, endPoint x: 388, endPoint y: 409, distance: 96.4
click at [387, 409] on div "S2 1000 S1 3100" at bounding box center [784, 426] width 1568 height 713
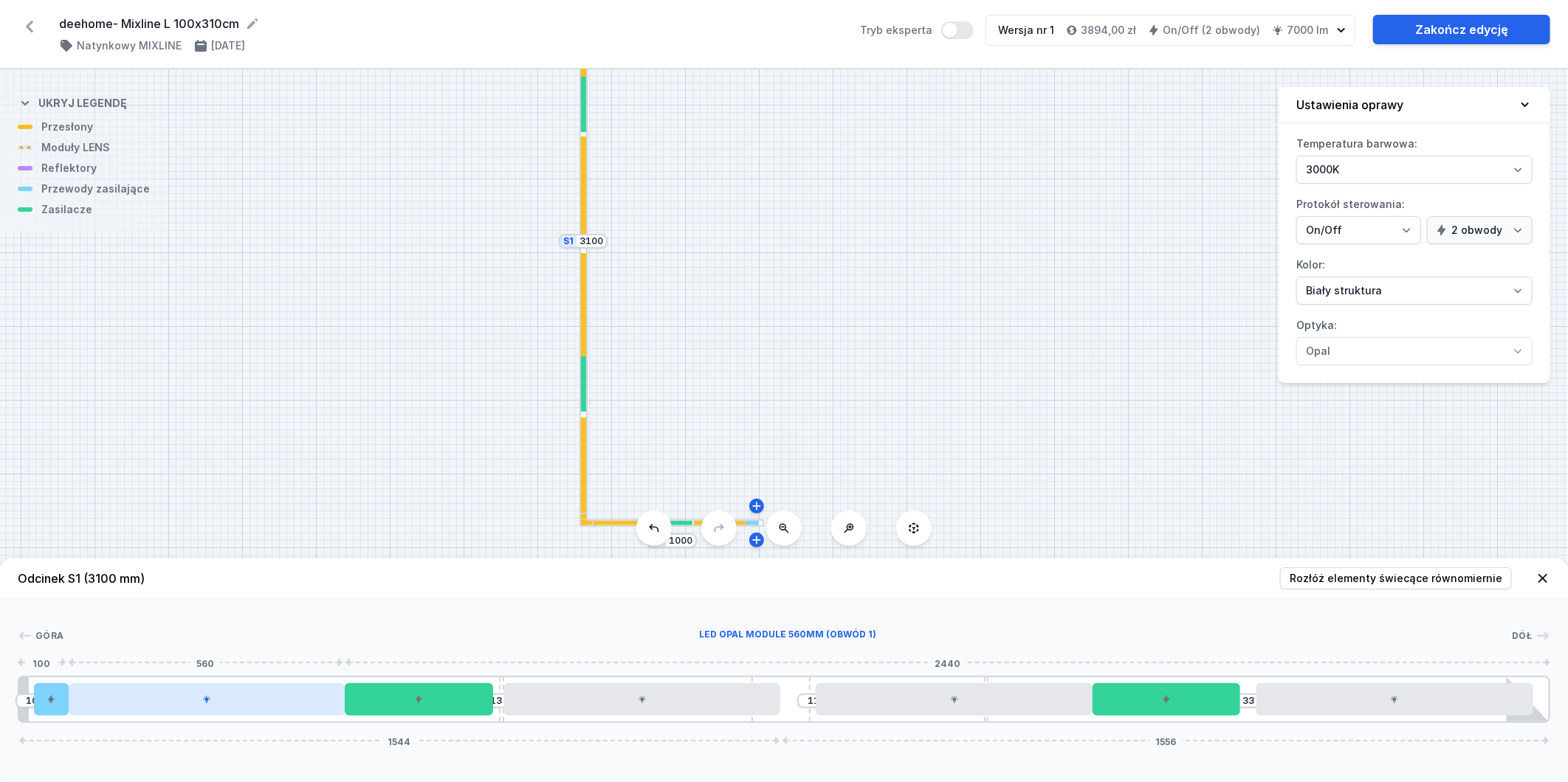
click at [283, 697] on div at bounding box center [207, 700] width 276 height 32
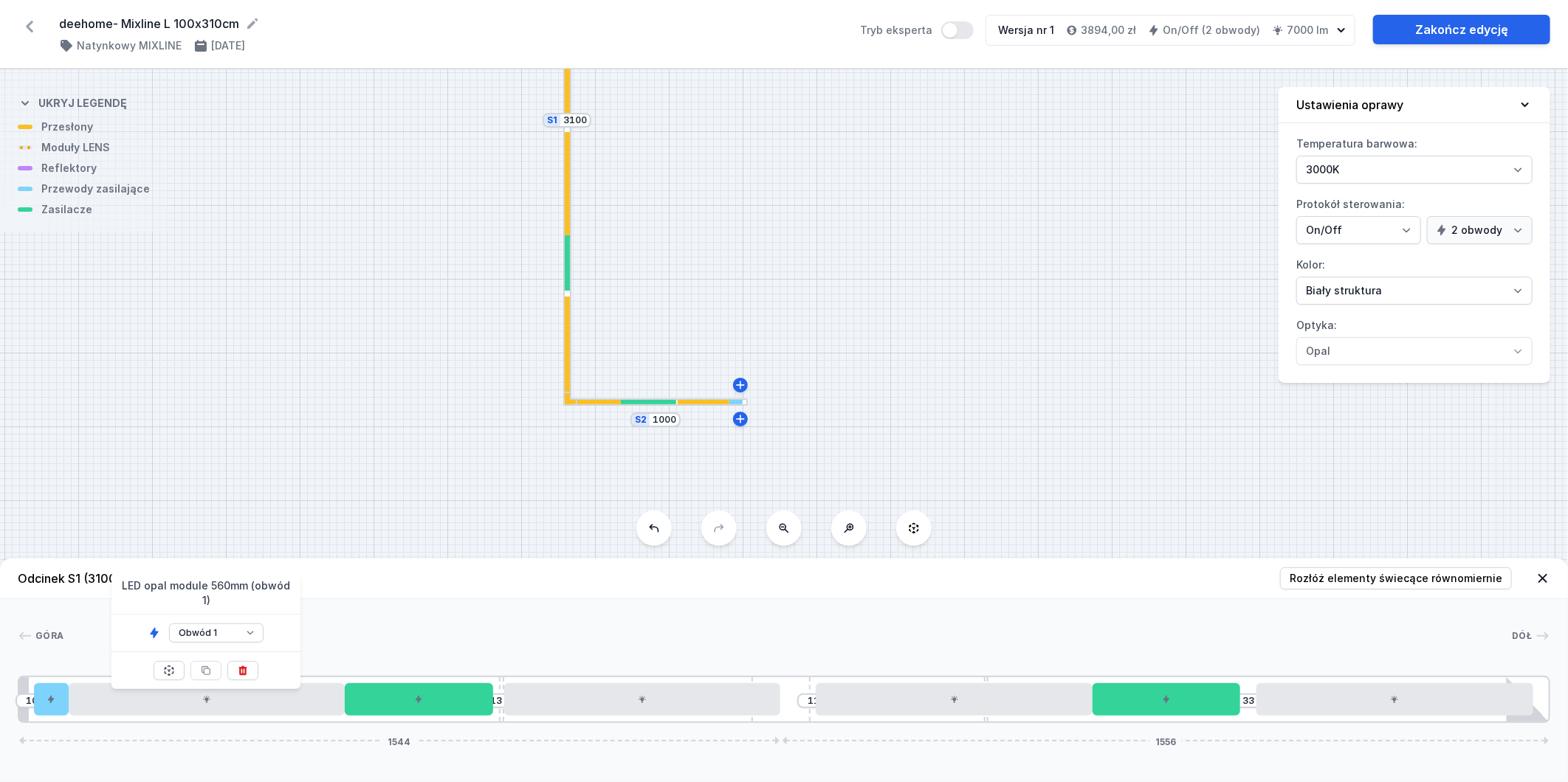
drag, startPoint x: 847, startPoint y: 390, endPoint x: 831, endPoint y: 266, distance: 125.0
click at [831, 266] on div "S2 1000 S1 3100" at bounding box center [784, 426] width 1568 height 713
click at [704, 396] on div at bounding box center [656, 400] width 184 height 8
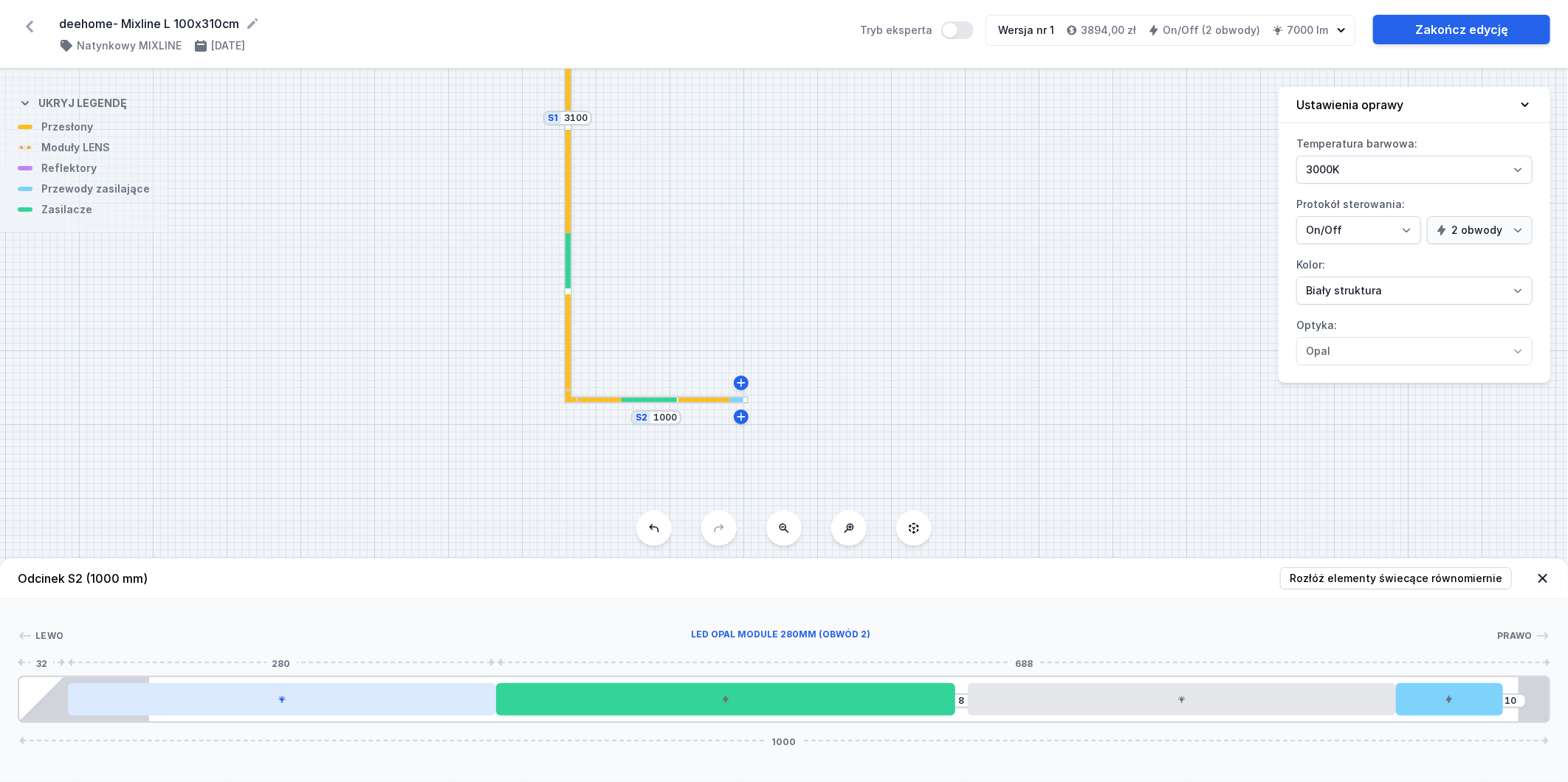
click at [390, 706] on div at bounding box center [282, 700] width 428 height 32
click at [388, 705] on div at bounding box center [282, 700] width 428 height 32
select select "2"
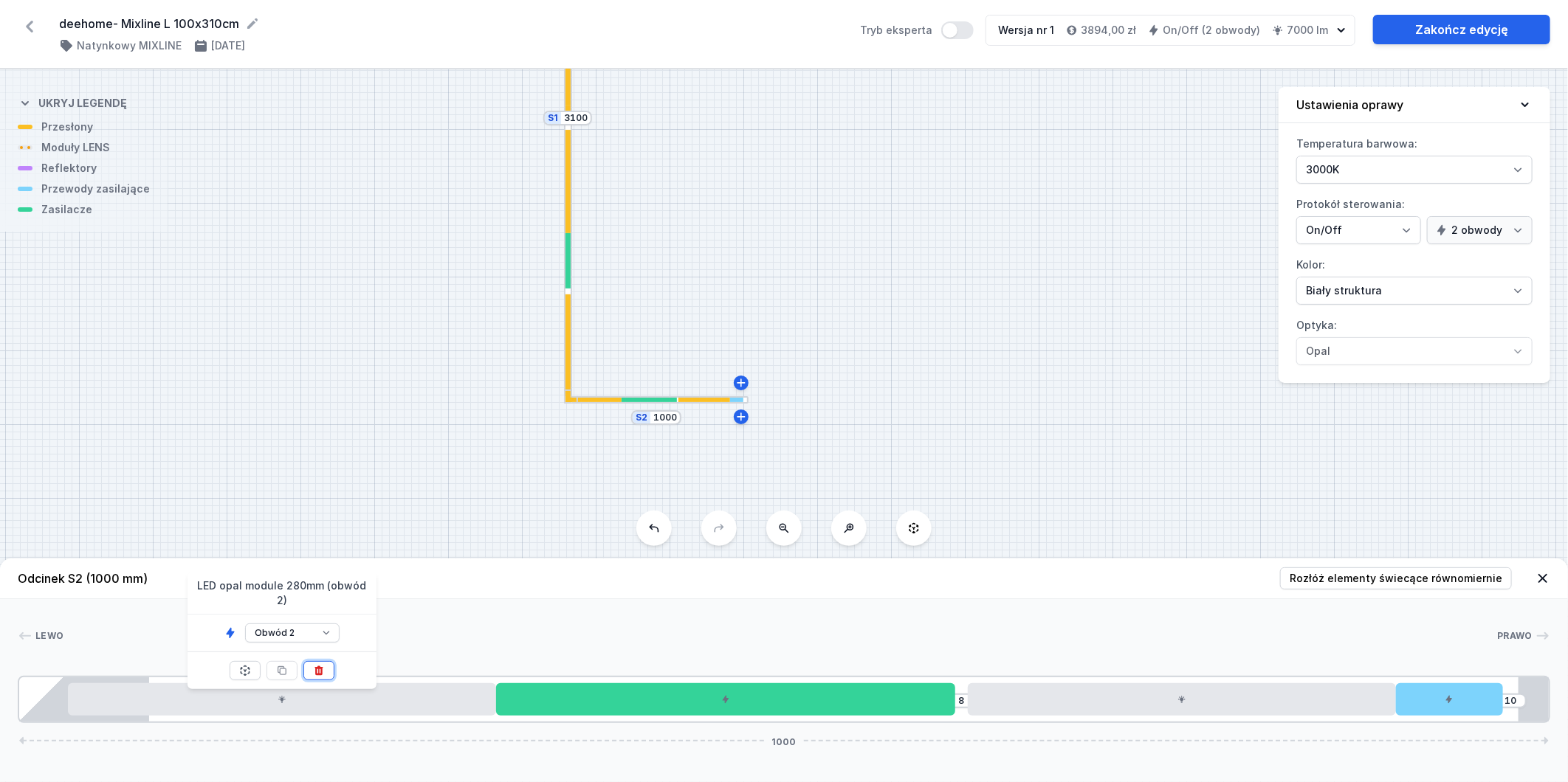
click at [322, 667] on icon at bounding box center [318, 672] width 8 height 10
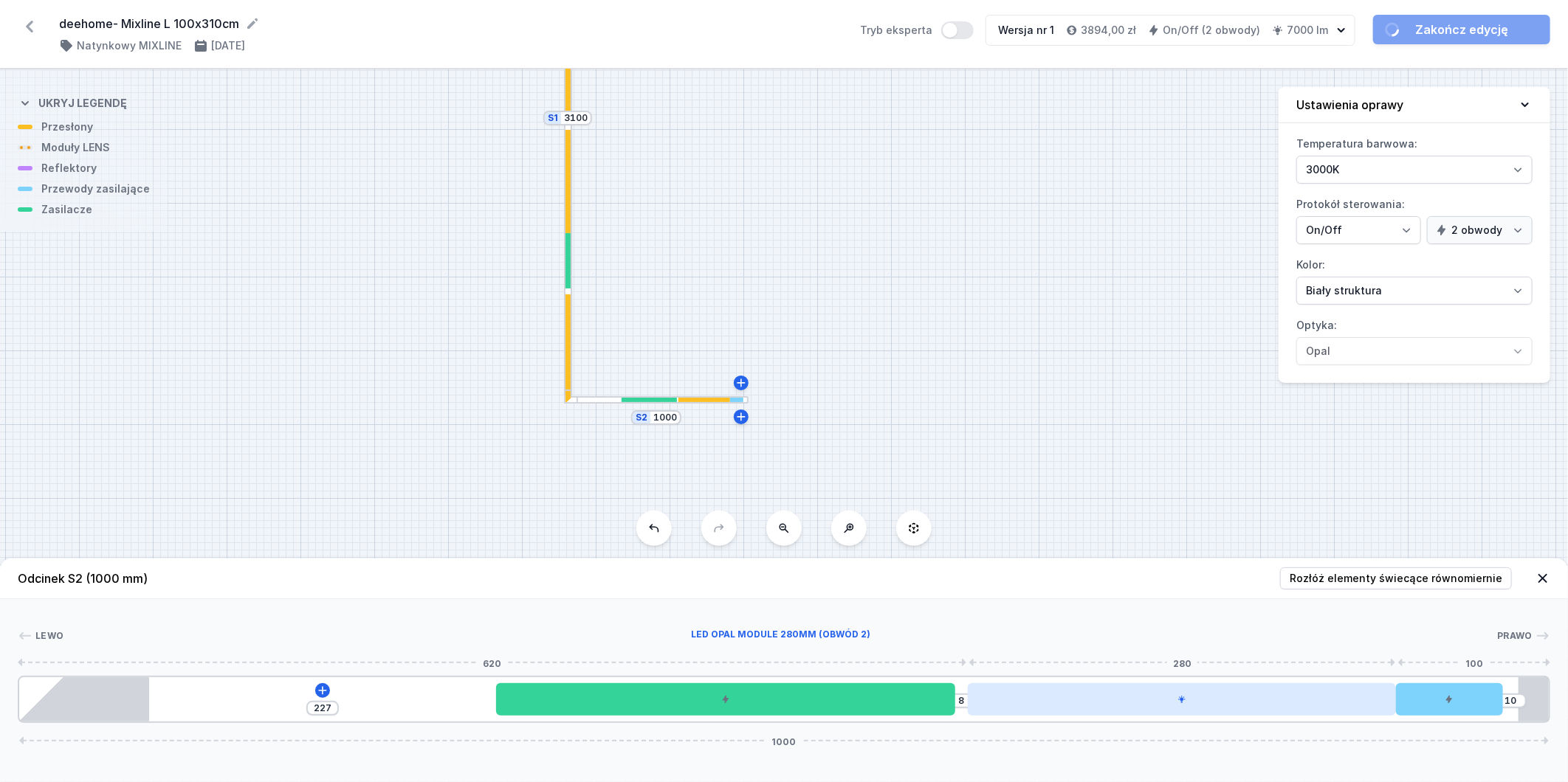
click at [1215, 698] on div at bounding box center [1182, 700] width 428 height 32
select select "2"
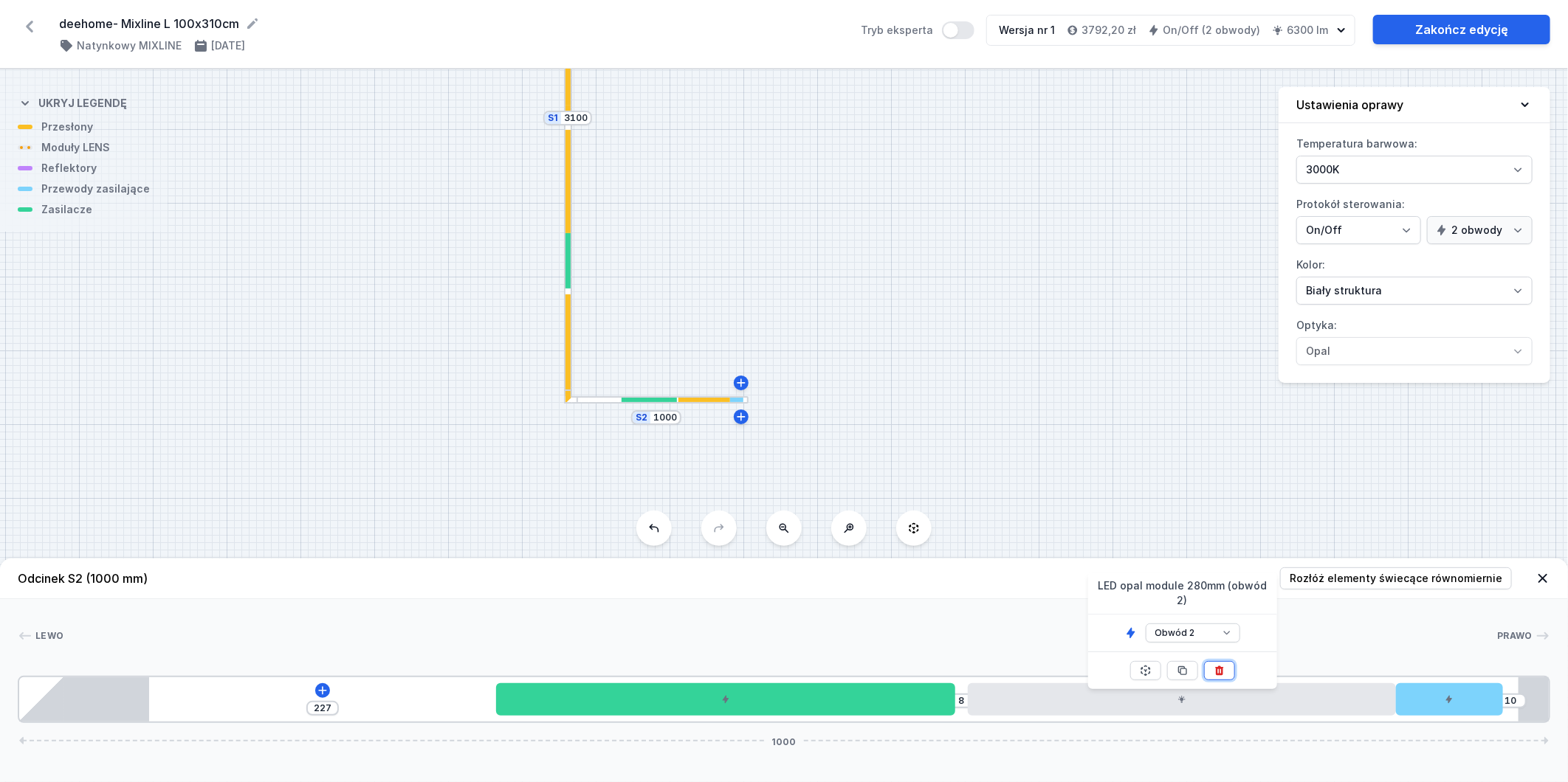
click at [1224, 665] on icon at bounding box center [1219, 671] width 12 height 12
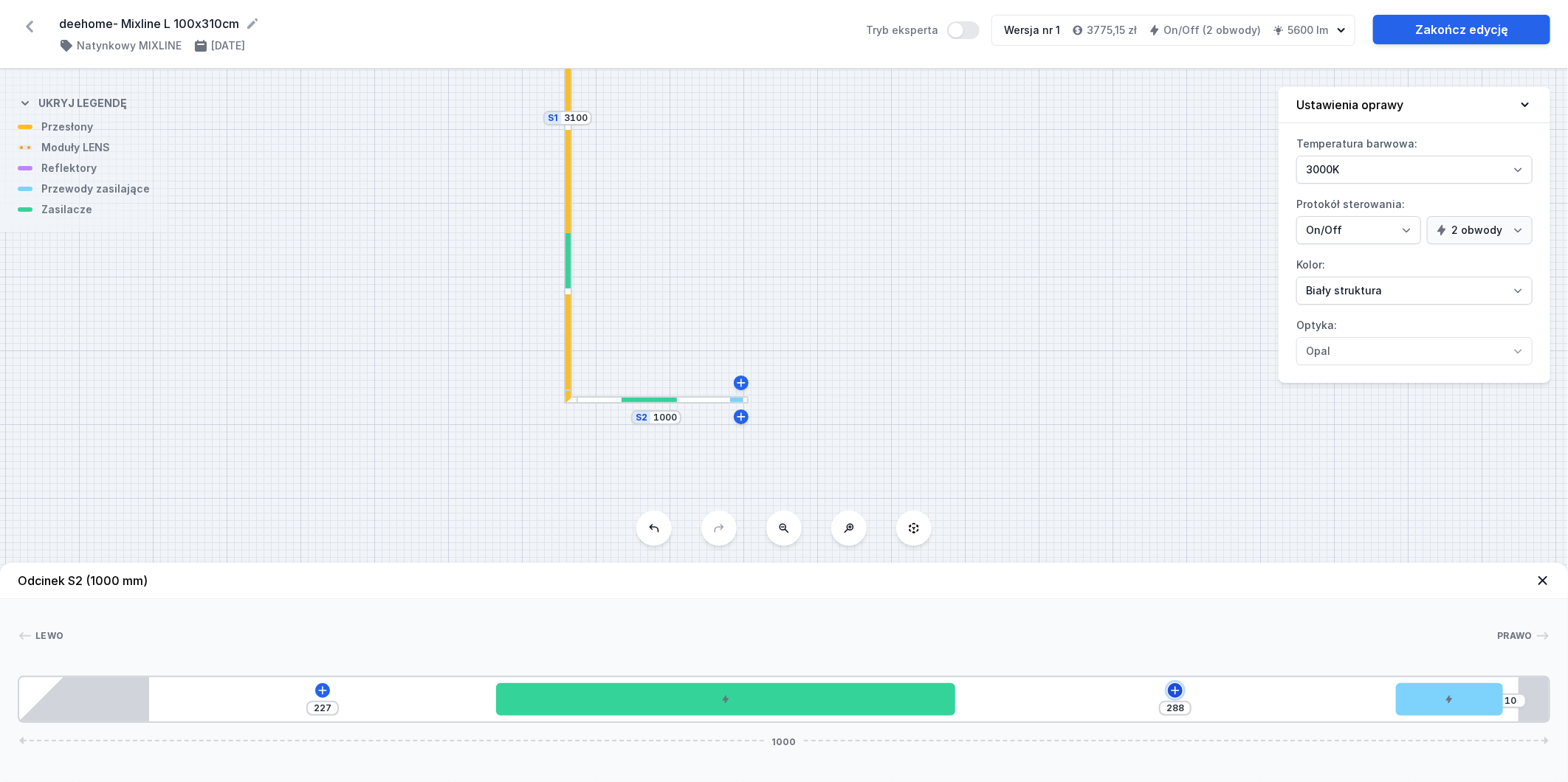
click at [1176, 689] on icon at bounding box center [1176, 690] width 8 height 8
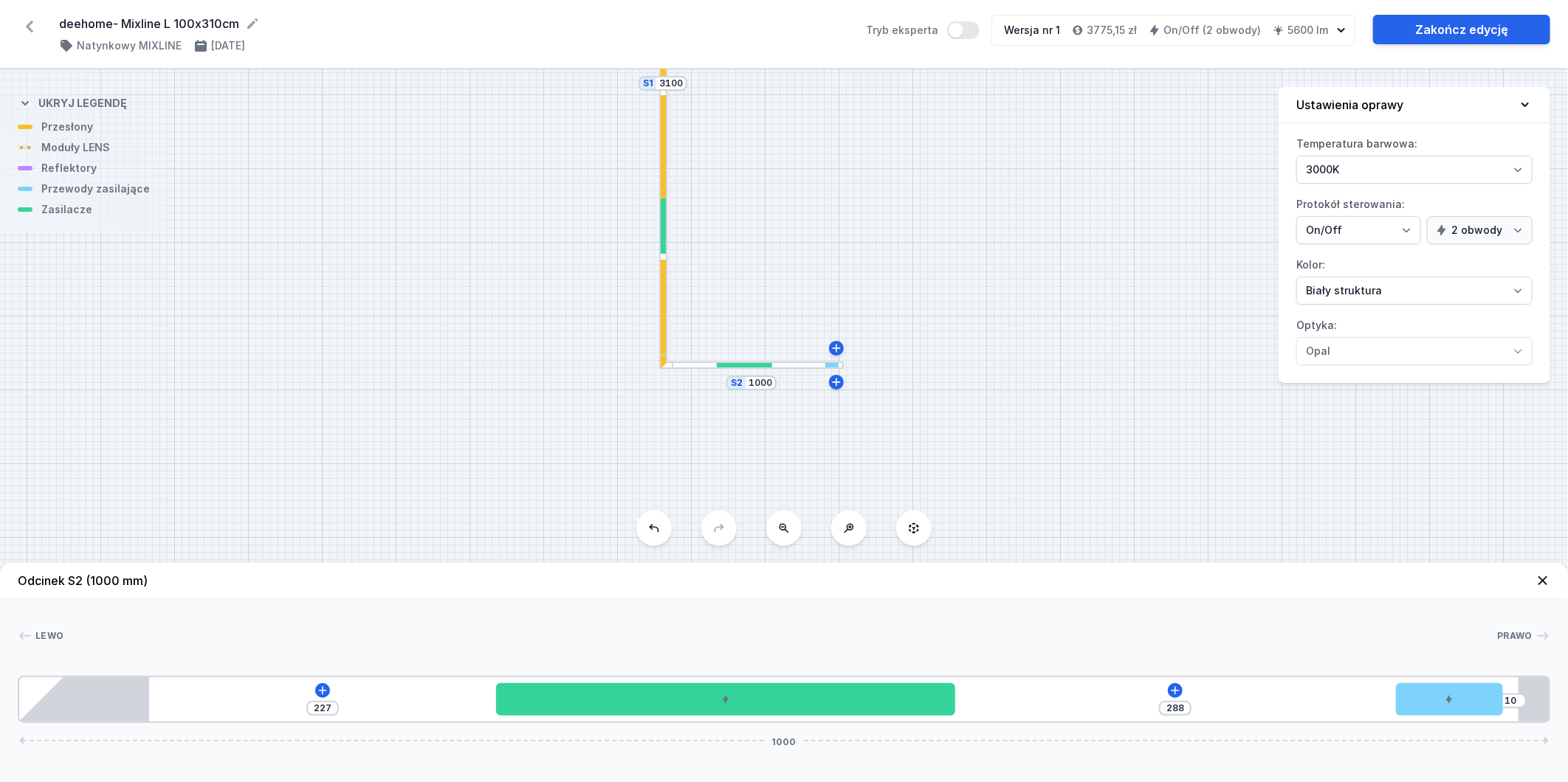
drag, startPoint x: 896, startPoint y: 254, endPoint x: 997, endPoint y: 200, distance: 114.5
click at [998, 194] on div "S2 1000 S1 3100" at bounding box center [784, 426] width 1568 height 713
drag, startPoint x: 1480, startPoint y: 700, endPoint x: 1504, endPoint y: 696, distance: 24.3
click at [1504, 696] on div "227 288 10 1000" at bounding box center [784, 700] width 1533 height 47
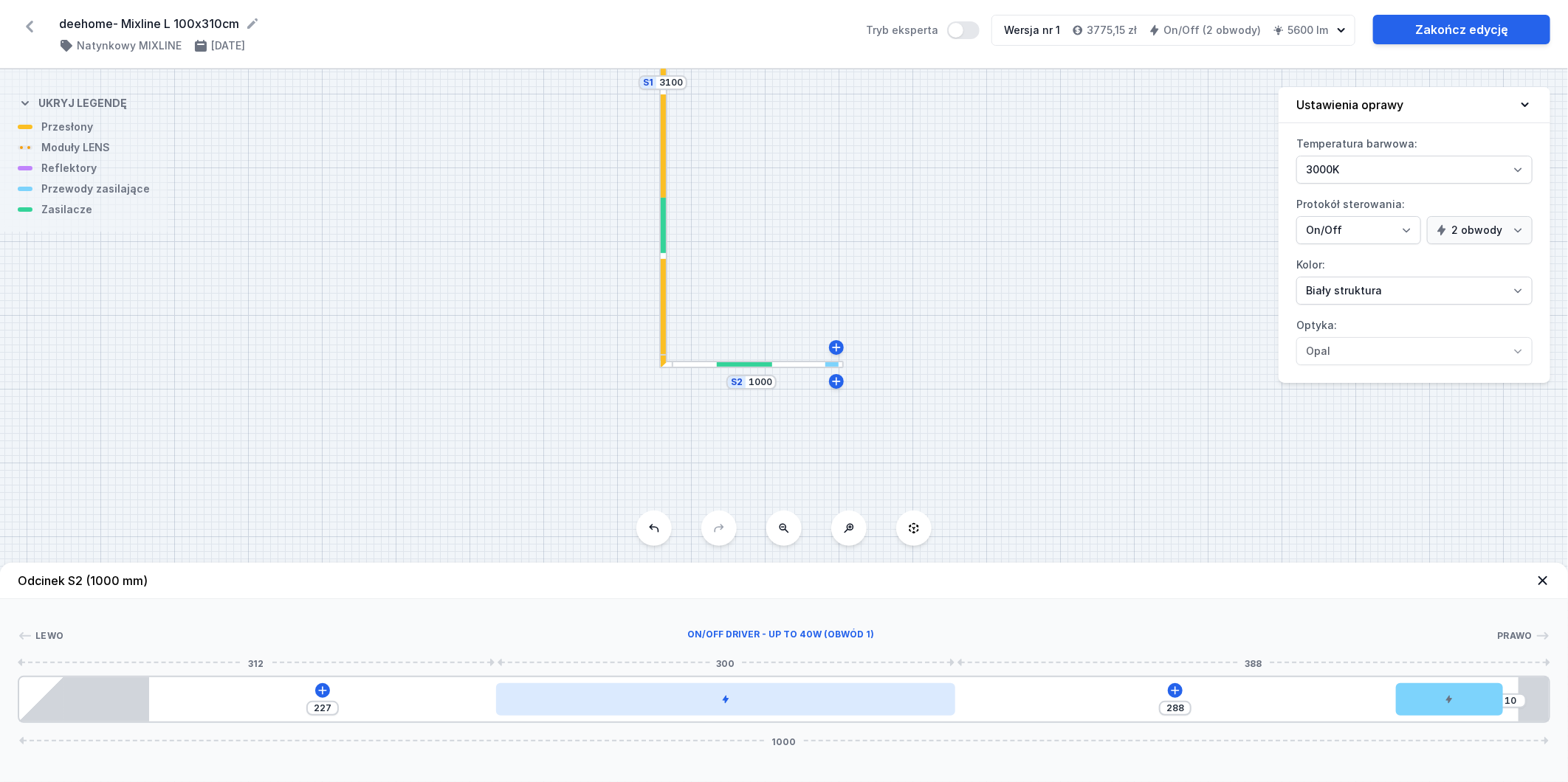
click at [665, 709] on div at bounding box center [726, 700] width 459 height 32
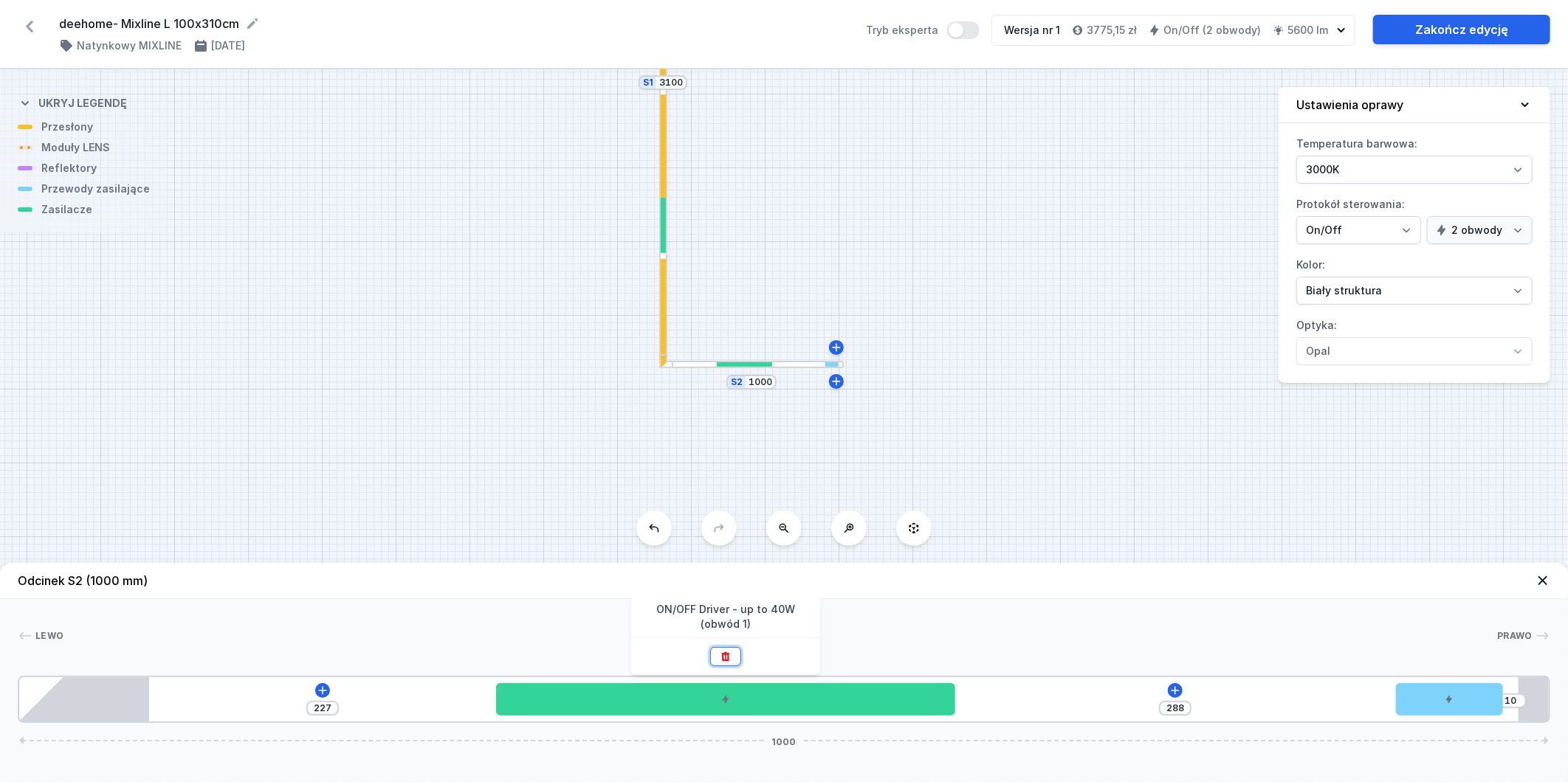
click at [718, 659] on button at bounding box center [726, 657] width 31 height 19
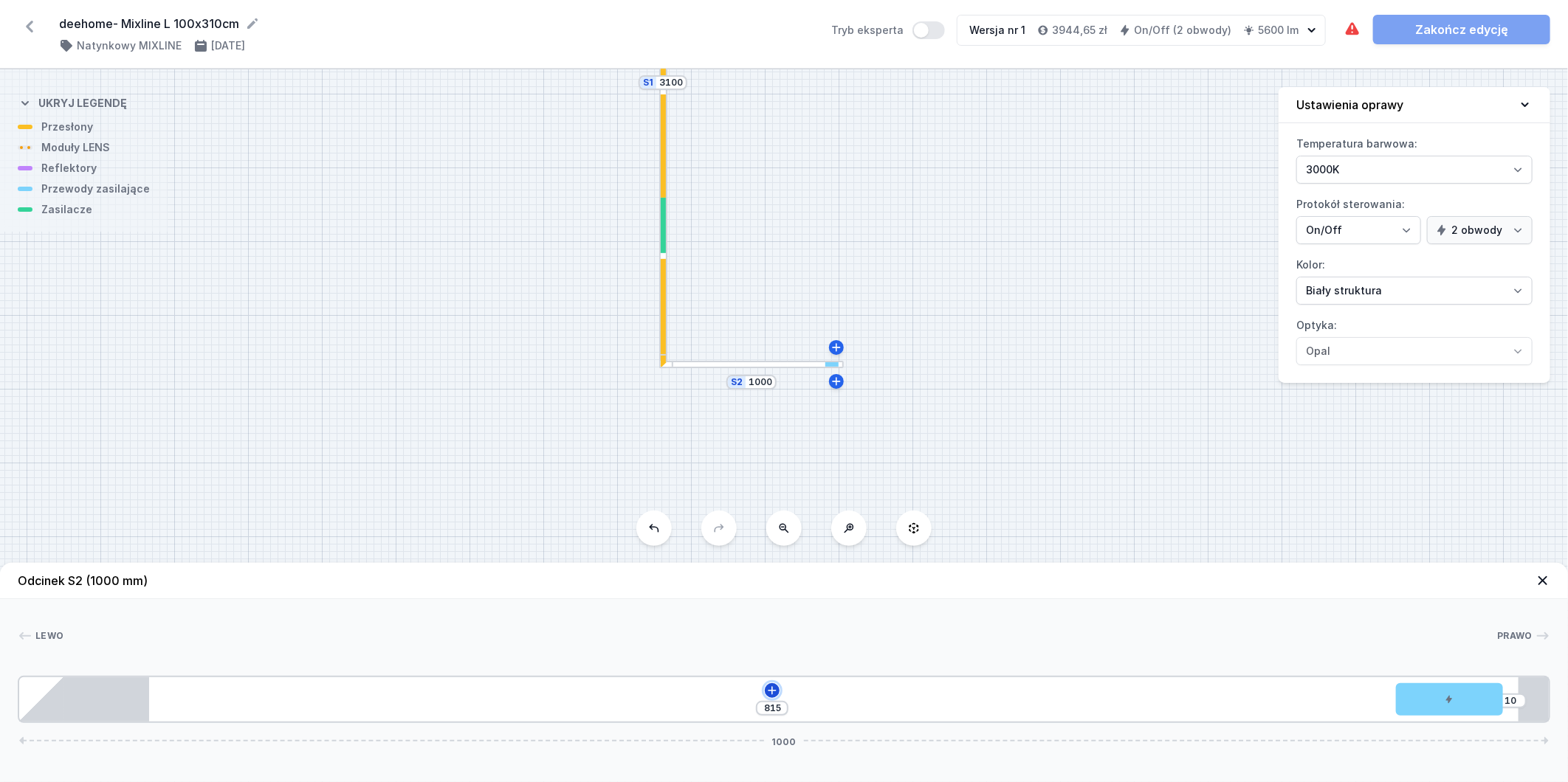
click at [775, 690] on icon at bounding box center [772, 690] width 12 height 12
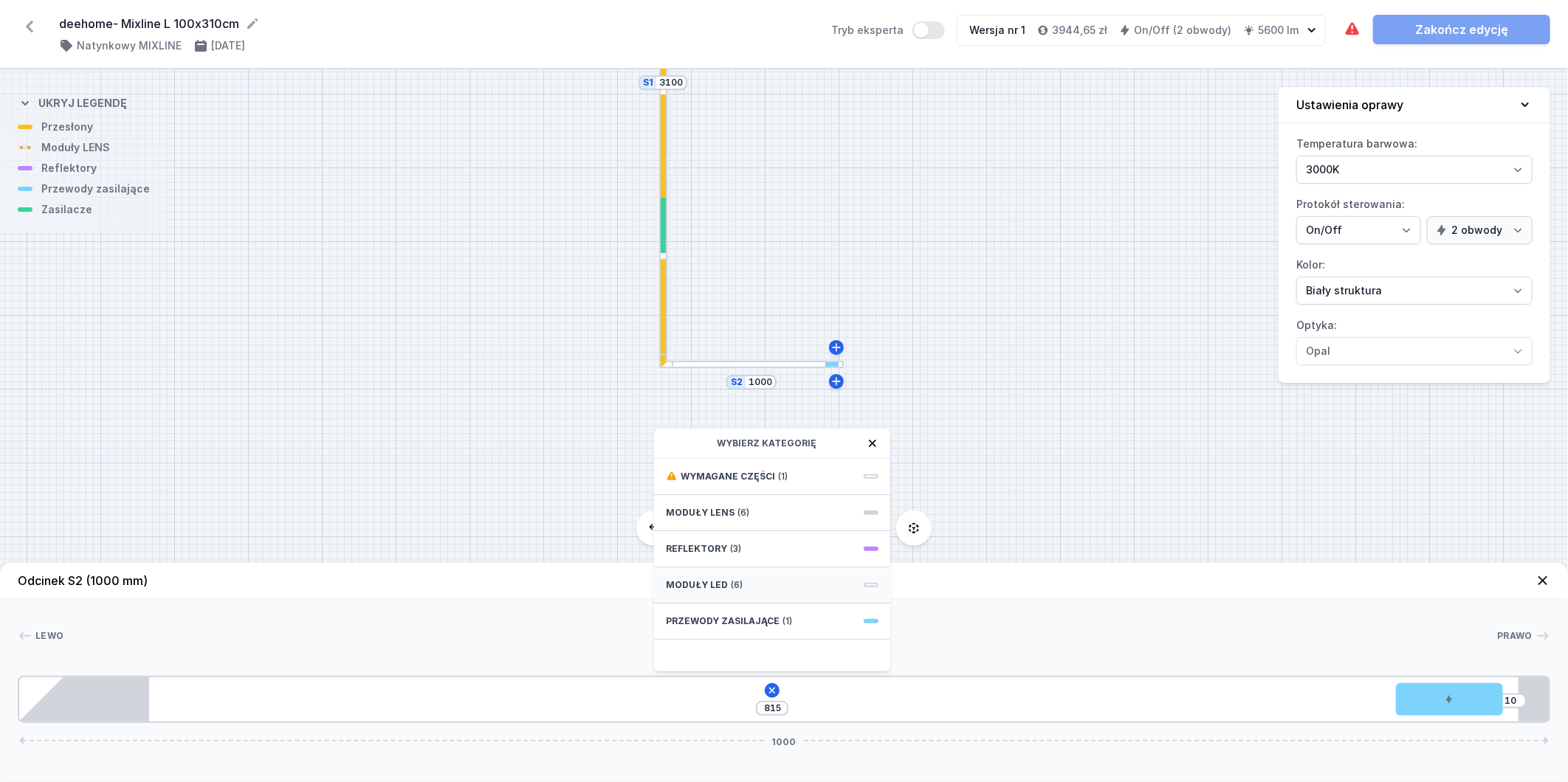
click at [785, 583] on div "Moduły LED (6)" at bounding box center [772, 585] width 236 height 37
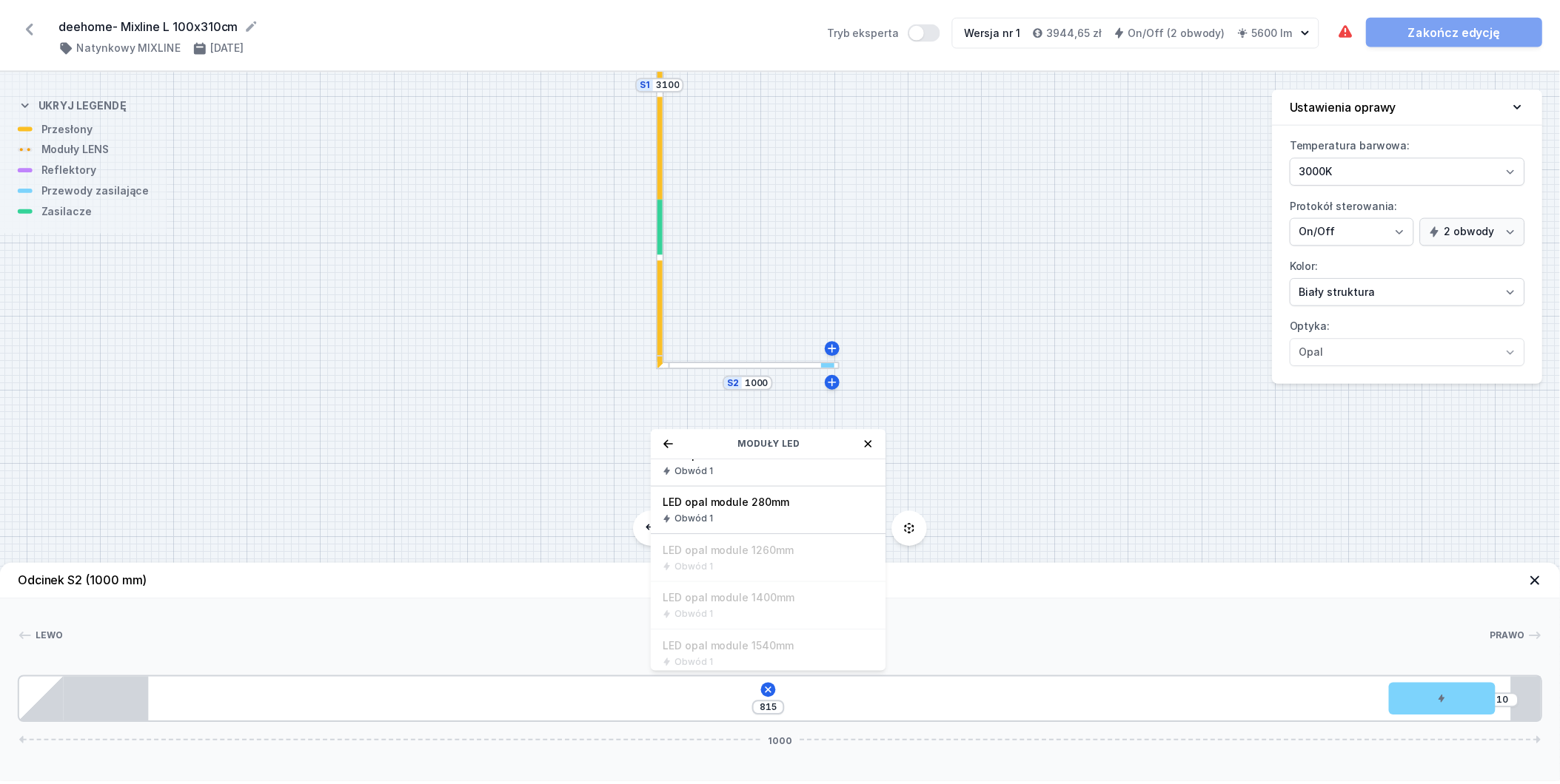
scroll to position [283, 0]
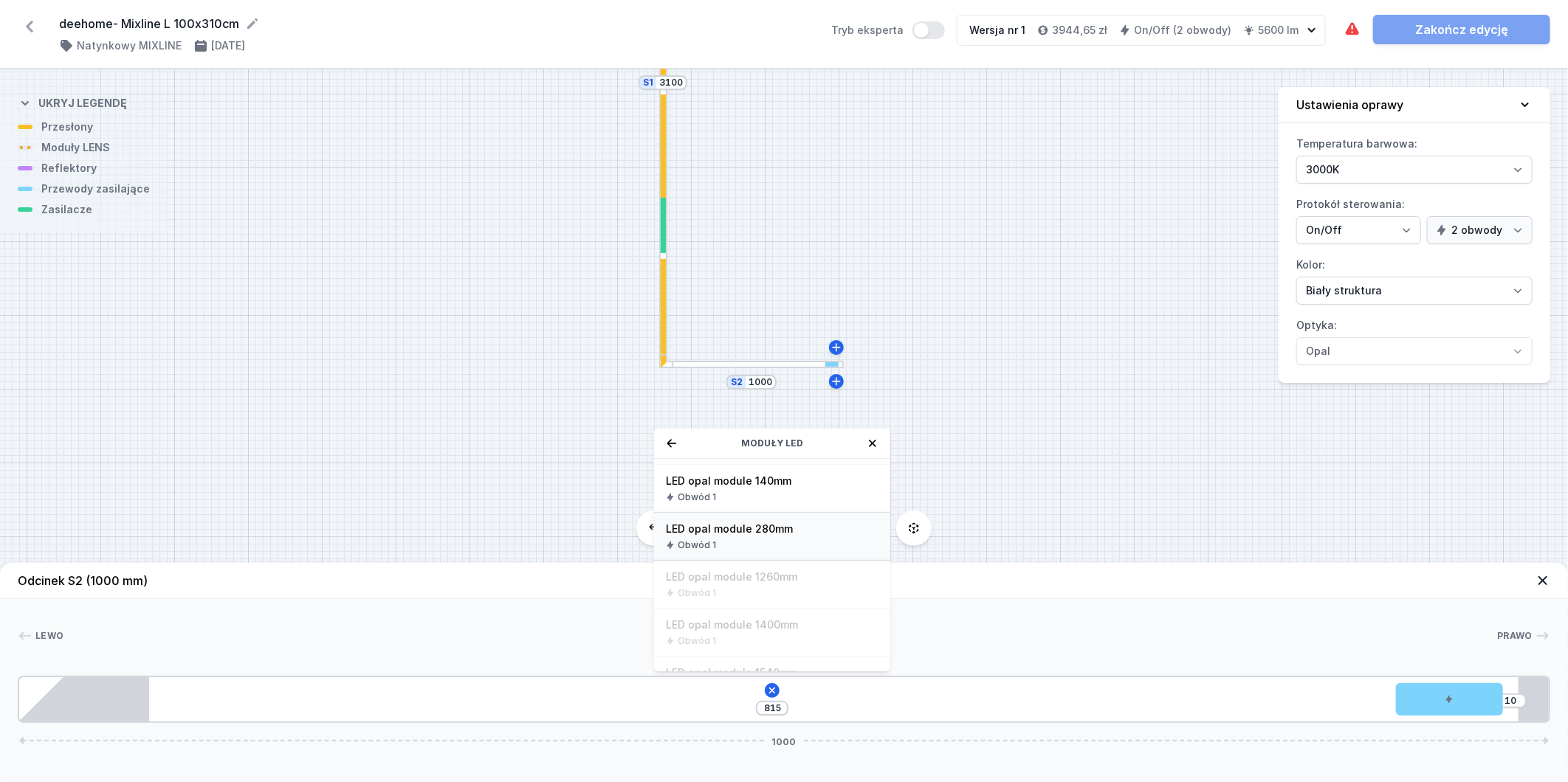
click at [778, 544] on div "Obwód 1" at bounding box center [773, 545] width 213 height 12
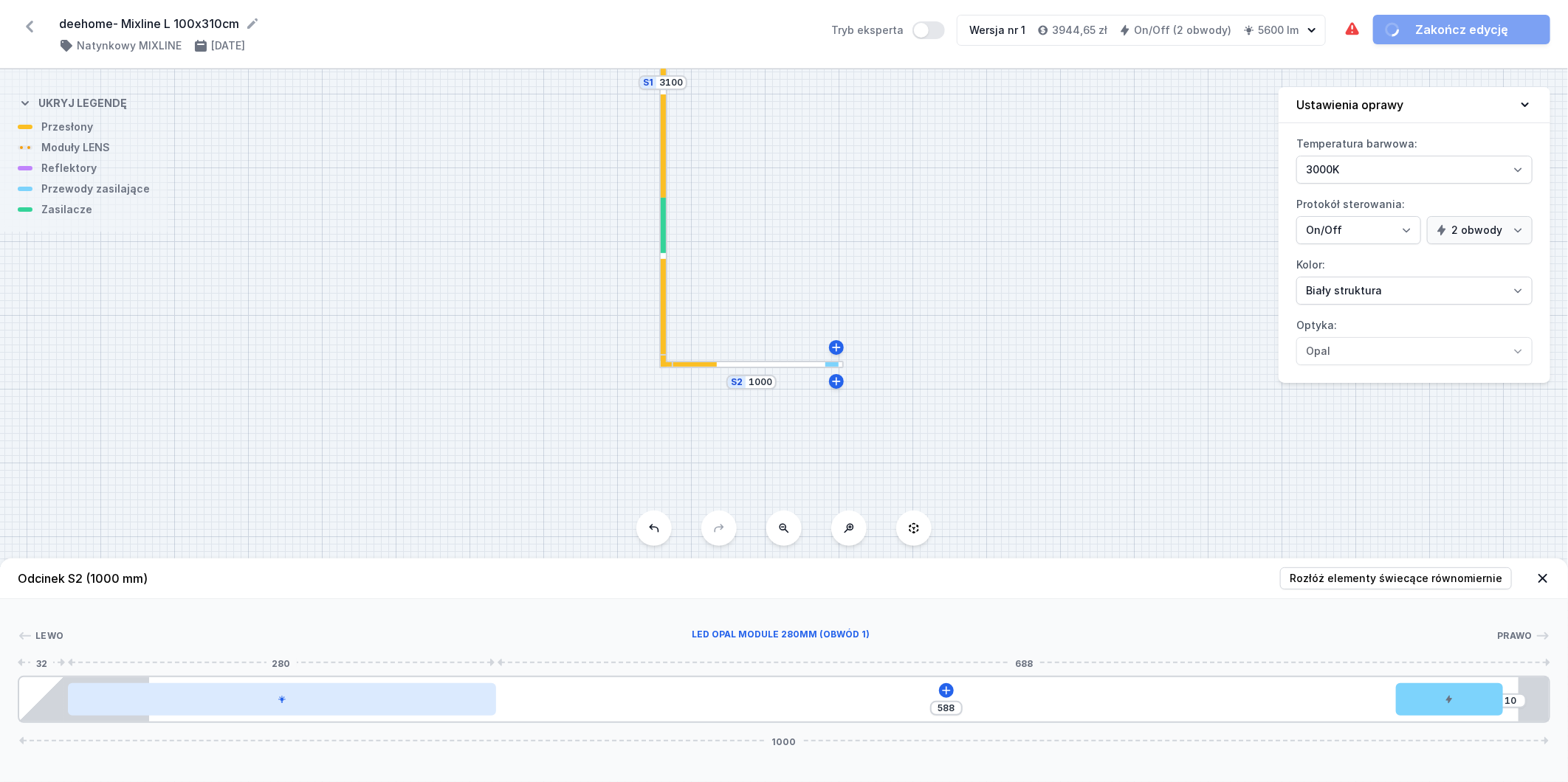
click at [435, 711] on div at bounding box center [282, 700] width 428 height 32
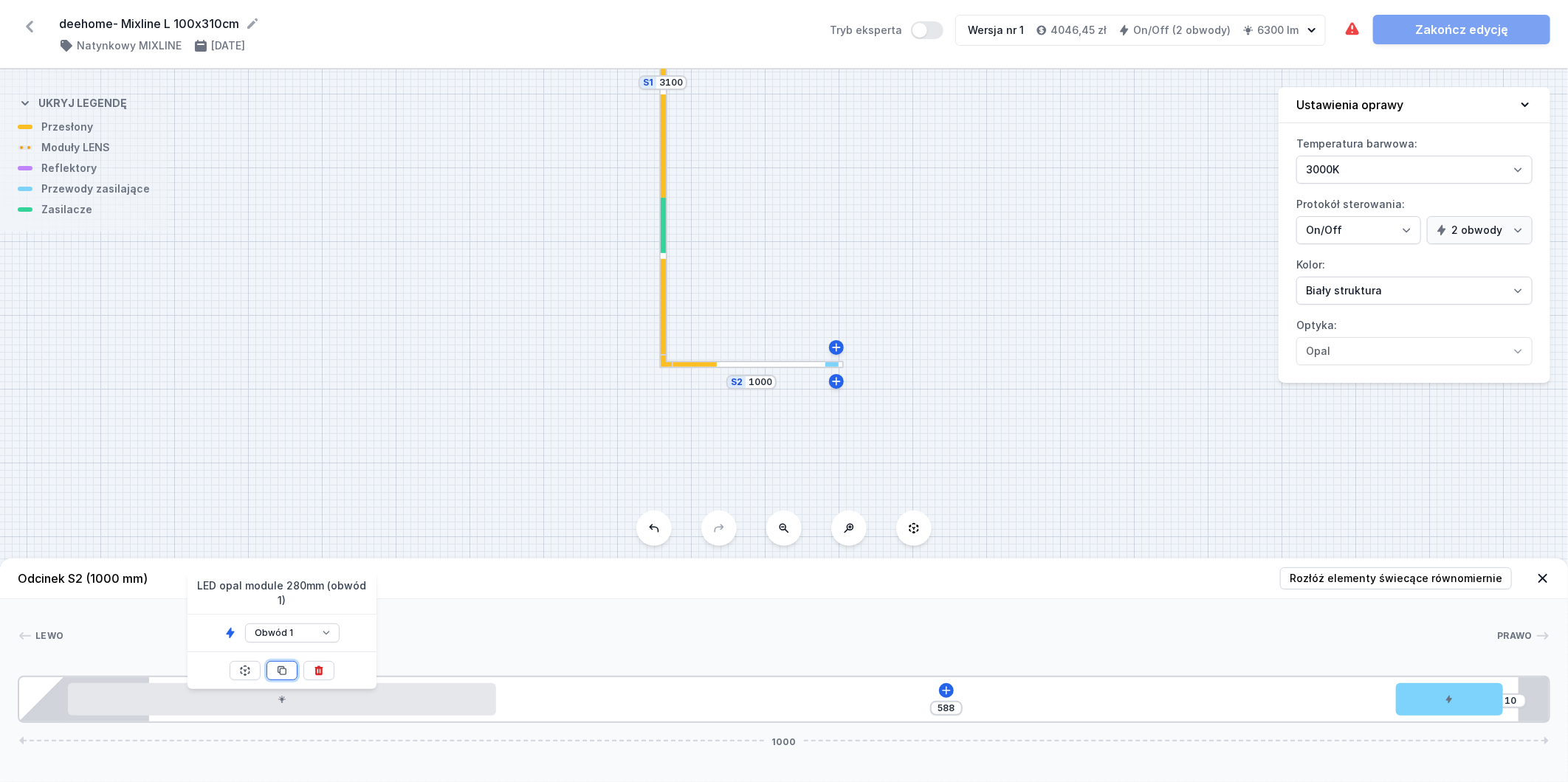
click at [287, 665] on icon at bounding box center [282, 671] width 12 height 12
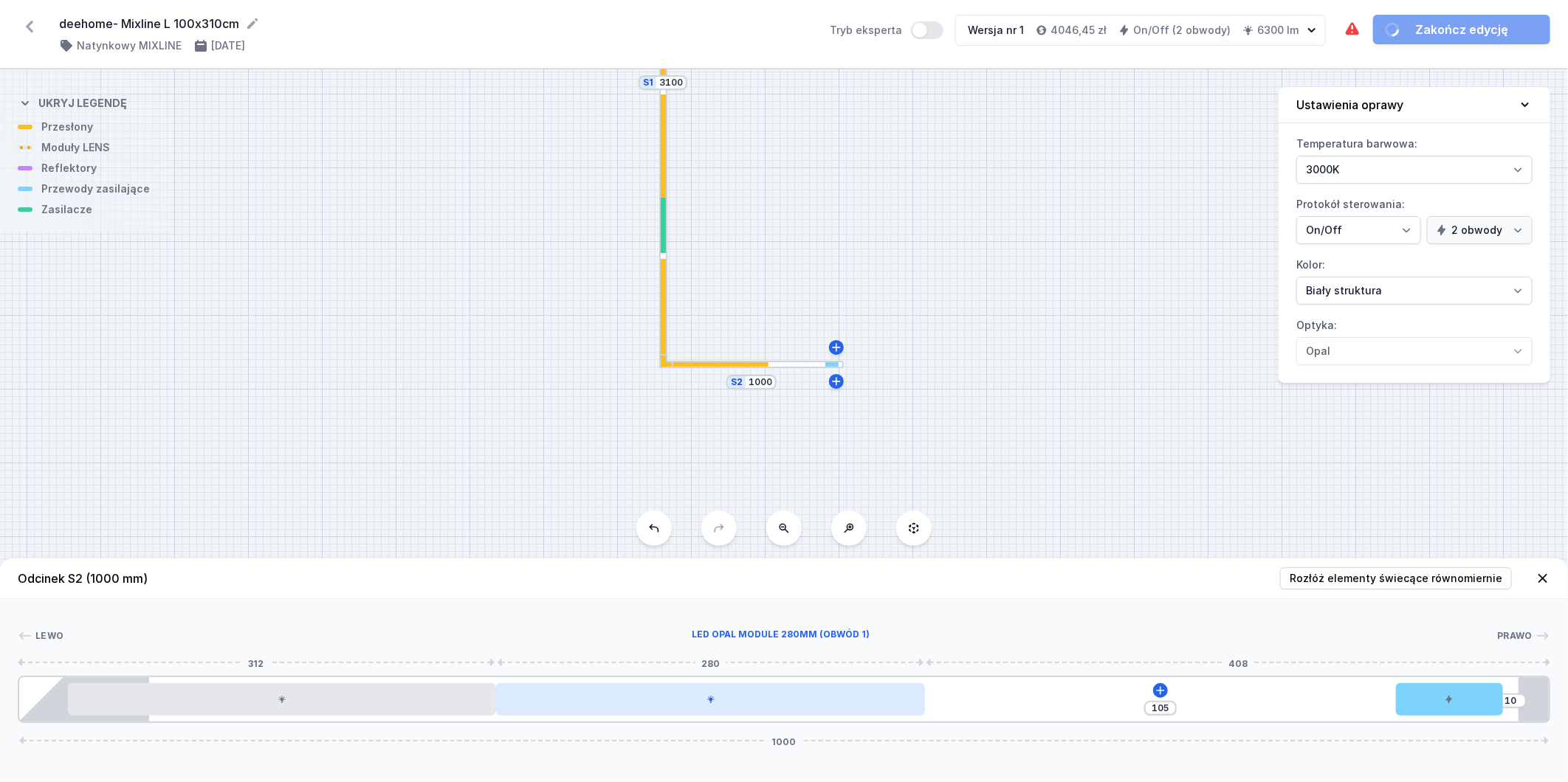
type input "70"
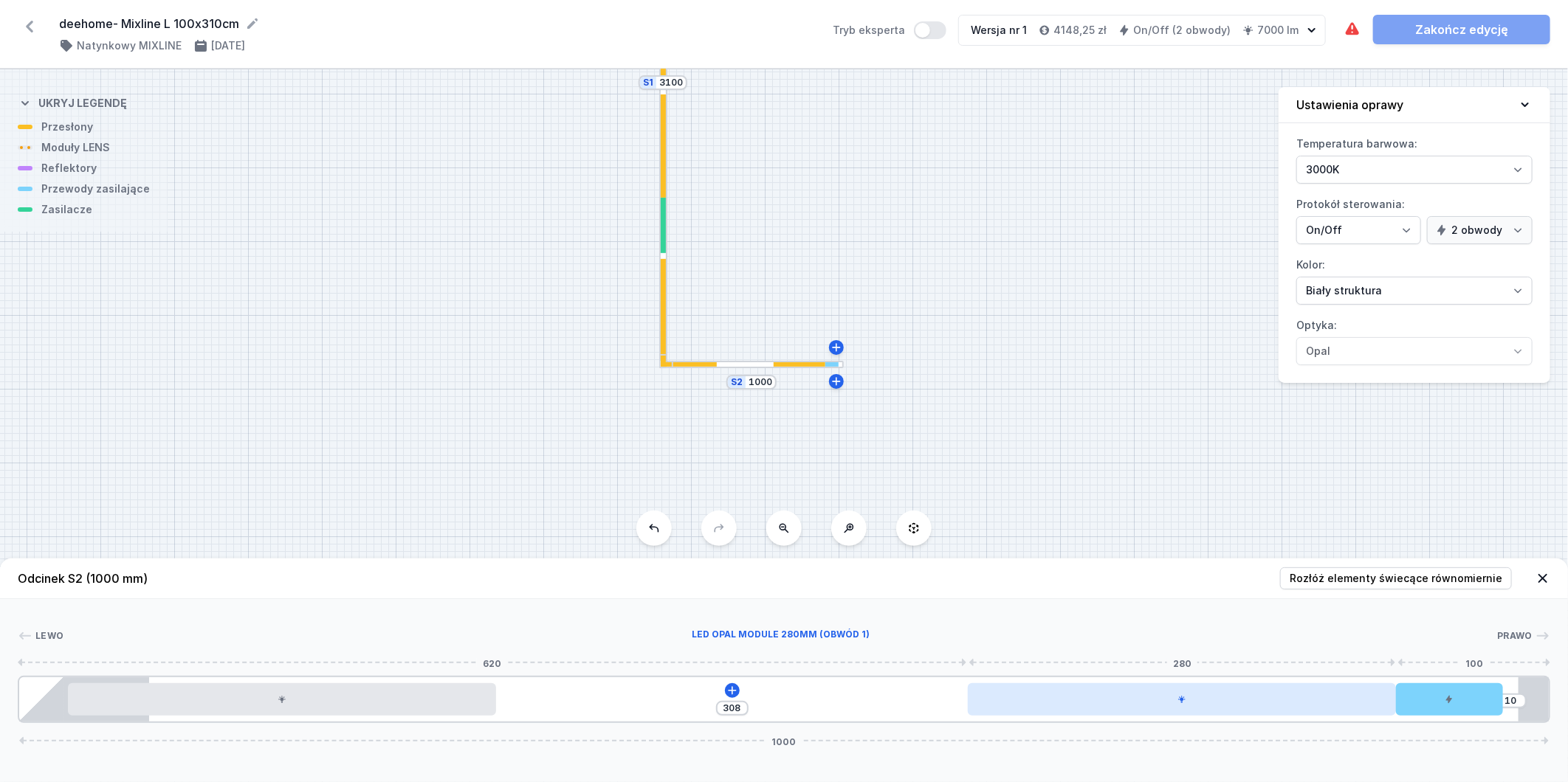
type input "388"
drag, startPoint x: 572, startPoint y: 696, endPoint x: 1183, endPoint y: 698, distance: 611.0
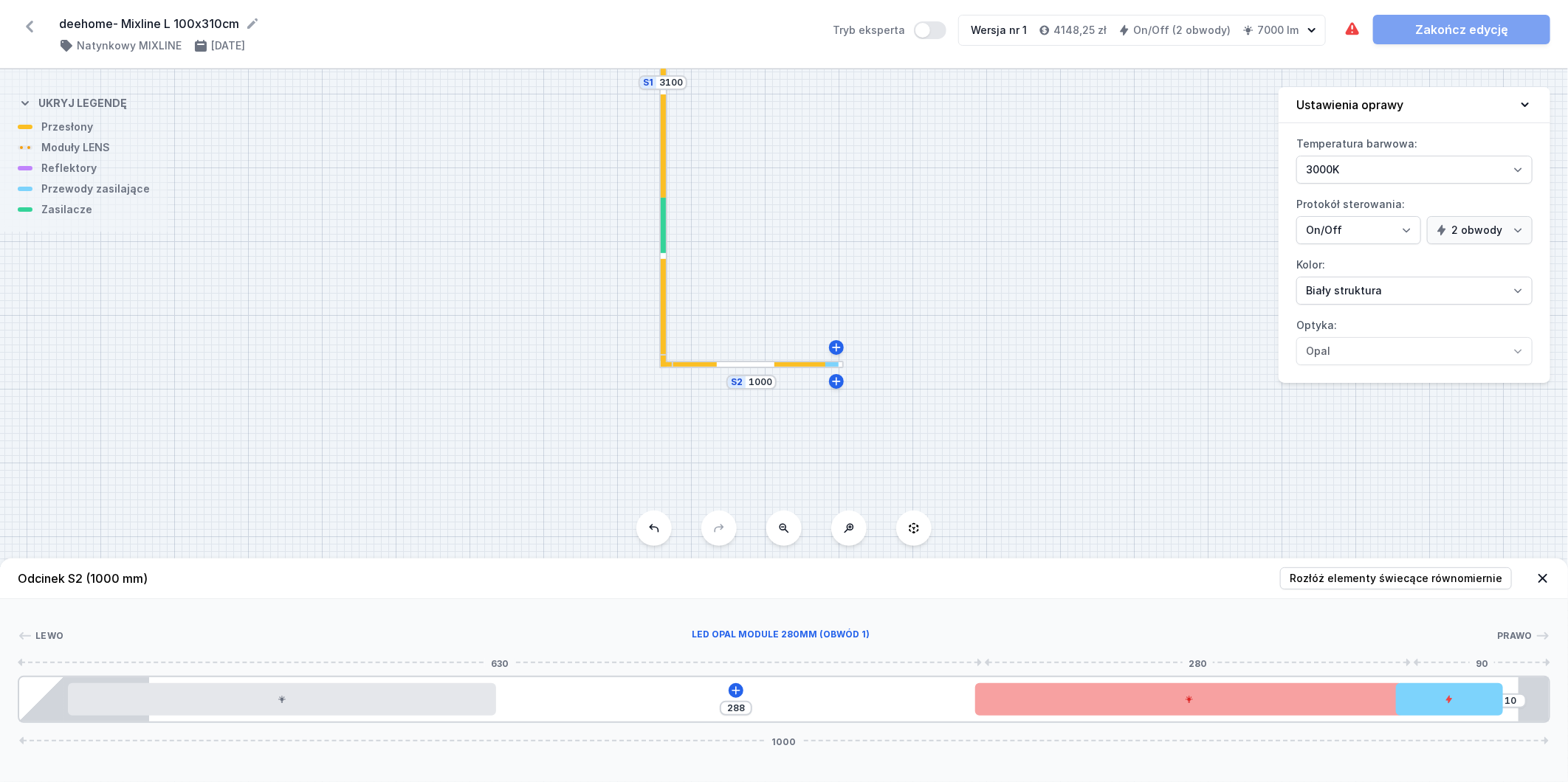
type input "287"
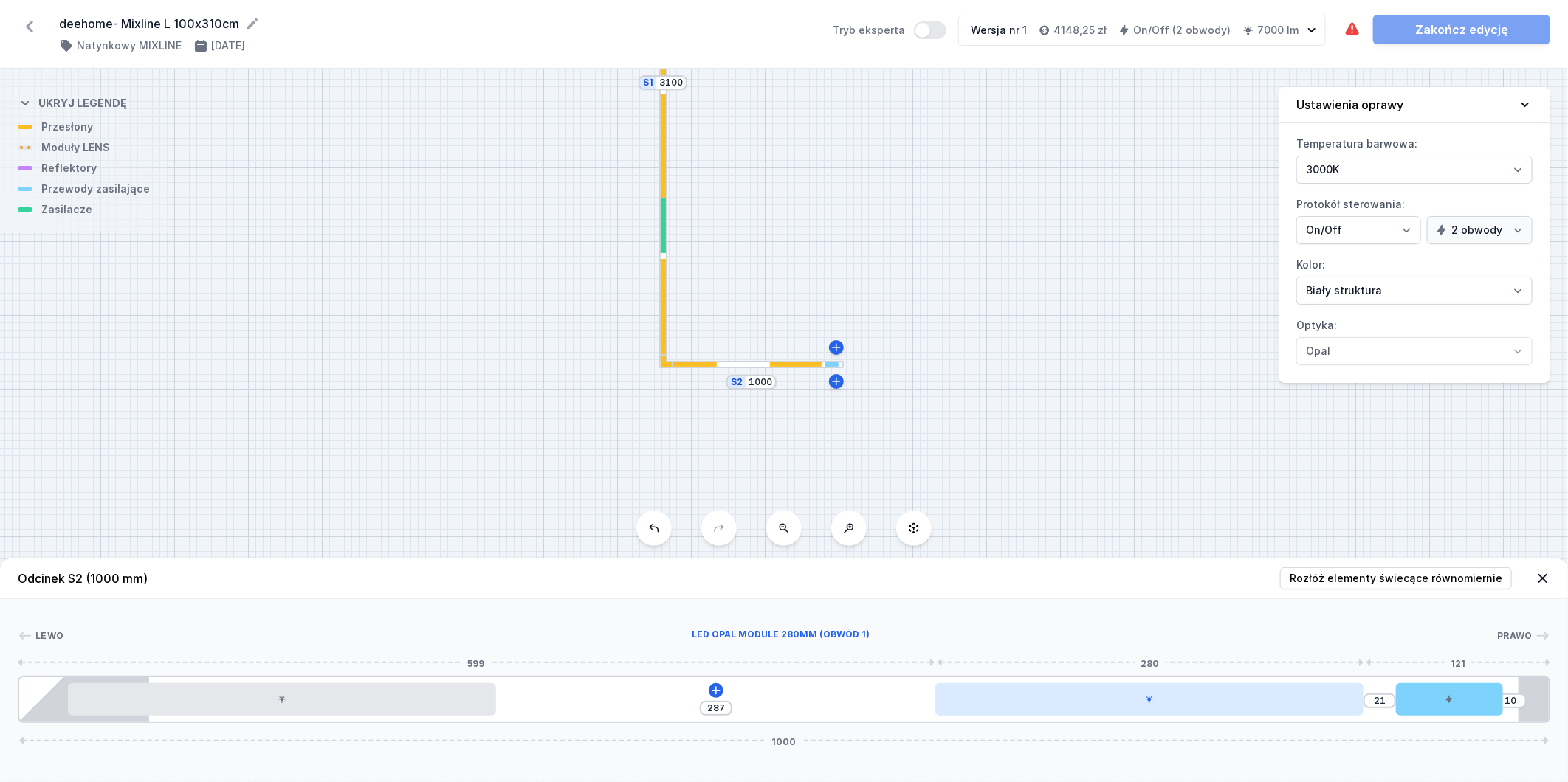
drag, startPoint x: 1189, startPoint y: 704, endPoint x: 1037, endPoint y: 716, distance: 152.5
click at [1037, 716] on div at bounding box center [1150, 700] width 428 height 32
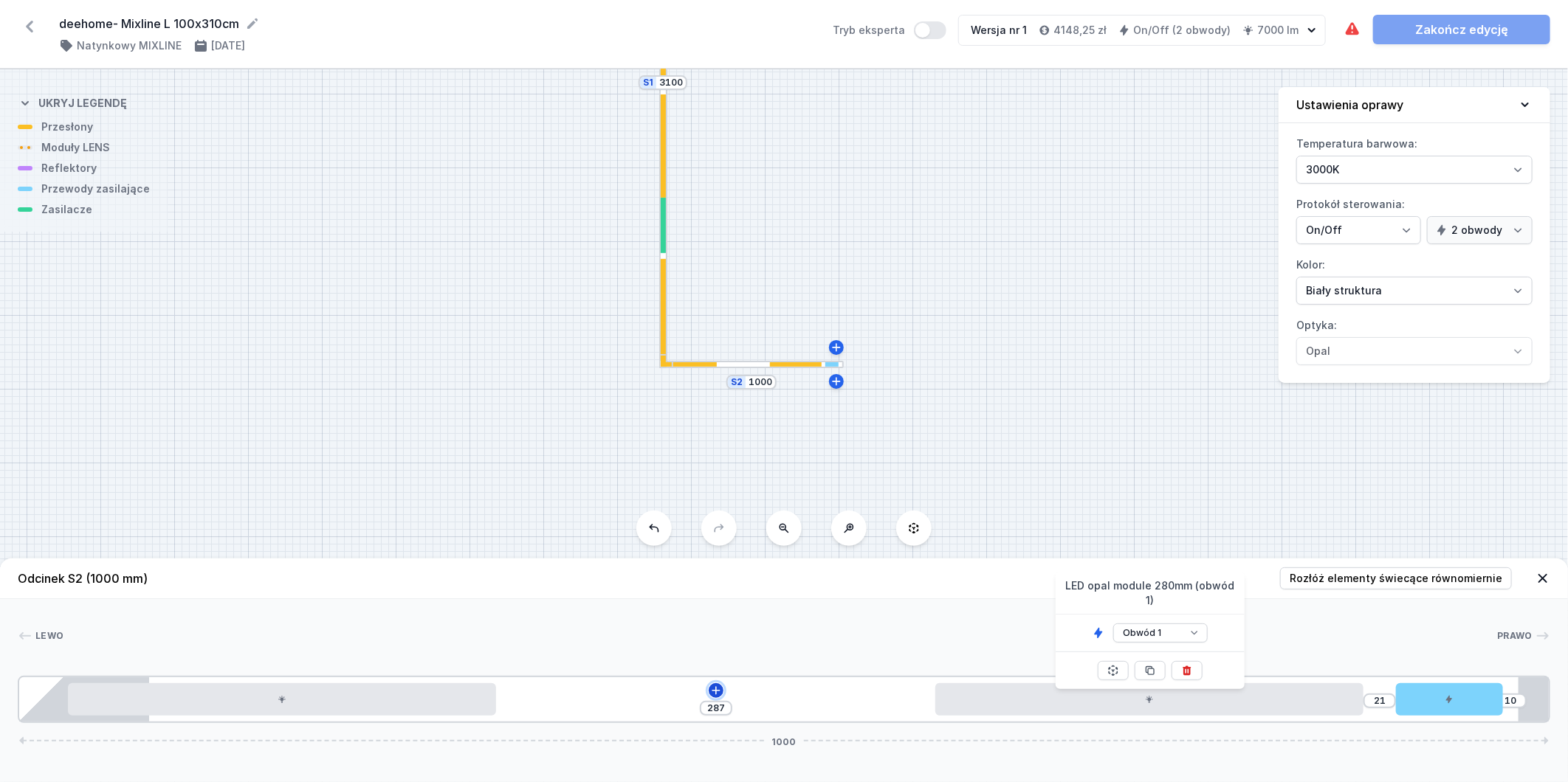
click at [718, 693] on icon at bounding box center [716, 690] width 12 height 12
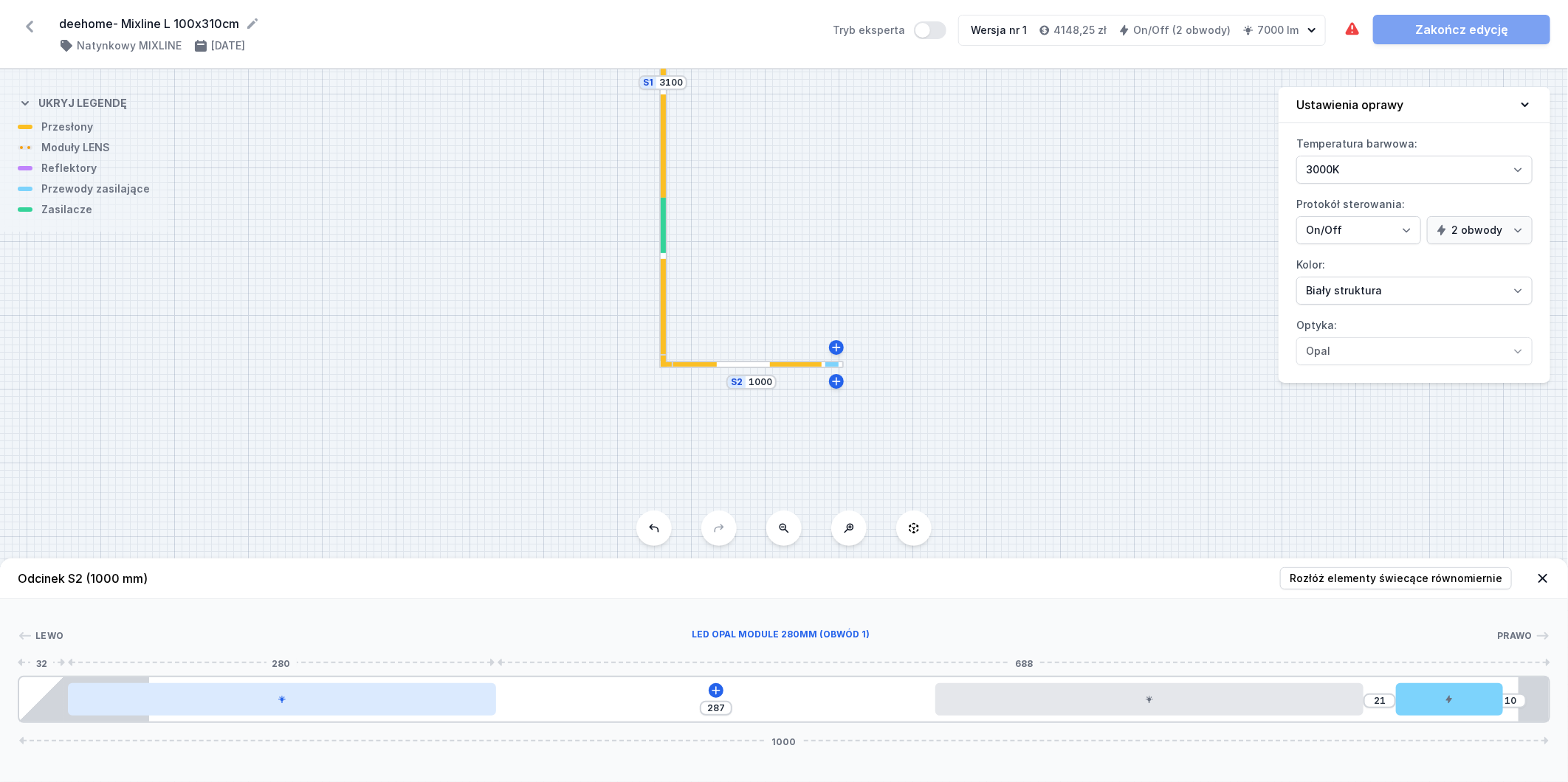
click at [396, 706] on div at bounding box center [282, 700] width 428 height 32
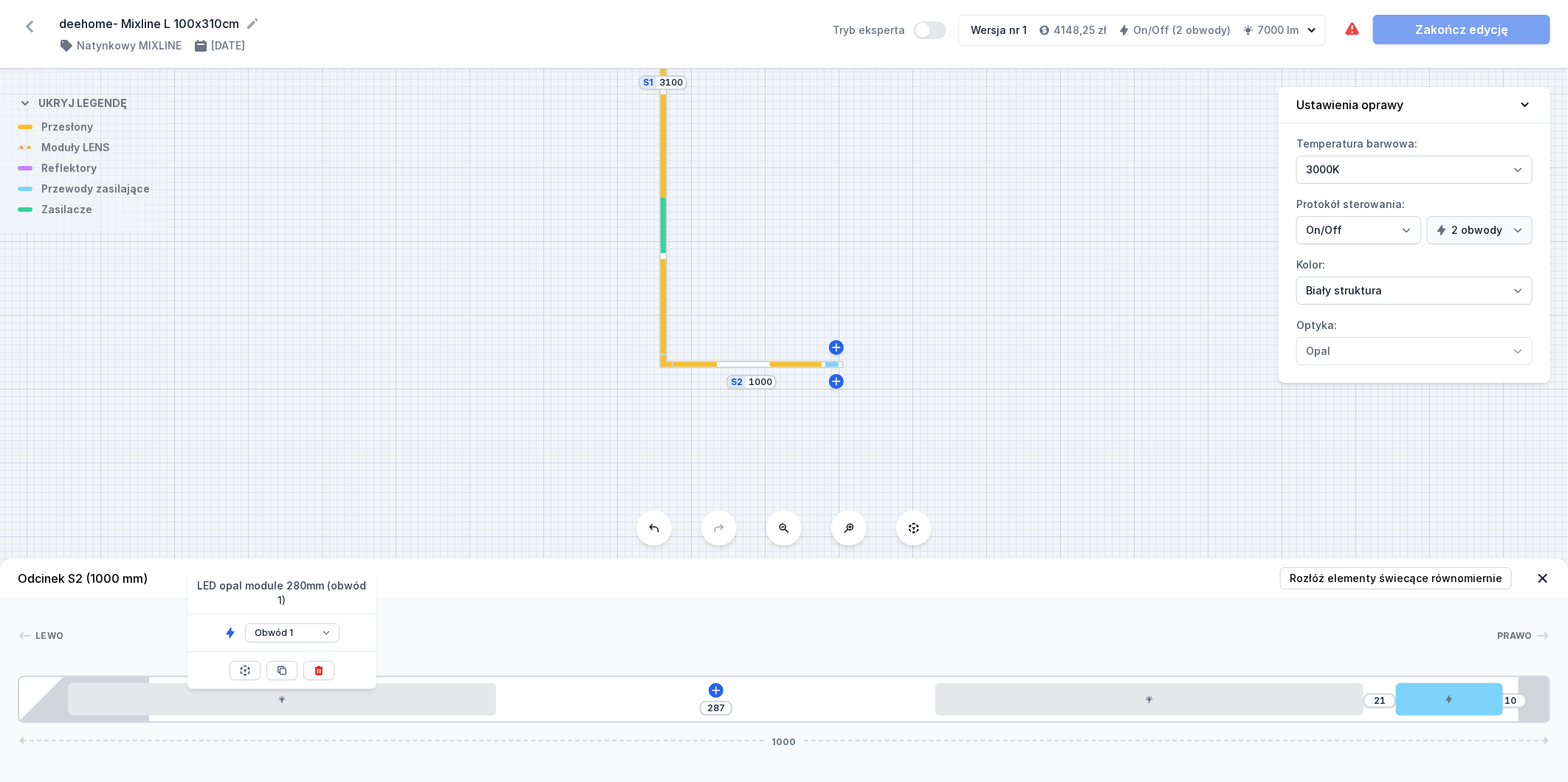
click at [341, 621] on div "Obwód 1 Obwód 2" at bounding box center [282, 633] width 189 height 37
click at [315, 624] on select "Obwód 1 Obwód 2" at bounding box center [292, 633] width 94 height 19
select select "2"
click at [245, 624] on select "Obwód 1 Obwód 2" at bounding box center [292, 633] width 94 height 19
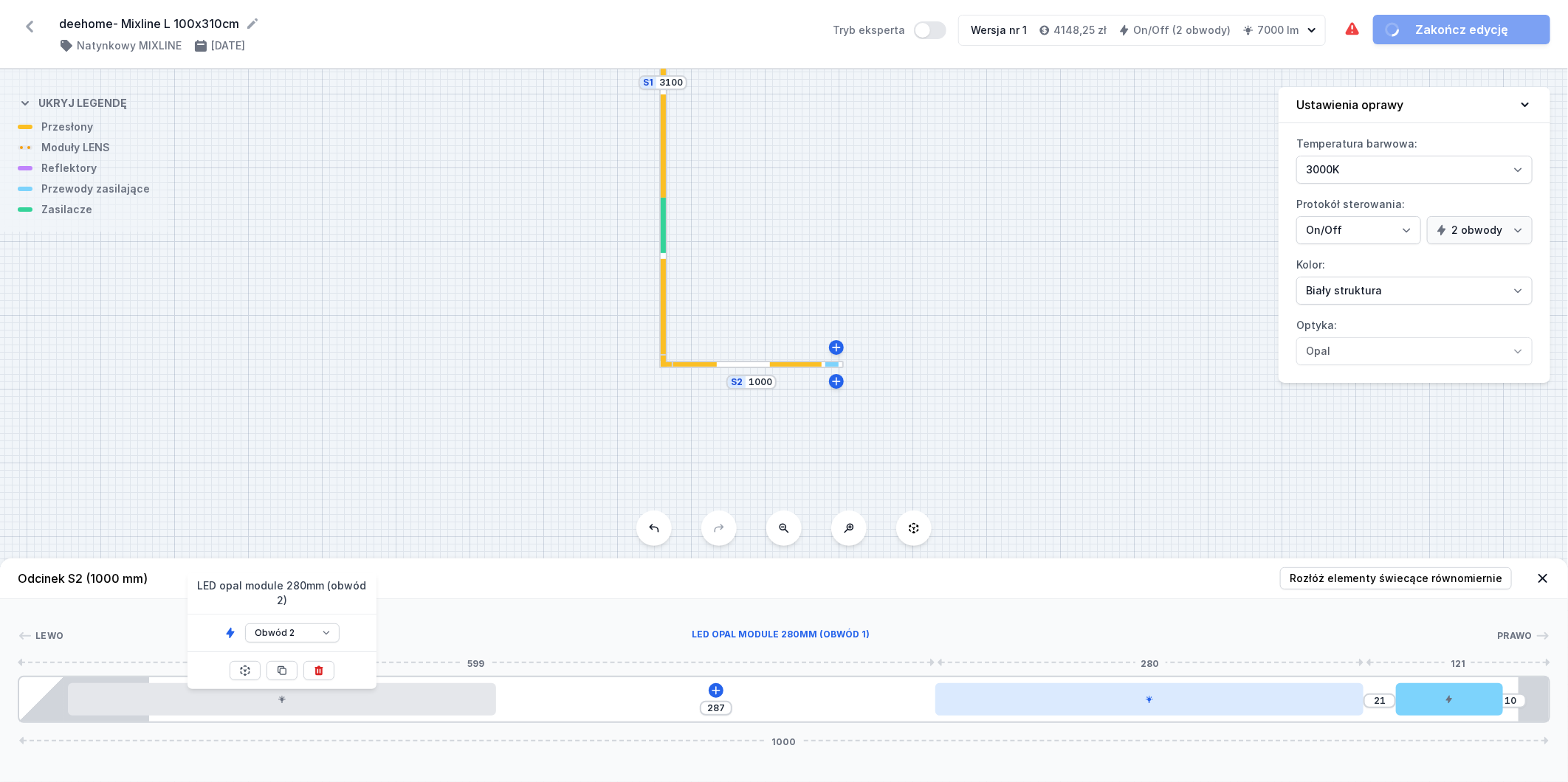
click at [1009, 704] on div at bounding box center [1150, 700] width 428 height 32
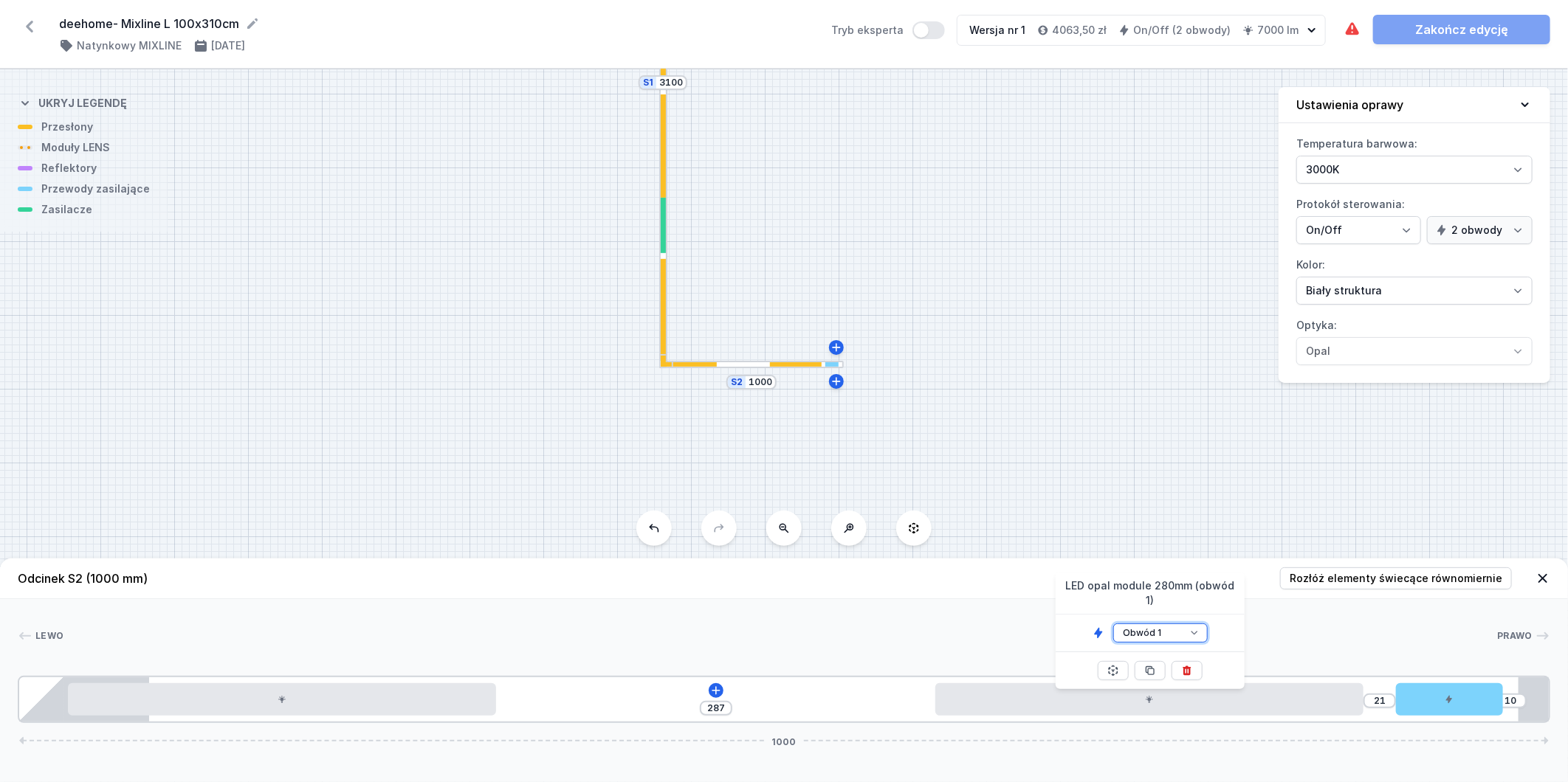
drag, startPoint x: 1202, startPoint y: 619, endPoint x: 1184, endPoint y: 629, distance: 20.6
click at [1202, 624] on select "Obwód 1 Obwód 2" at bounding box center [1161, 633] width 94 height 19
select select "2"
click at [1114, 624] on select "Obwód 1 Obwód 2" at bounding box center [1161, 633] width 94 height 19
click at [717, 690] on icon at bounding box center [716, 690] width 8 height 8
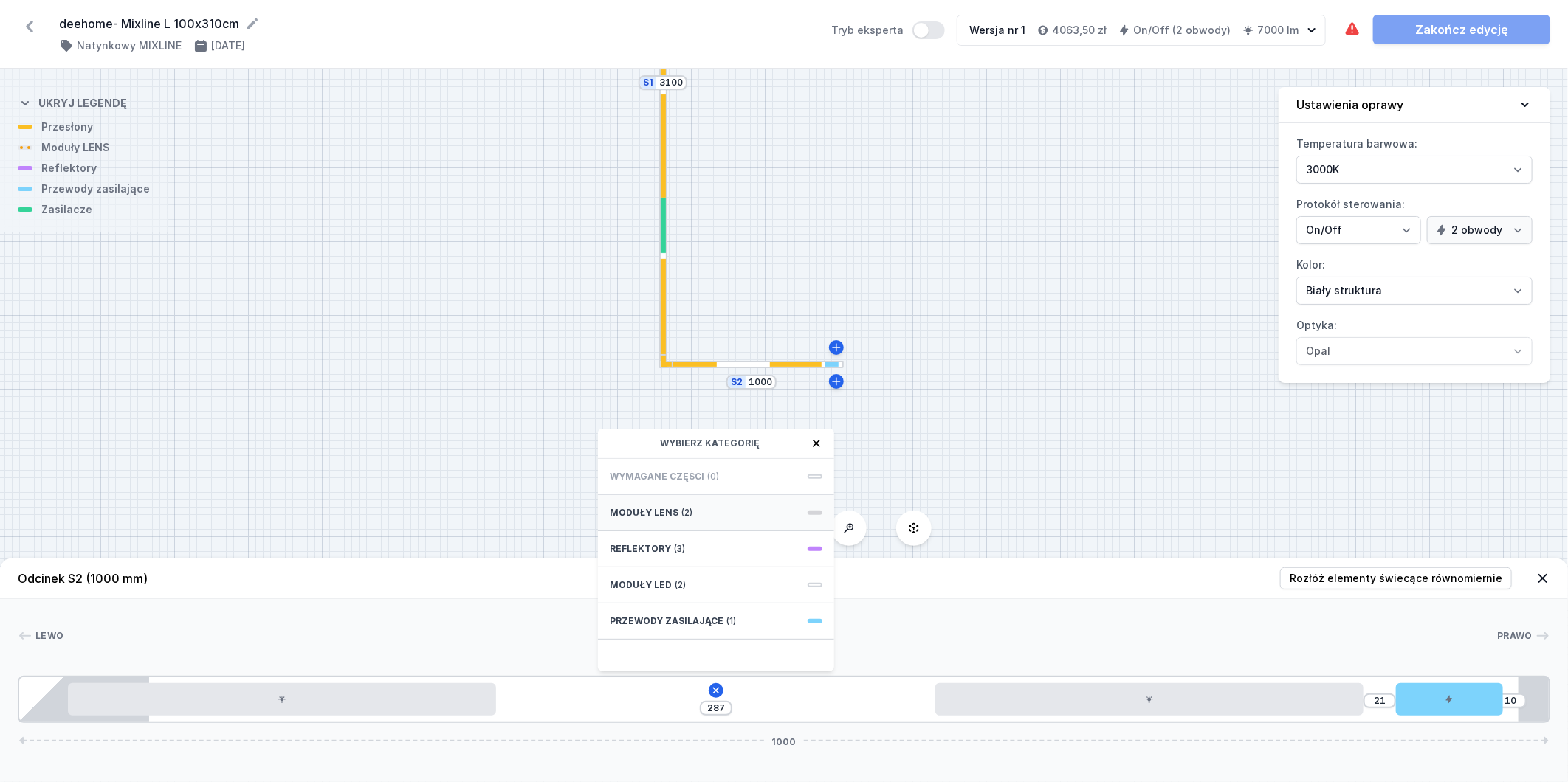
click at [729, 509] on div "Moduły LENS (2)" at bounding box center [716, 513] width 236 height 37
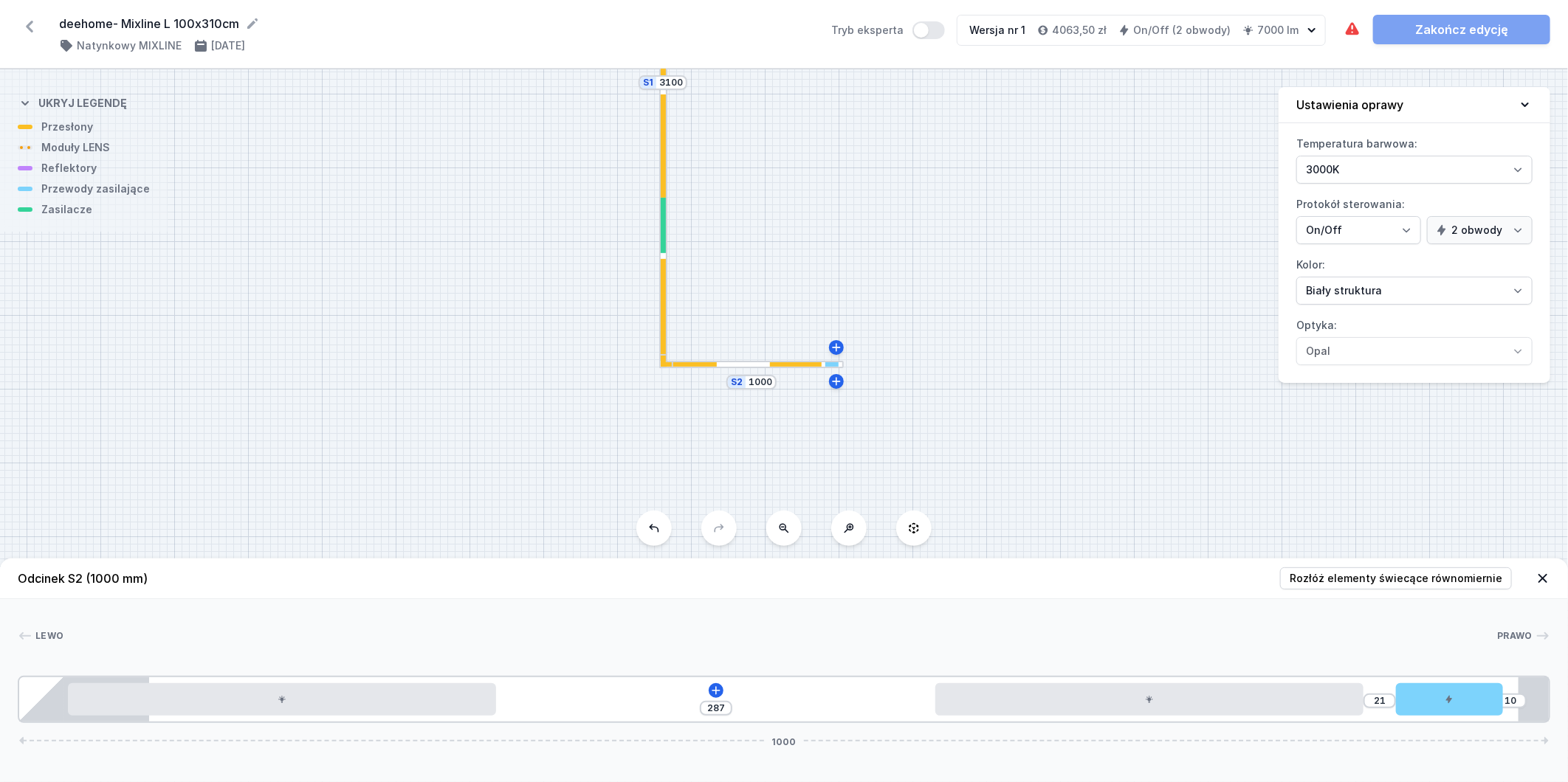
click at [863, 706] on div "287 21 10 1000" at bounding box center [784, 700] width 1533 height 47
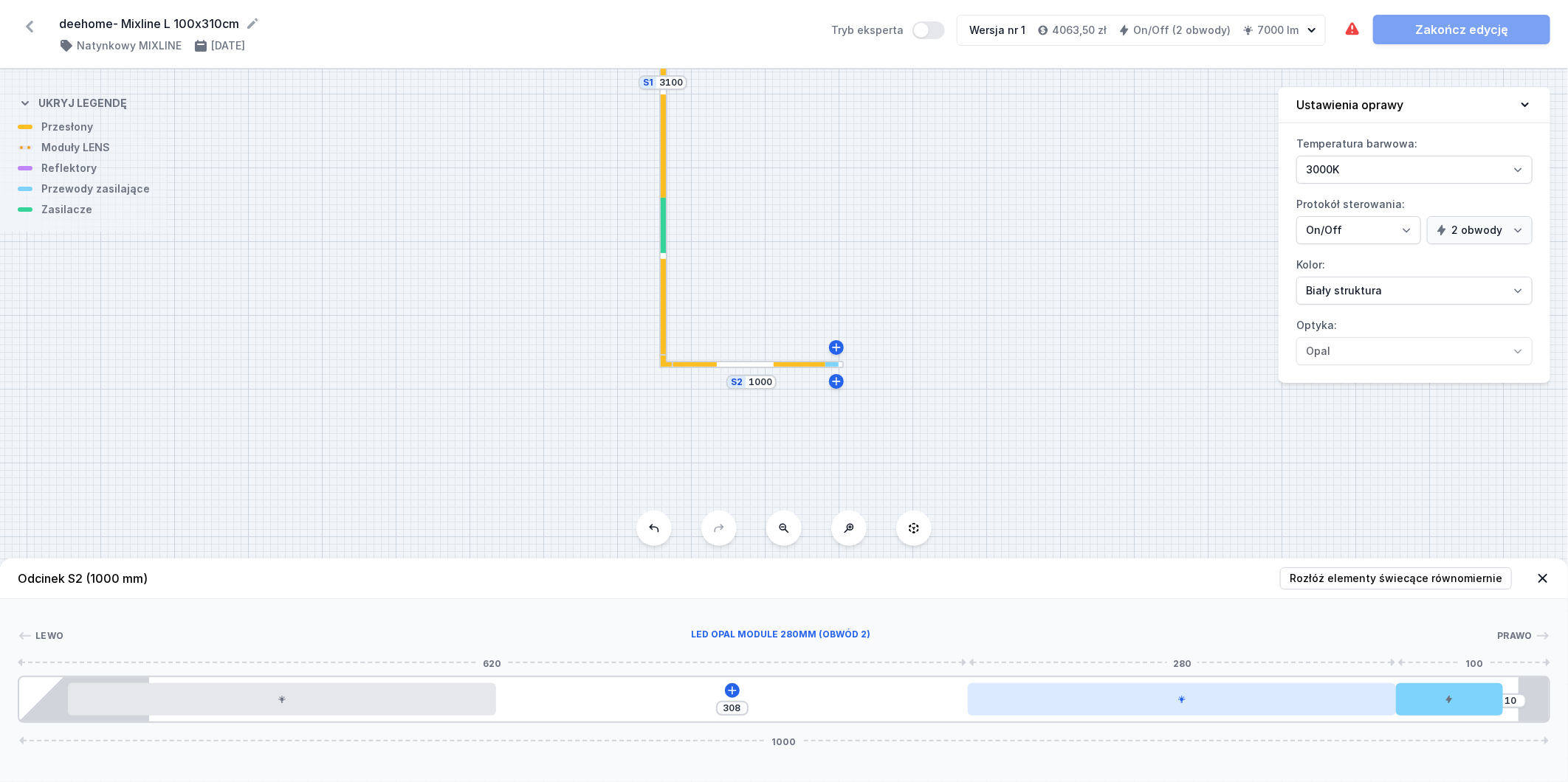
drag, startPoint x: 968, startPoint y: 706, endPoint x: 1056, endPoint y: 702, distance: 88.1
click at [1056, 702] on div at bounding box center [1182, 700] width 428 height 32
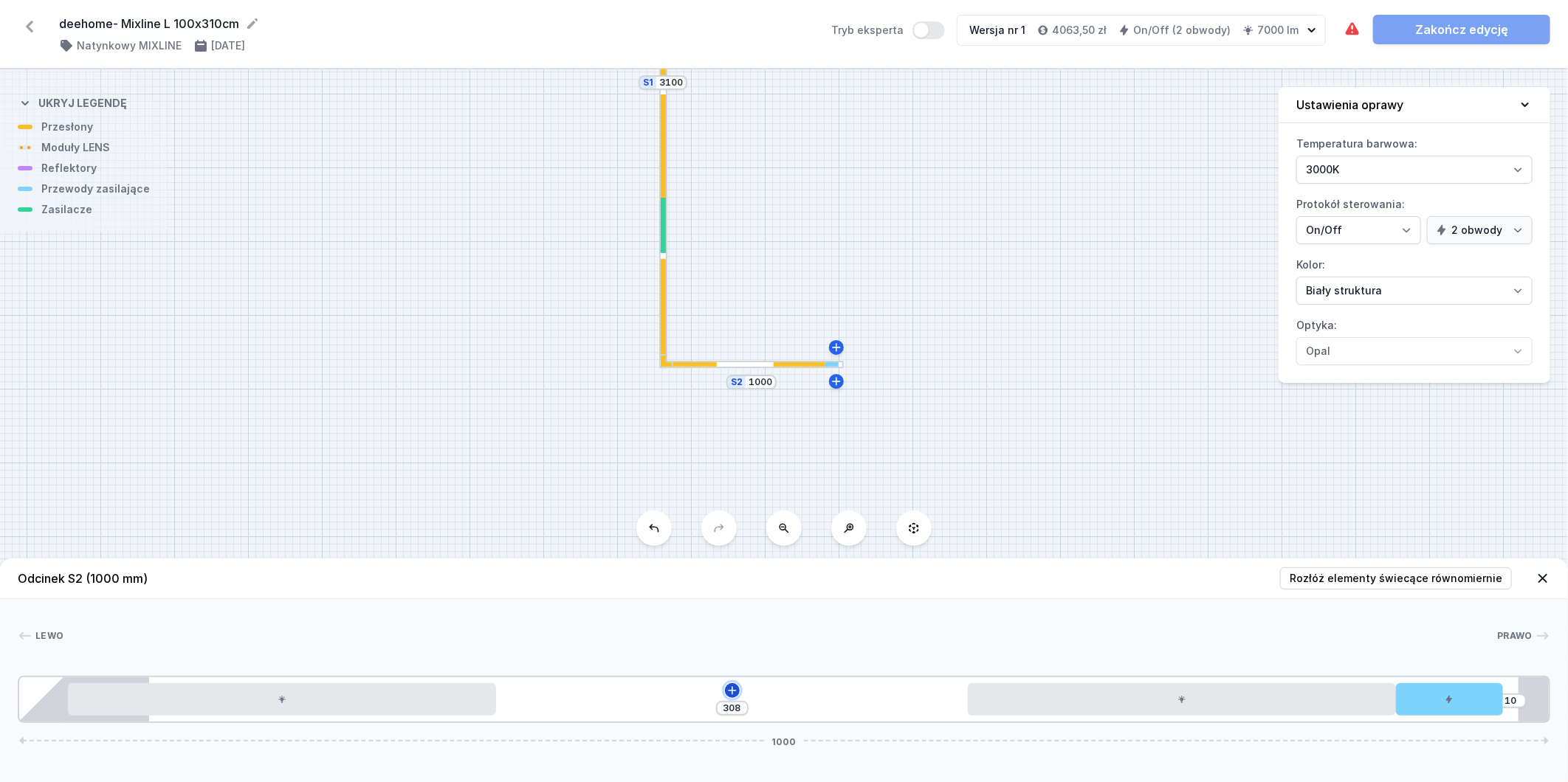
click at [732, 691] on icon at bounding box center [732, 690] width 8 height 8
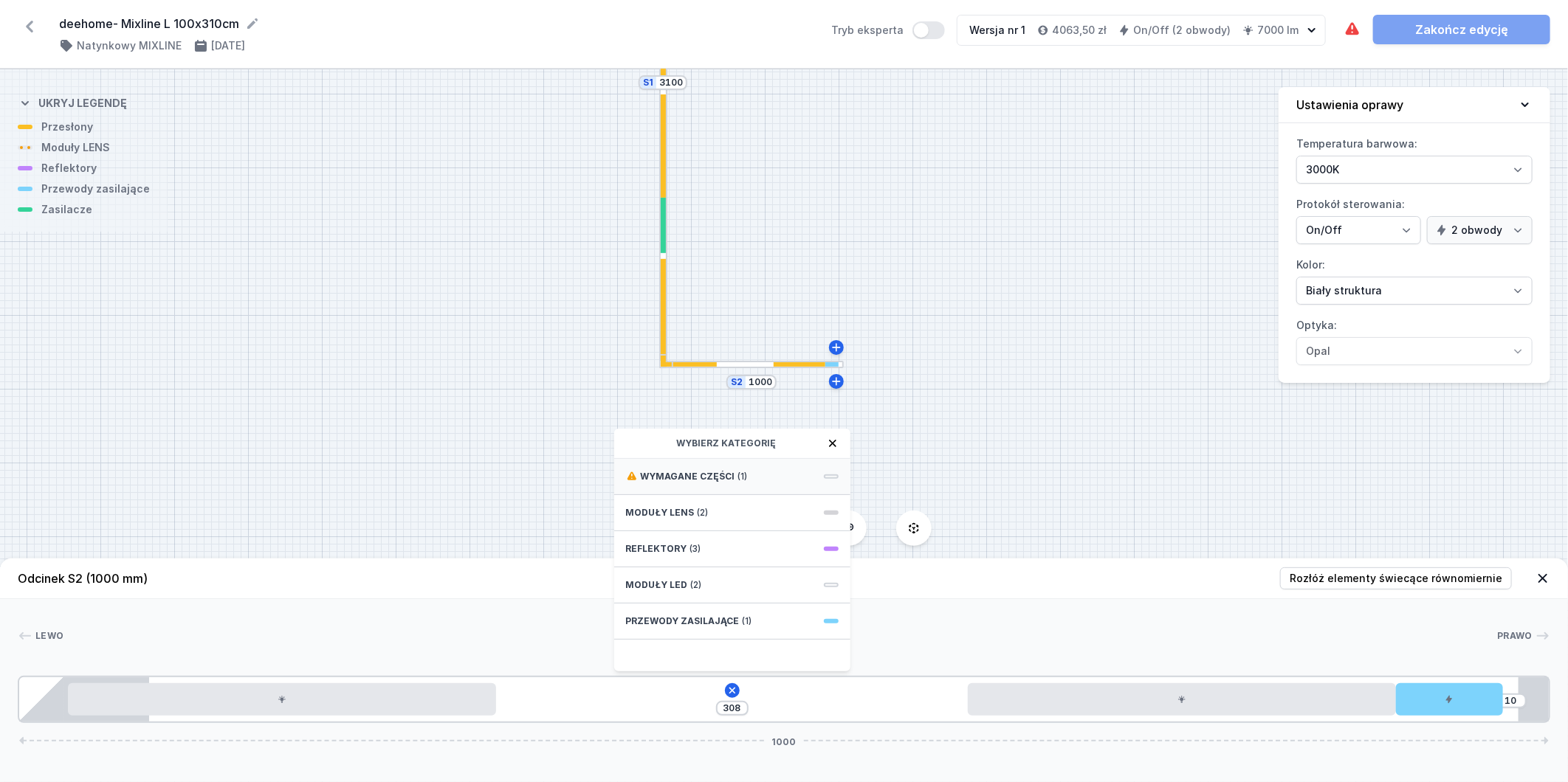
click at [759, 477] on div "Wymagane części (1)" at bounding box center [732, 477] width 236 height 37
click at [736, 455] on div "Wymagane części" at bounding box center [732, 443] width 236 height 30
click at [734, 483] on div "ON/OFF Driver - up to 40W Obwód 1" at bounding box center [732, 482] width 236 height 48
type input "8"
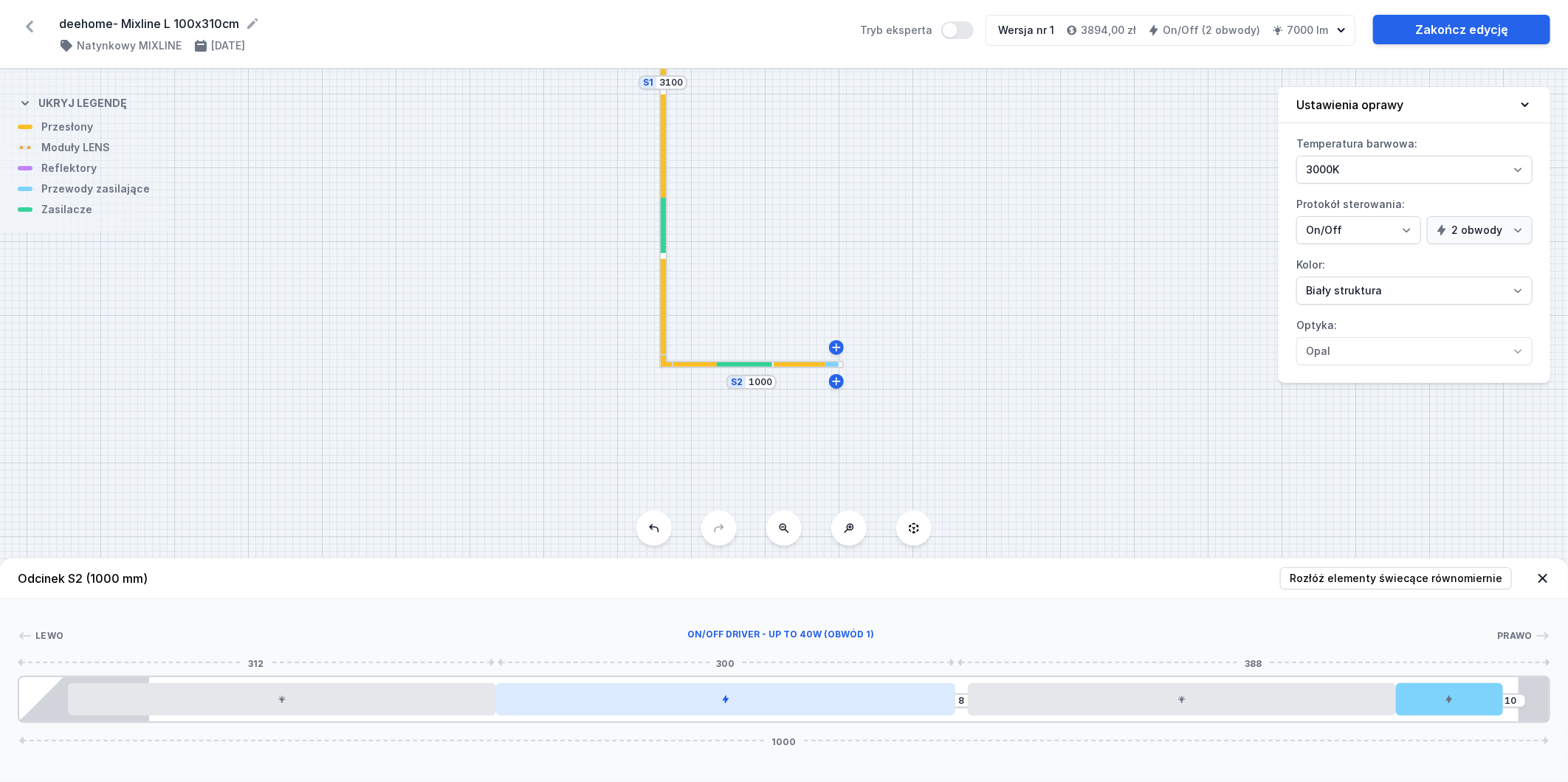
drag, startPoint x: 803, startPoint y: 696, endPoint x: 817, endPoint y: 698, distance: 14.1
click at [817, 698] on div at bounding box center [726, 700] width 459 height 32
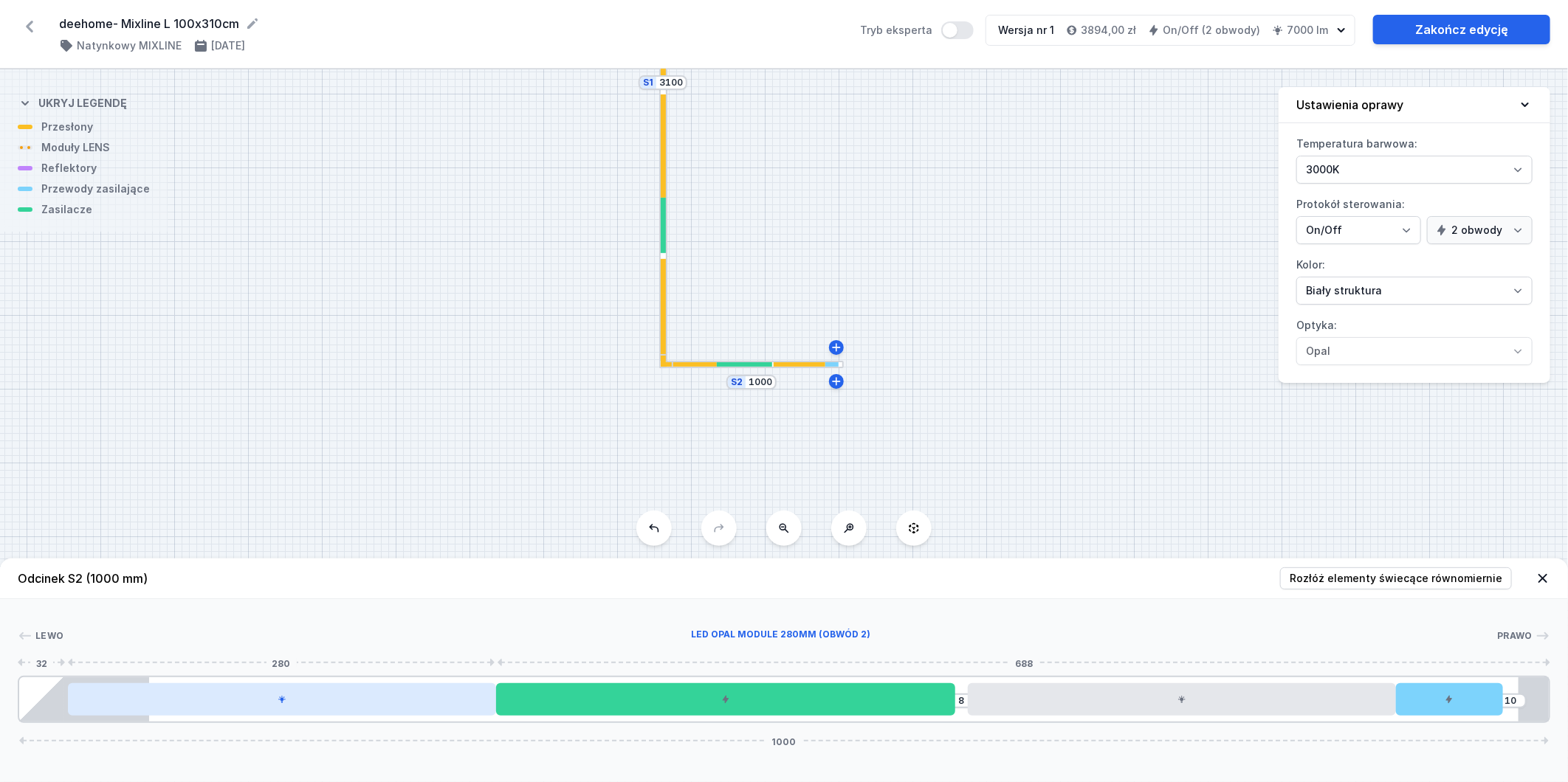
drag, startPoint x: 360, startPoint y: 688, endPoint x: 384, endPoint y: 693, distance: 24.5
click at [384, 693] on div at bounding box center [282, 700] width 428 height 32
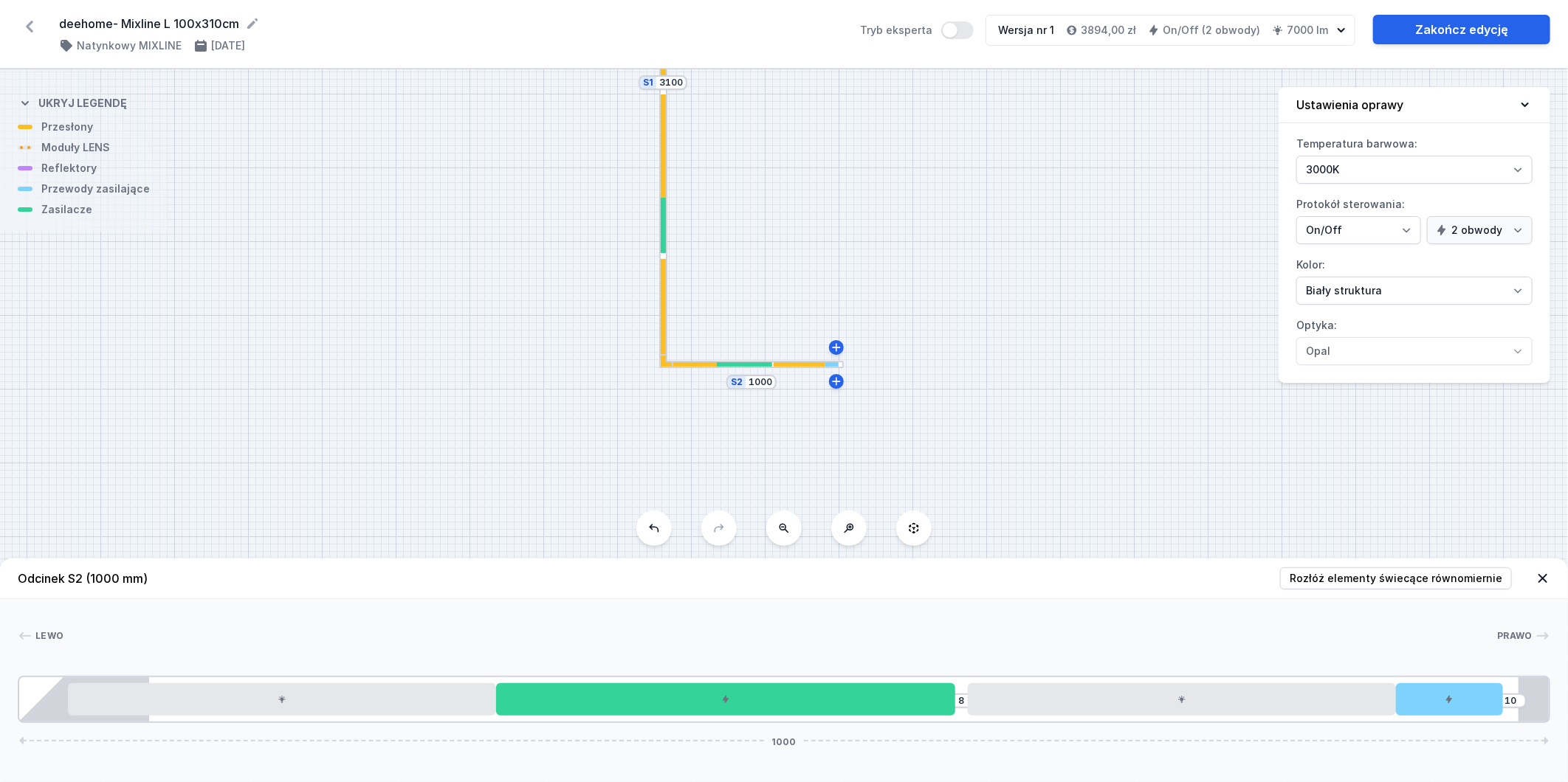
click at [665, 239] on div at bounding box center [663, 226] width 5 height 55
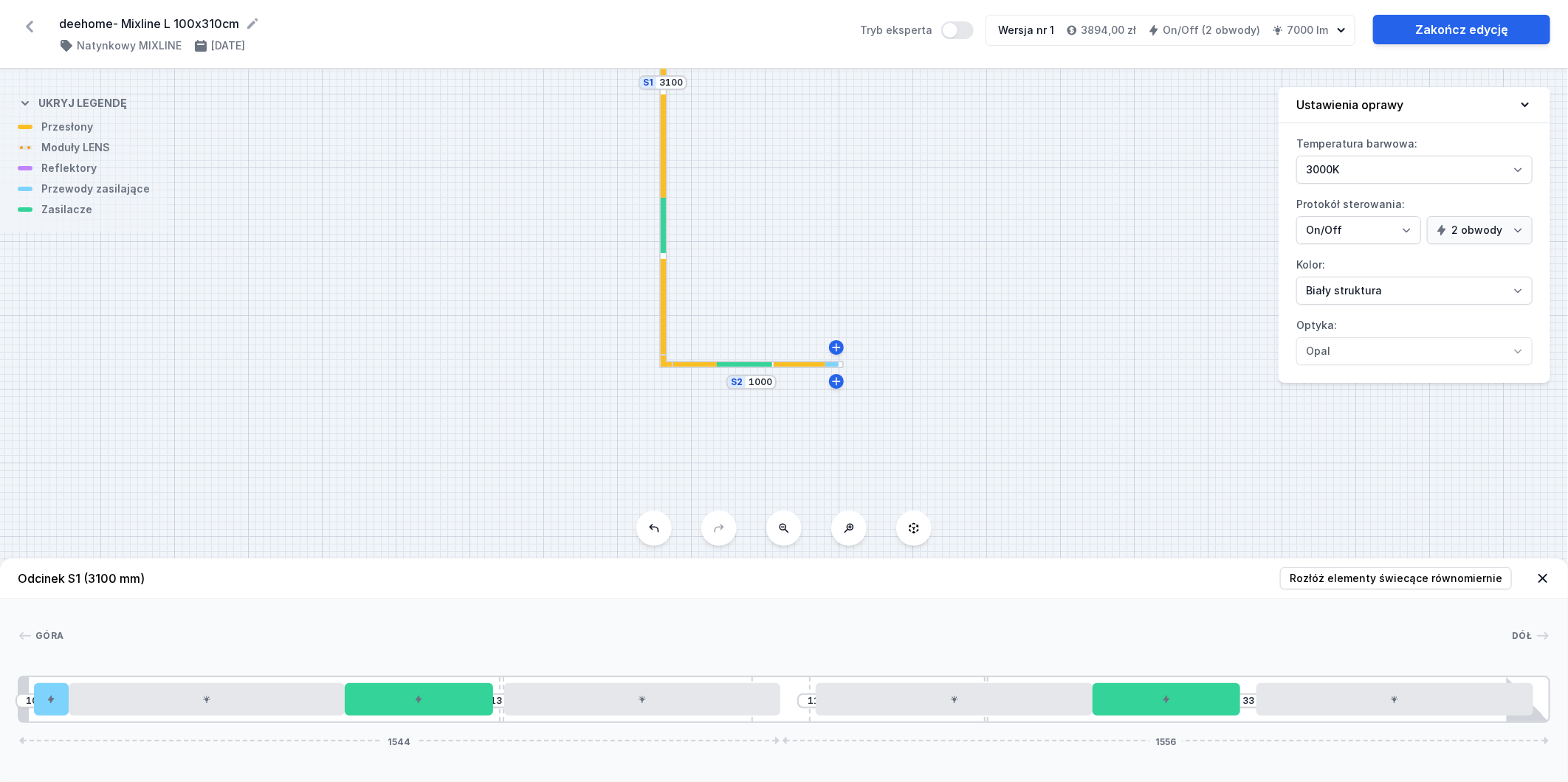
click at [739, 359] on div "S2 1000 S1 3100" at bounding box center [784, 426] width 1568 height 713
click at [757, 358] on div "S2 1000 S1 3100" at bounding box center [784, 426] width 1568 height 713
click at [766, 364] on div at bounding box center [745, 365] width 55 height 5
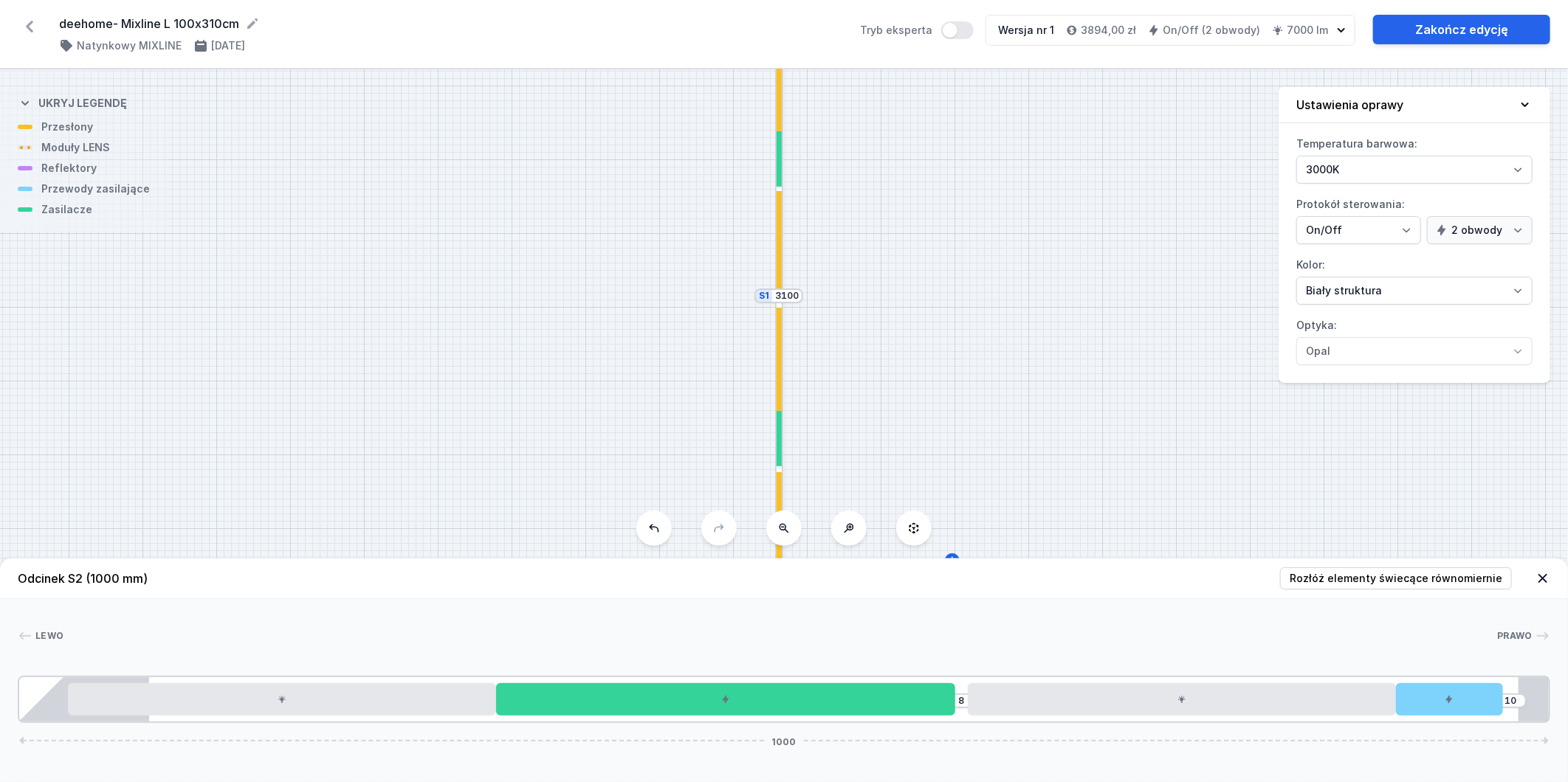
drag, startPoint x: 298, startPoint y: 338, endPoint x: 377, endPoint y: 484, distance: 166.0
click at [377, 484] on div "S2 1000 S1 3100" at bounding box center [784, 426] width 1568 height 713
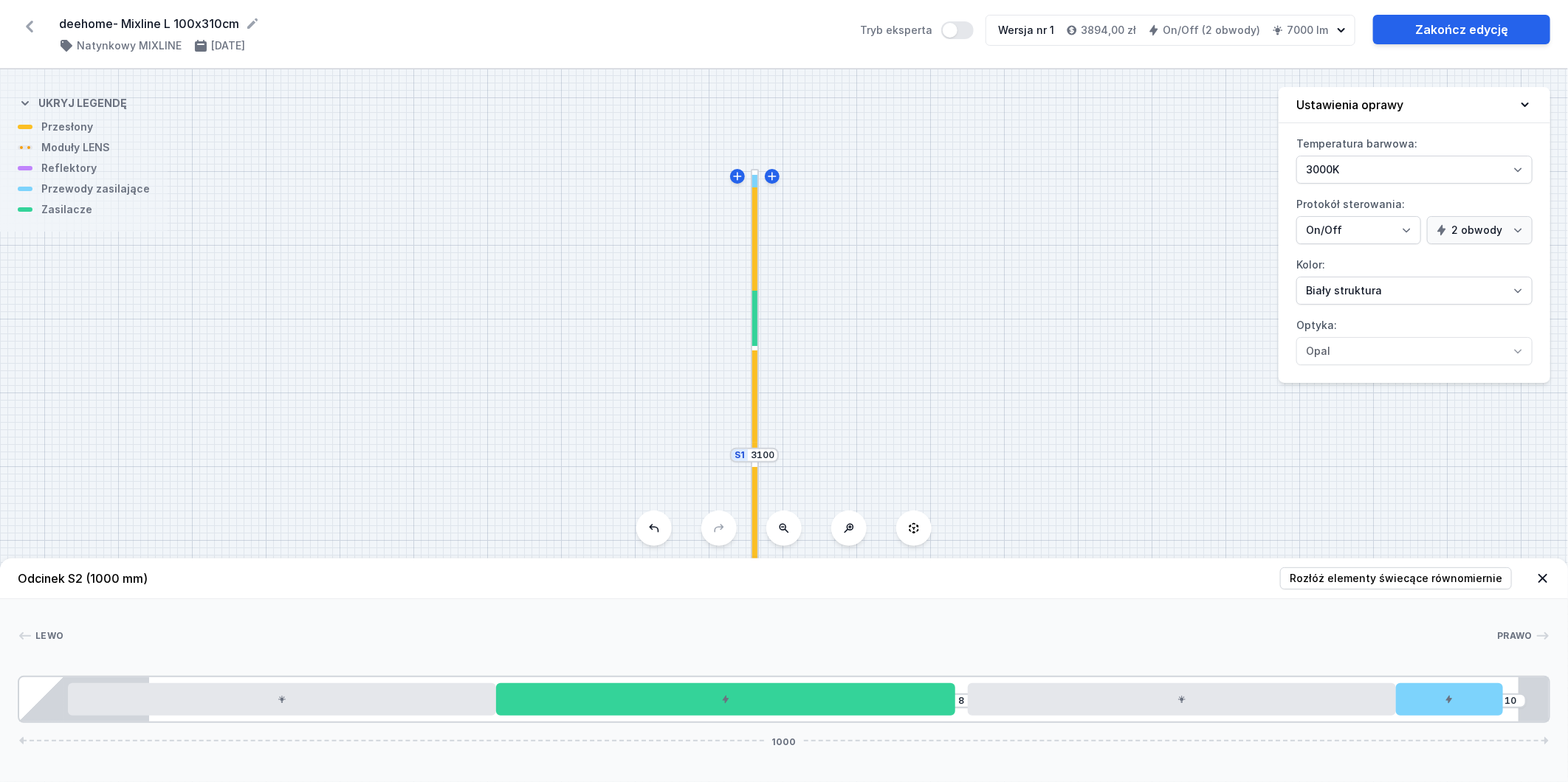
drag, startPoint x: 482, startPoint y: 326, endPoint x: 457, endPoint y: 485, distance: 161.0
click at [457, 485] on div "S2 1000 S1 3100" at bounding box center [784, 426] width 1568 height 713
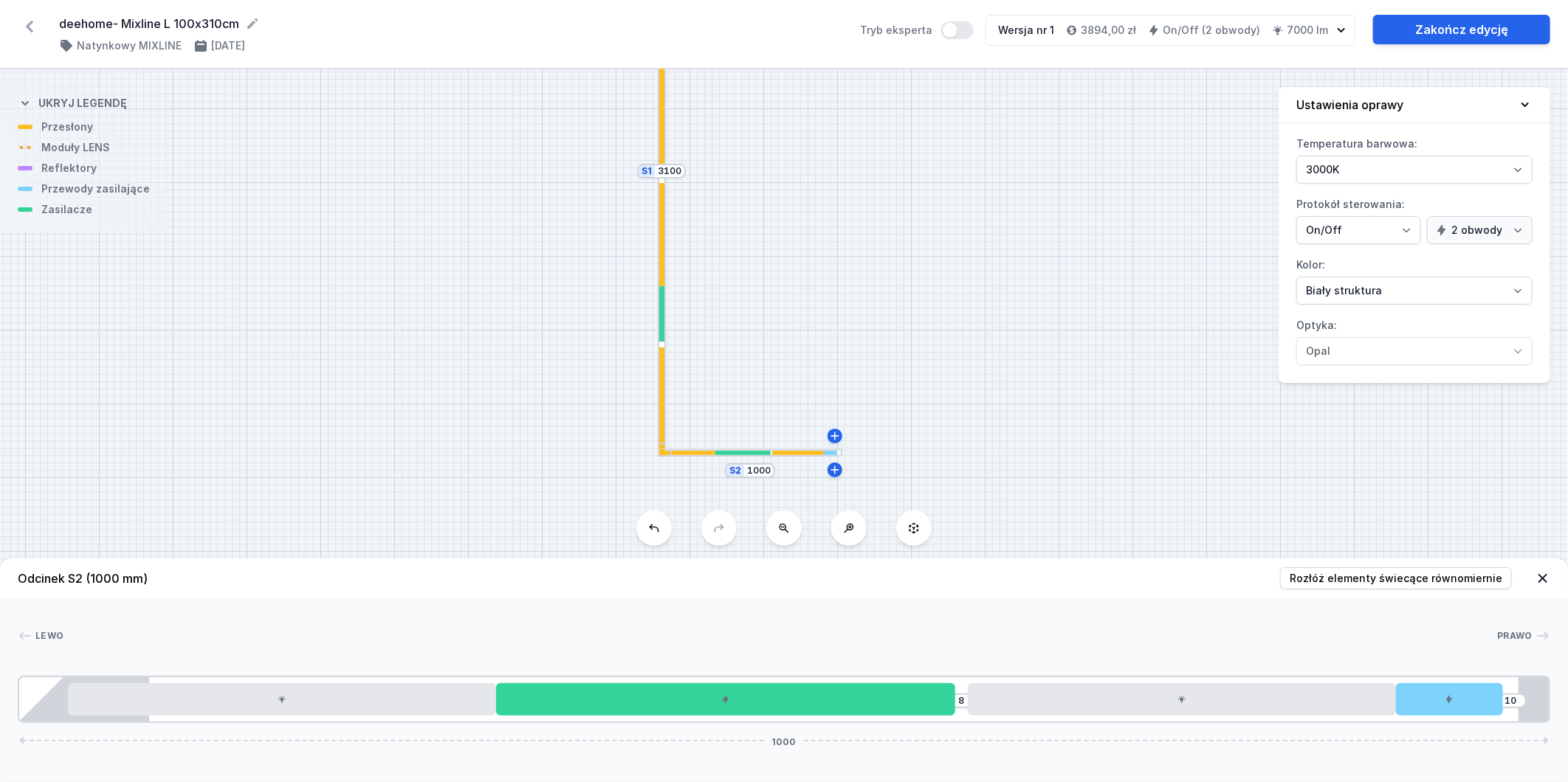
drag, startPoint x: 1087, startPoint y: 410, endPoint x: 985, endPoint y: 111, distance: 315.9
click at [985, 111] on div "S2 1000 S1 3100" at bounding box center [784, 426] width 1568 height 713
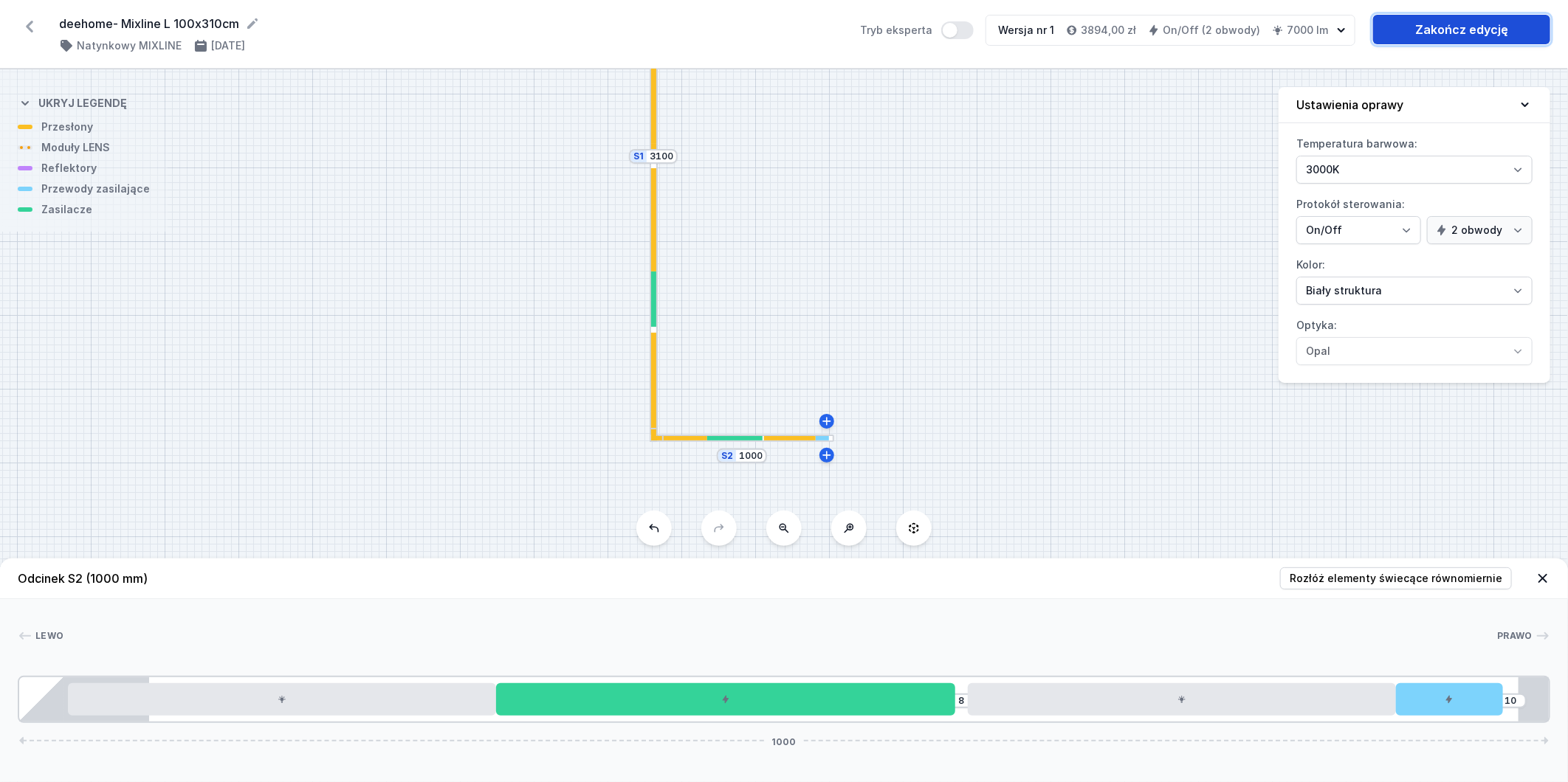
click at [1482, 27] on link "Zakończ edycję" at bounding box center [1462, 29] width 177 height 29
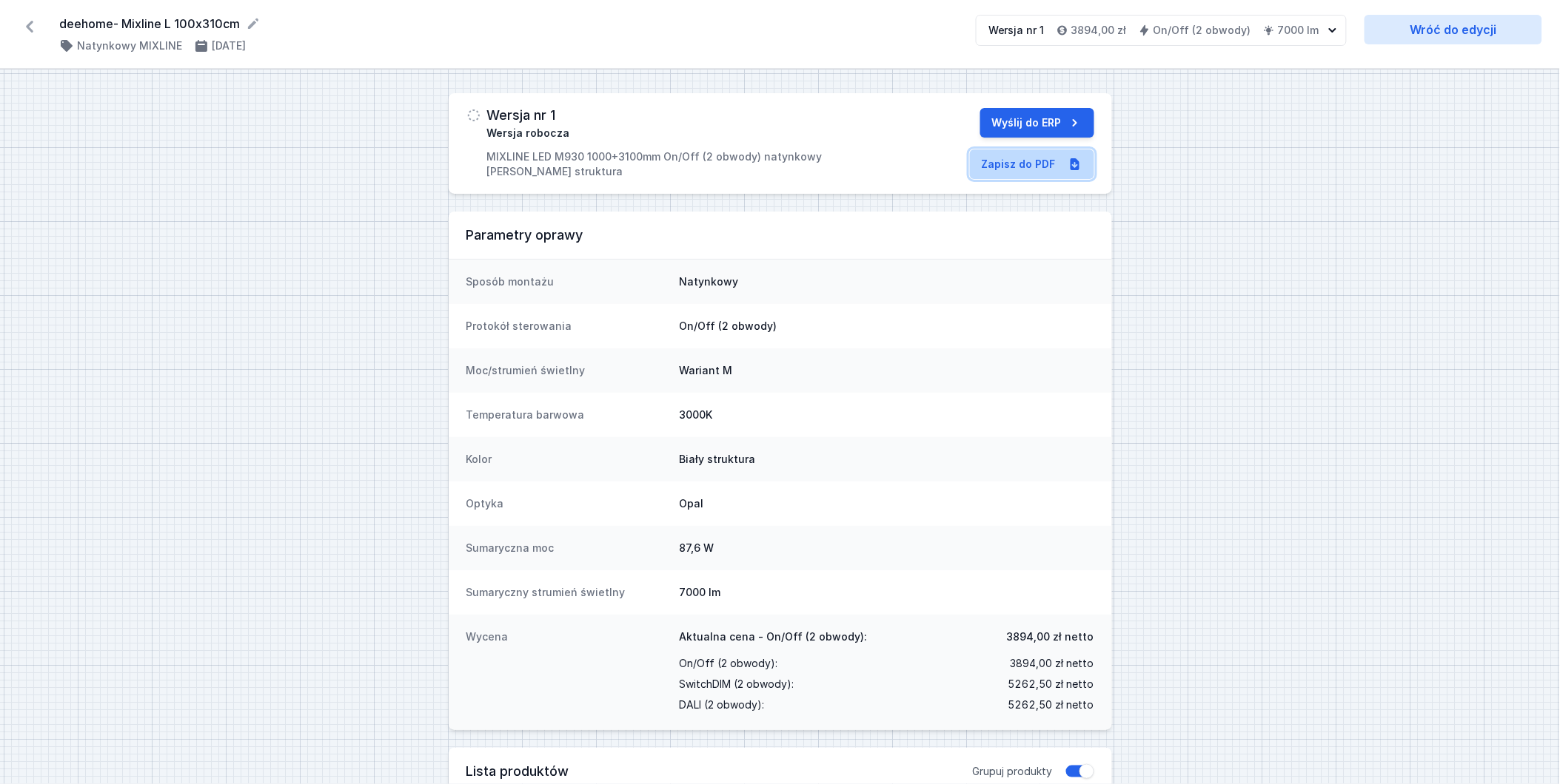
click at [1047, 158] on link "Zapisz do PDF" at bounding box center [1032, 164] width 125 height 29
